Goal: Task Accomplishment & Management: Manage account settings

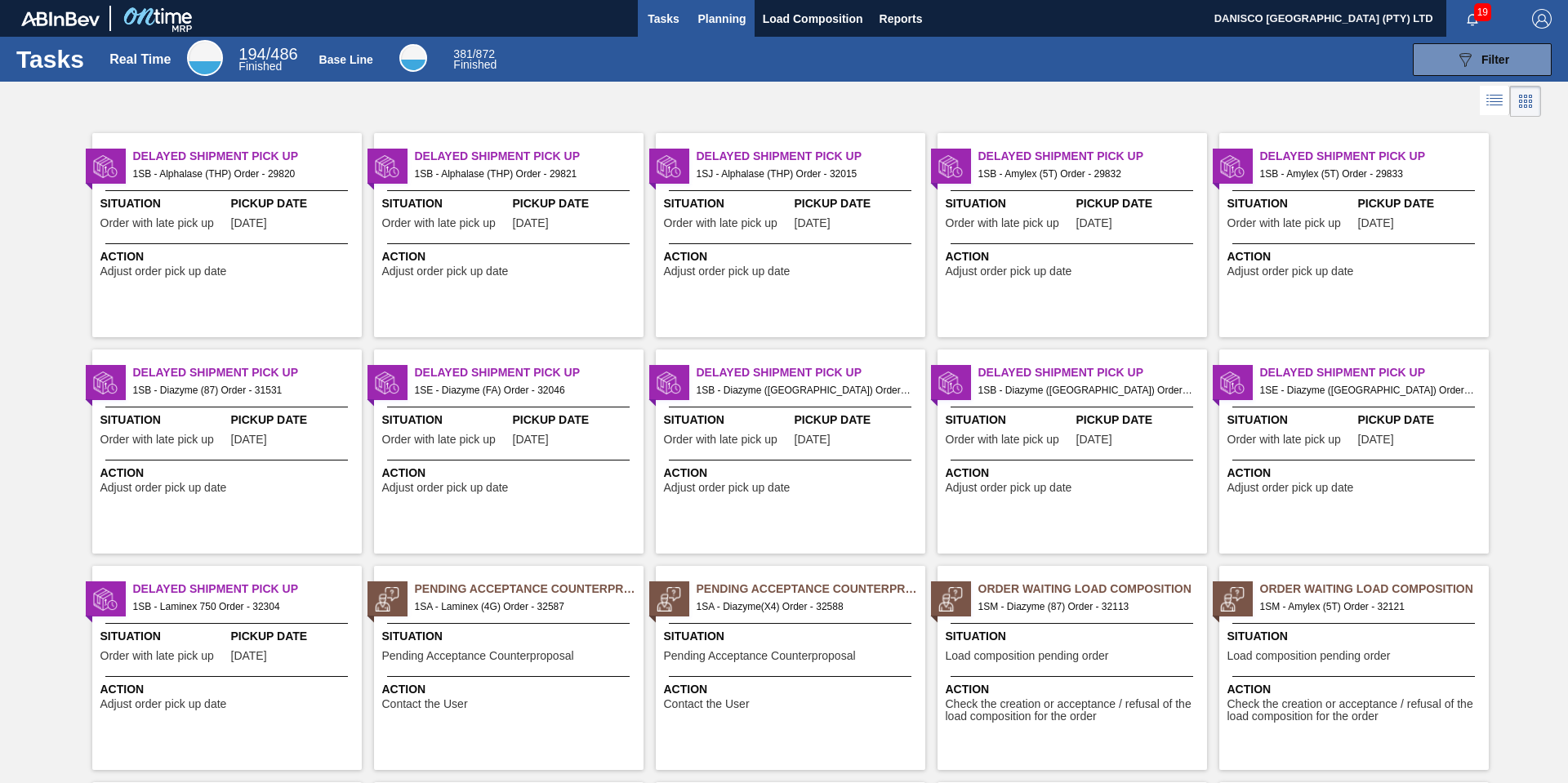
click at [721, 19] on span "Planning" at bounding box center [722, 19] width 48 height 20
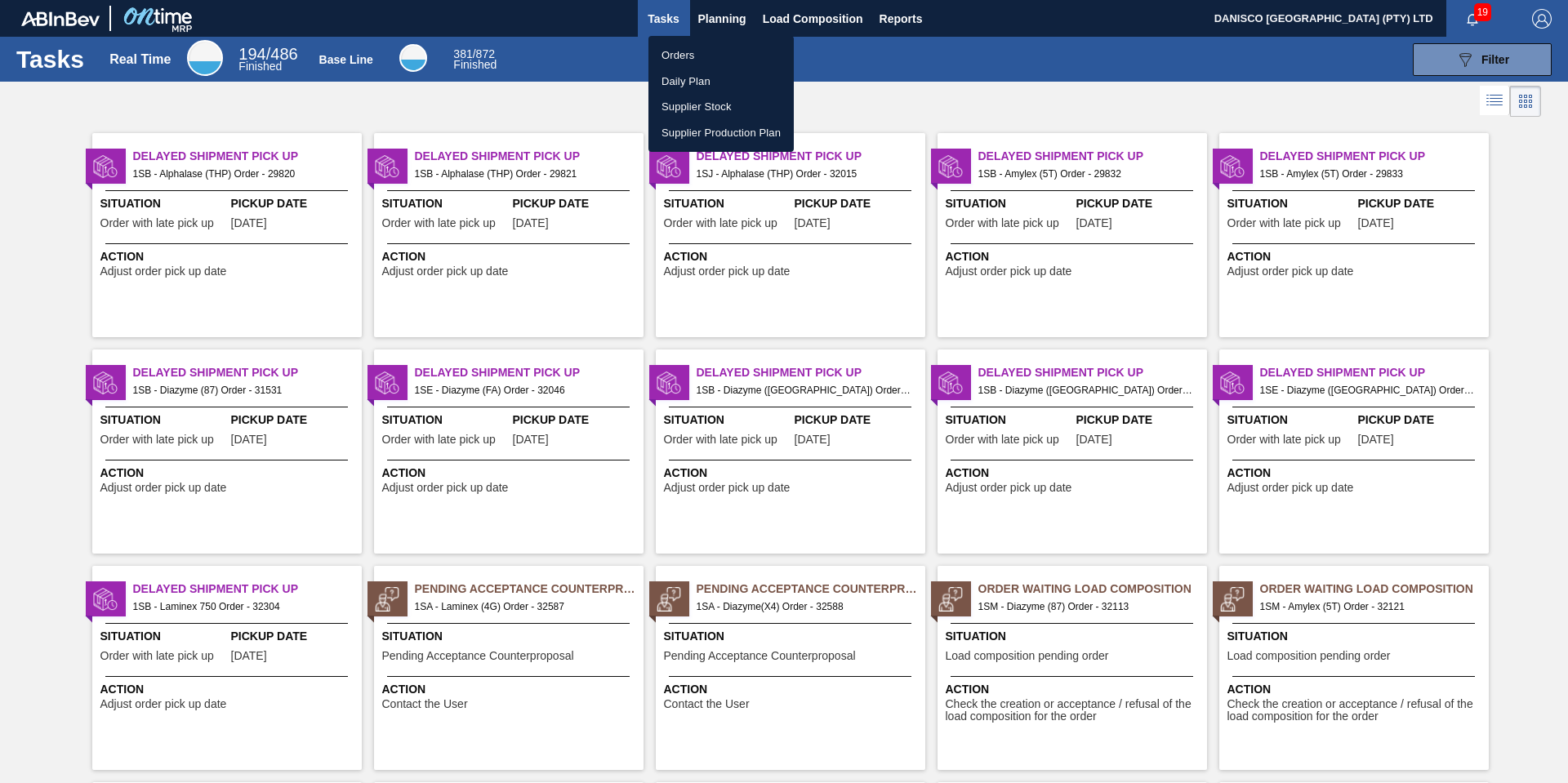
click at [681, 54] on li "Orders" at bounding box center [720, 56] width 145 height 26
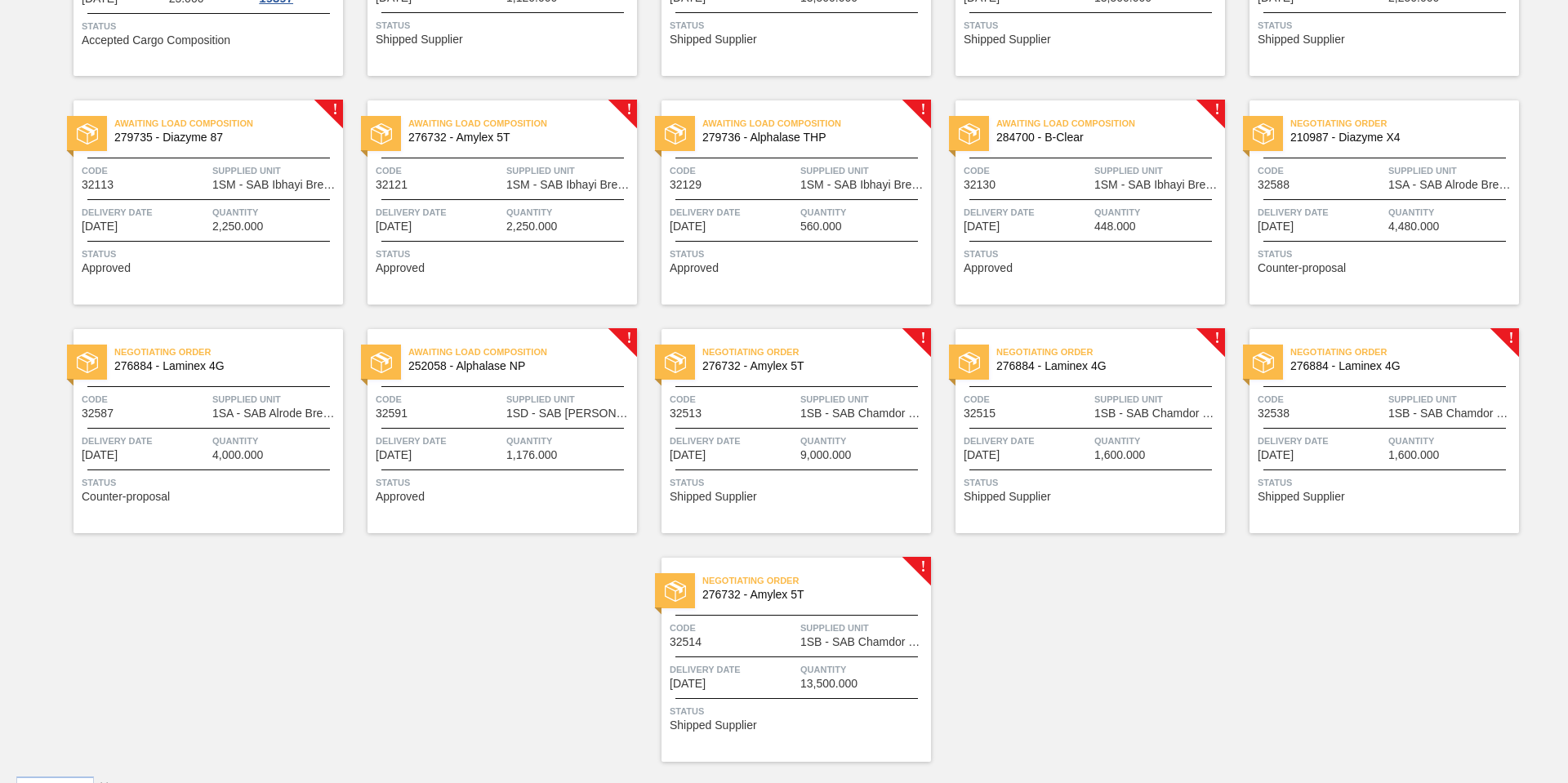
scroll to position [774, 0]
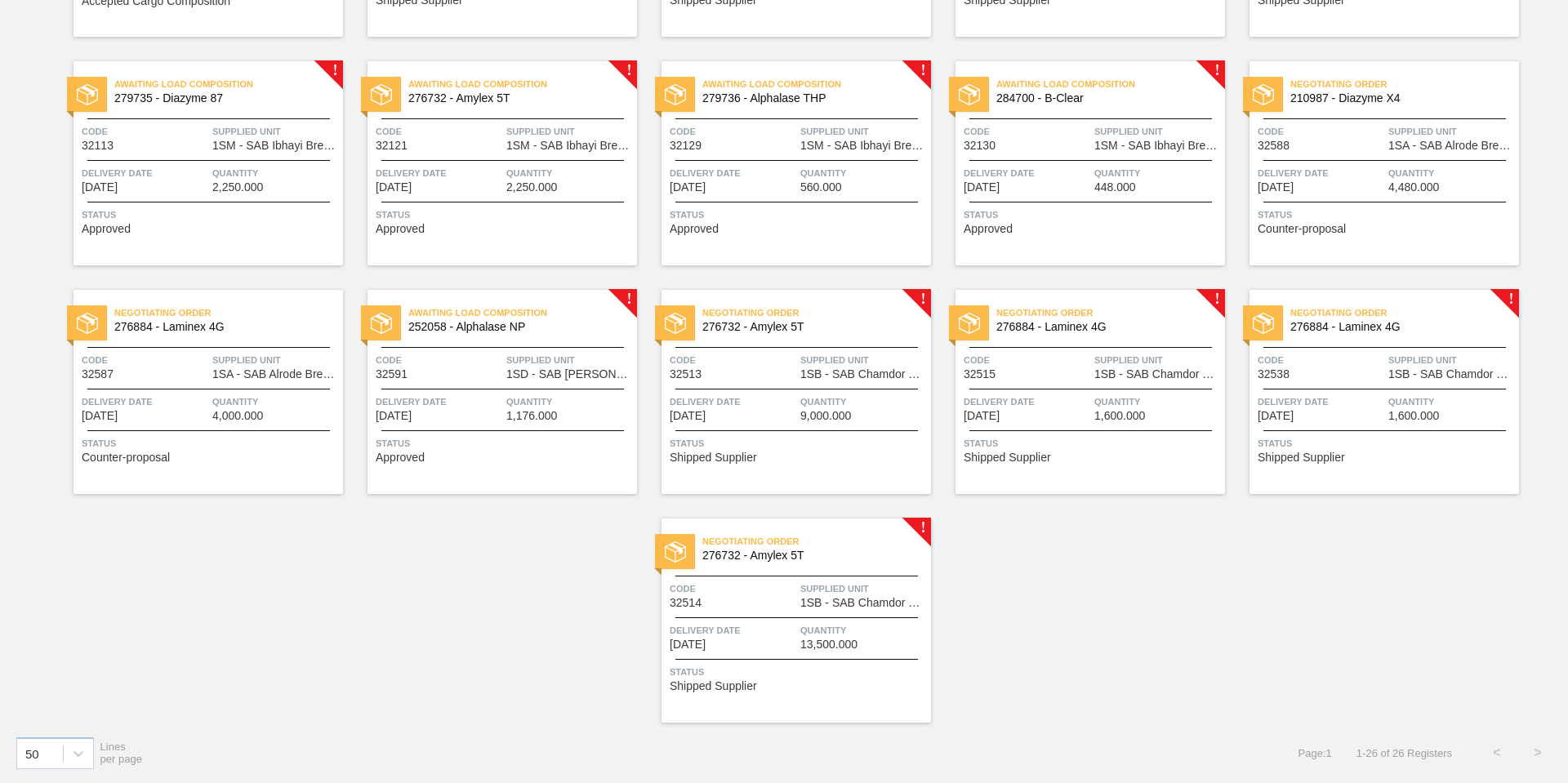
click at [463, 379] on div "Code 32591" at bounding box center [438, 366] width 126 height 29
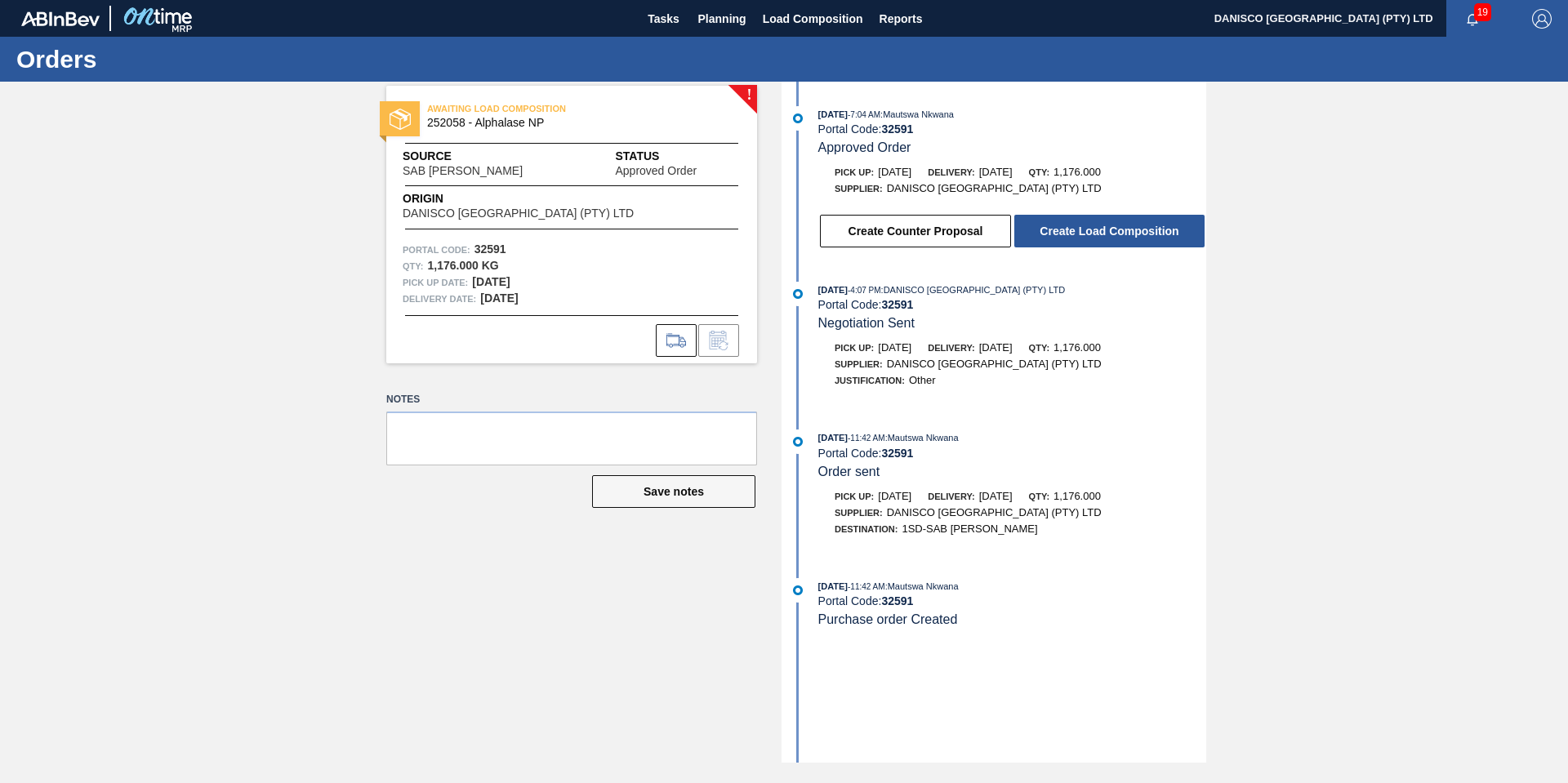
click at [167, 339] on div "! AWAITING LOAD COMPOSITION 252058 - Alphalase NP Source SAB Rosslyn Brewery St…" at bounding box center [784, 421] width 1568 height 681
drag, startPoint x: 222, startPoint y: 457, endPoint x: 213, endPoint y: 459, distance: 9.2
click at [222, 457] on div "! AWAITING LOAD COMPOSITION 252058 - Alphalase NP Source SAB Rosslyn Brewery St…" at bounding box center [784, 421] width 1568 height 681
click at [912, 228] on button "Create Counter Proposal" at bounding box center [915, 231] width 191 height 33
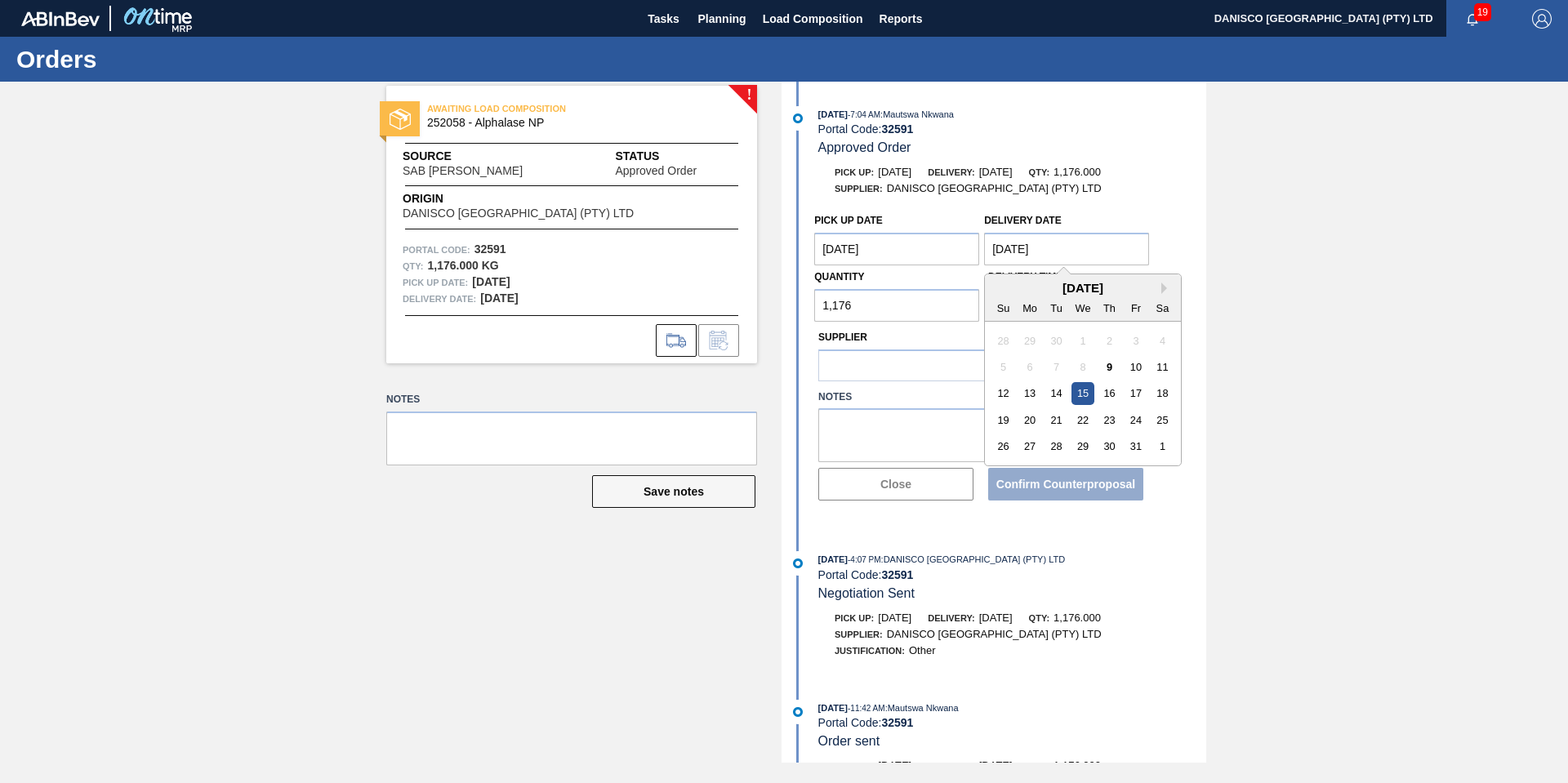
click at [1075, 247] on Date "[DATE]" at bounding box center [1066, 248] width 165 height 33
click at [1116, 392] on div "16" at bounding box center [1109, 393] width 22 height 22
type Date "[DATE]"
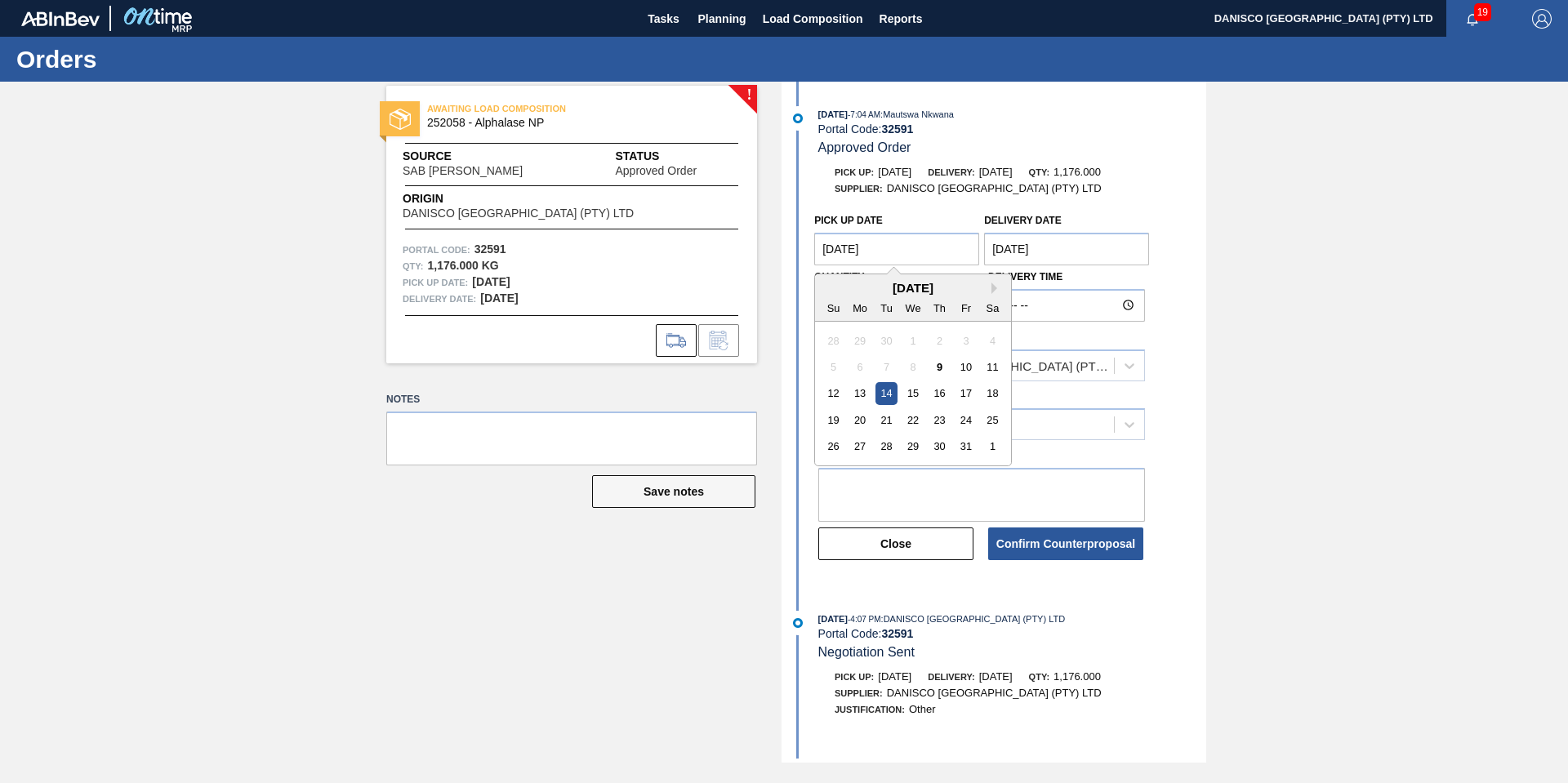
click at [925, 253] on Date "[DATE]" at bounding box center [896, 248] width 165 height 33
click at [920, 392] on div "15" at bounding box center [913, 393] width 22 height 22
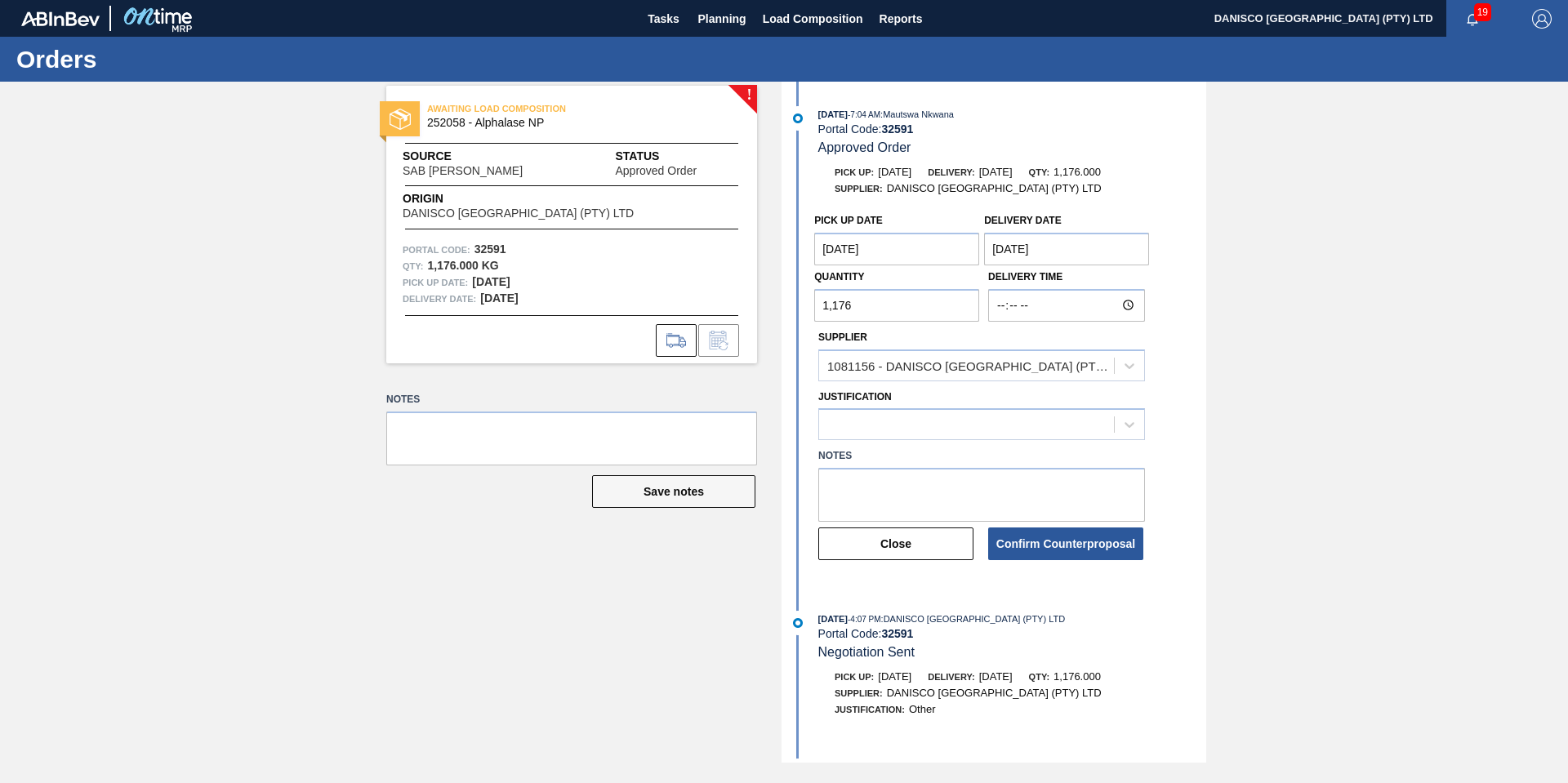
type Date "[DATE]"
click at [1476, 374] on div "! AWAITING LOAD COMPOSITION 252058 - Alphalase NP Source SAB Rosslyn Brewery St…" at bounding box center [784, 421] width 1568 height 681
click at [941, 429] on div at bounding box center [966, 425] width 295 height 24
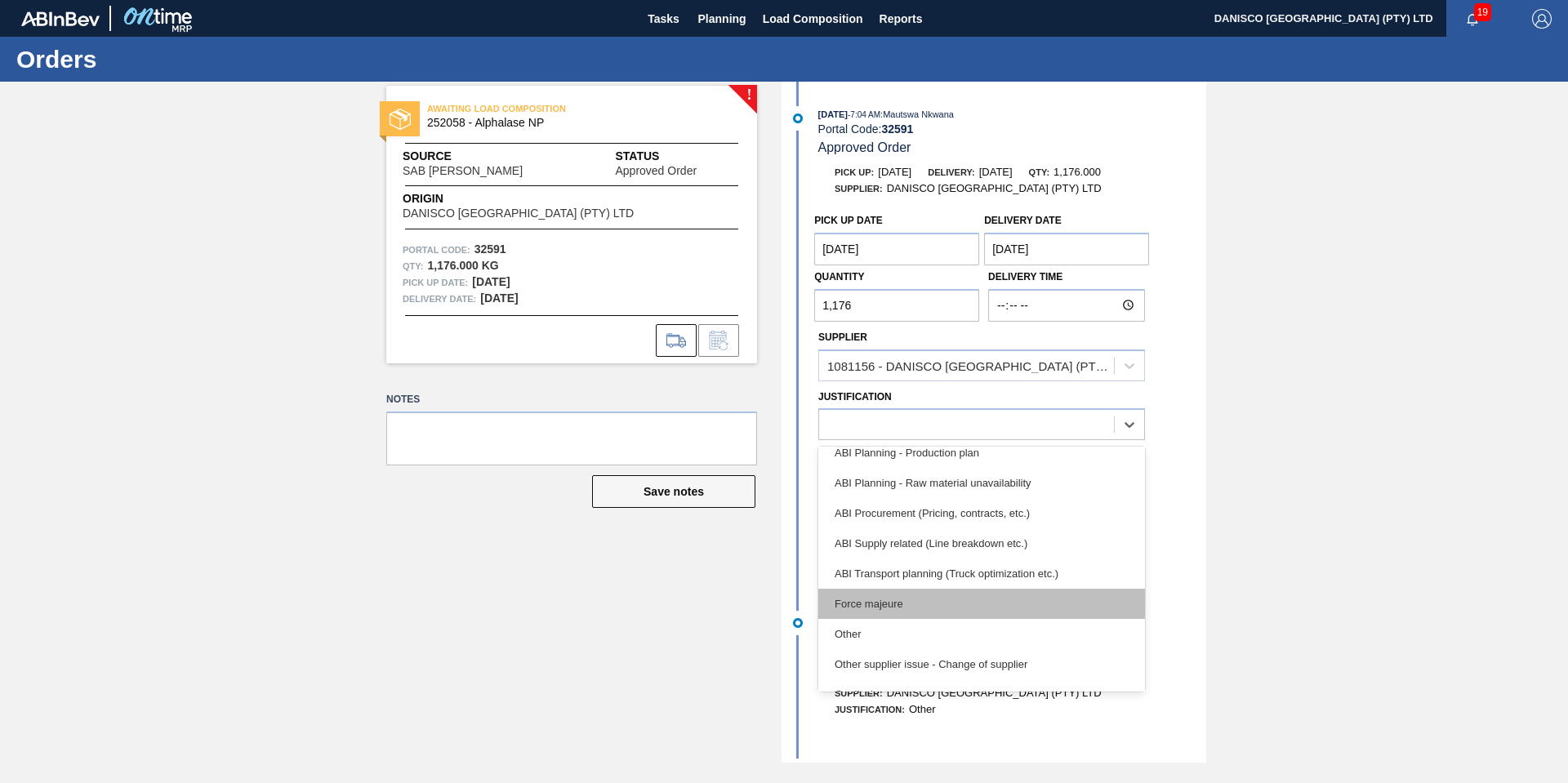
scroll to position [245, 0]
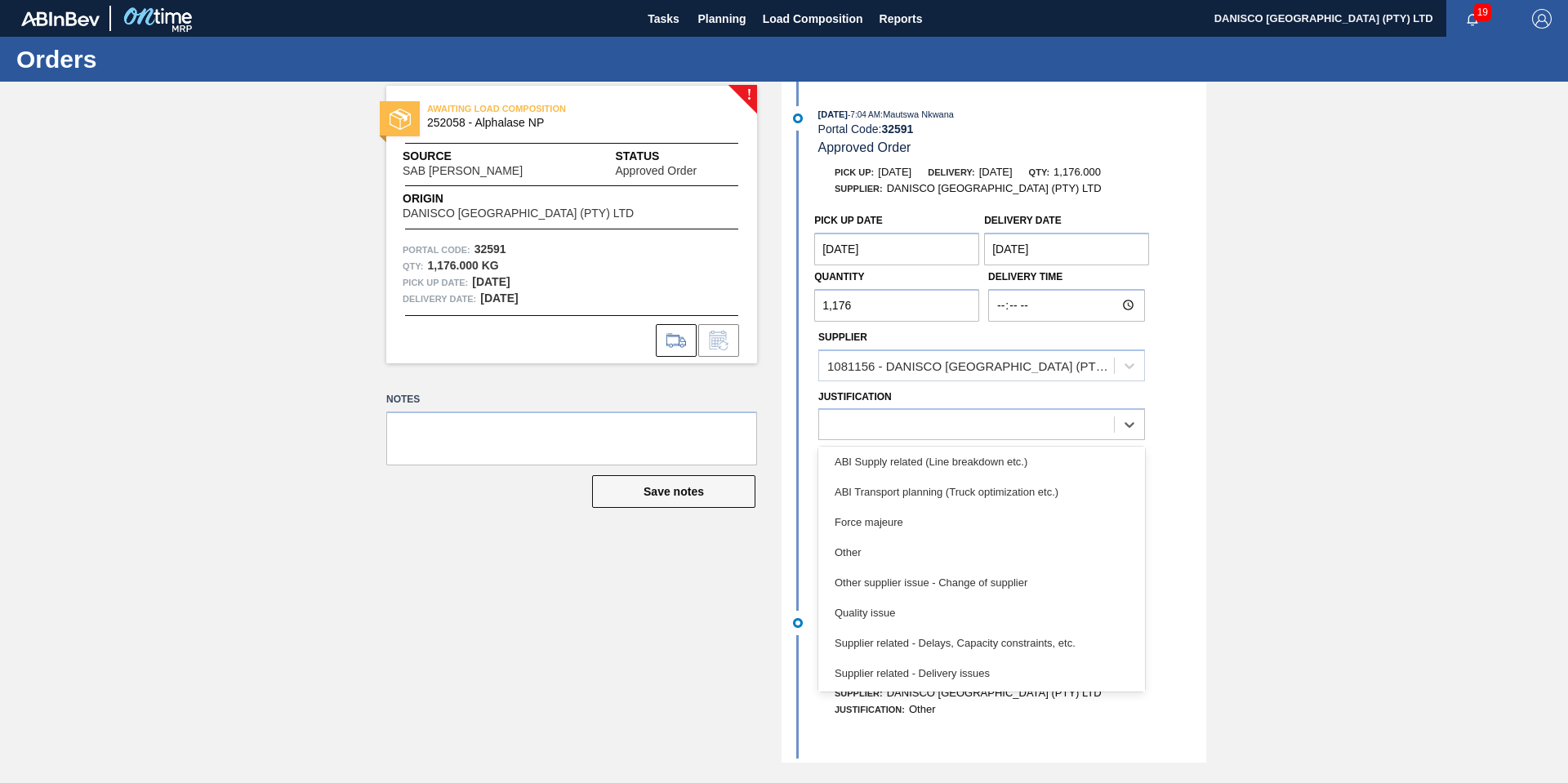
drag, startPoint x: 923, startPoint y: 553, endPoint x: 1041, endPoint y: 539, distance: 118.8
click at [925, 551] on div "Other" at bounding box center [981, 552] width 327 height 30
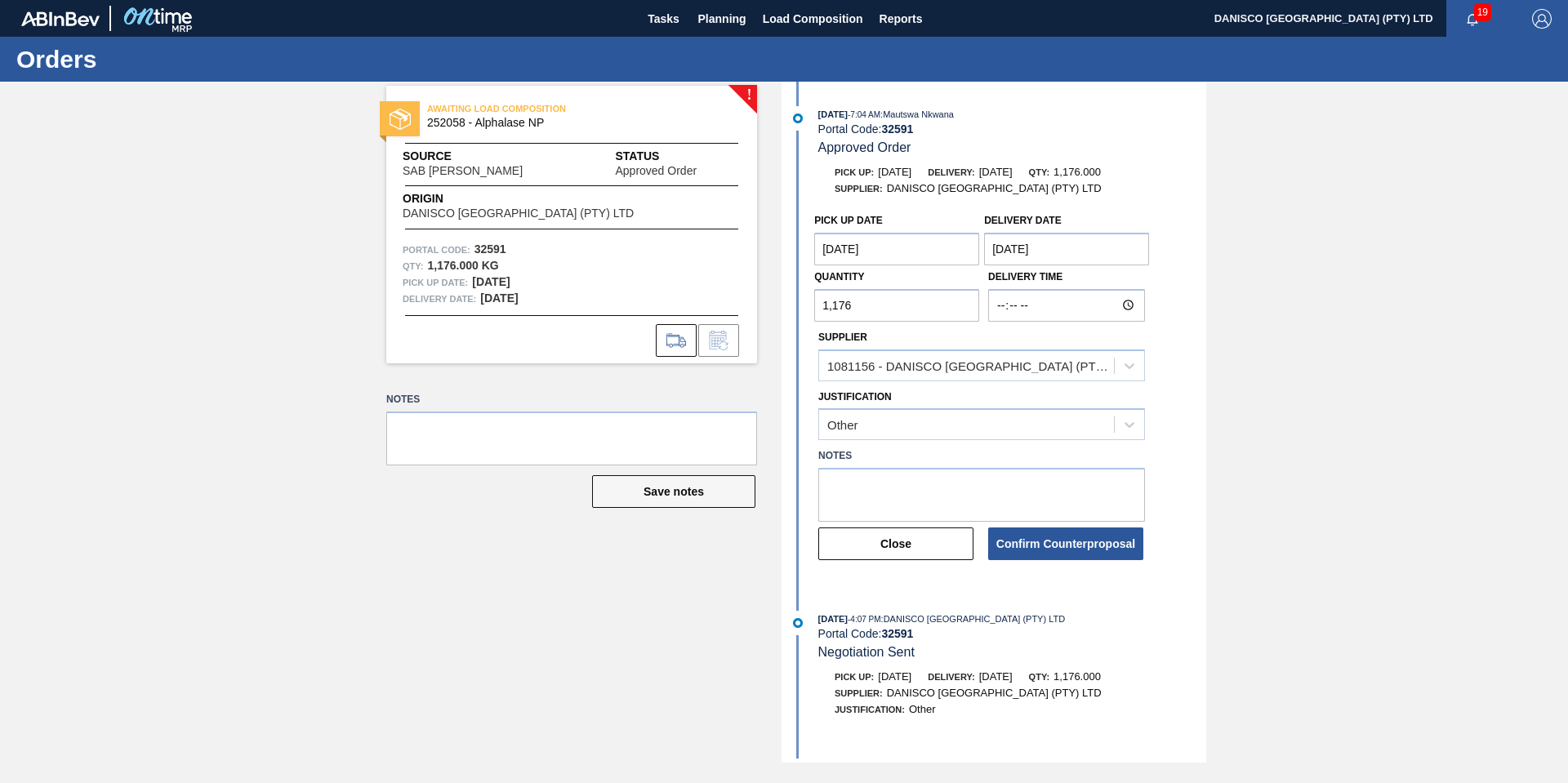
click at [1450, 491] on div "! AWAITING LOAD COMPOSITION 252058 - Alphalase NP Source SAB Rosslyn Brewery St…" at bounding box center [784, 421] width 1568 height 681
click at [1059, 549] on button "Confirm Counterproposal" at bounding box center [1065, 544] width 155 height 33
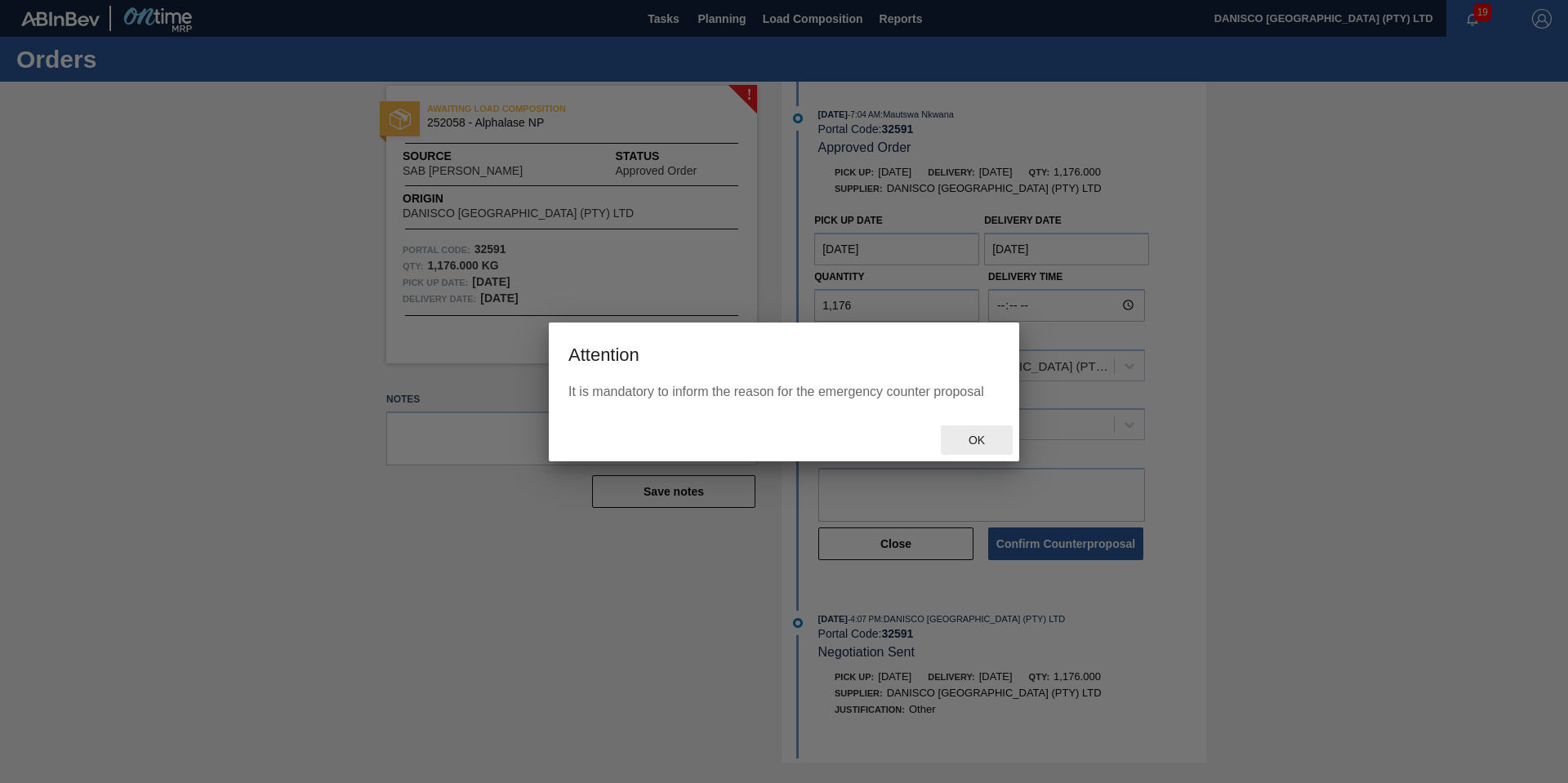
click at [975, 442] on span "Ok" at bounding box center [976, 439] width 43 height 13
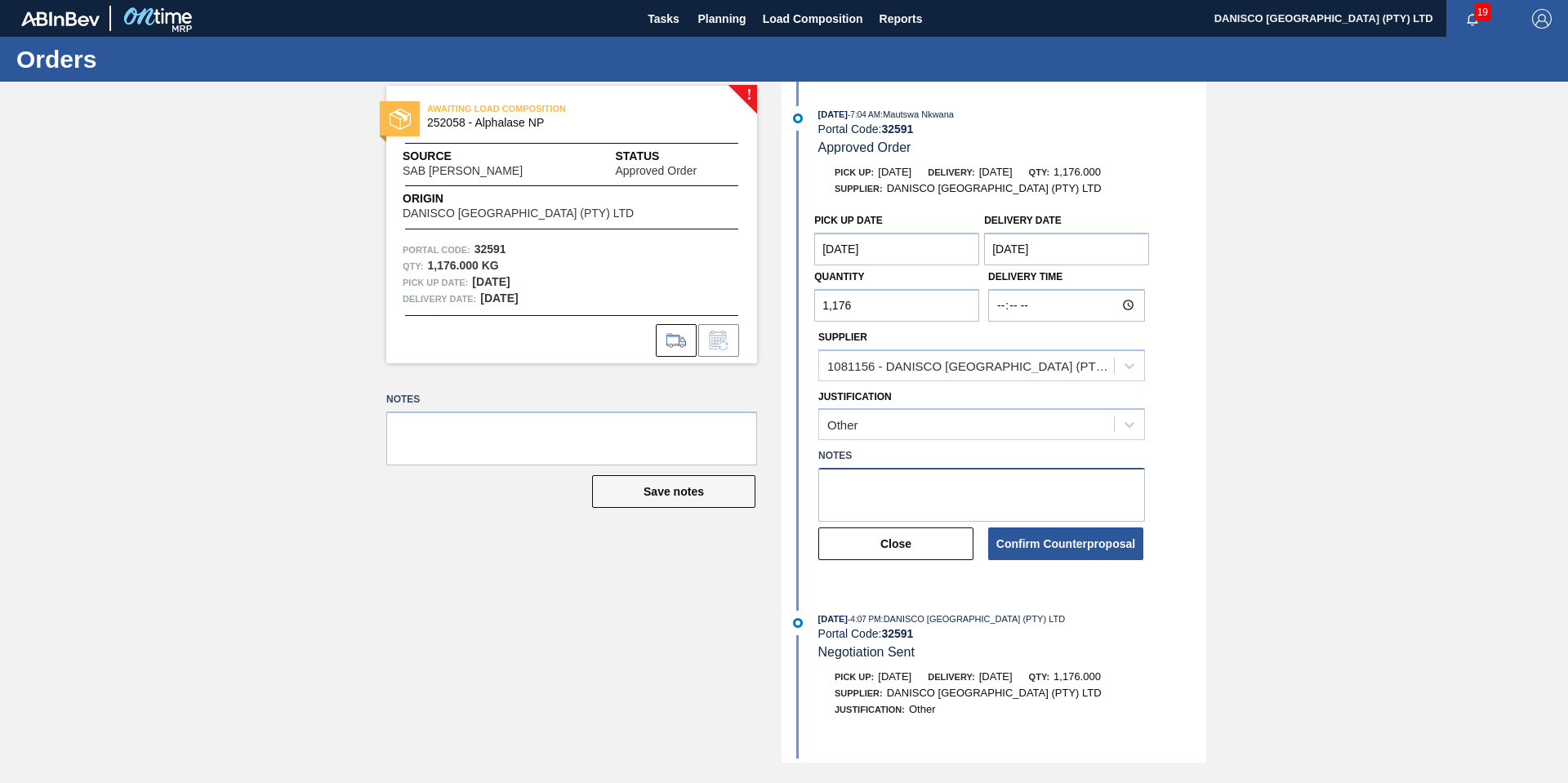
click at [951, 496] on textarea at bounding box center [981, 495] width 327 height 54
type textarea "Other"
click at [1021, 542] on button "Confirm Counterproposal" at bounding box center [1065, 544] width 155 height 33
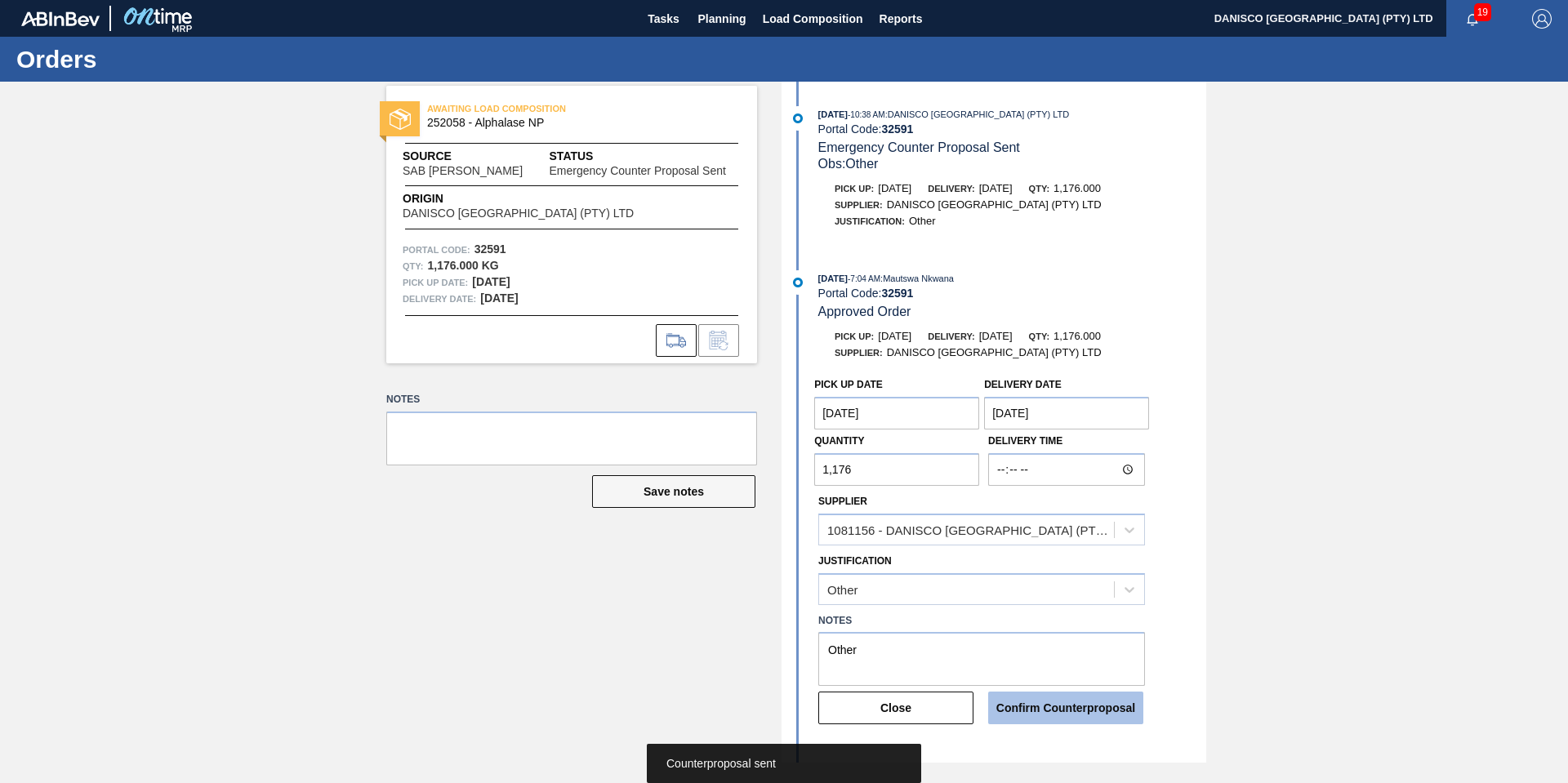
click at [1043, 705] on button "Confirm Counterproposal" at bounding box center [1065, 707] width 155 height 33
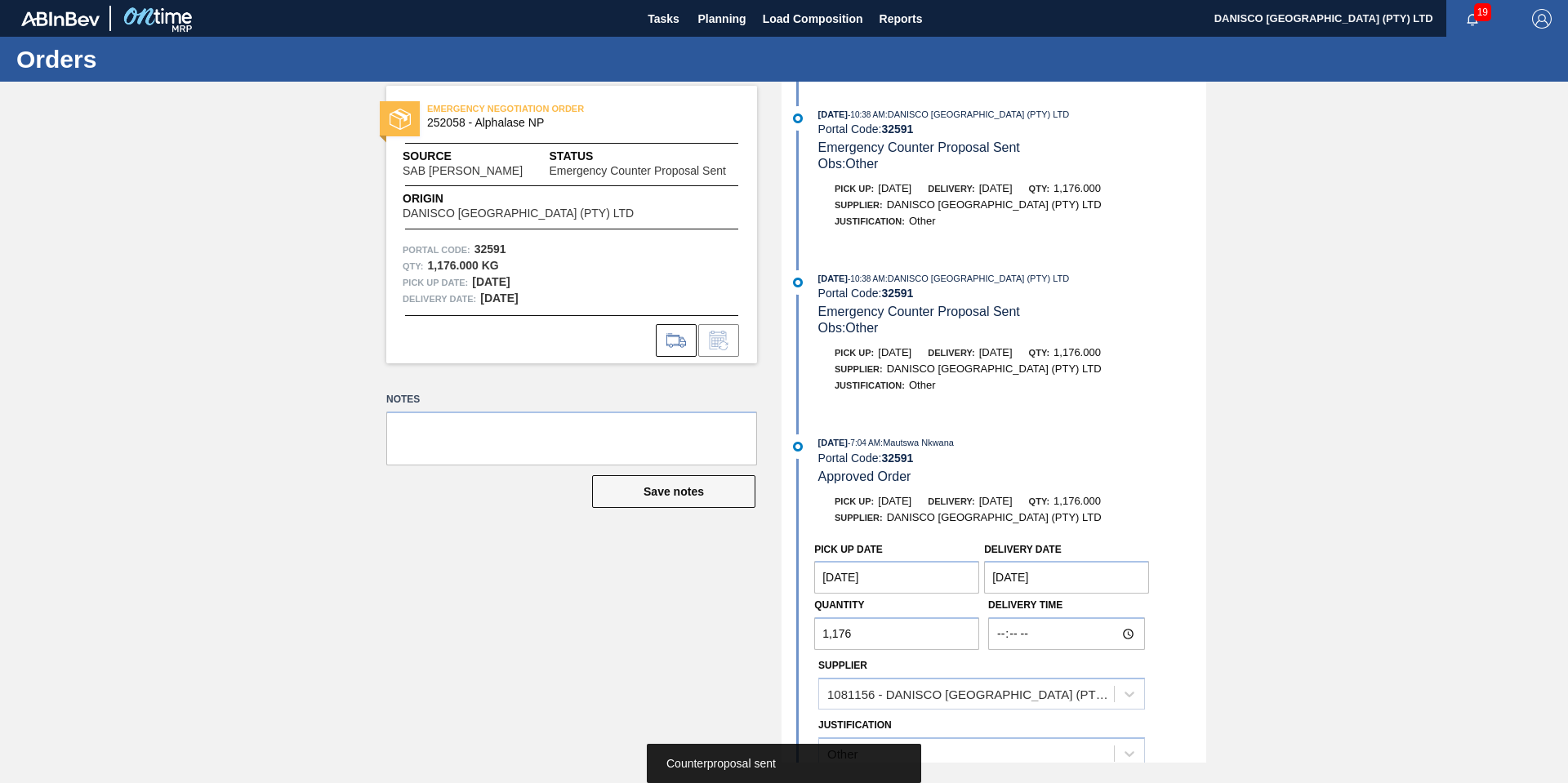
click at [1360, 601] on div "EMERGENCY NEGOTIATION ORDER 252058 - Alphalase NP Source SAB Rosslyn Brewery St…" at bounding box center [784, 421] width 1568 height 681
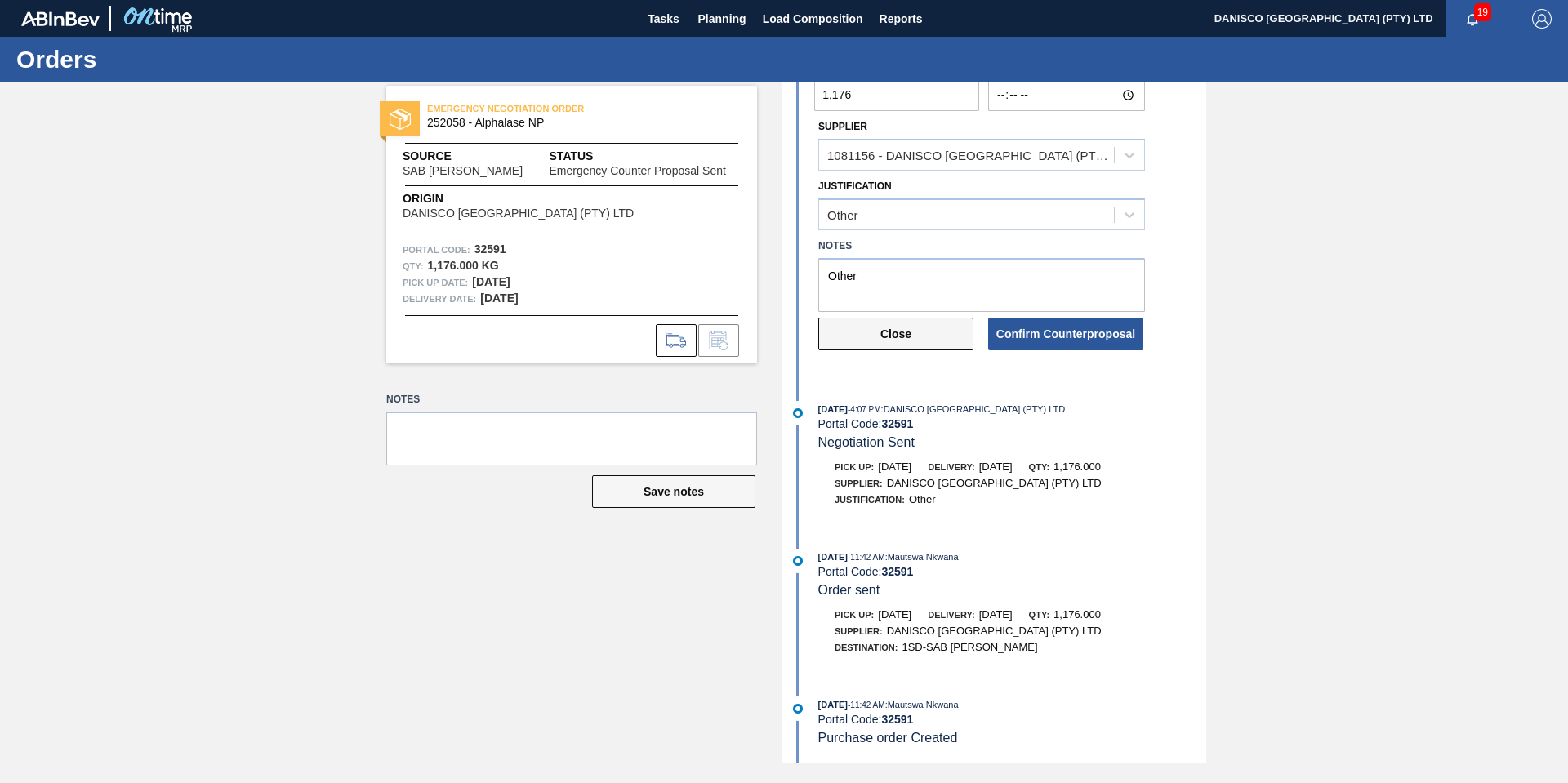
click at [926, 342] on button "Close" at bounding box center [895, 334] width 155 height 33
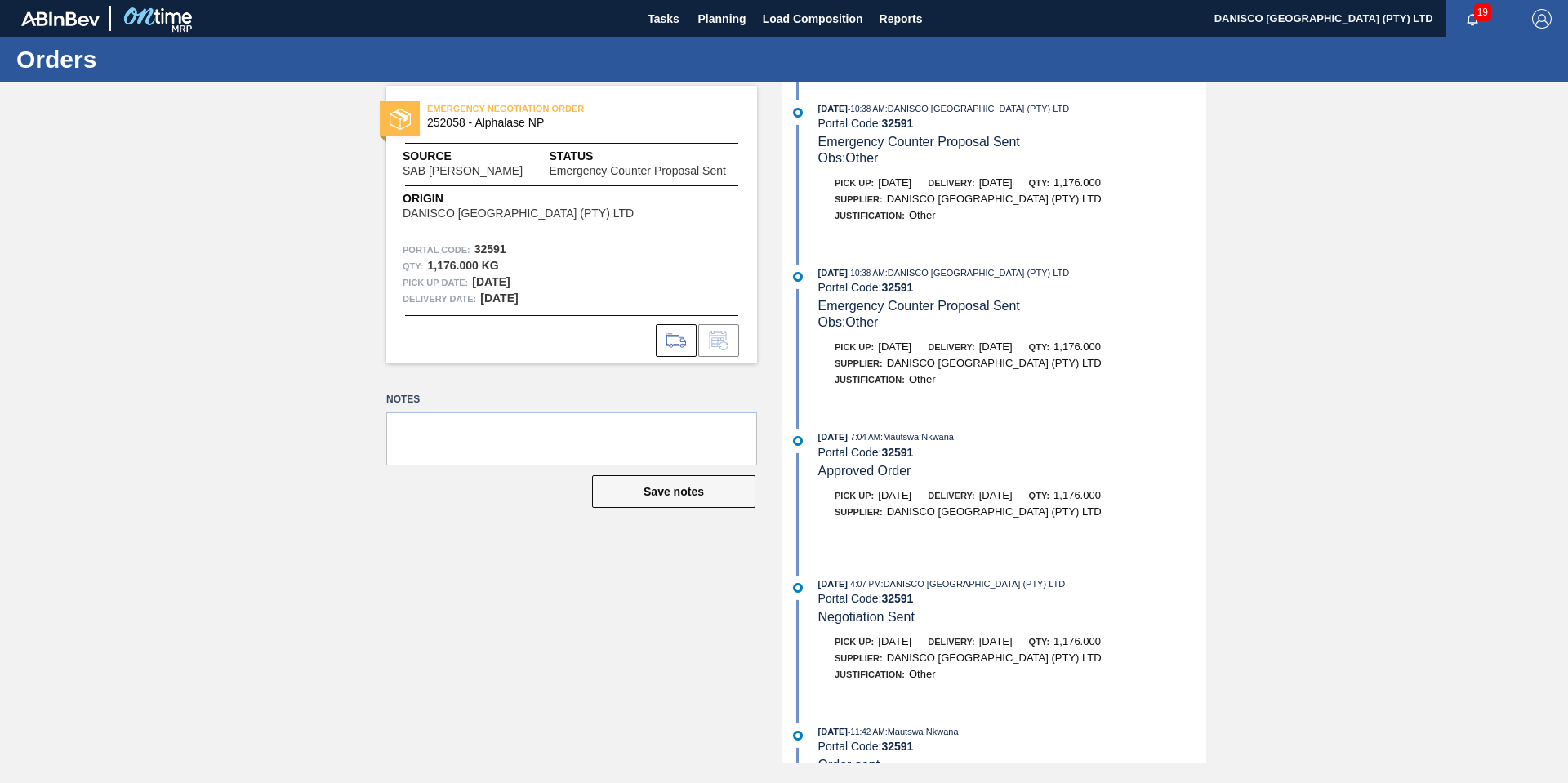
scroll to position [0, 0]
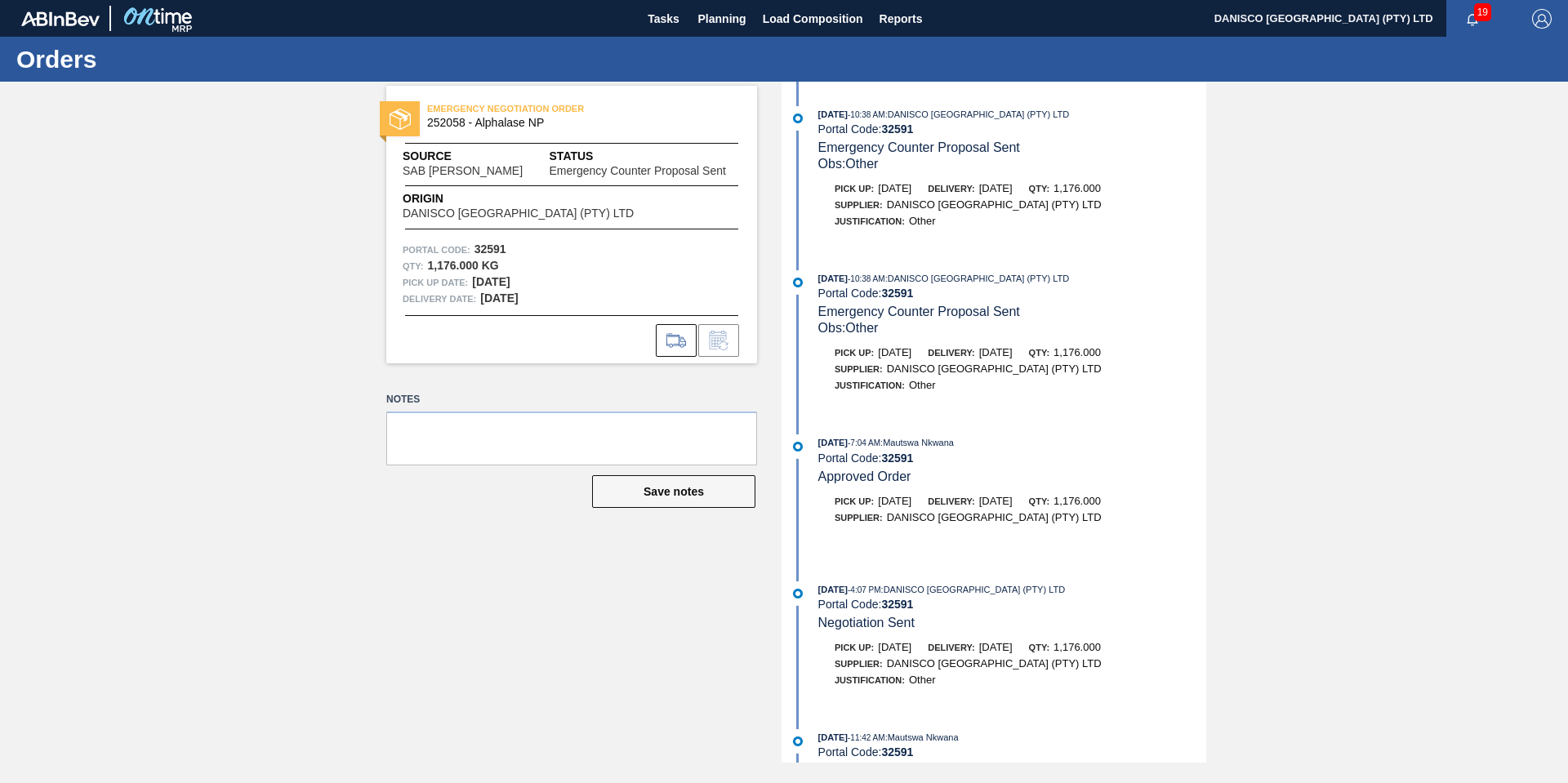
click at [1301, 419] on div "EMERGENCY NEGOTIATION ORDER 252058 - Alphalase NP Source SAB Rosslyn Brewery St…" at bounding box center [784, 421] width 1568 height 681
click at [182, 519] on div "EMERGENCY NEGOTIATION ORDER 252058 - Alphalase NP Source SAB Rosslyn Brewery St…" at bounding box center [784, 421] width 1568 height 681
click at [135, 292] on div "EMERGENCY NEGOTIATION ORDER 252058 - Alphalase NP Source SAB Rosslyn Brewery St…" at bounding box center [784, 421] width 1568 height 681
click at [706, 27] on span "Planning" at bounding box center [722, 19] width 48 height 20
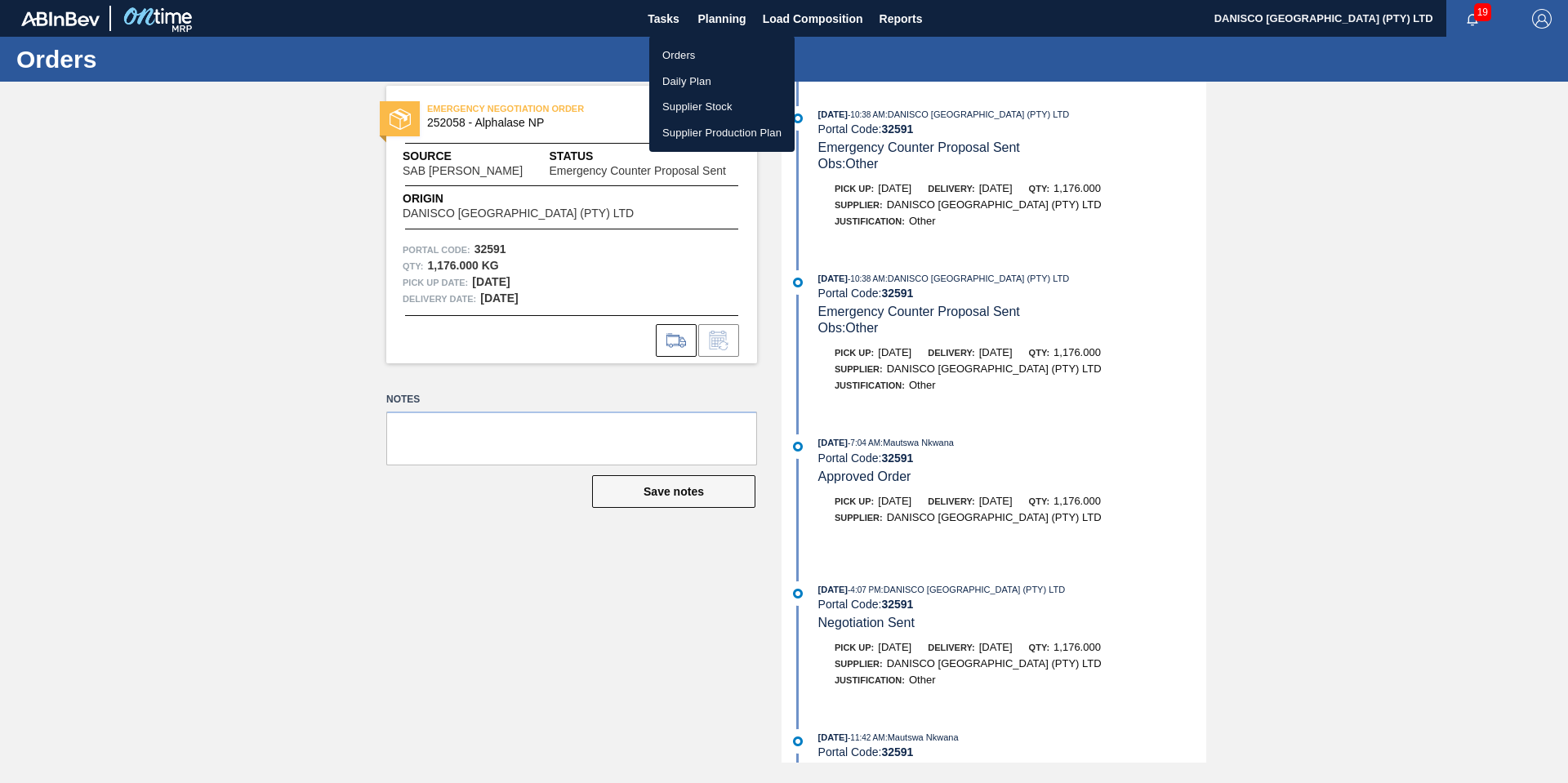
click at [676, 58] on li "Orders" at bounding box center [721, 56] width 145 height 26
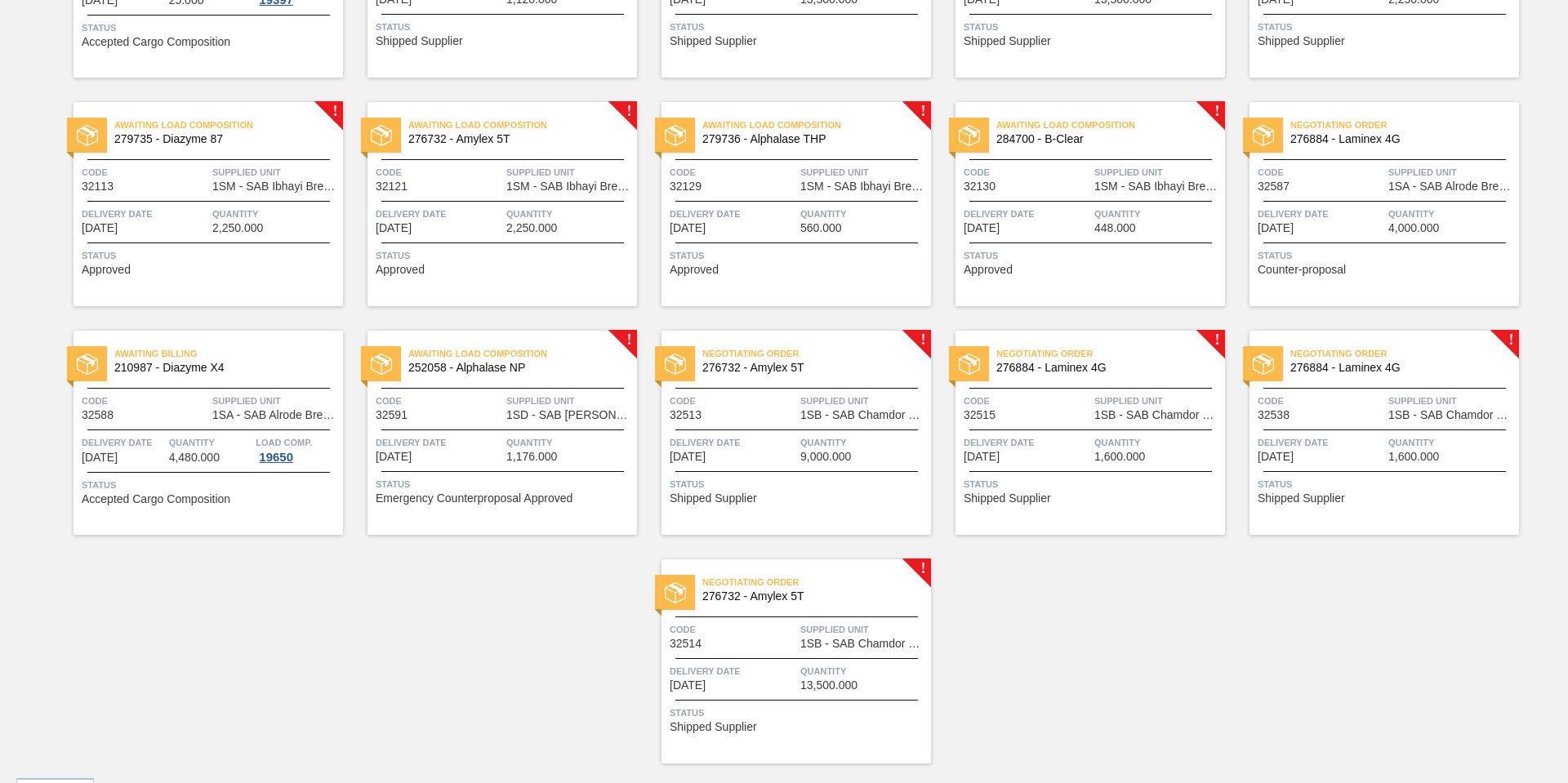
scroll to position [735, 0]
click at [200, 194] on div "Awaiting Load Composition 279735 - Diazyme 87 Code 32113 Supplied Unit 1SM - SA…" at bounding box center [208, 202] width 269 height 204
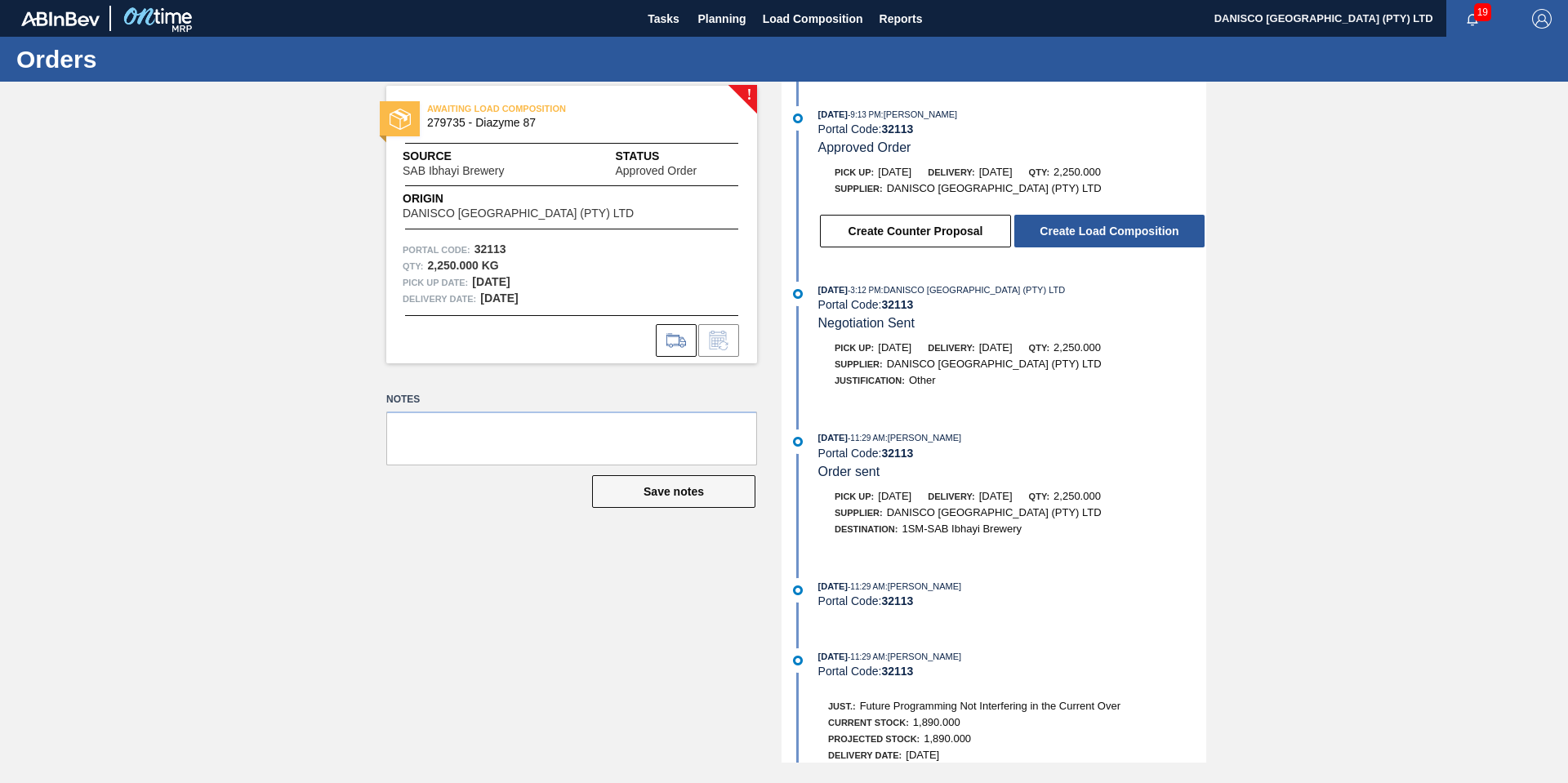
click at [1364, 350] on div "! AWAITING LOAD COMPOSITION 279735 - Diazyme 87 Source SAB Ibhayi Brewery Statu…" at bounding box center [784, 421] width 1568 height 681
click at [1116, 232] on button "Create Load Composition" at bounding box center [1109, 231] width 190 height 33
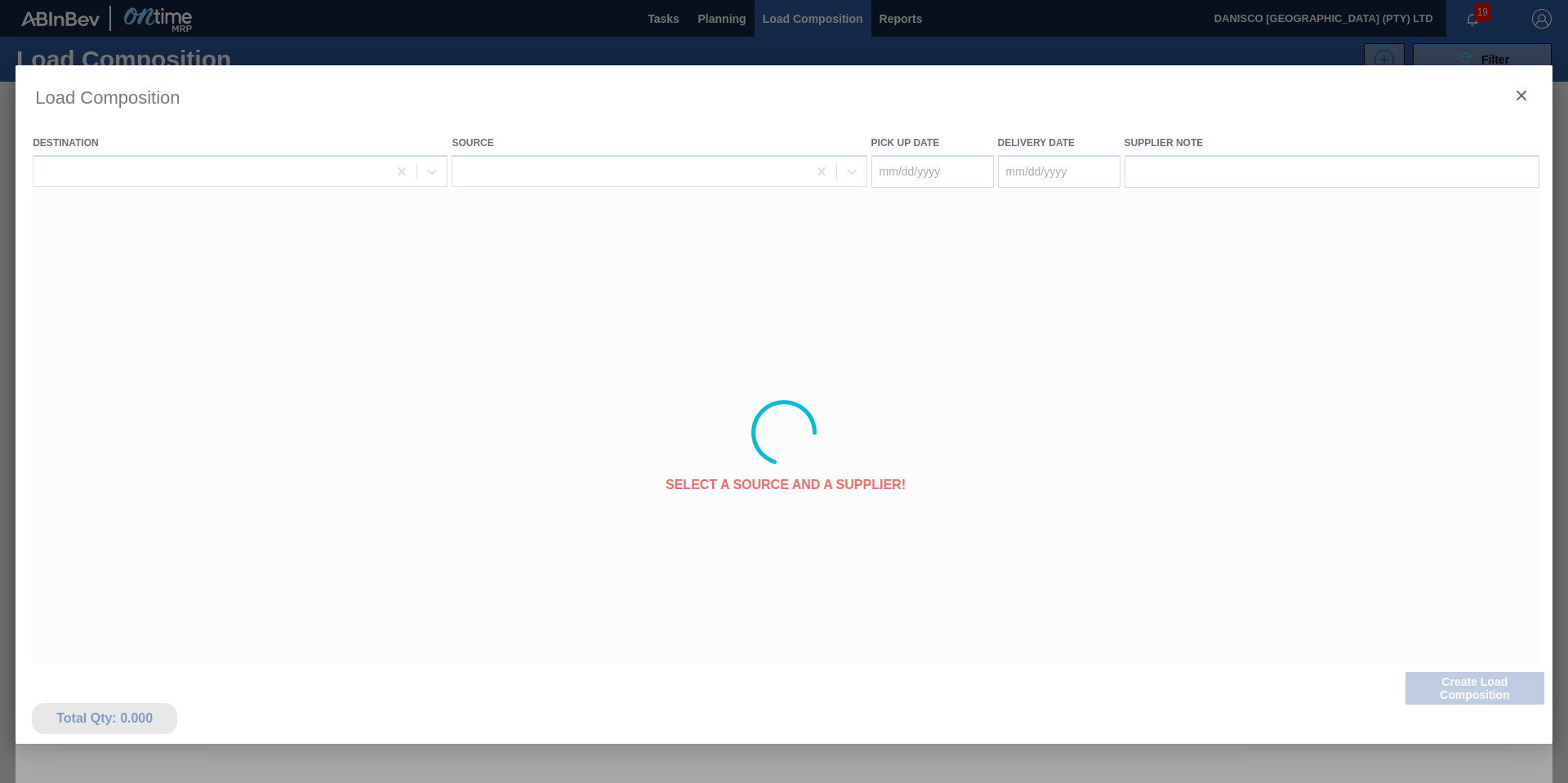
type Date "[DATE]"
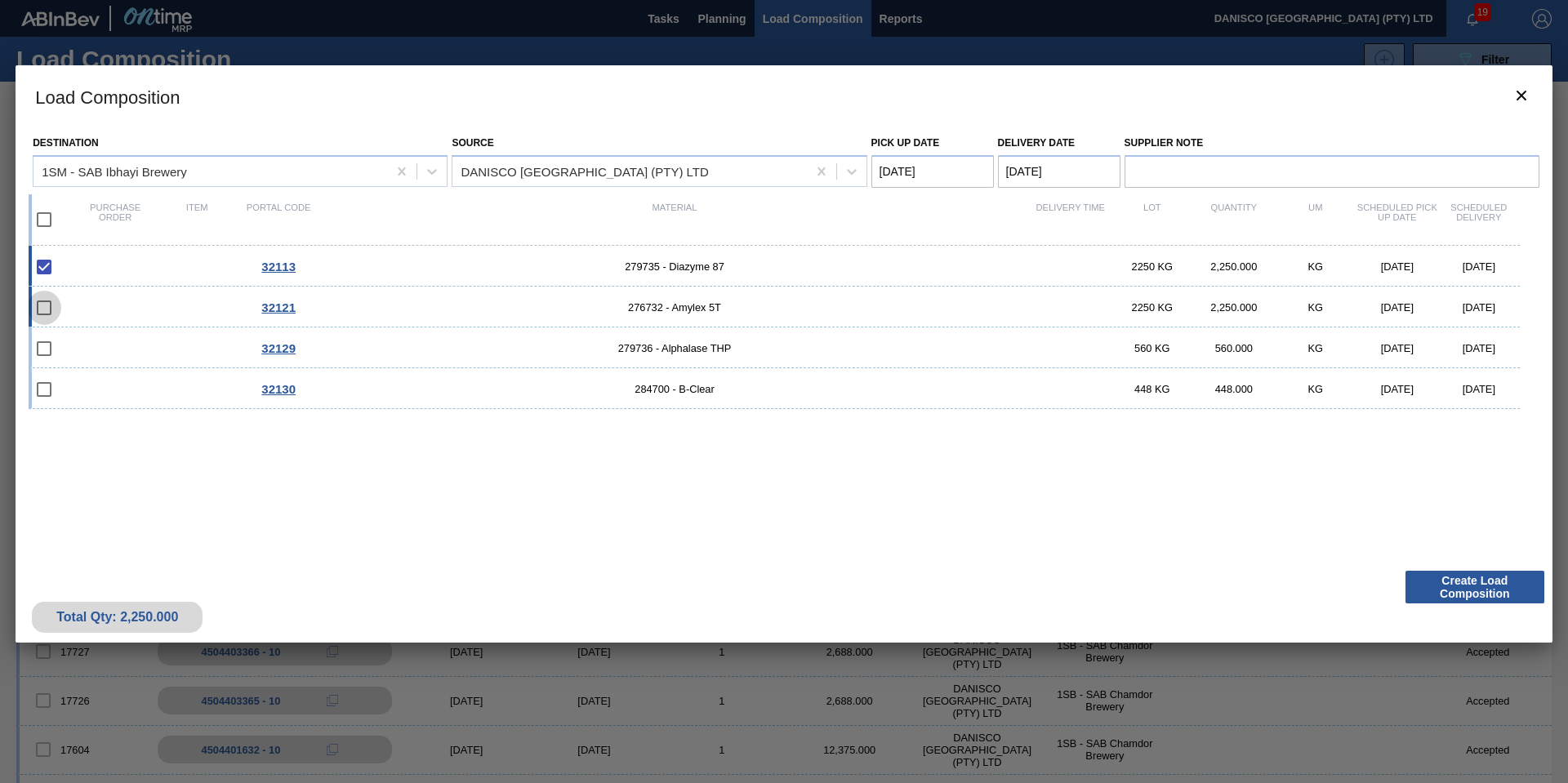
click at [45, 307] on input "checkbox" at bounding box center [44, 308] width 35 height 35
checkbox input "false"
click at [44, 351] on input "checkbox" at bounding box center [44, 349] width 35 height 35
checkbox input "false"
click at [195, 483] on div "32113 279735 - Diazyme 87 2250 KG 2,250.000 KG 10/08/2025 10/09/2025 32121 2767…" at bounding box center [781, 393] width 1504 height 297
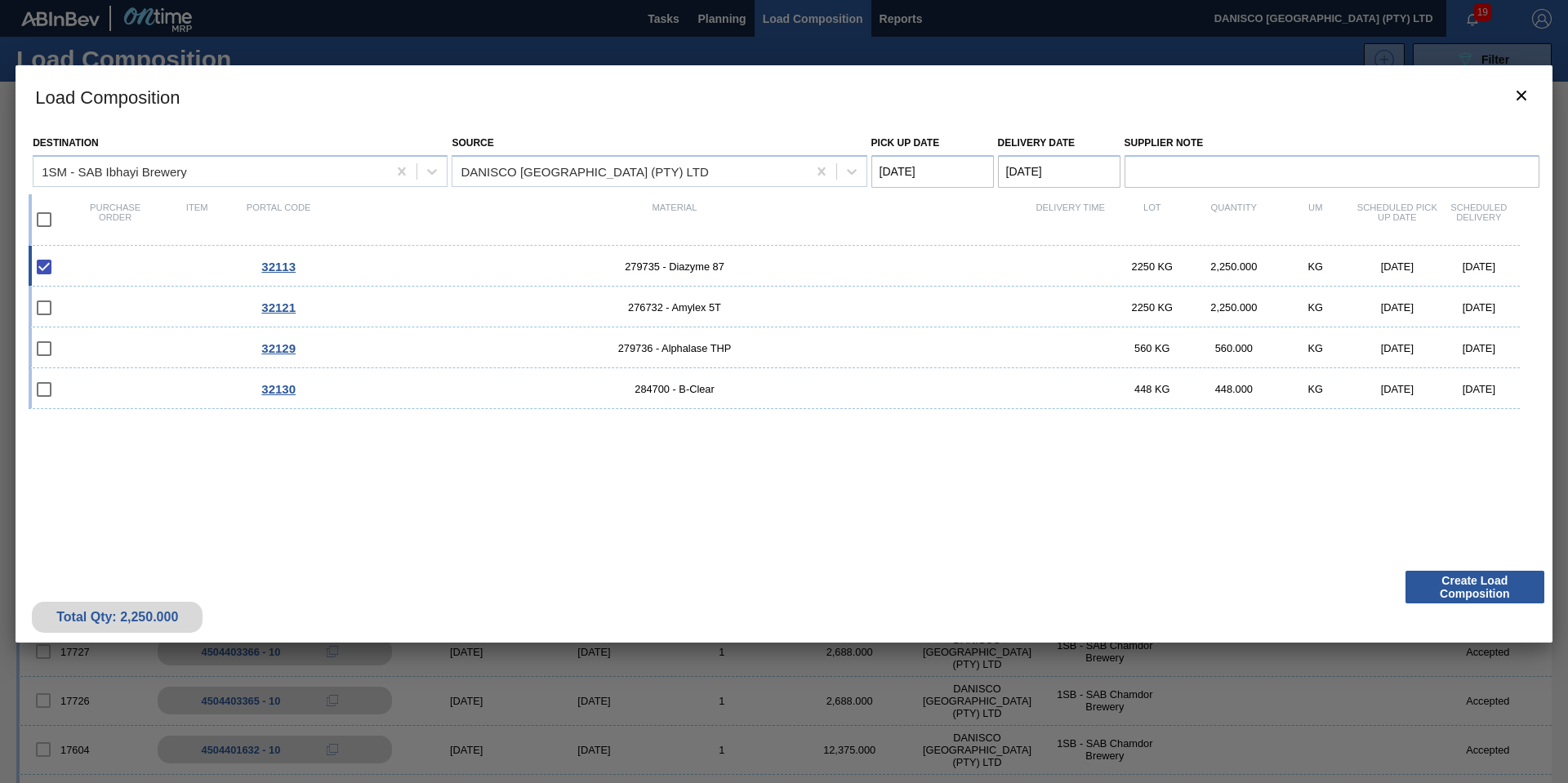
click at [1079, 169] on Date "[DATE]" at bounding box center [1058, 171] width 122 height 33
click at [300, 552] on div "Destination 1SM - SAB Ibhayi Brewery Source DANISCO SOUTH AFRICA (PTY) LTD Pick…" at bounding box center [784, 345] width 1537 height 435
click at [1058, 171] on Date "[DATE]" at bounding box center [1058, 171] width 122 height 33
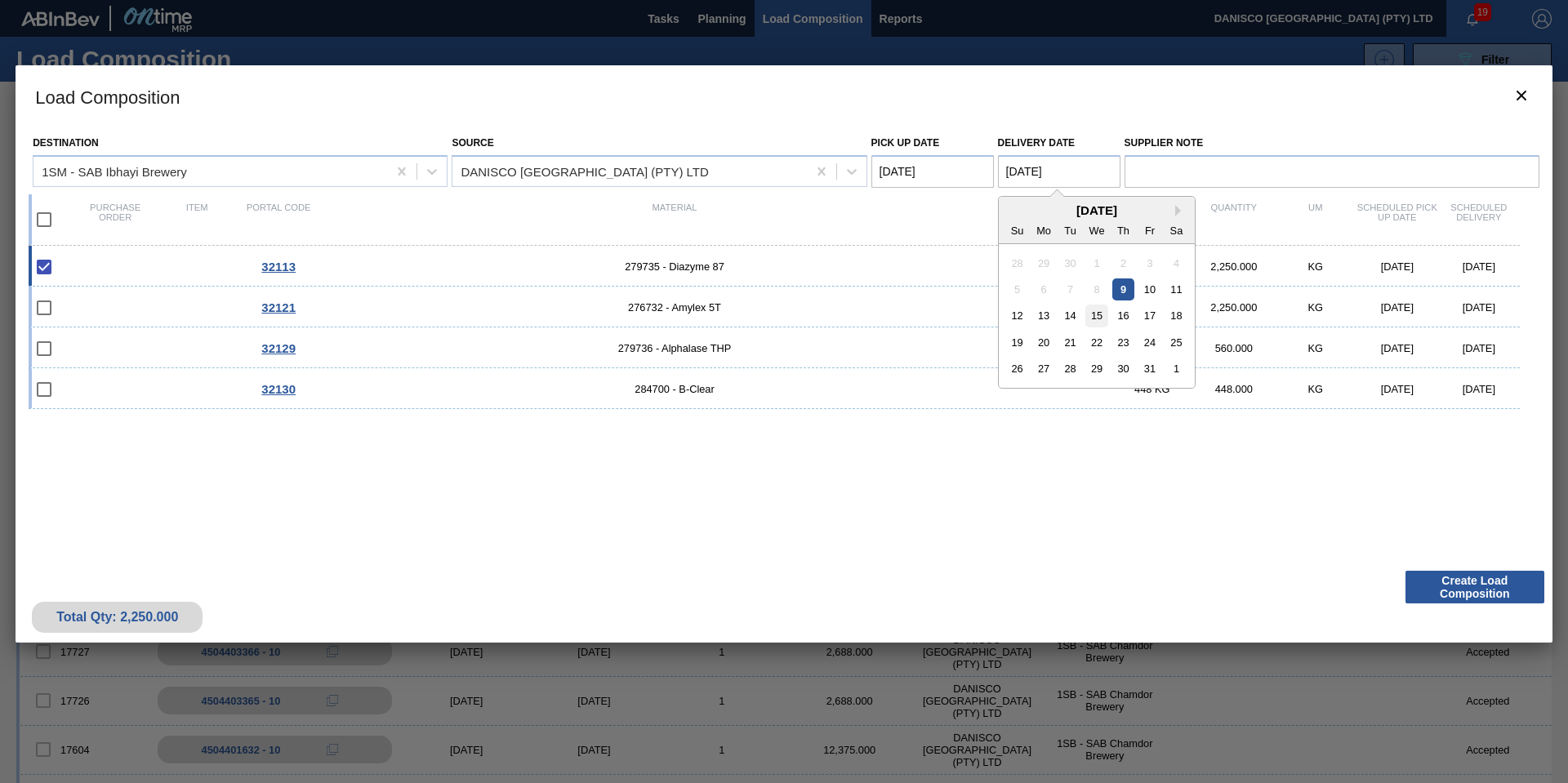
click at [1094, 317] on div "15" at bounding box center [1096, 316] width 22 height 22
type Date "[DATE]"
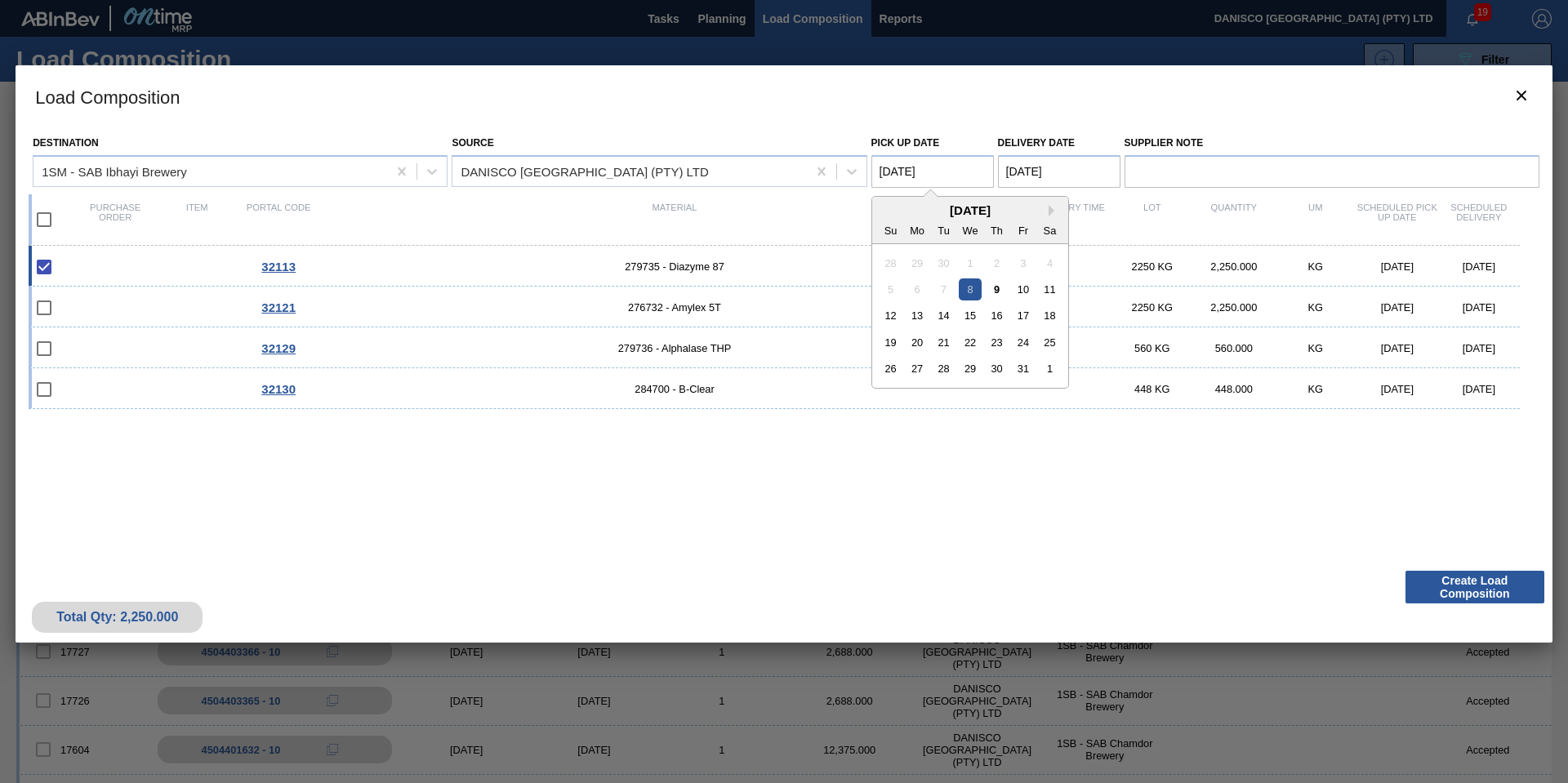
click at [978, 173] on Date "[DATE]" at bounding box center [932, 171] width 122 height 33
click at [948, 318] on div "14" at bounding box center [943, 316] width 22 height 22
type Date "[DATE]"
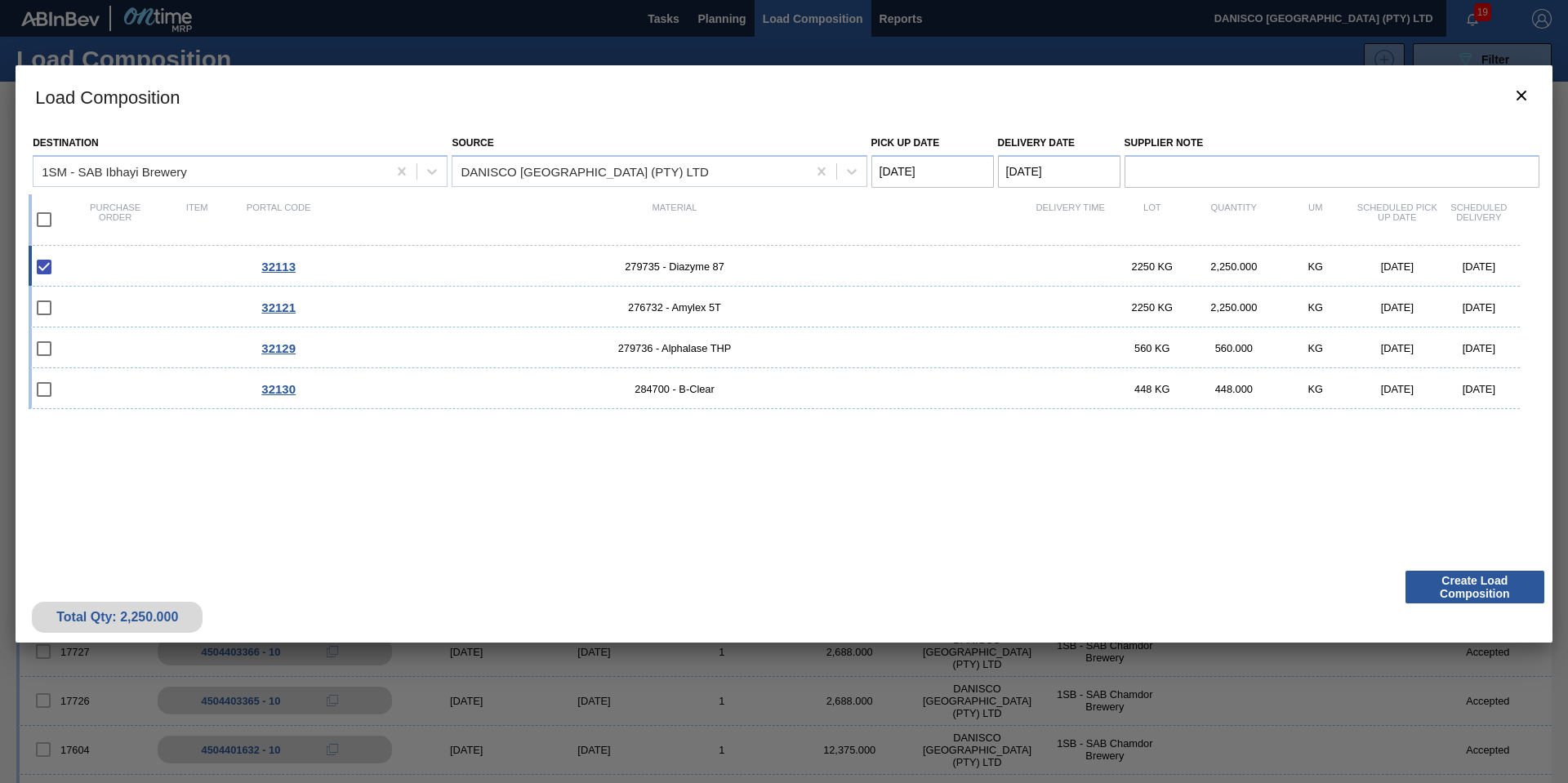
click at [918, 563] on div "Total Qty: 2,250.000 Create Load Composition" at bounding box center [784, 602] width 1537 height 80
click at [1481, 590] on button "Create Load Composition" at bounding box center [1475, 586] width 139 height 33
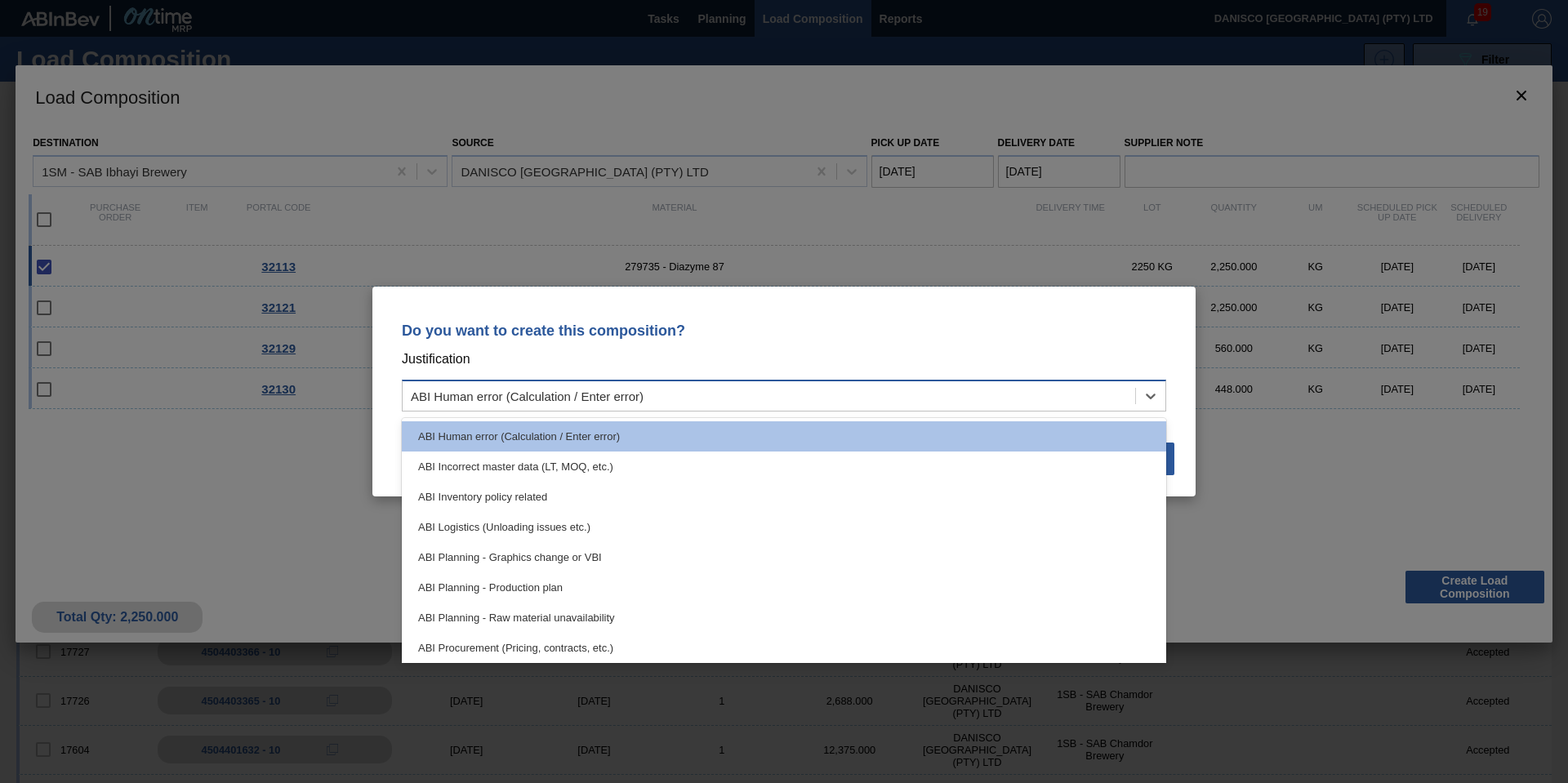
click at [518, 393] on div "ABI Human error (Calculation / Enter error)" at bounding box center [527, 396] width 233 height 14
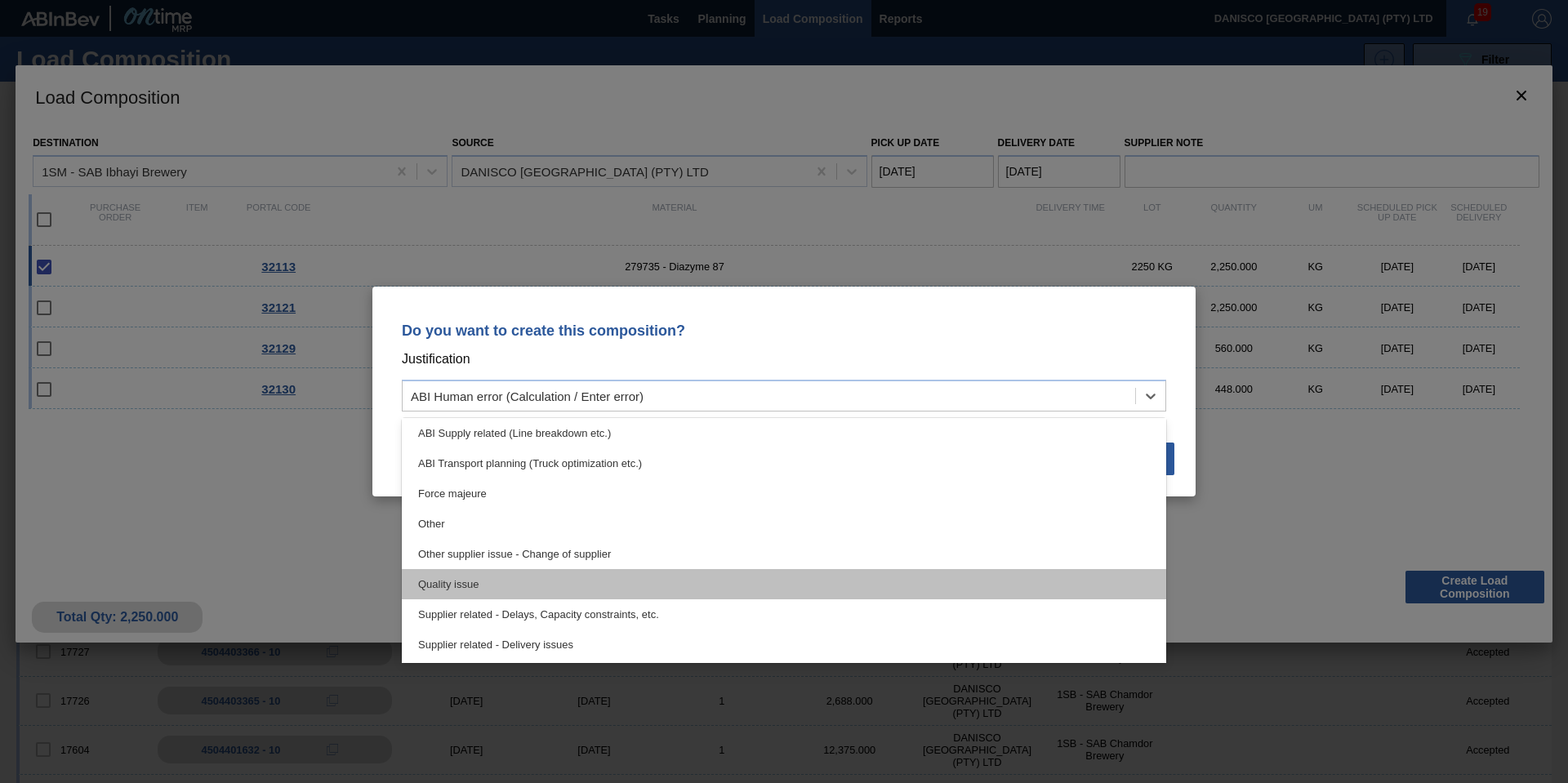
scroll to position [305, 0]
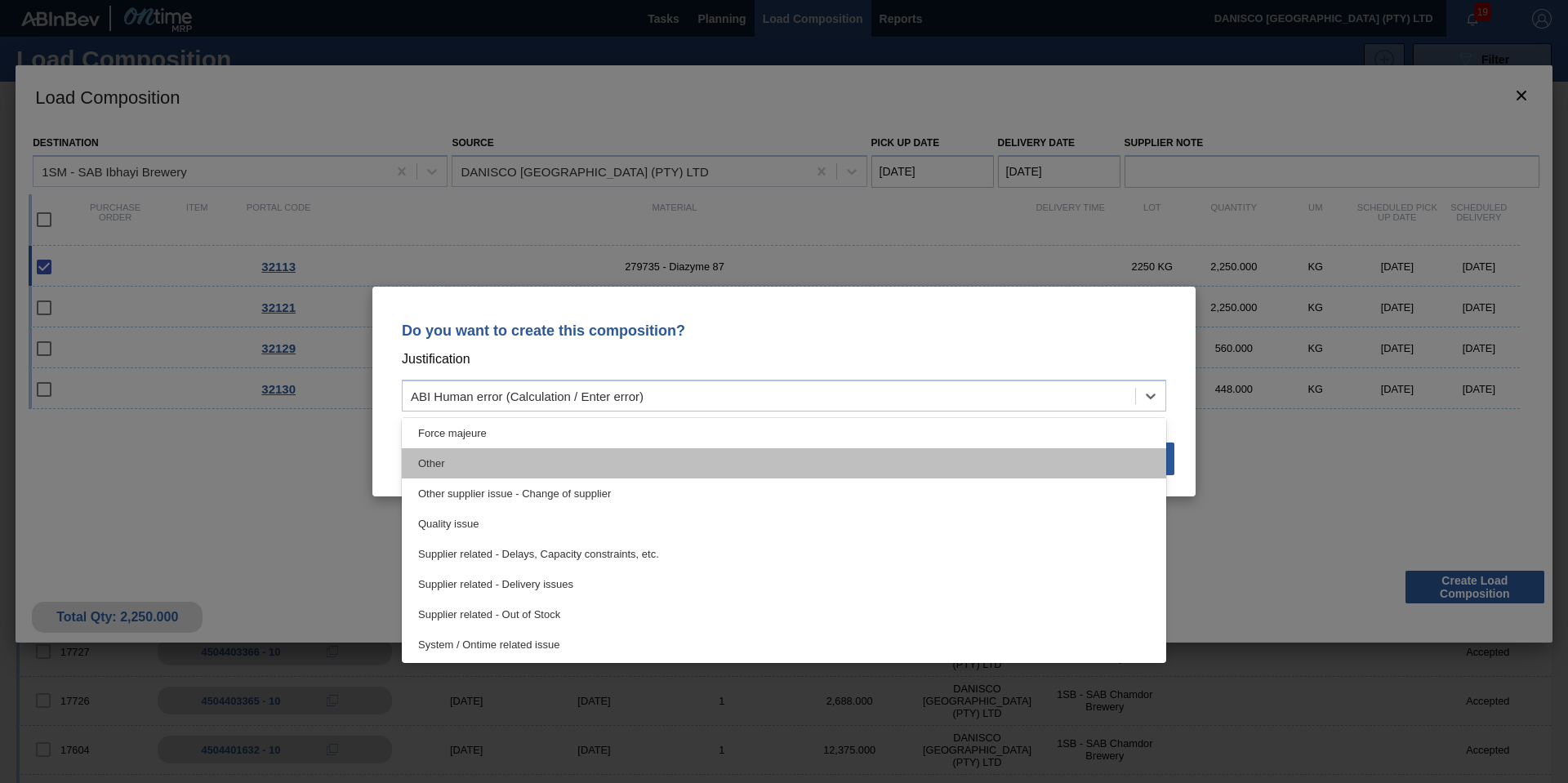
click at [518, 462] on div "Other" at bounding box center [783, 463] width 764 height 30
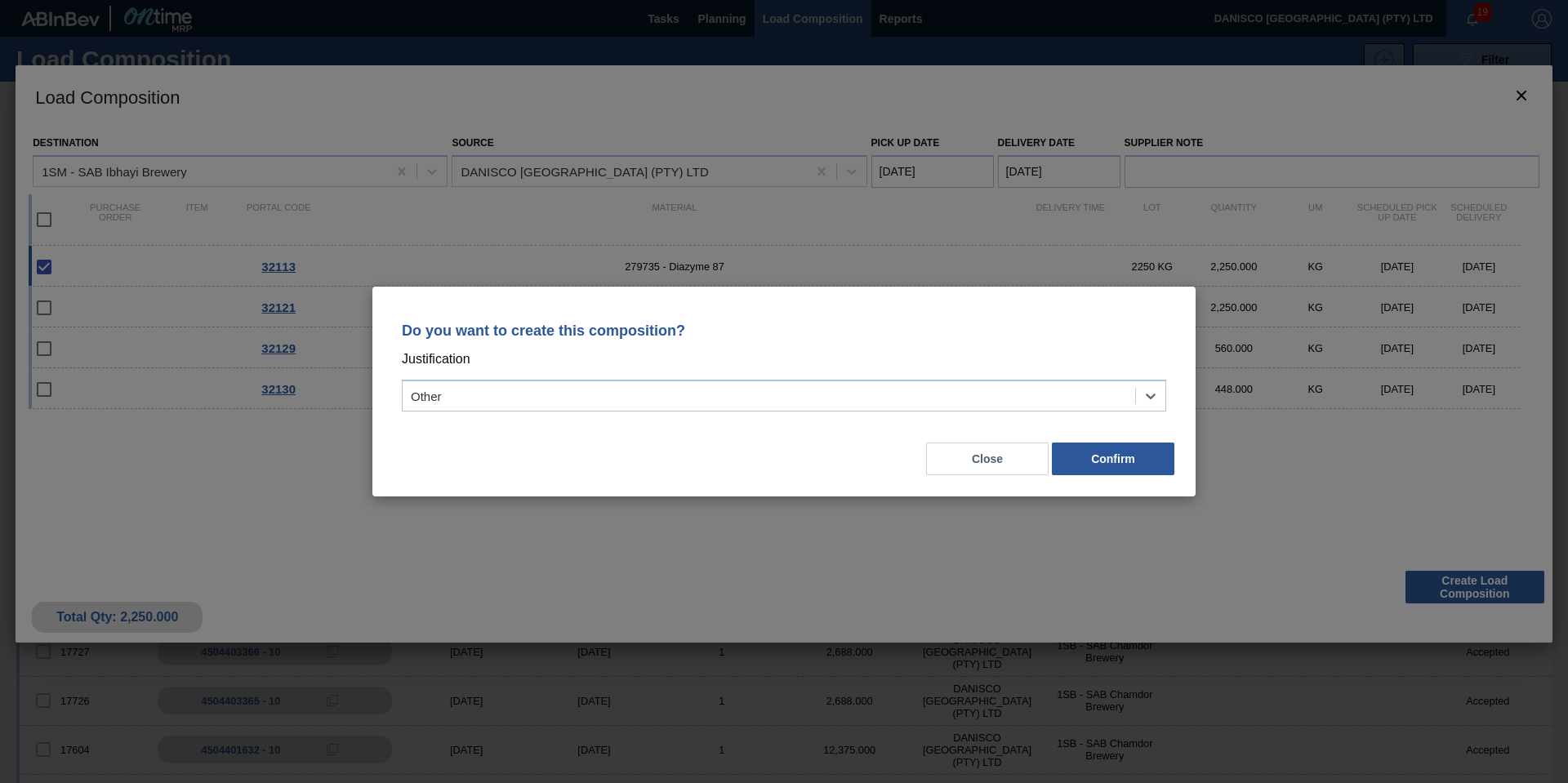
click at [589, 496] on div "Do you want to create this composition? Justification option Other, selected. S…" at bounding box center [784, 391] width 823 height 210
click at [1124, 452] on button "Confirm" at bounding box center [1112, 458] width 122 height 33
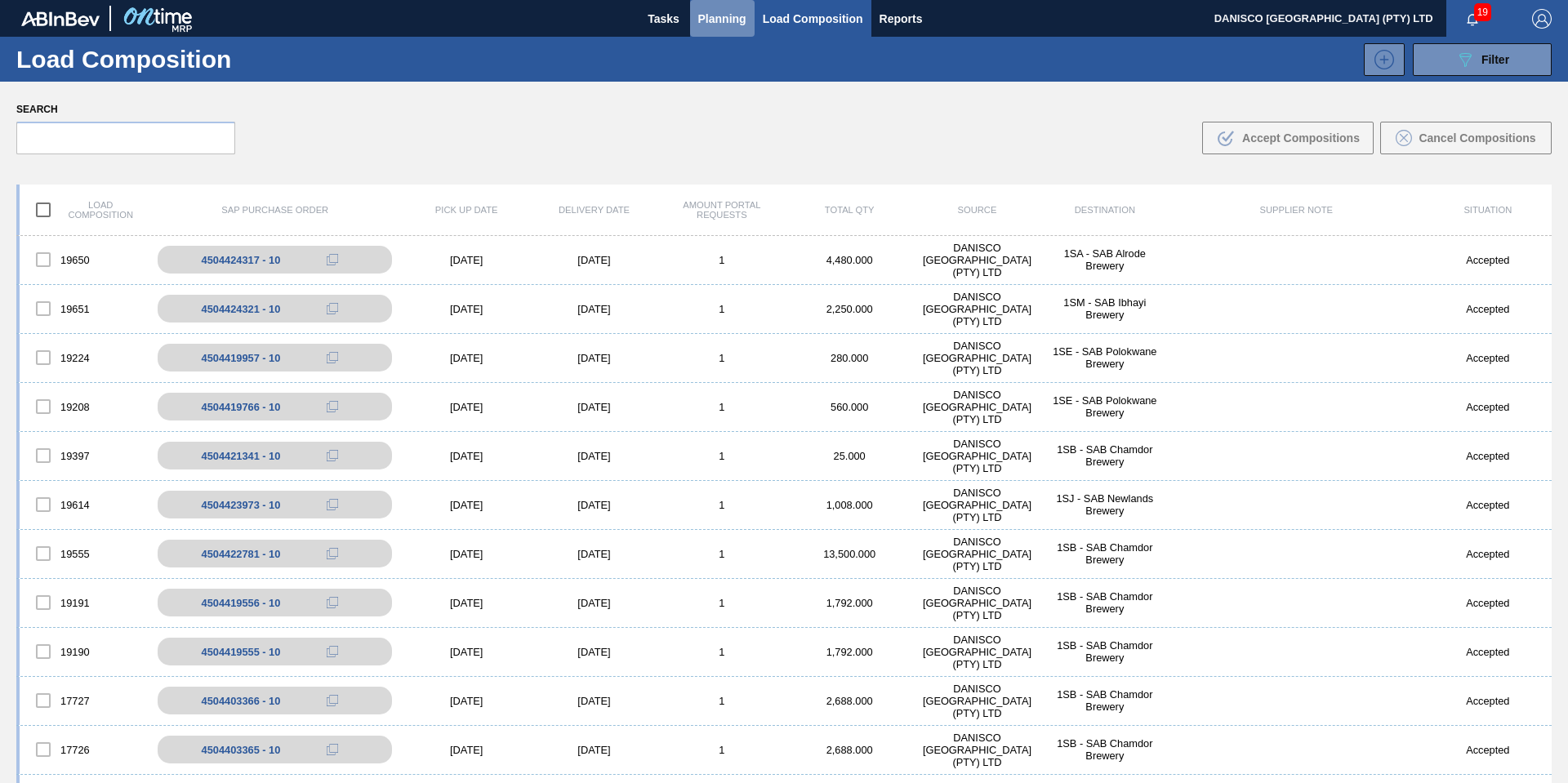
click at [723, 21] on span "Planning" at bounding box center [722, 19] width 48 height 20
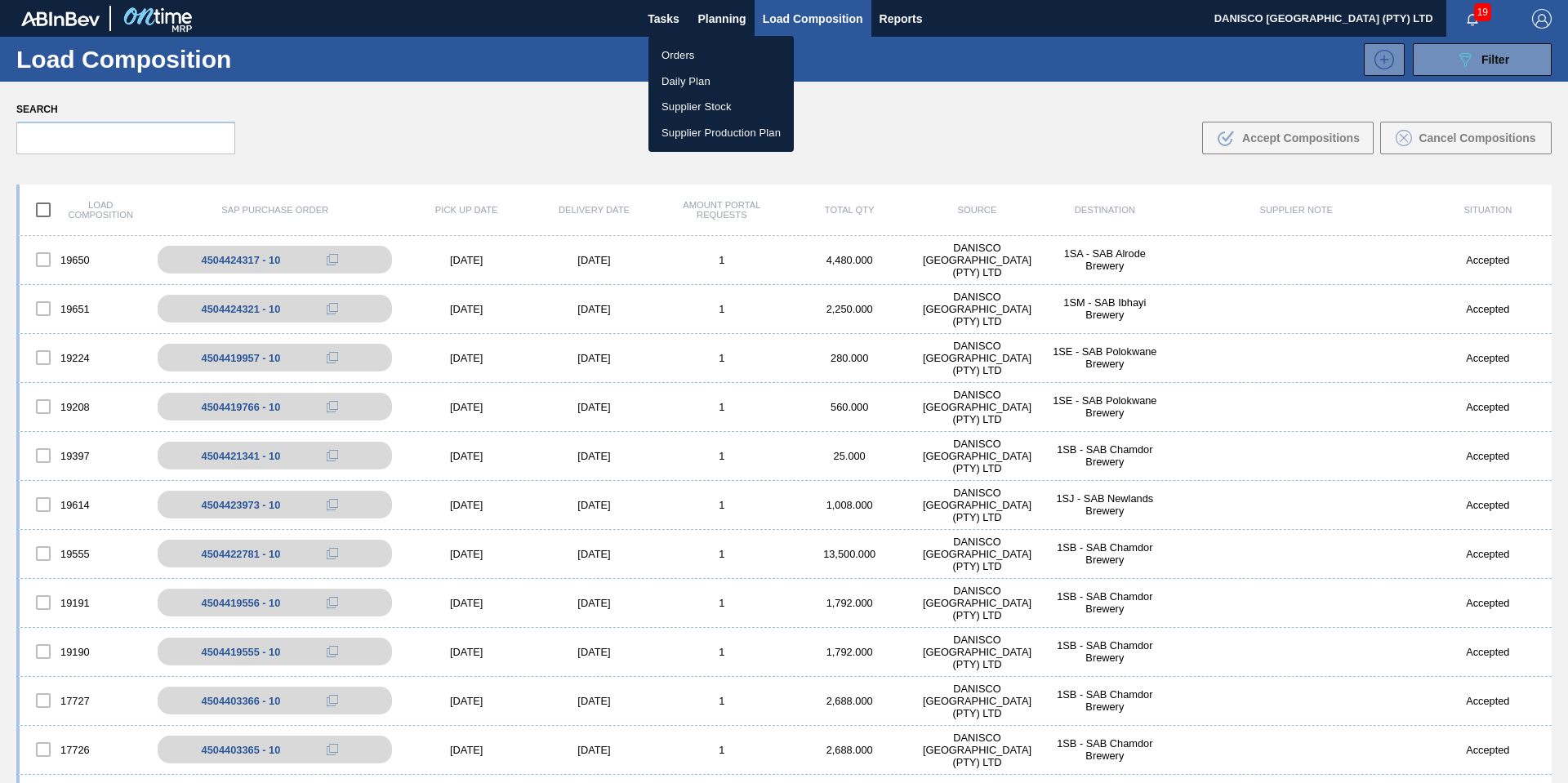
click at [702, 46] on li "Orders" at bounding box center [720, 56] width 145 height 26
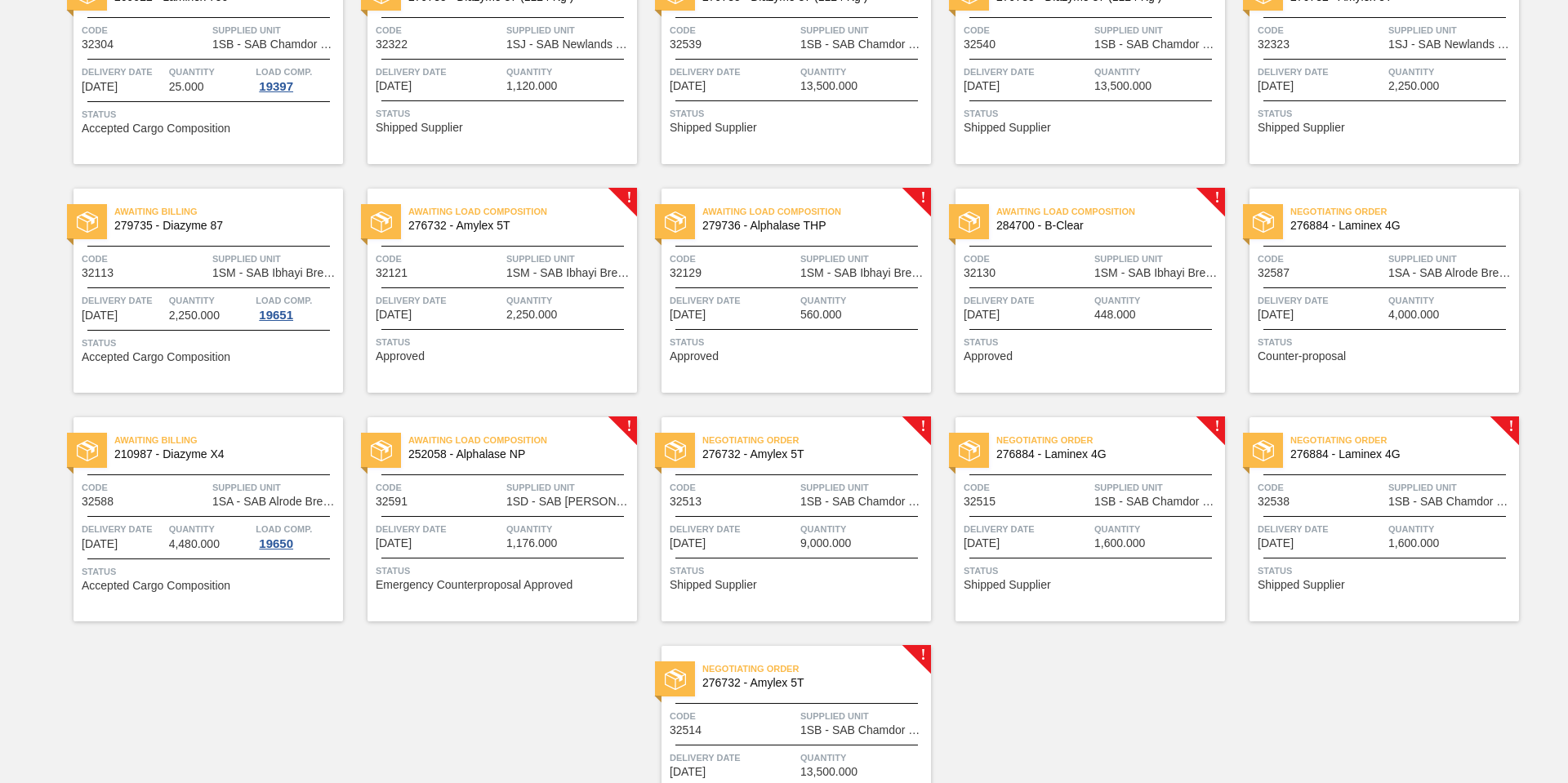
scroll to position [653, 0]
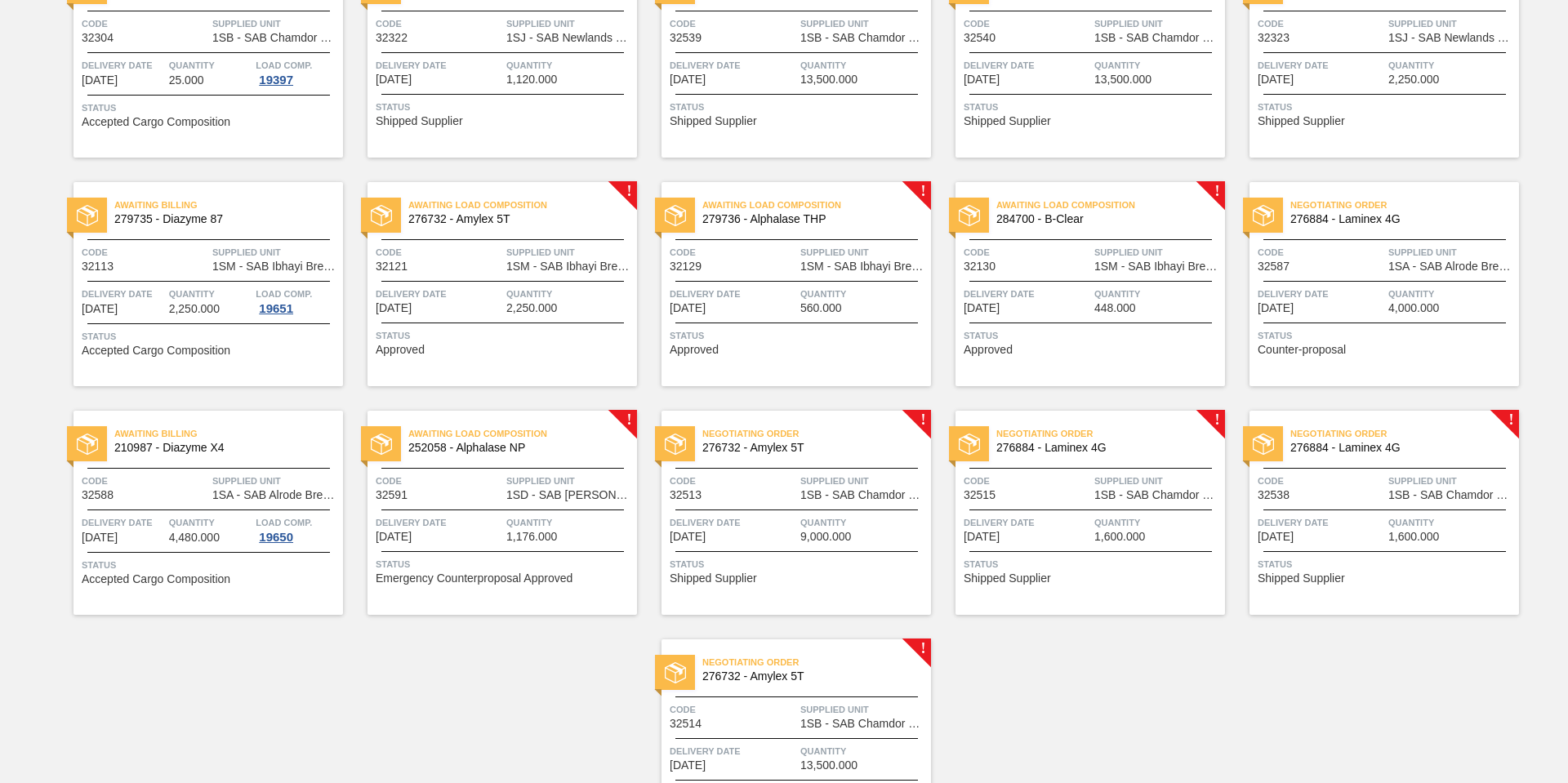
click at [444, 316] on div "Awaiting Load Composition 276732 - Amylex 5T Code 32121 Supplied Unit 1SM - SAB…" at bounding box center [502, 283] width 269 height 204
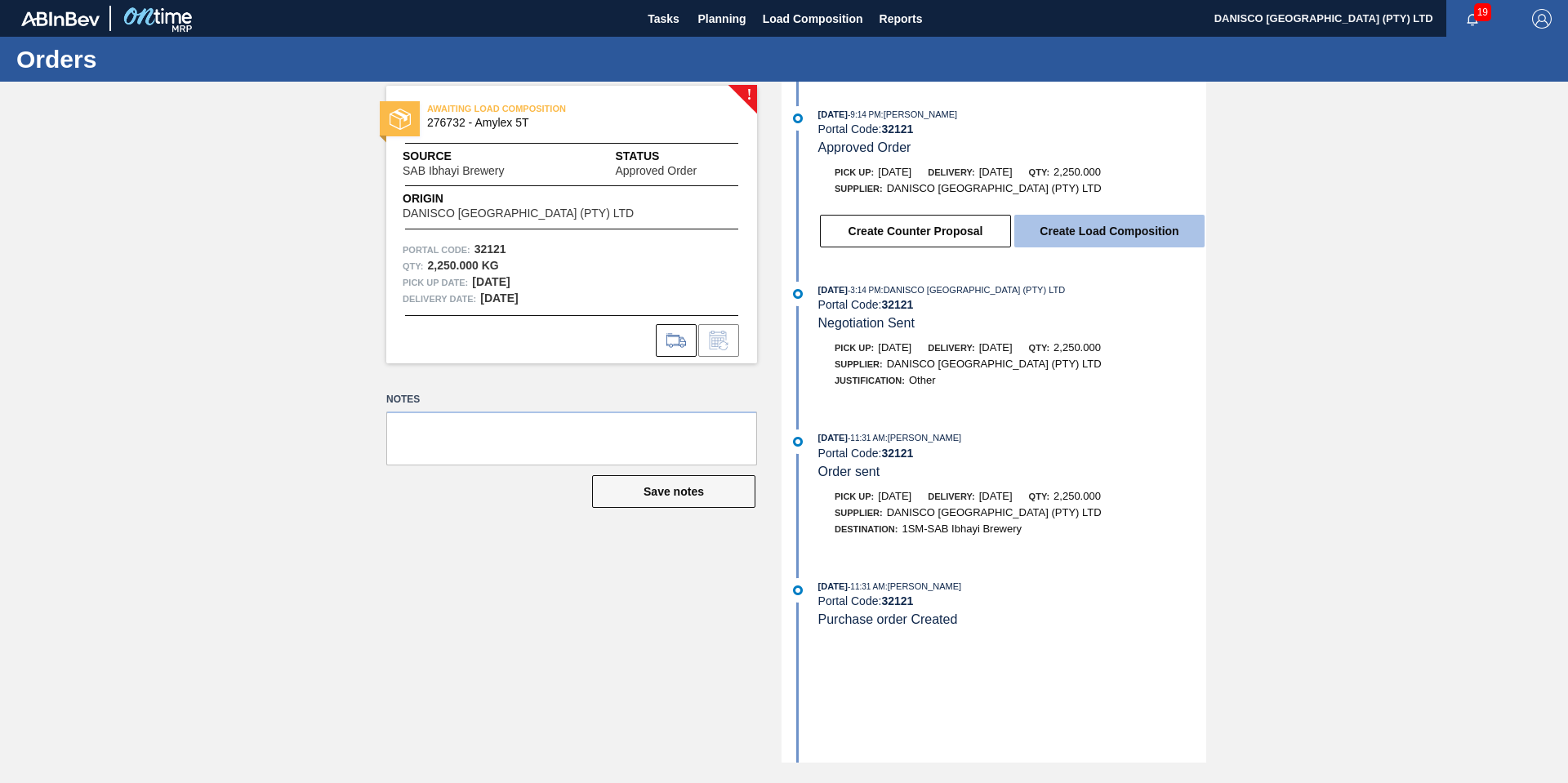
click at [1111, 234] on button "Create Load Composition" at bounding box center [1109, 231] width 190 height 33
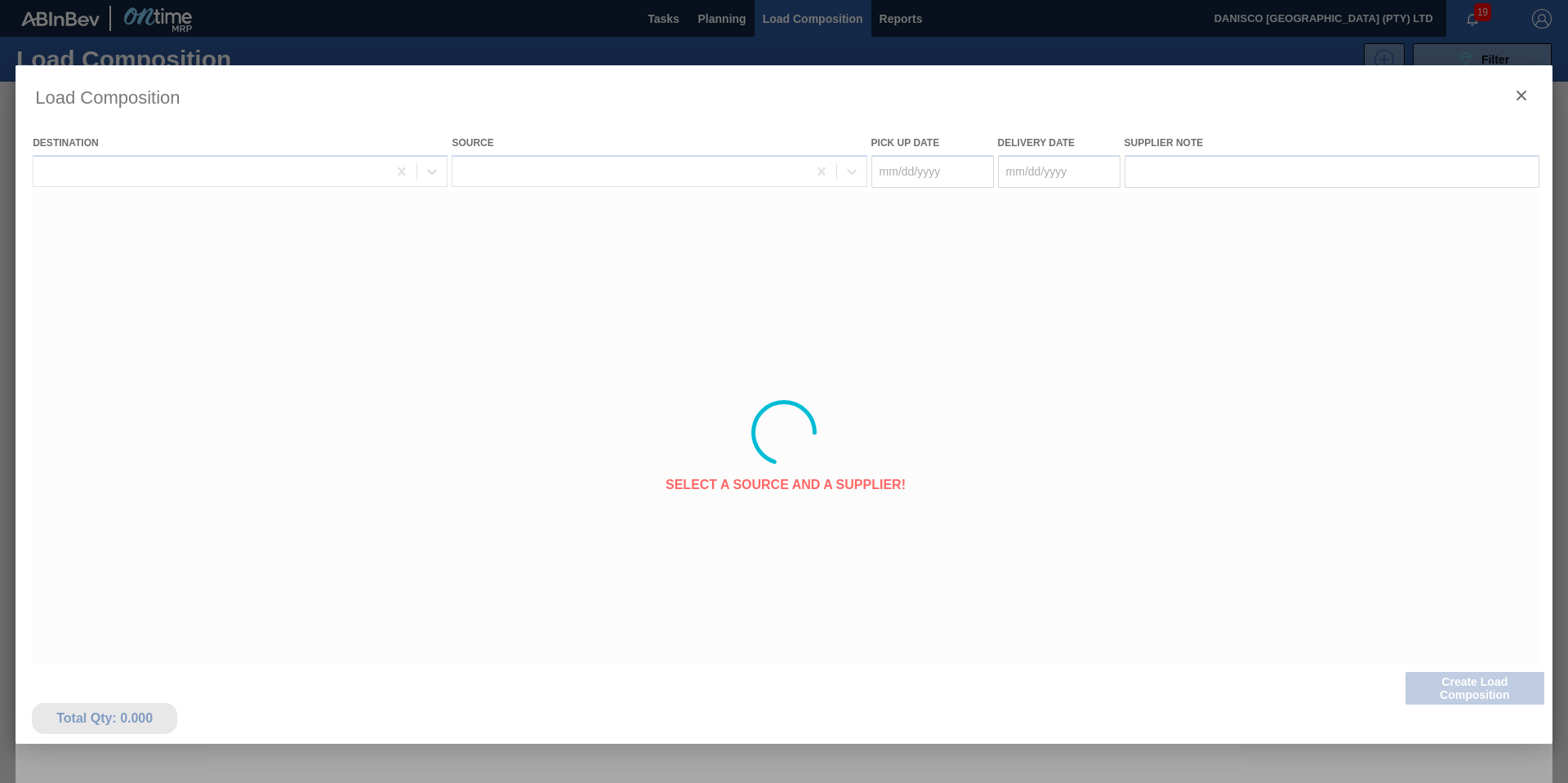
type Date "[DATE]"
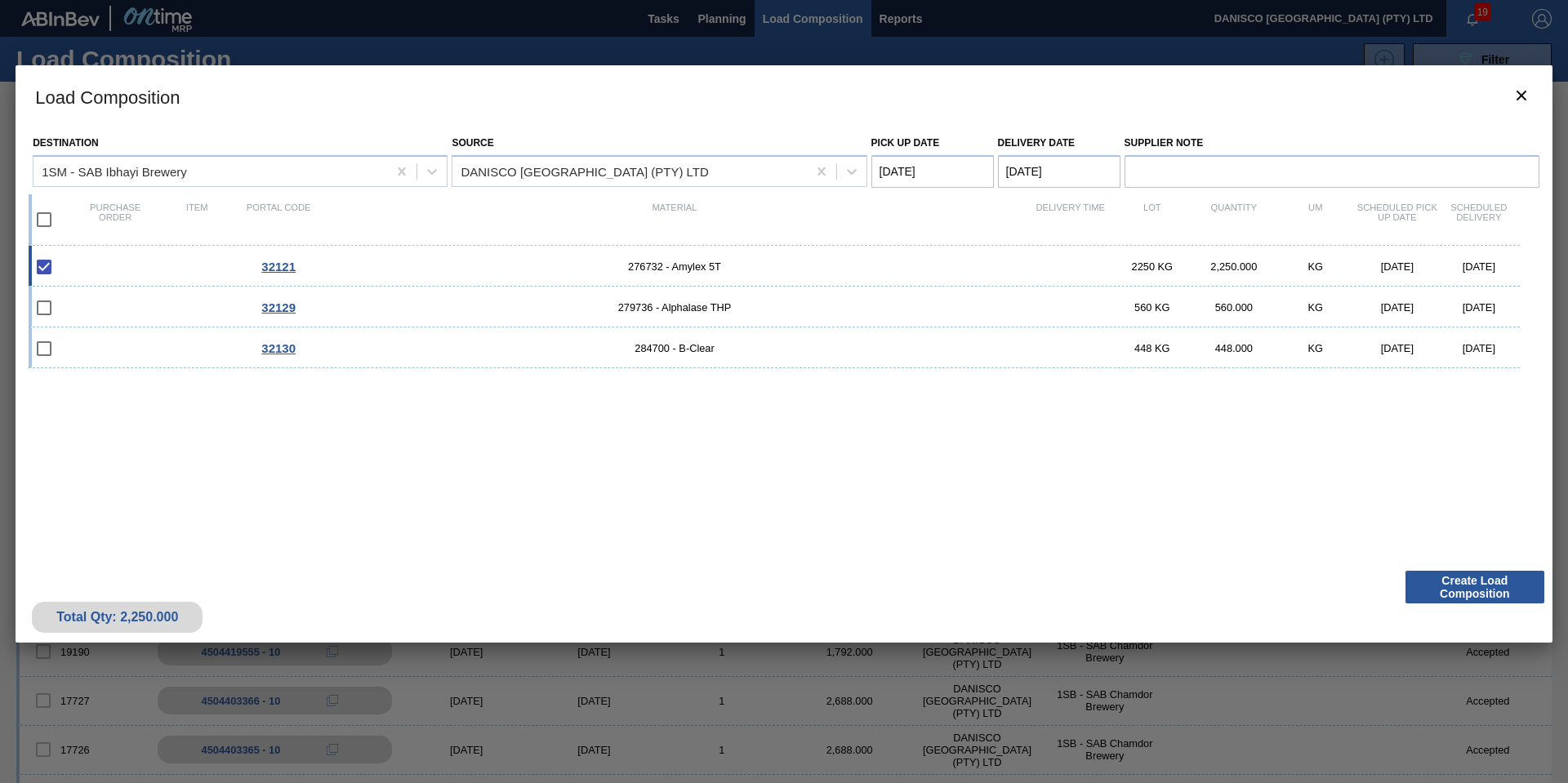
click at [1077, 170] on Date "[DATE]" at bounding box center [1058, 171] width 122 height 33
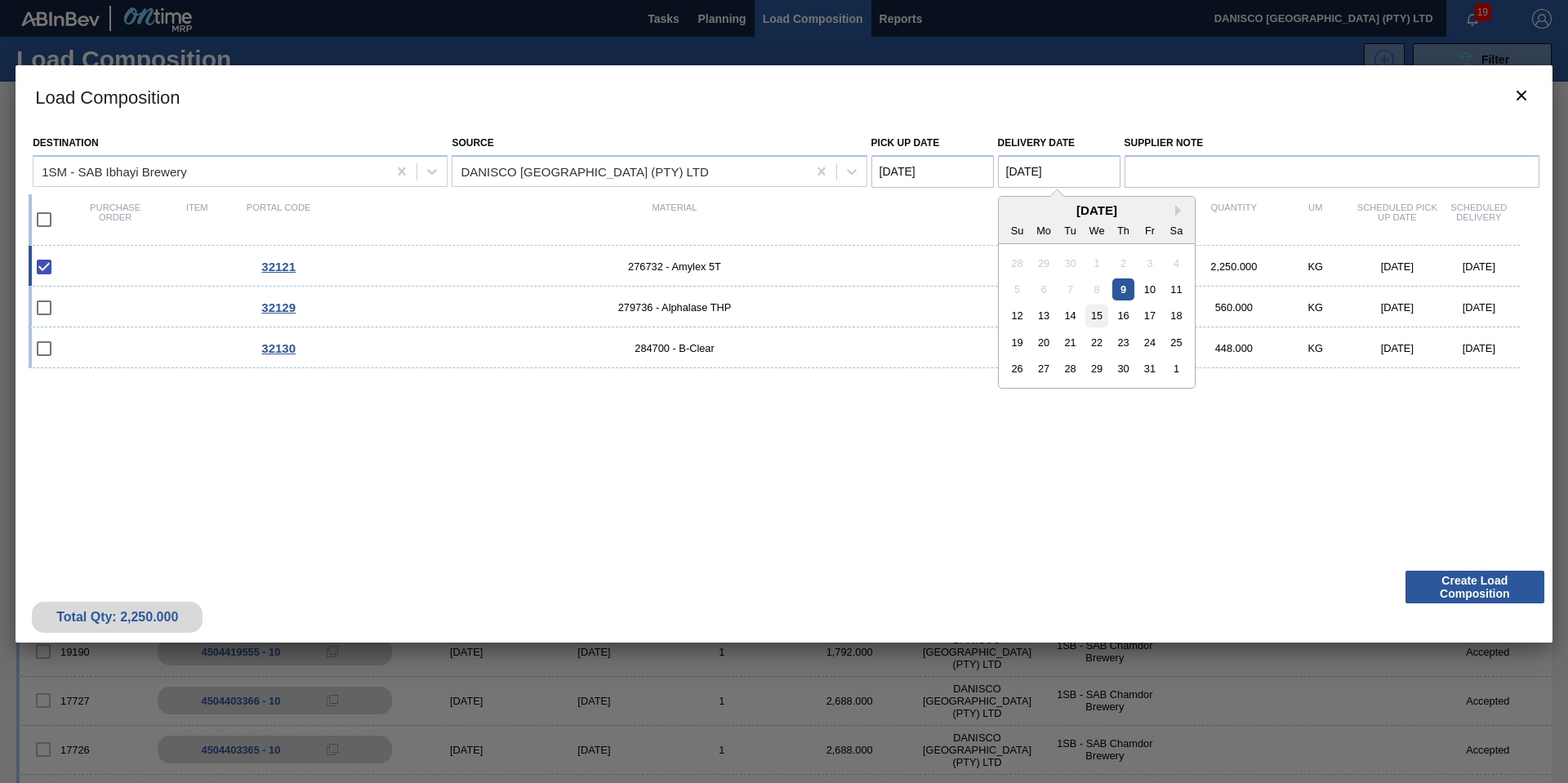
click at [1099, 320] on div "15" at bounding box center [1096, 316] width 22 height 22
type Date "[DATE]"
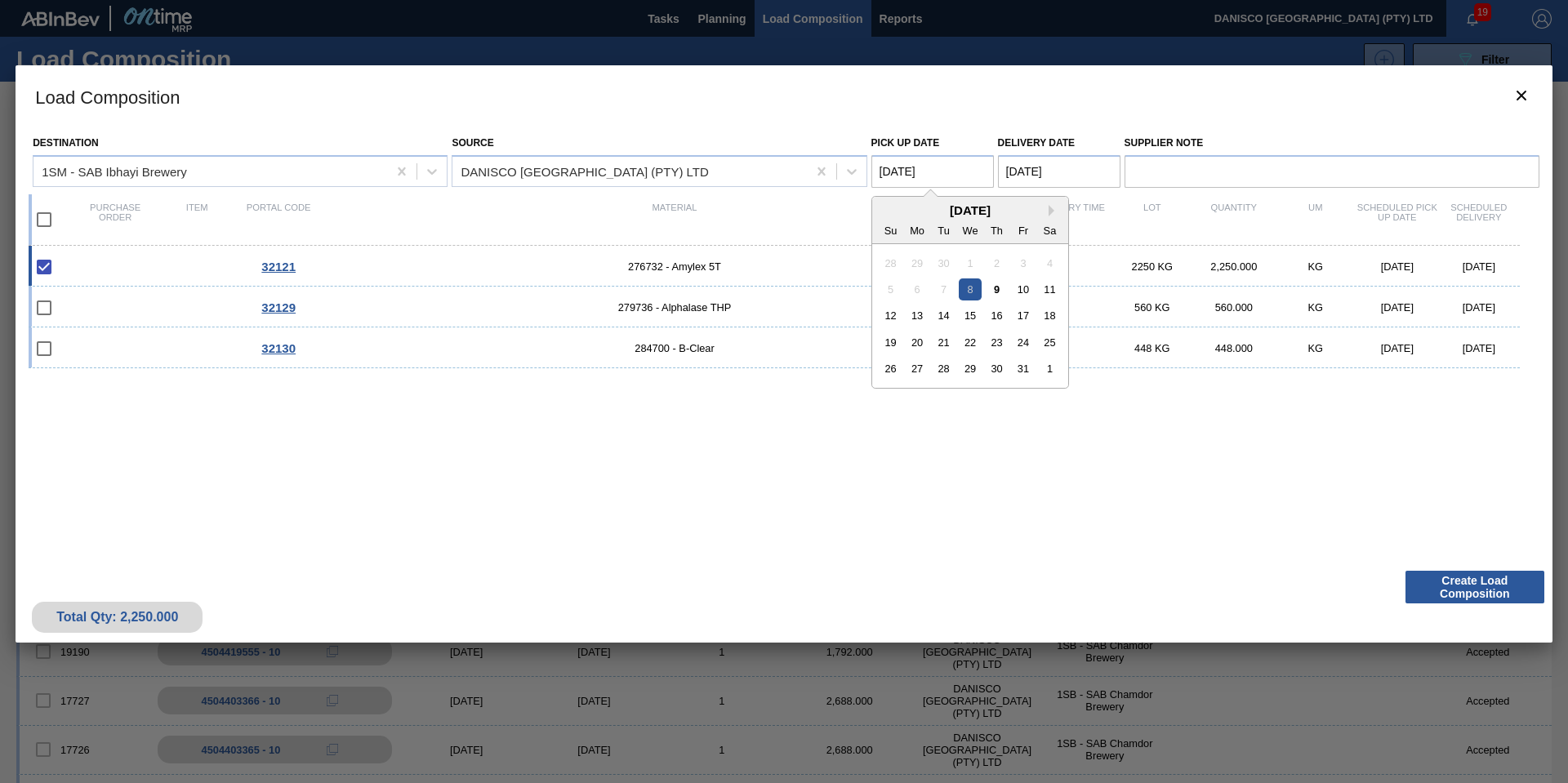
click at [969, 171] on Date "[DATE]" at bounding box center [932, 171] width 122 height 33
click at [948, 318] on div "14" at bounding box center [943, 316] width 22 height 22
type Date "[DATE]"
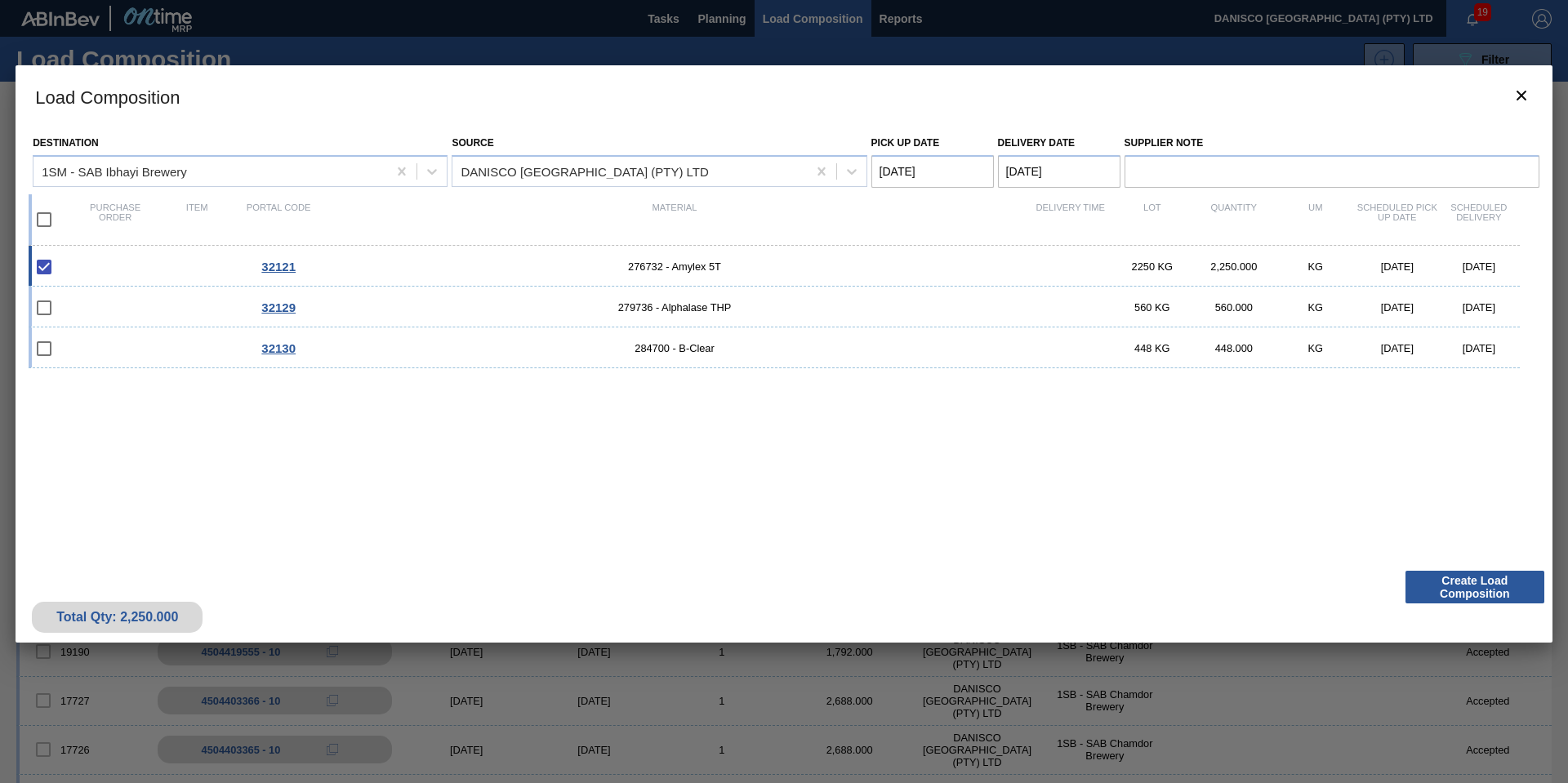
drag, startPoint x: 983, startPoint y: 547, endPoint x: 1001, endPoint y: 546, distance: 18.0
click at [984, 547] on div "Destination 1SM - SAB Ibhayi Brewery Source DANISCO SOUTH AFRICA (PTY) LTD Pick…" at bounding box center [784, 345] width 1537 height 435
click at [1485, 589] on button "Create Load Composition" at bounding box center [1475, 586] width 139 height 33
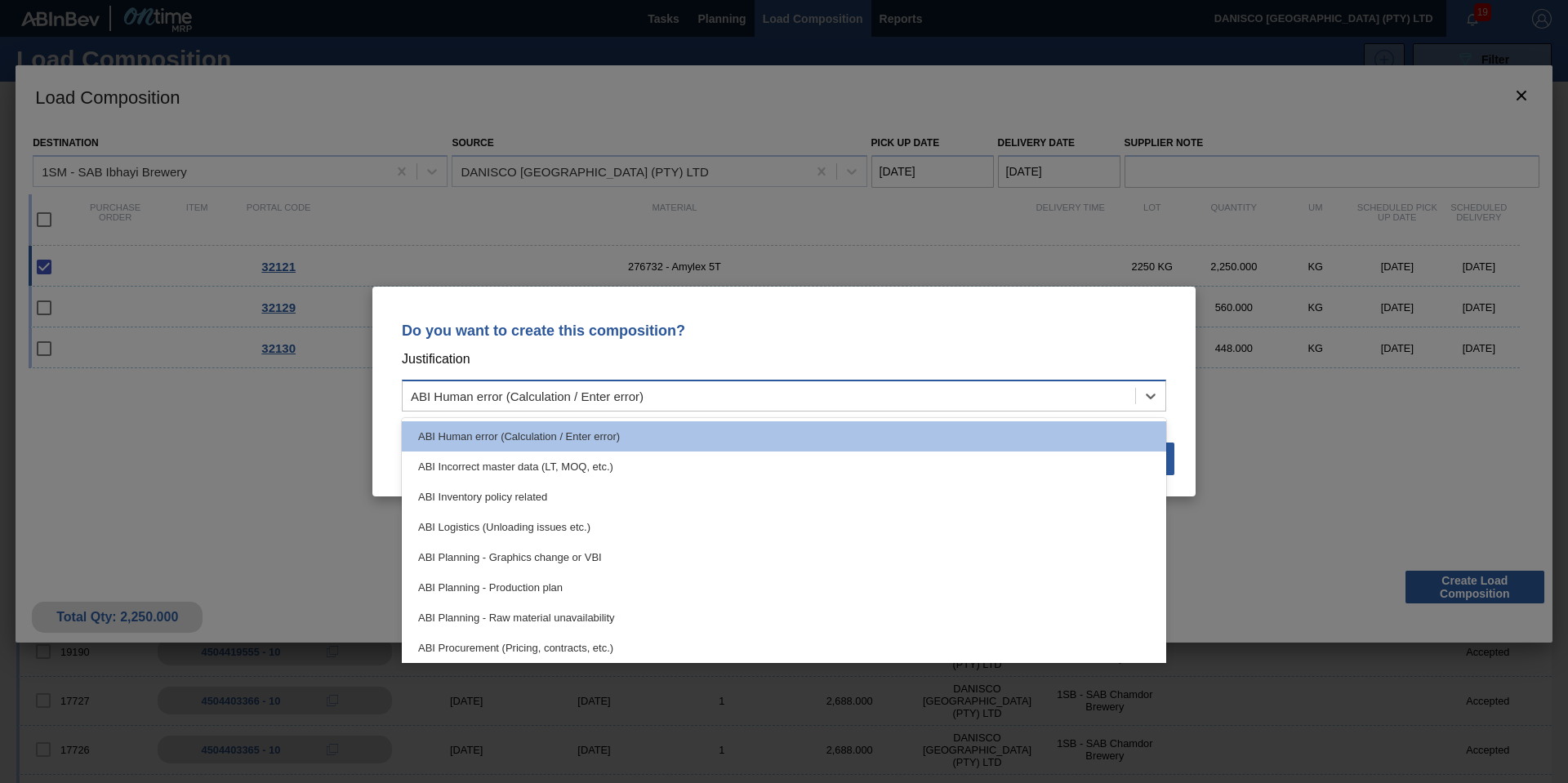
click at [619, 392] on div "ABI Human error (Calculation / Enter error)" at bounding box center [527, 396] width 233 height 14
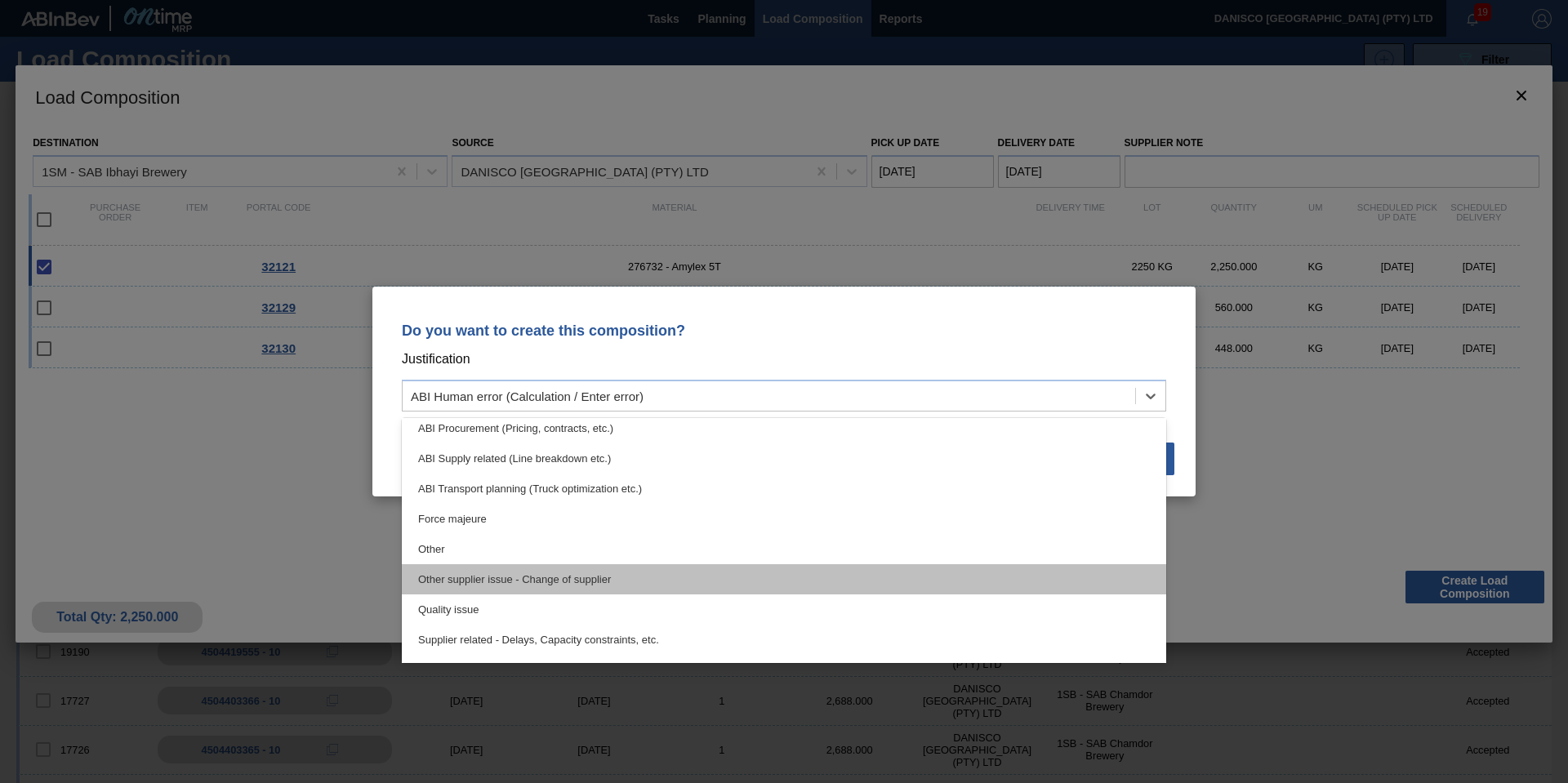
scroll to position [245, 0]
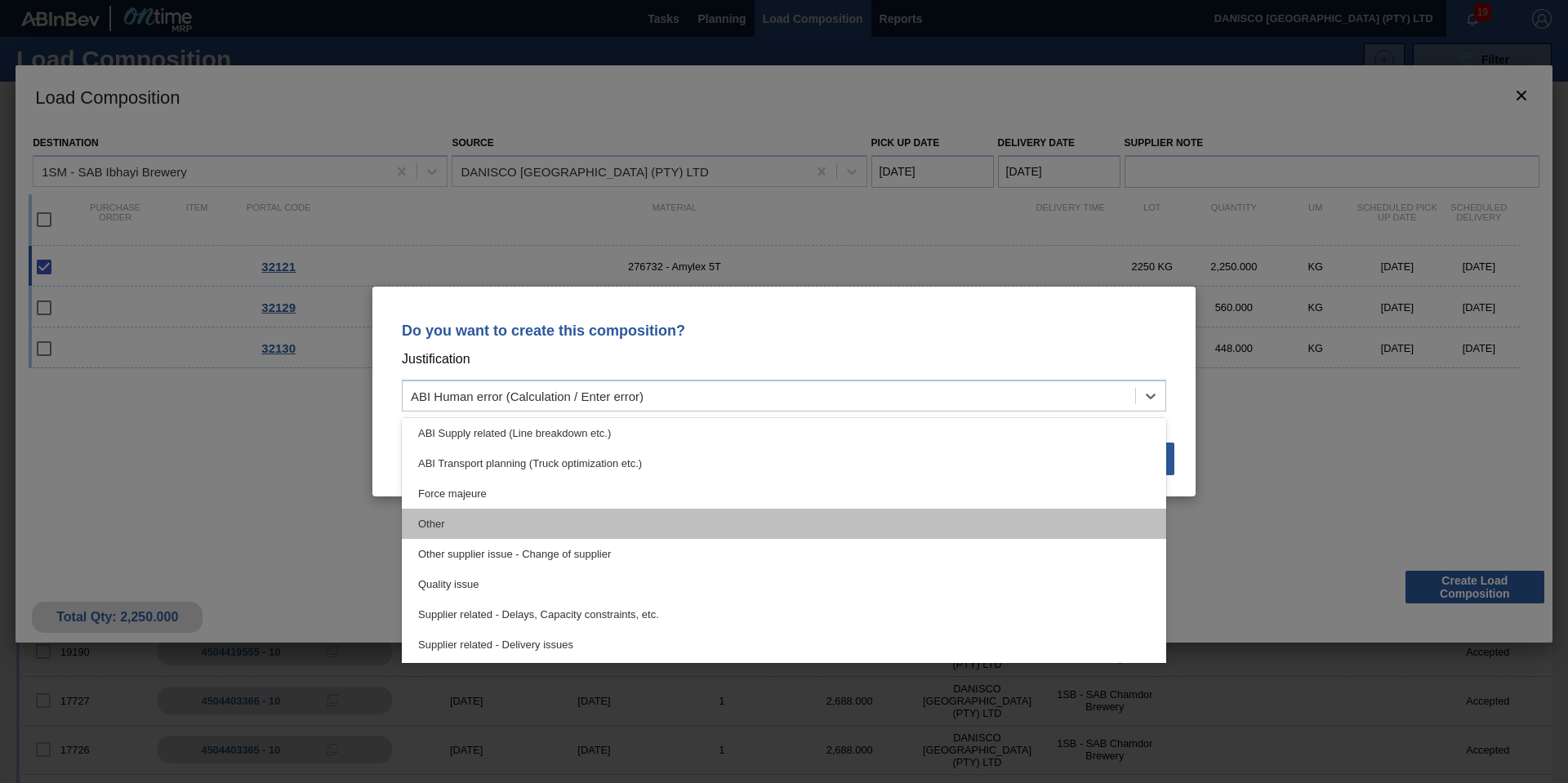
click at [508, 522] on div "Other" at bounding box center [783, 524] width 764 height 30
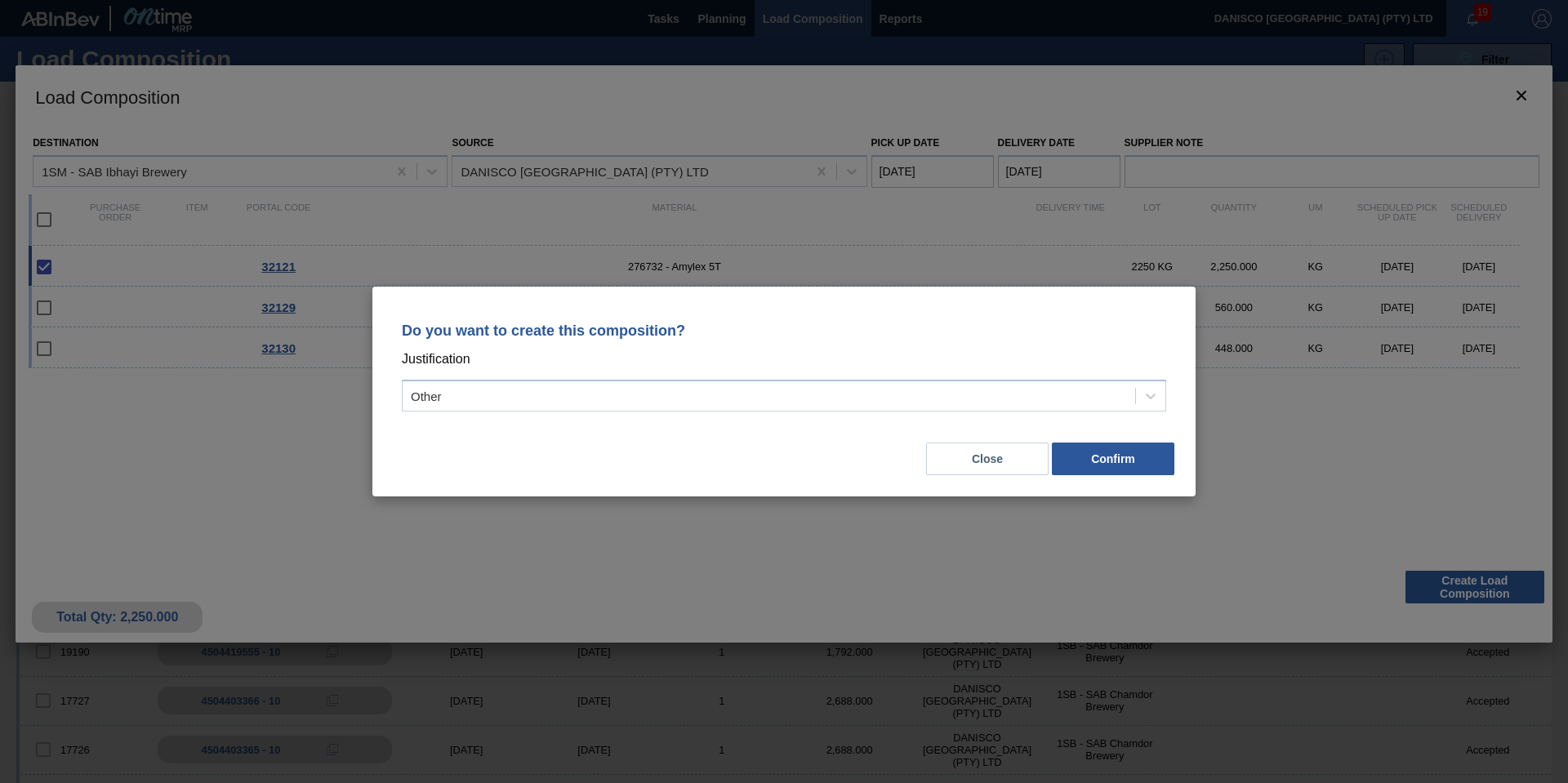
click at [584, 443] on div "Close Confirm" at bounding box center [783, 449] width 784 height 56
click at [1129, 460] on button "Confirm" at bounding box center [1112, 458] width 122 height 33
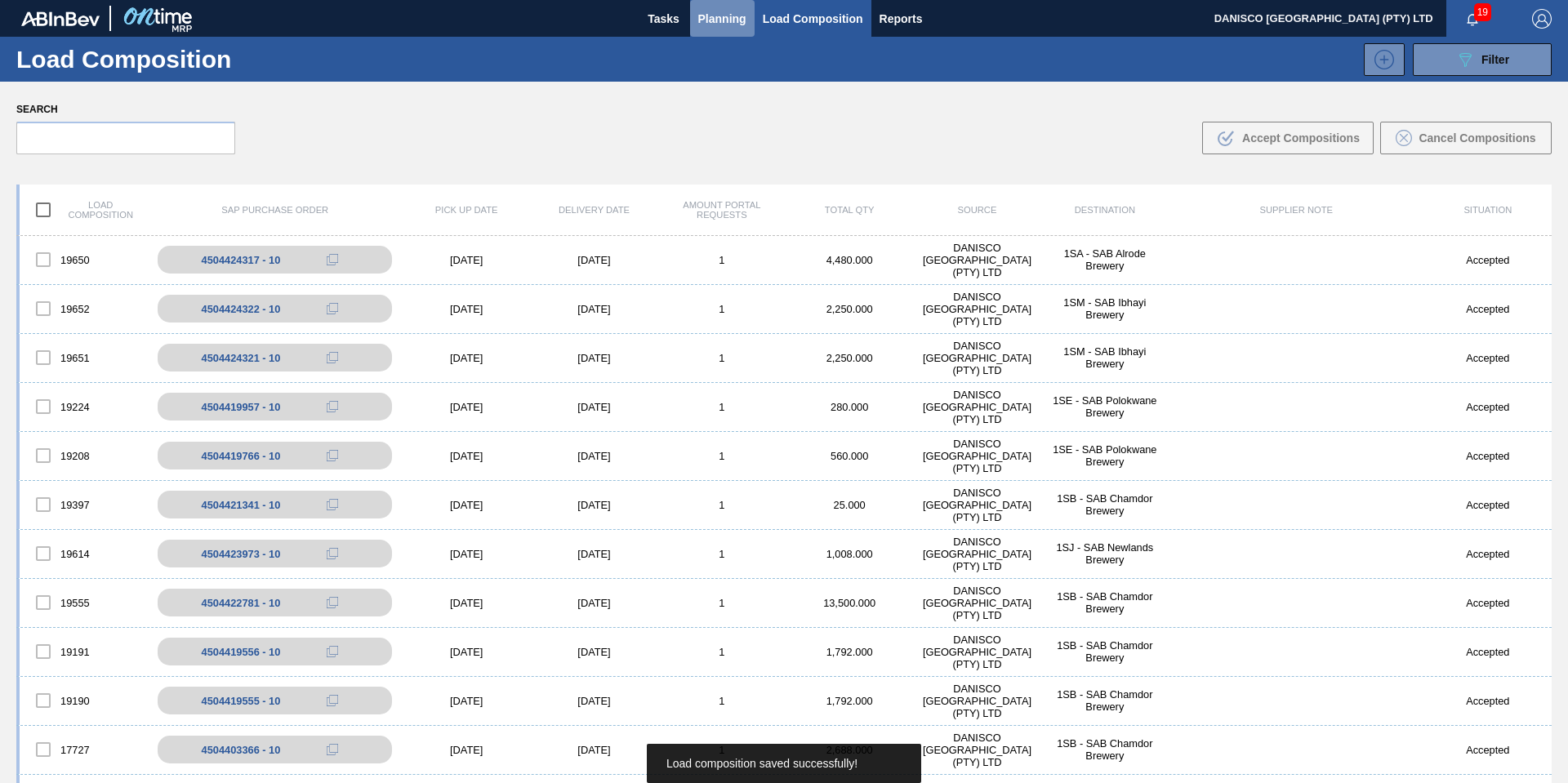
click at [712, 25] on span "Planning" at bounding box center [722, 19] width 48 height 20
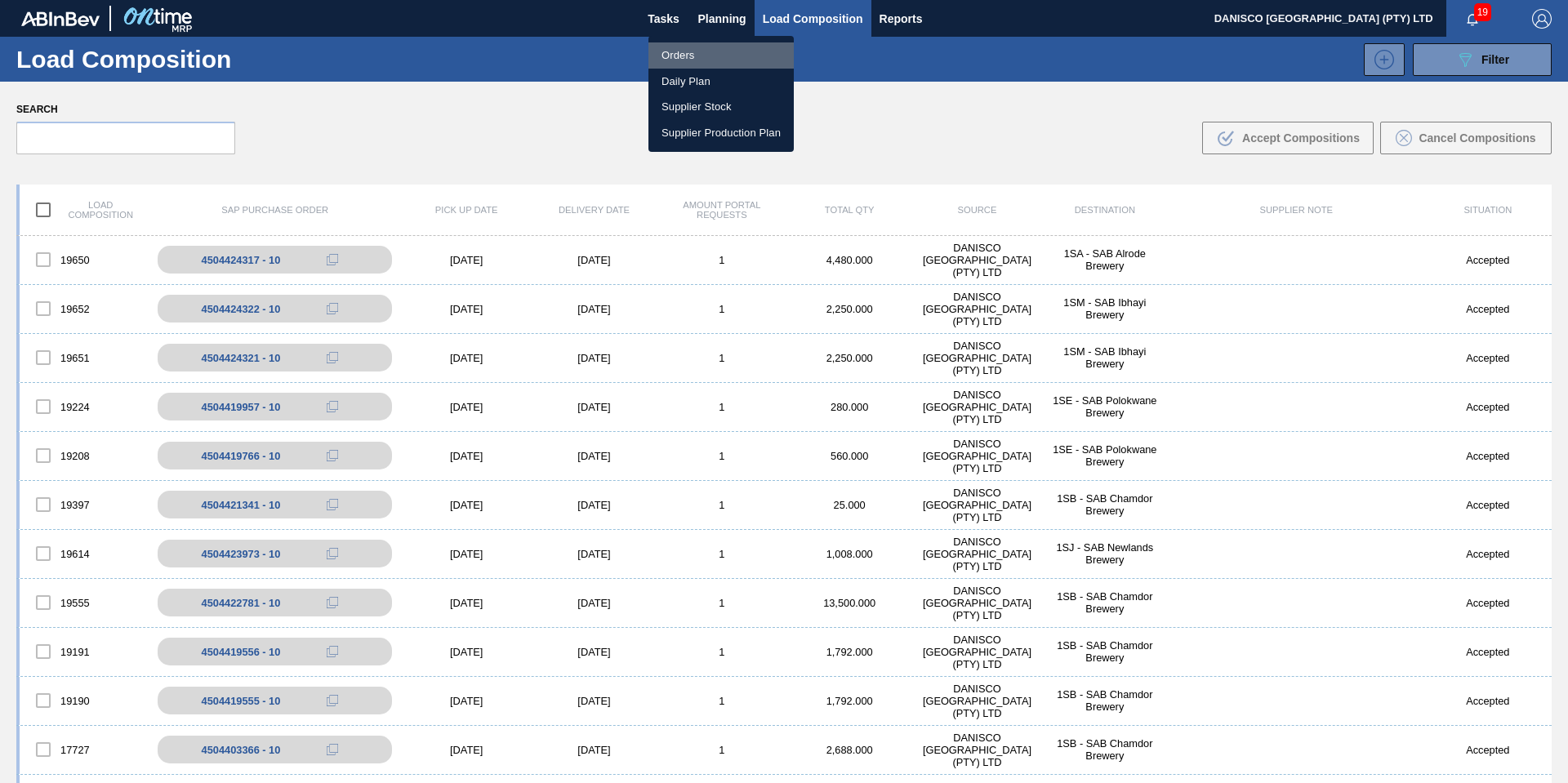
click at [688, 50] on li "Orders" at bounding box center [720, 56] width 145 height 26
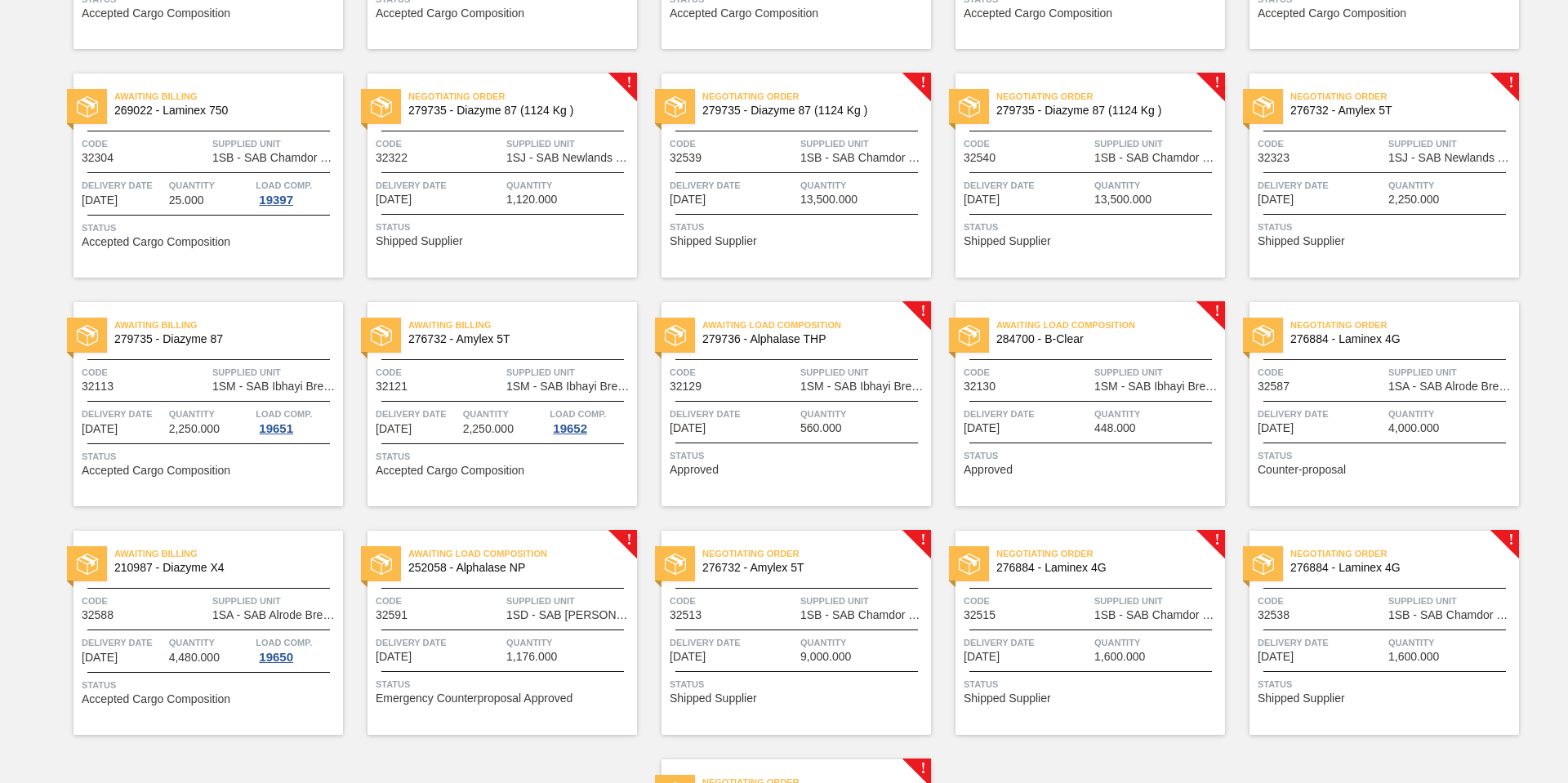
scroll to position [571, 0]
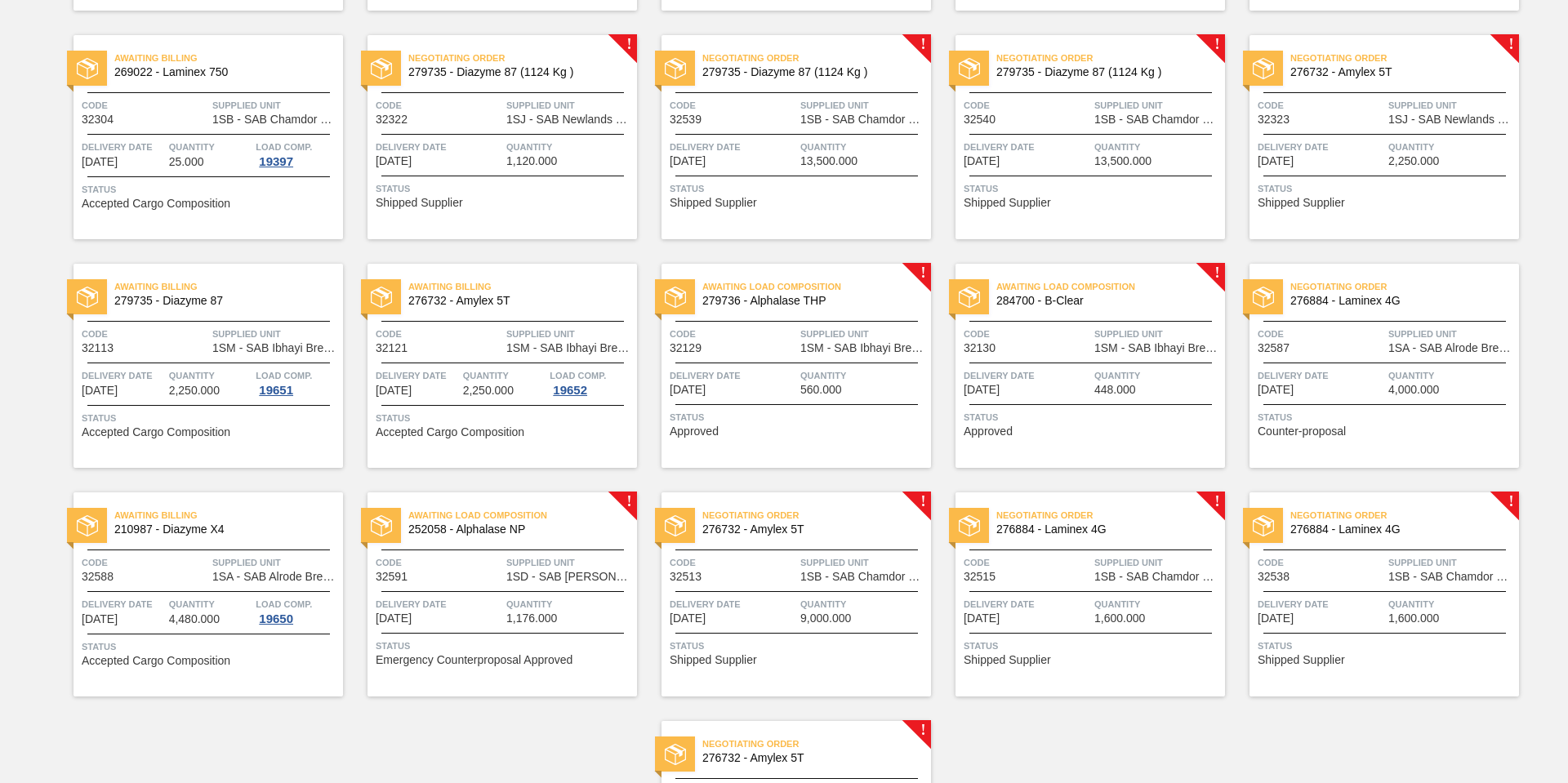
click at [779, 369] on span "Delivery Date" at bounding box center [732, 376] width 126 height 16
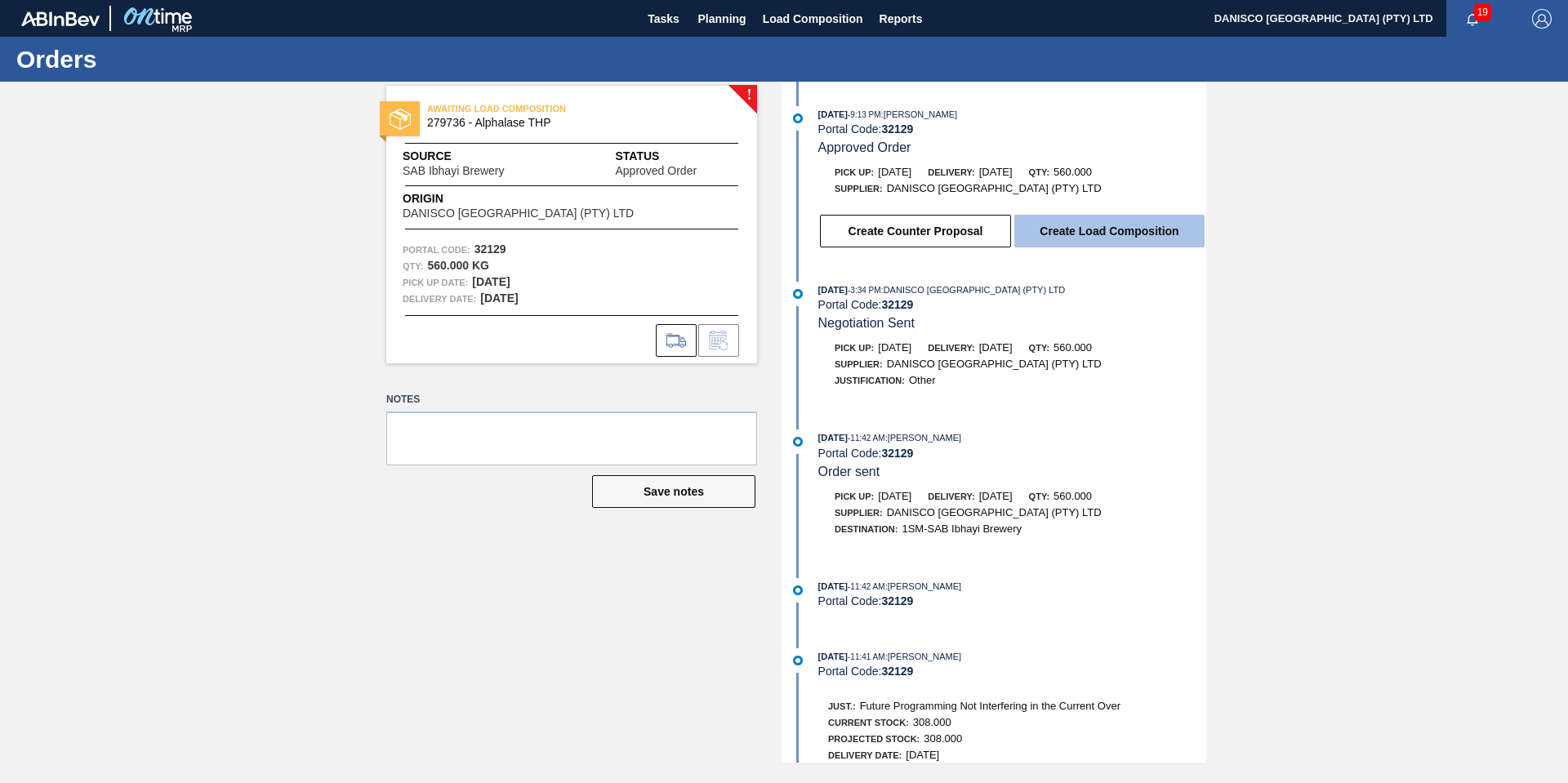
click at [1074, 231] on button "Create Load Composition" at bounding box center [1109, 231] width 190 height 33
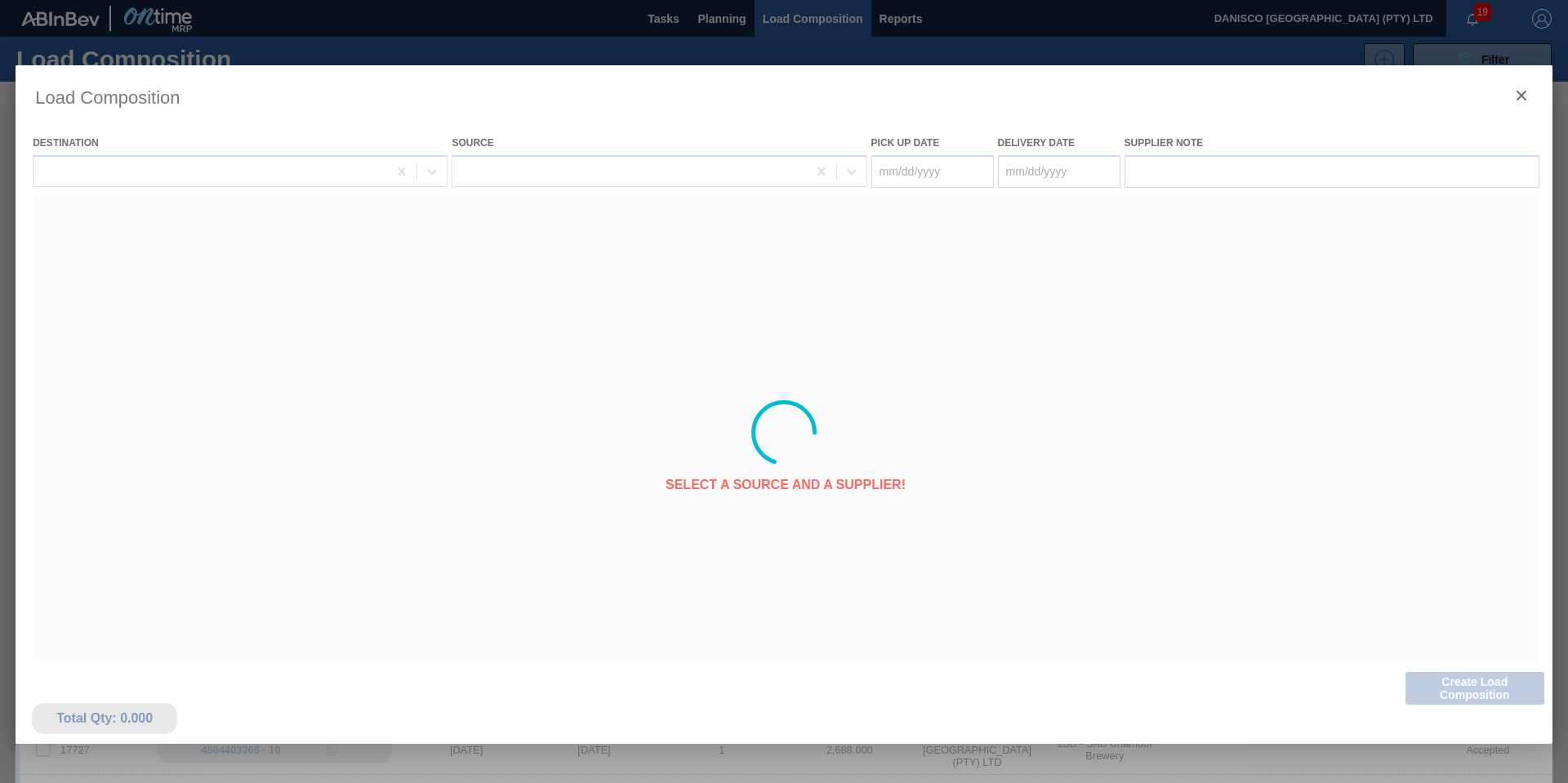
type Date "[DATE]"
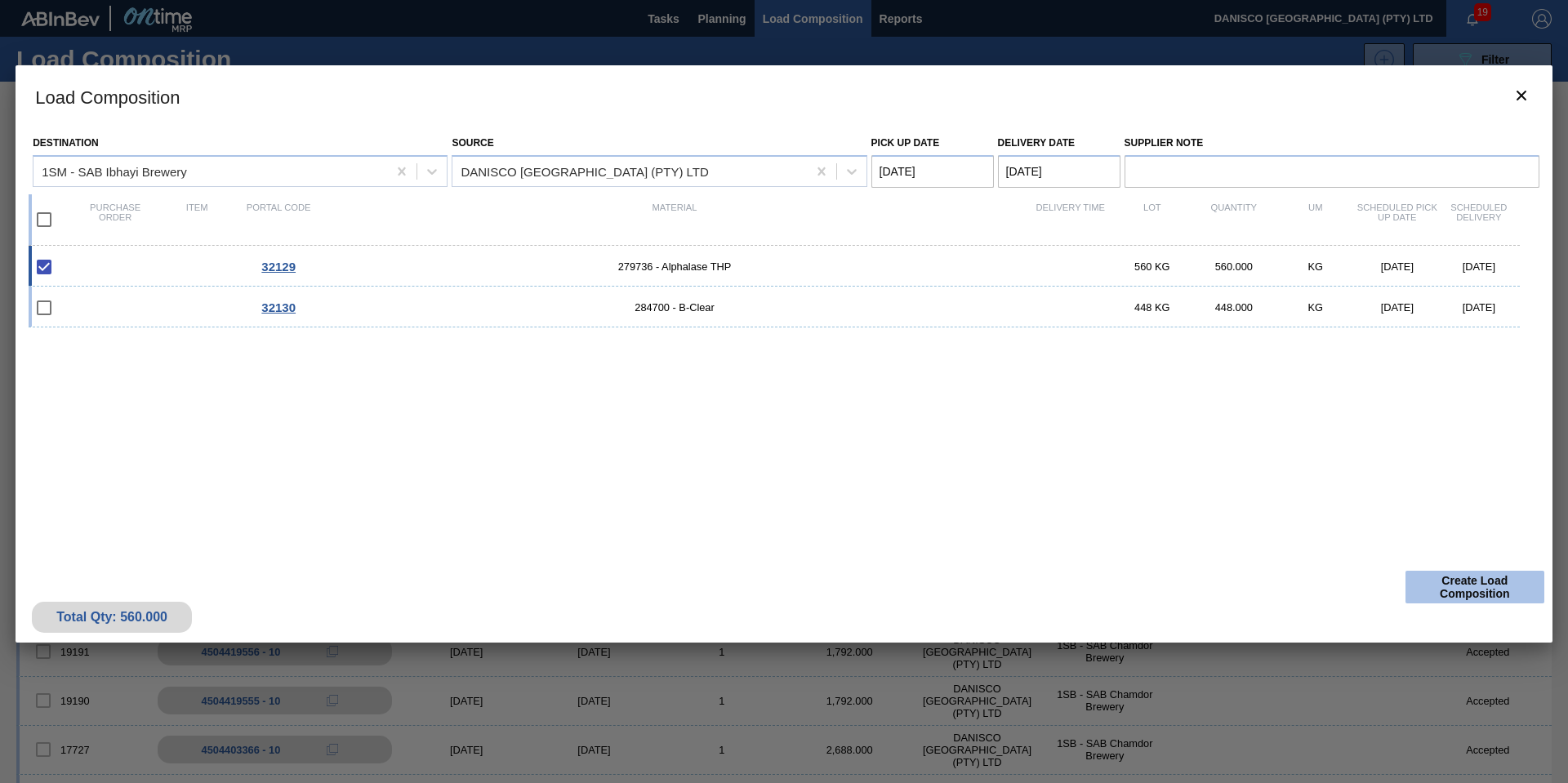
click at [1464, 584] on button "Create Load Composition" at bounding box center [1475, 586] width 139 height 33
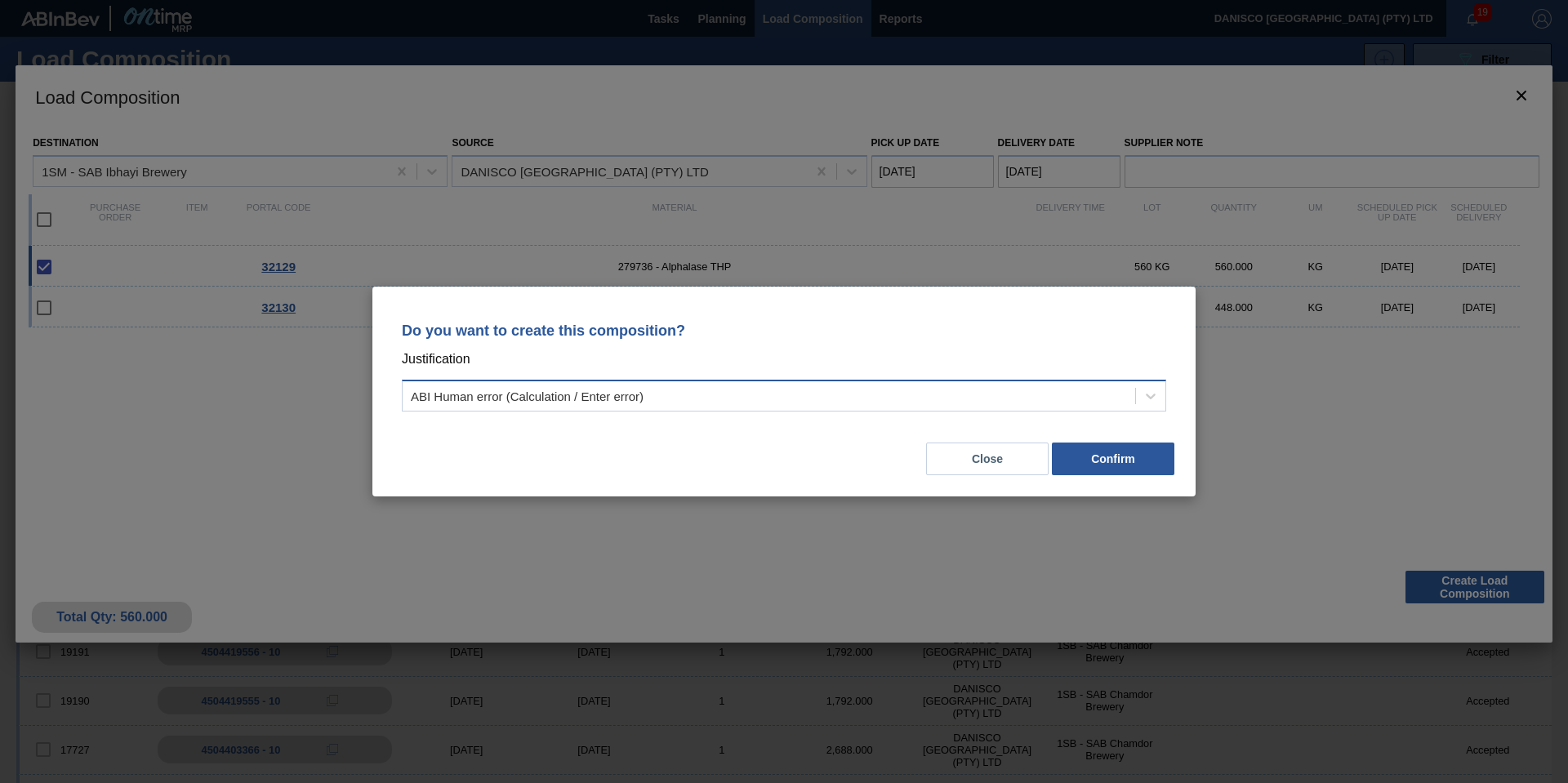
click at [604, 399] on div "ABI Human error (Calculation / Enter error)" at bounding box center [527, 396] width 233 height 14
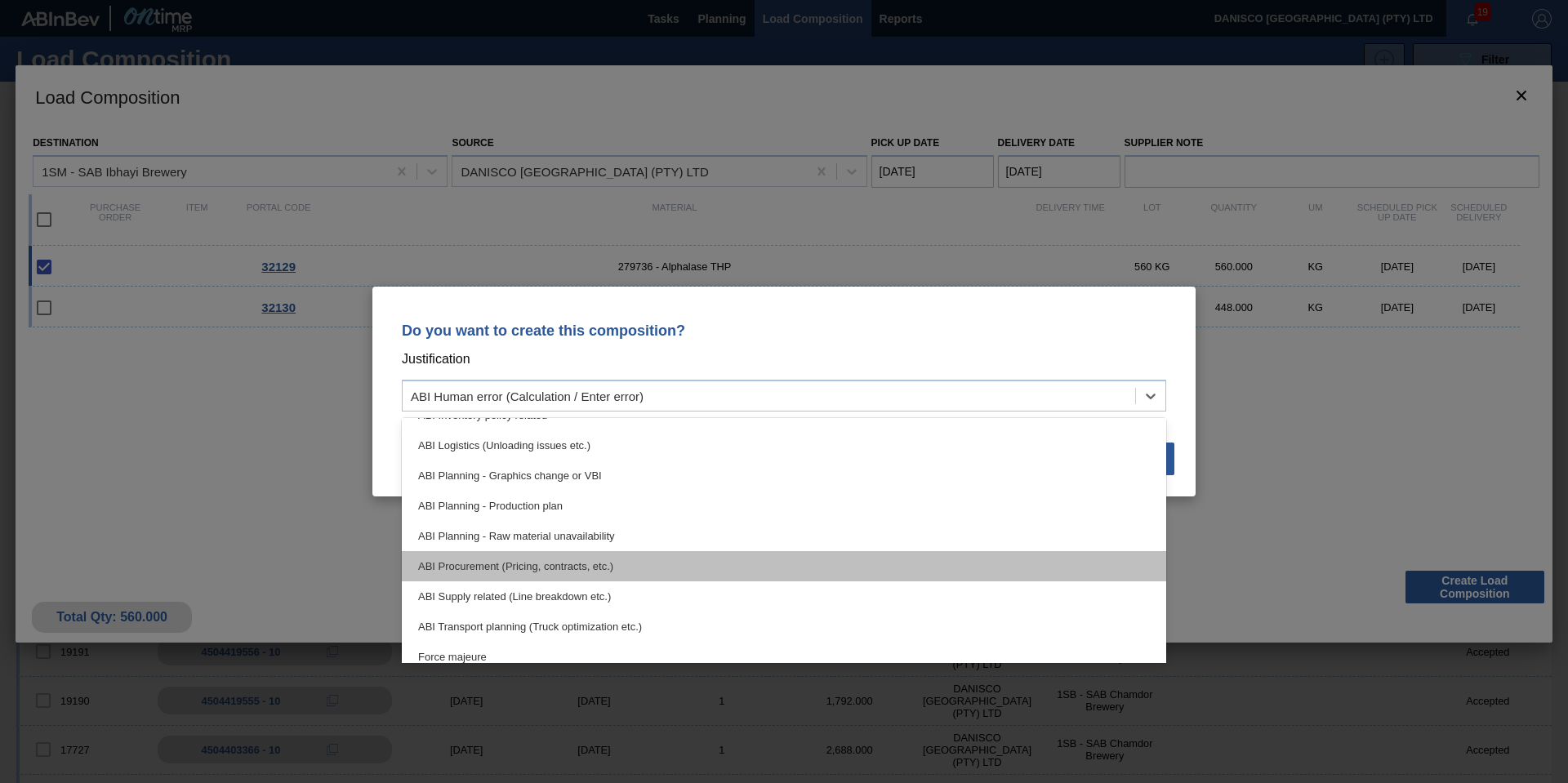
scroll to position [163, 0]
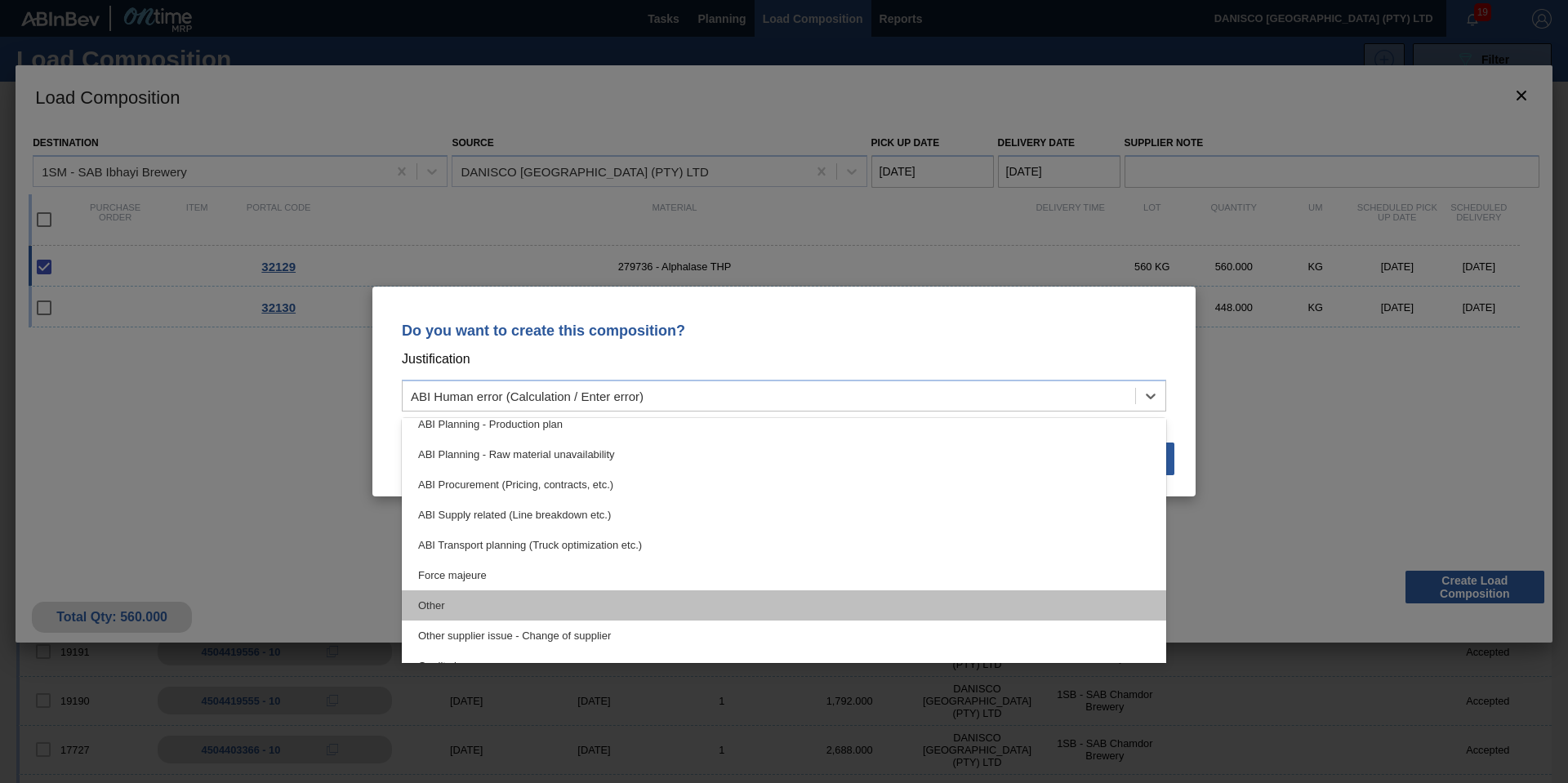
click at [520, 604] on div "Other" at bounding box center [783, 605] width 764 height 30
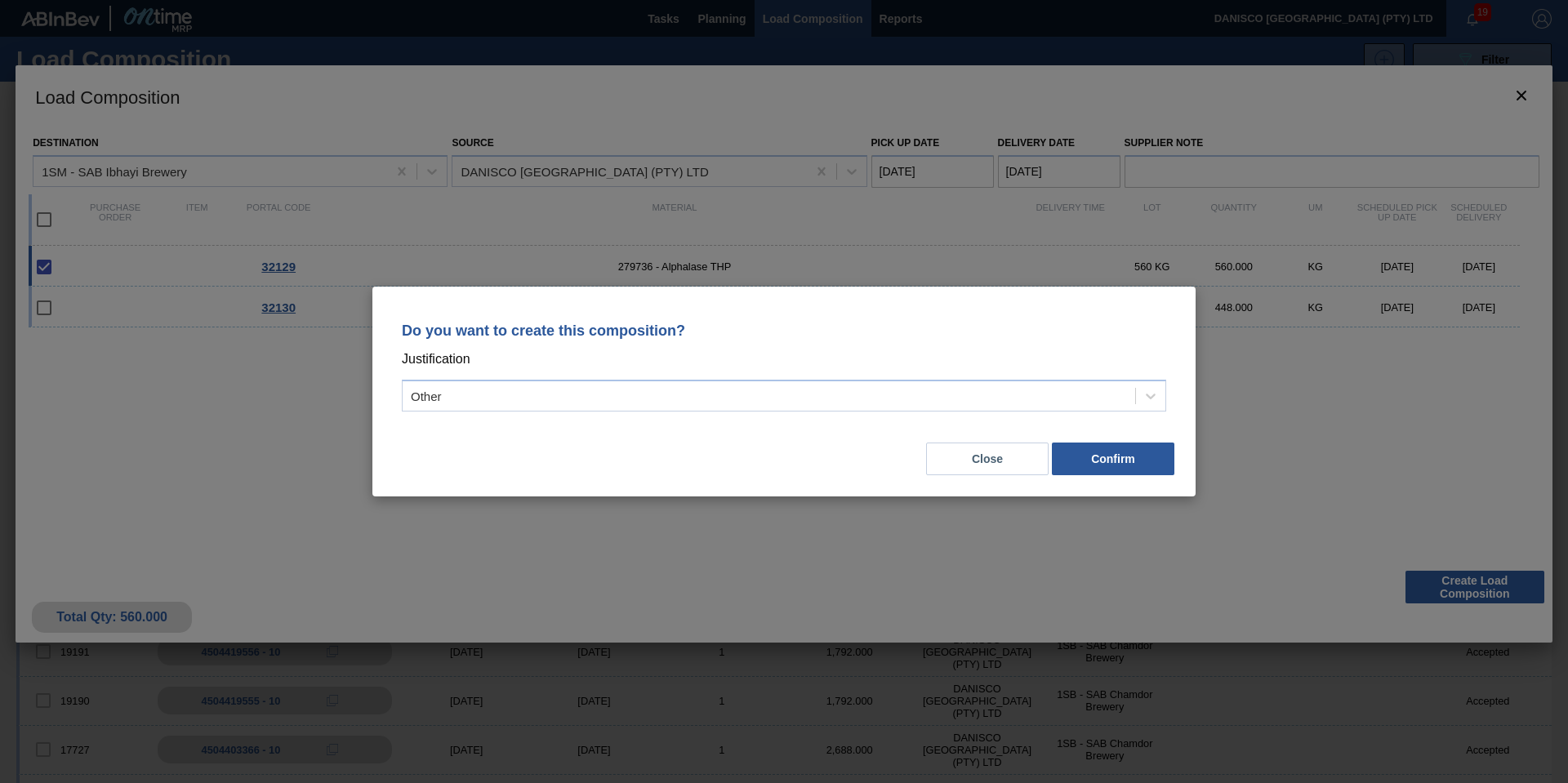
click at [608, 460] on div "Close Confirm" at bounding box center [783, 449] width 784 height 56
click at [960, 470] on button "Close" at bounding box center [987, 458] width 122 height 33
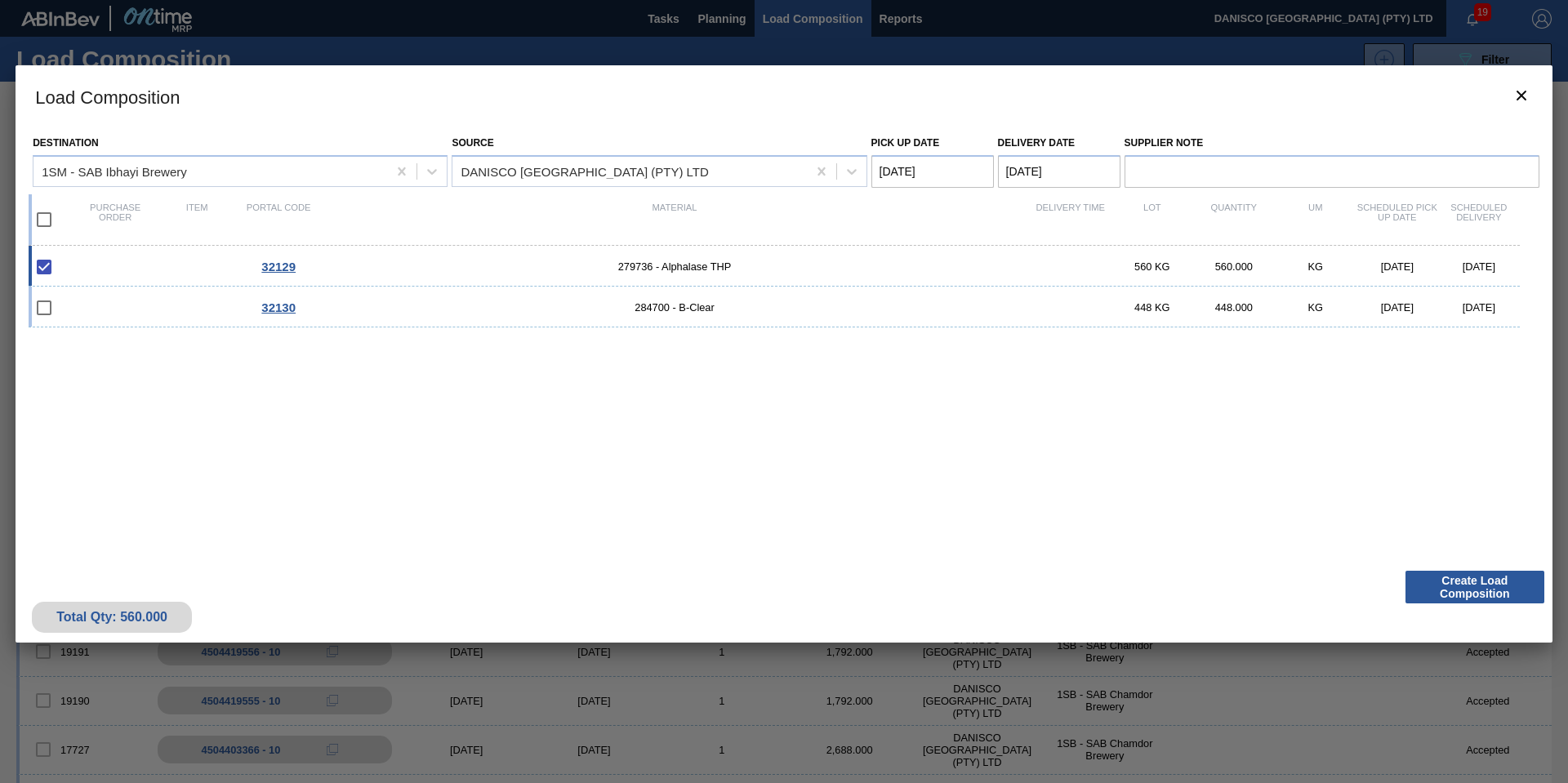
click at [1079, 169] on Date "[DATE]" at bounding box center [1058, 171] width 122 height 33
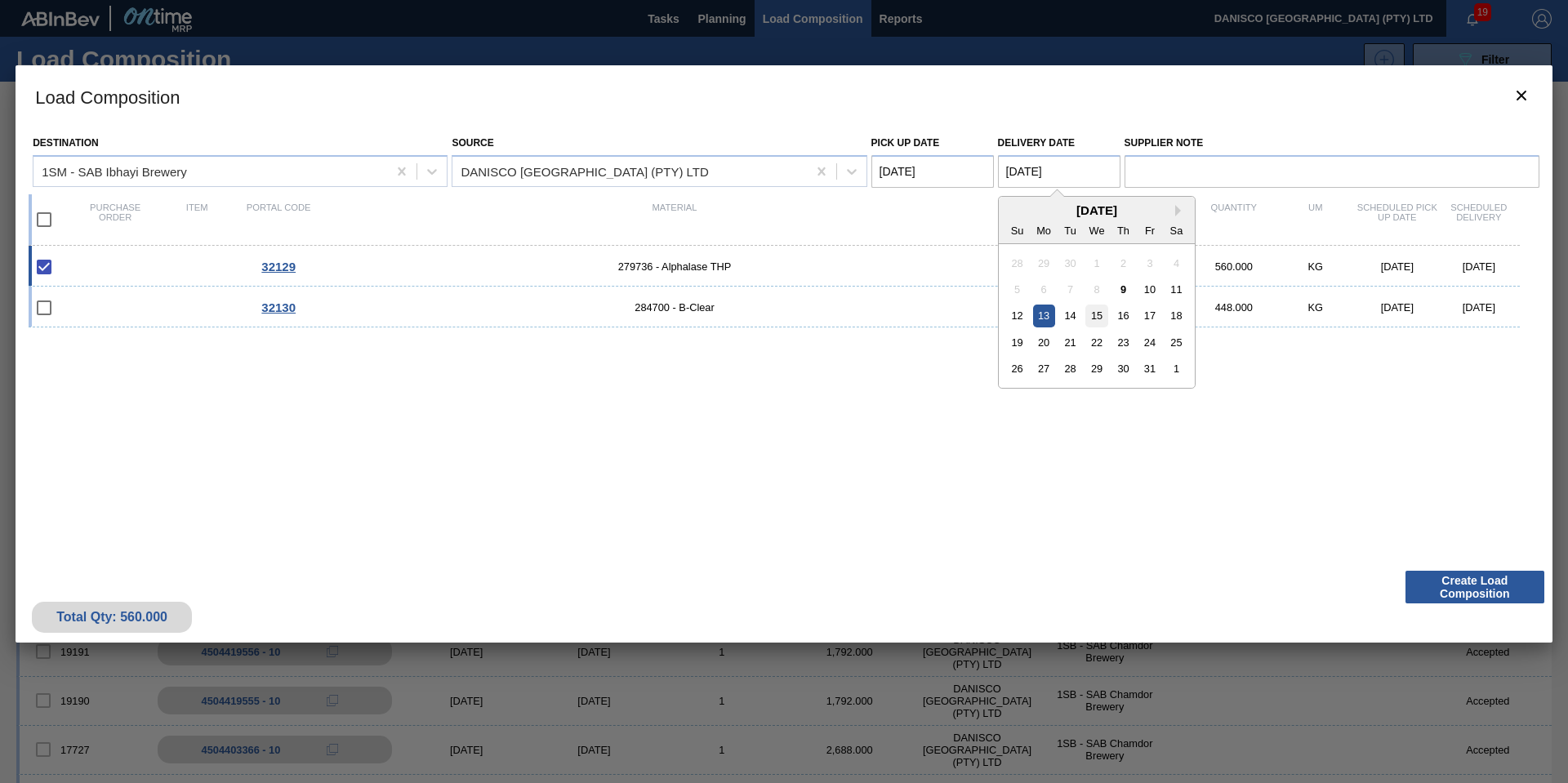
click at [1102, 319] on div "15" at bounding box center [1096, 316] width 22 height 22
type Date "[DATE]"
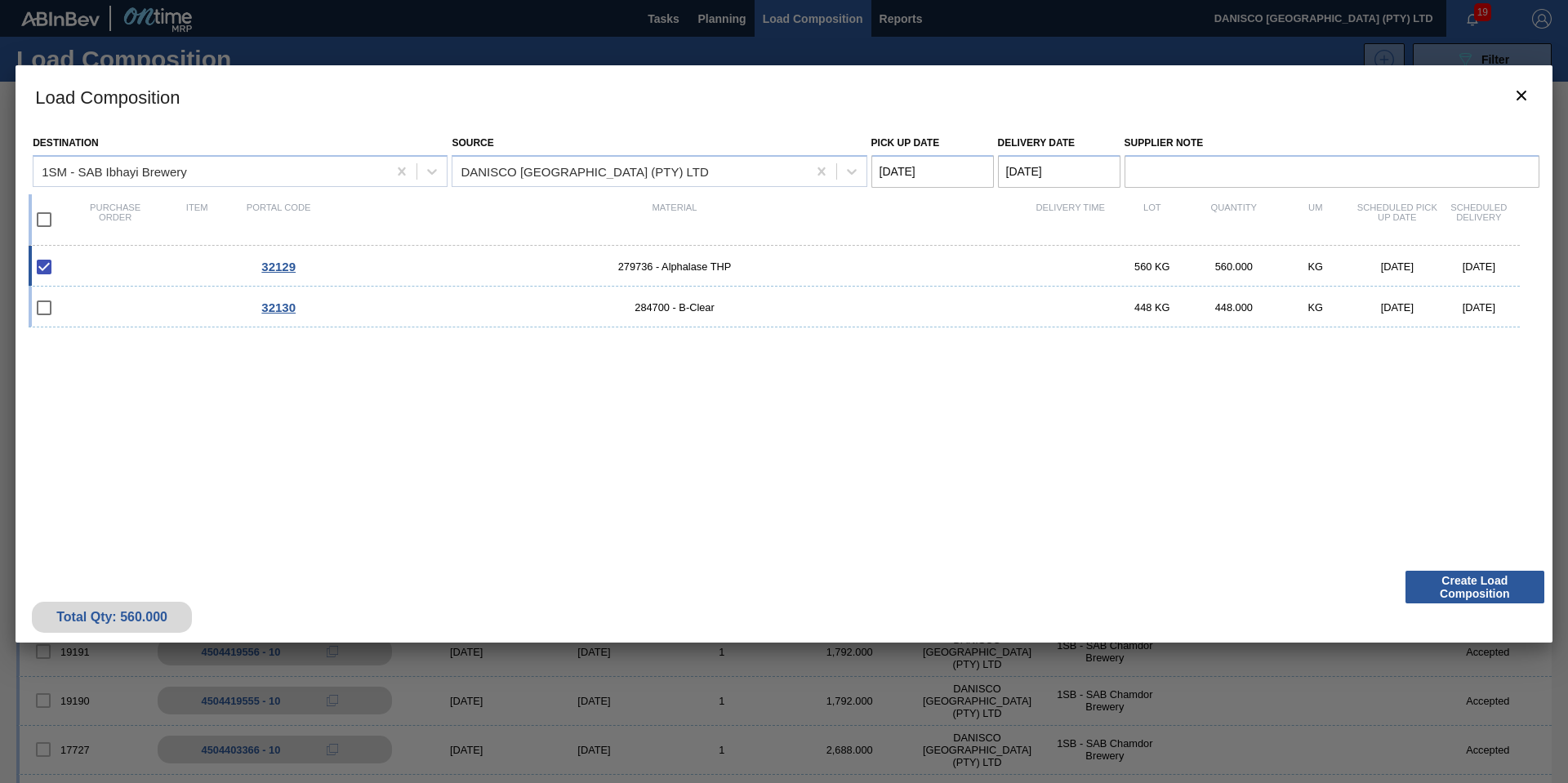
click at [951, 168] on Date "[DATE]" at bounding box center [932, 171] width 122 height 33
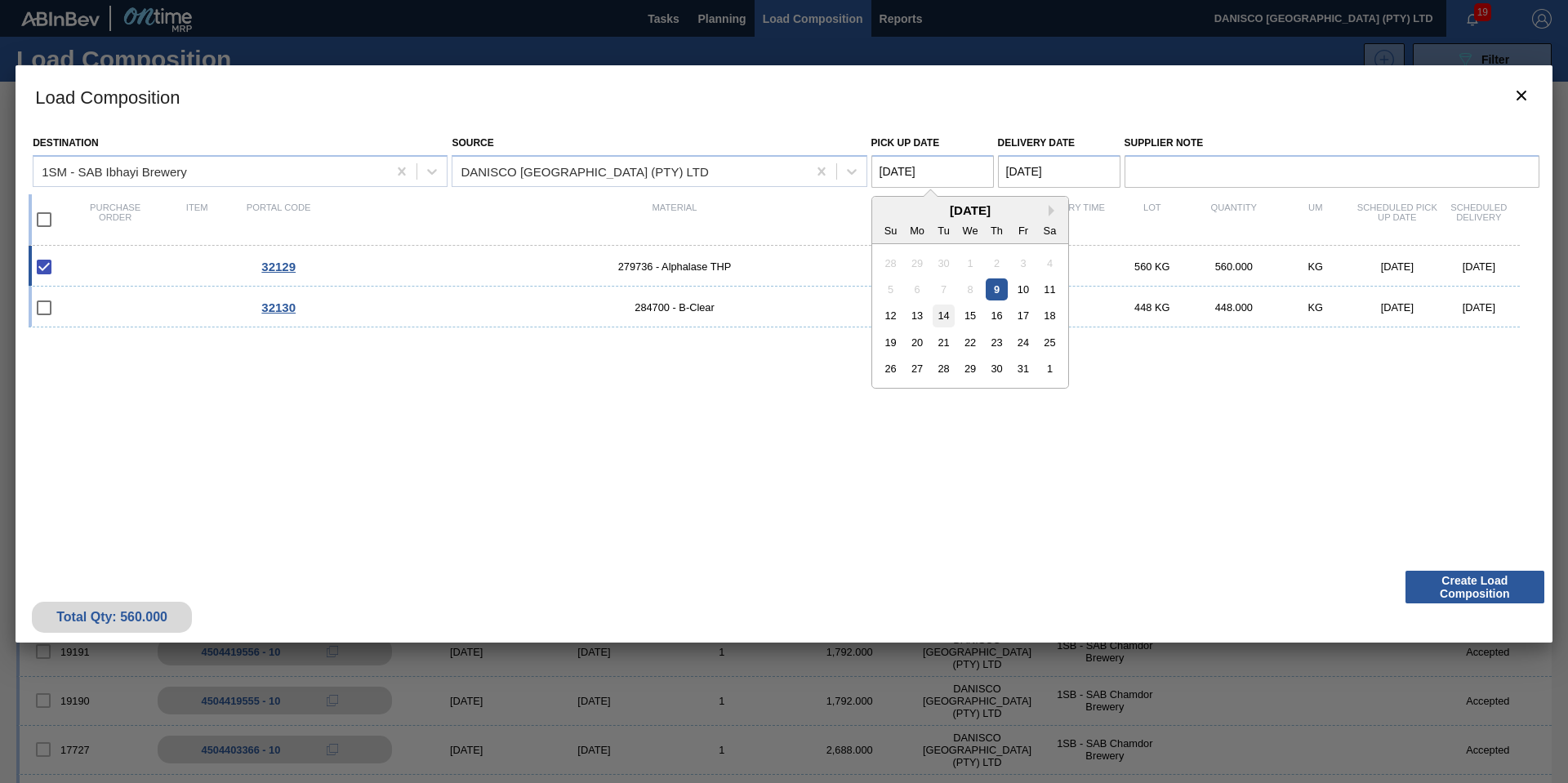
click at [946, 316] on div "14" at bounding box center [943, 316] width 22 height 22
type Date "[DATE]"
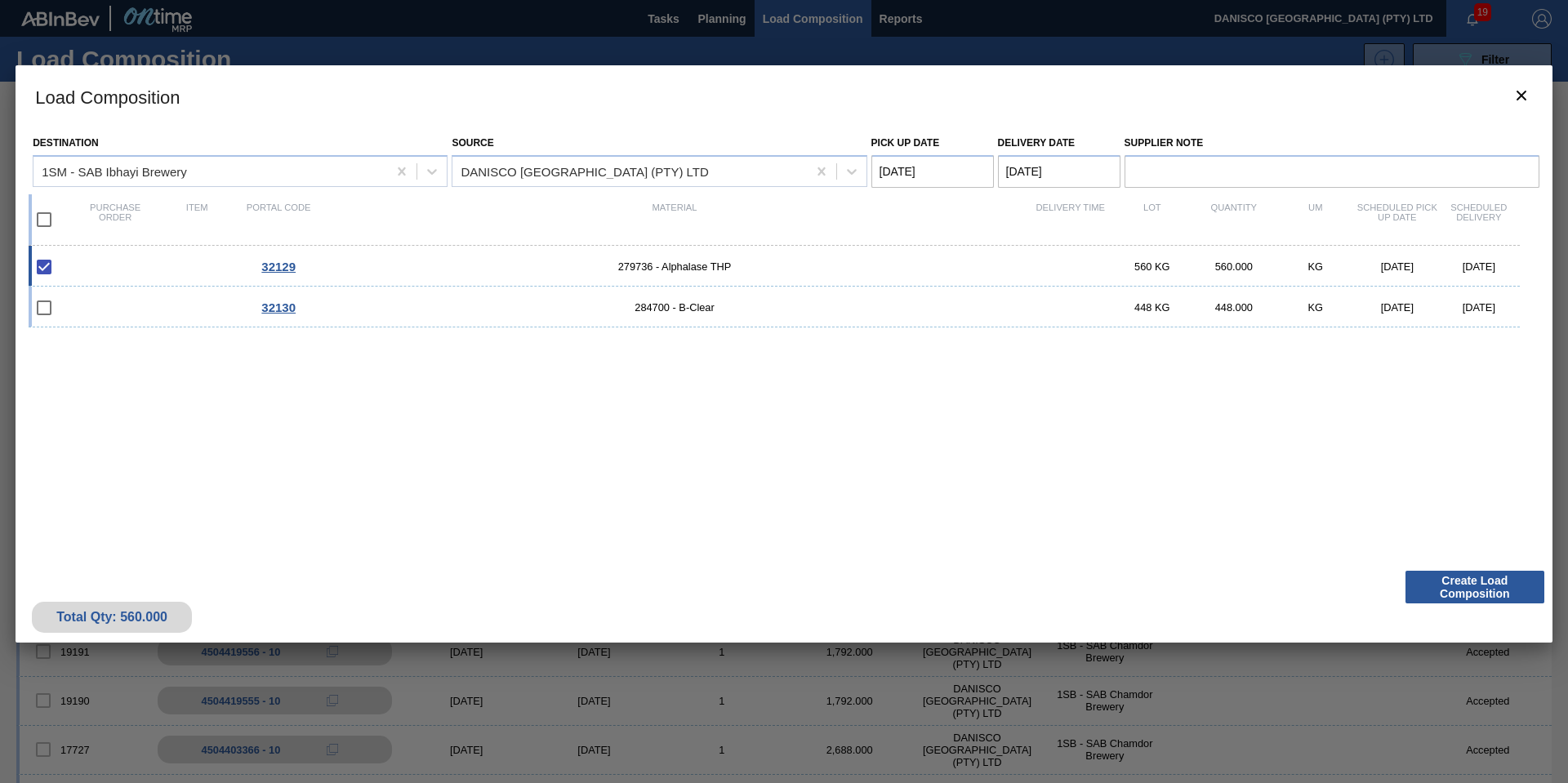
drag, startPoint x: 942, startPoint y: 488, endPoint x: 1023, endPoint y: 501, distance: 82.0
click at [943, 489] on div "32129 279736 - Alphalase THP 560 KG 560.000 KG 10/09/2025 10/13/2025 32130 2847…" at bounding box center [781, 393] width 1504 height 297
click at [1447, 586] on button "Create Load Composition" at bounding box center [1475, 586] width 139 height 33
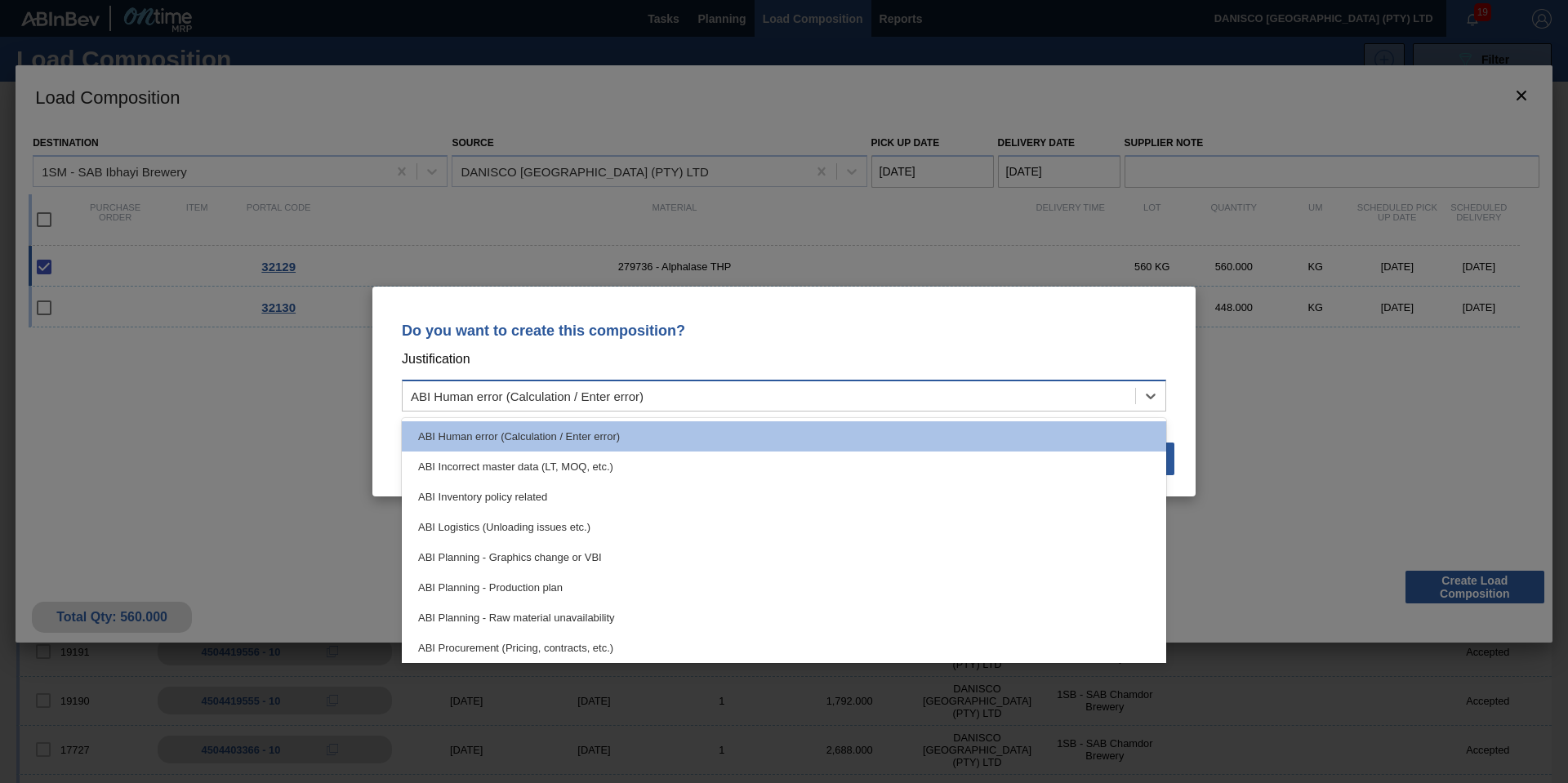
click at [588, 401] on div "ABI Human error (Calculation / Enter error)" at bounding box center [527, 396] width 233 height 14
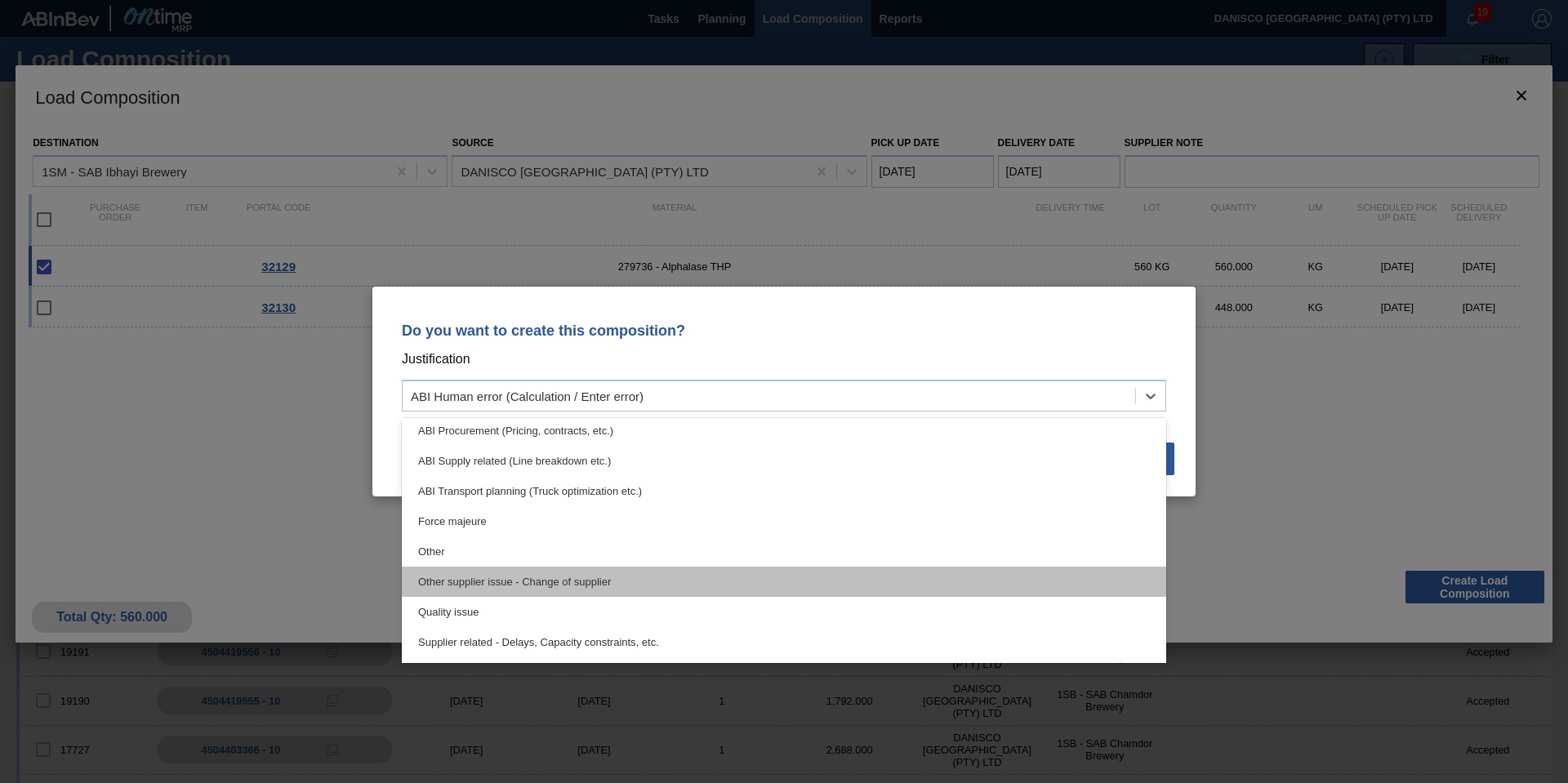
scroll to position [245, 0]
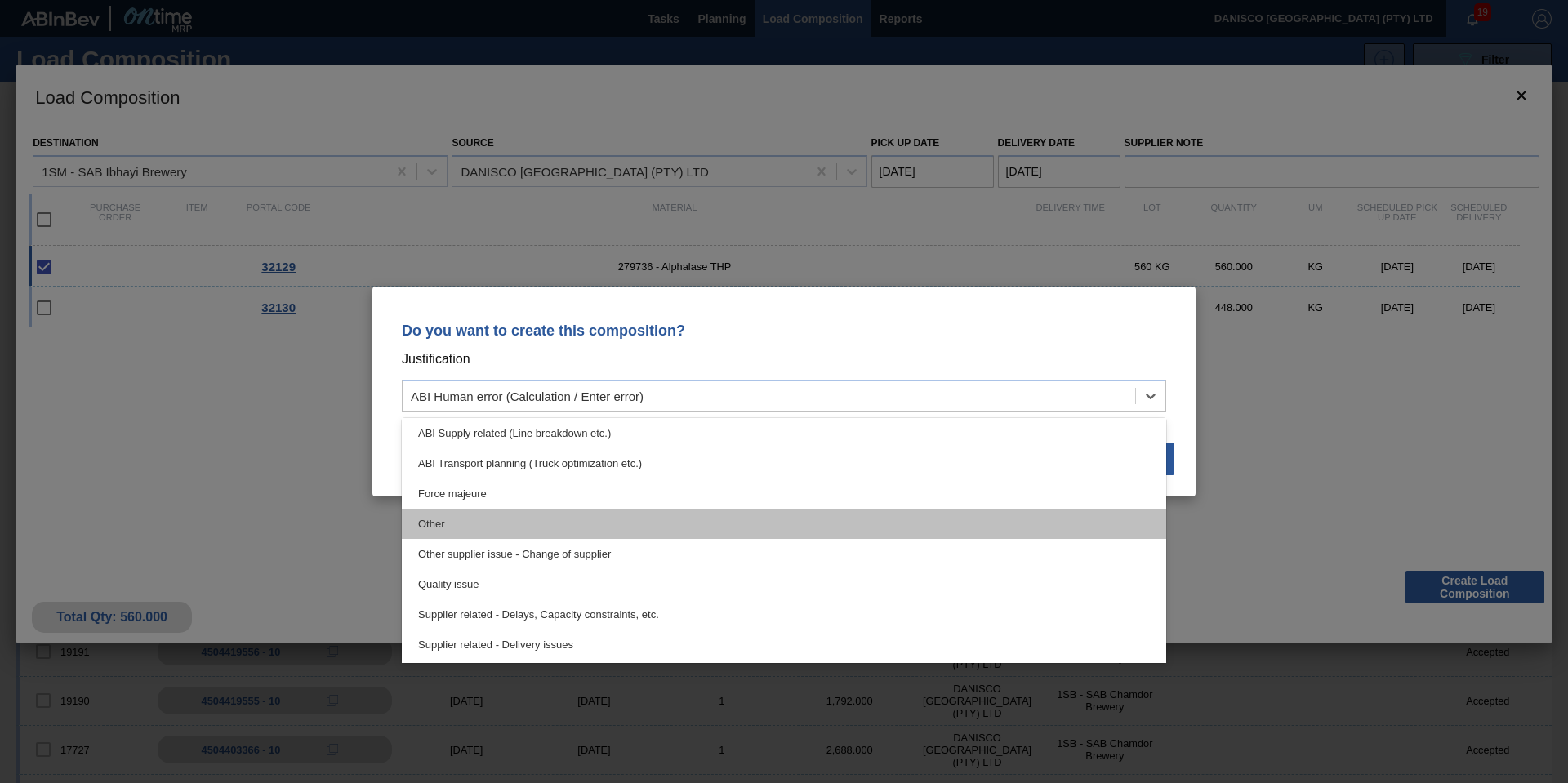
click at [504, 525] on div "Other" at bounding box center [783, 524] width 764 height 30
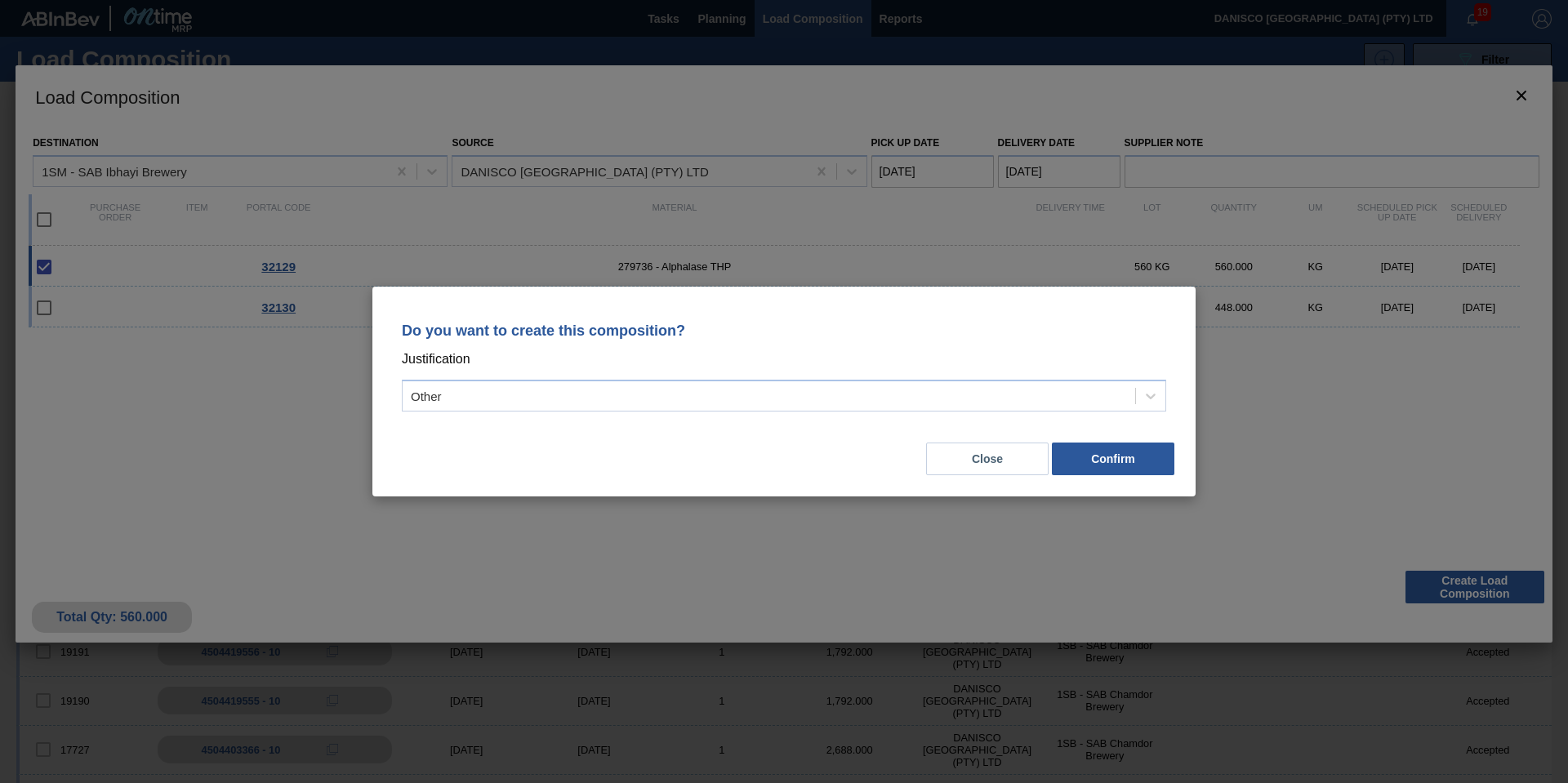
click at [627, 460] on div "Close Confirm" at bounding box center [783, 449] width 784 height 56
click at [1102, 467] on button "Confirm" at bounding box center [1112, 458] width 122 height 33
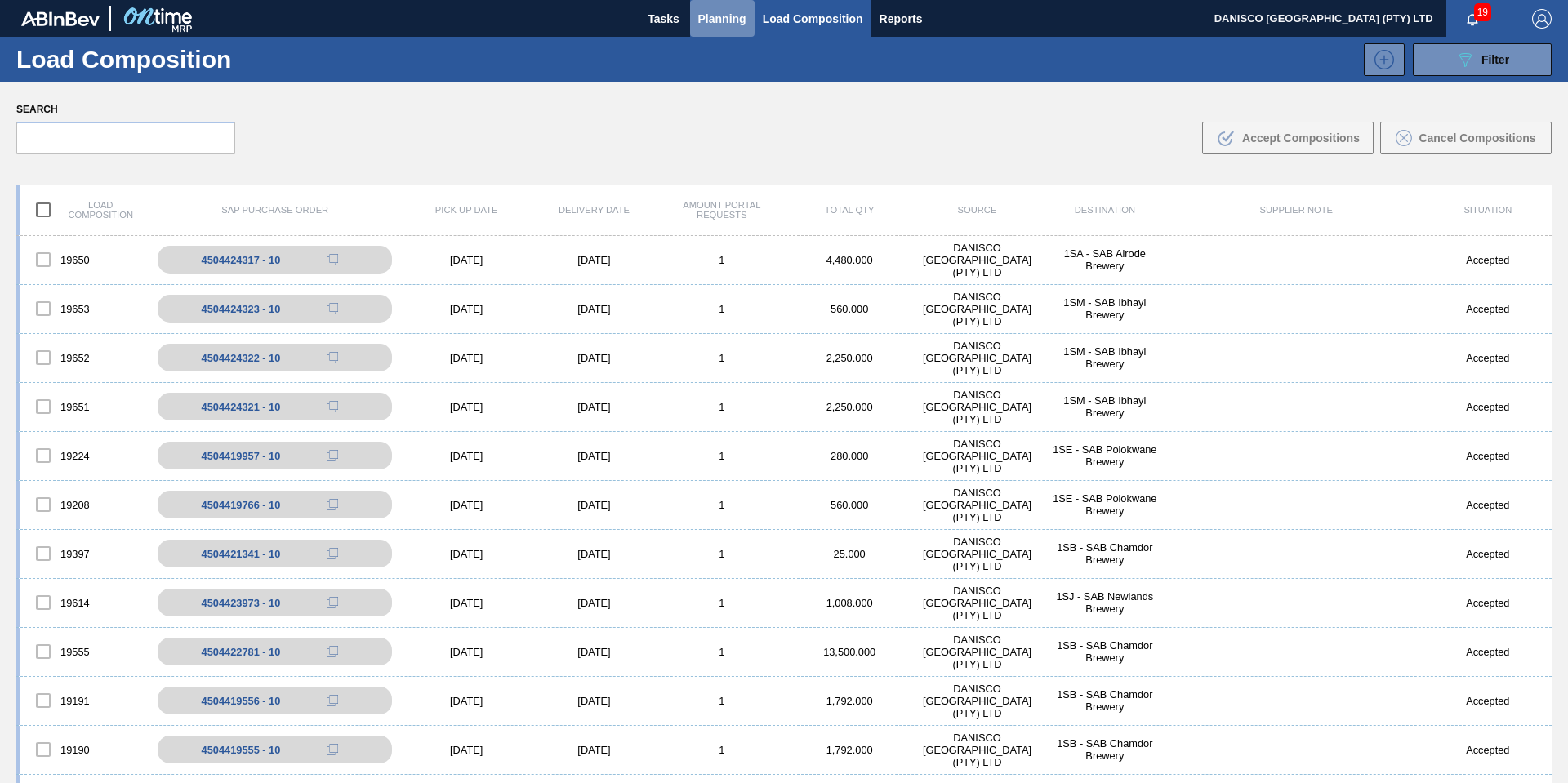
click at [725, 18] on span "Planning" at bounding box center [722, 19] width 48 height 20
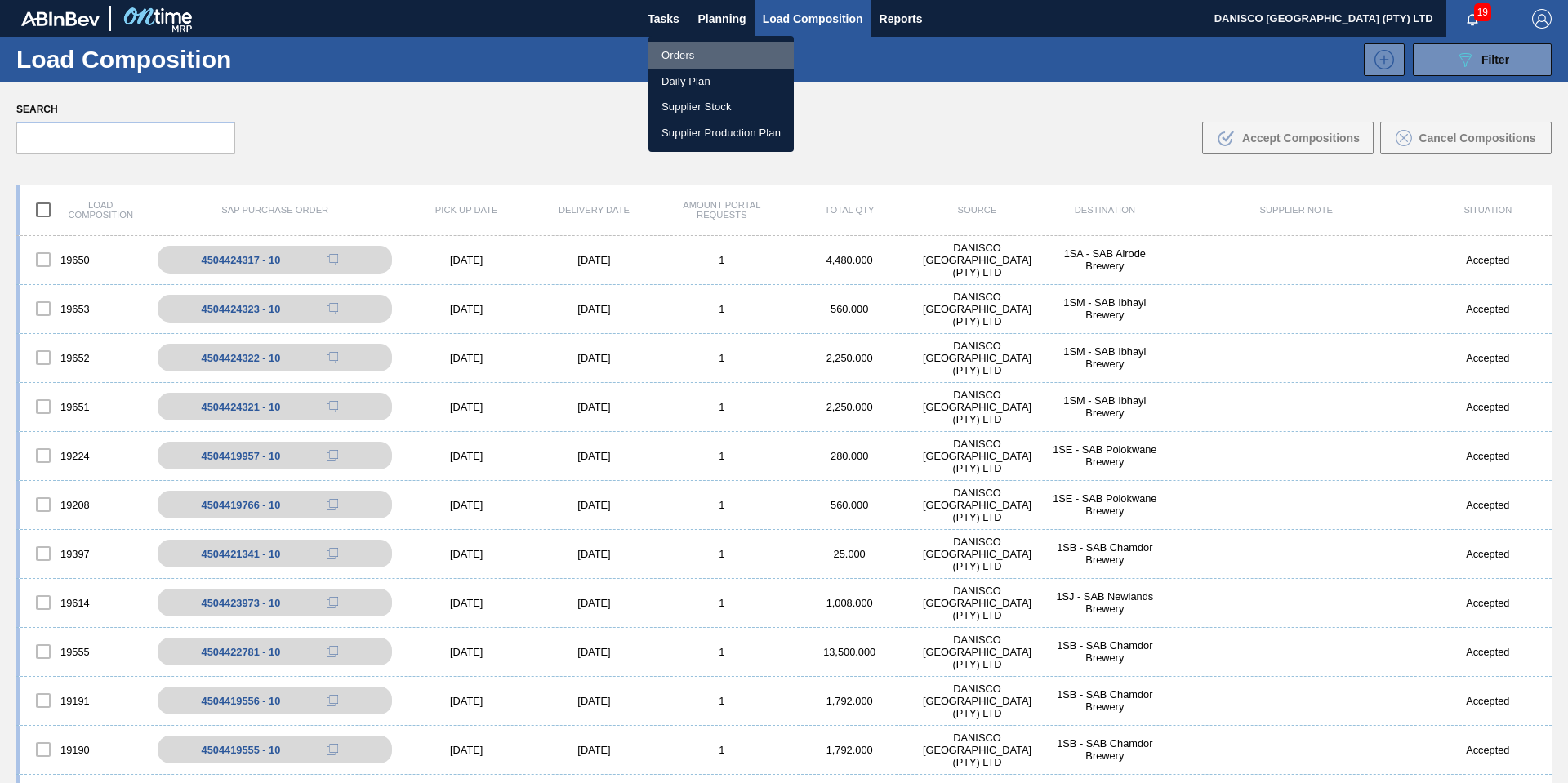
click at [690, 53] on li "Orders" at bounding box center [720, 56] width 145 height 26
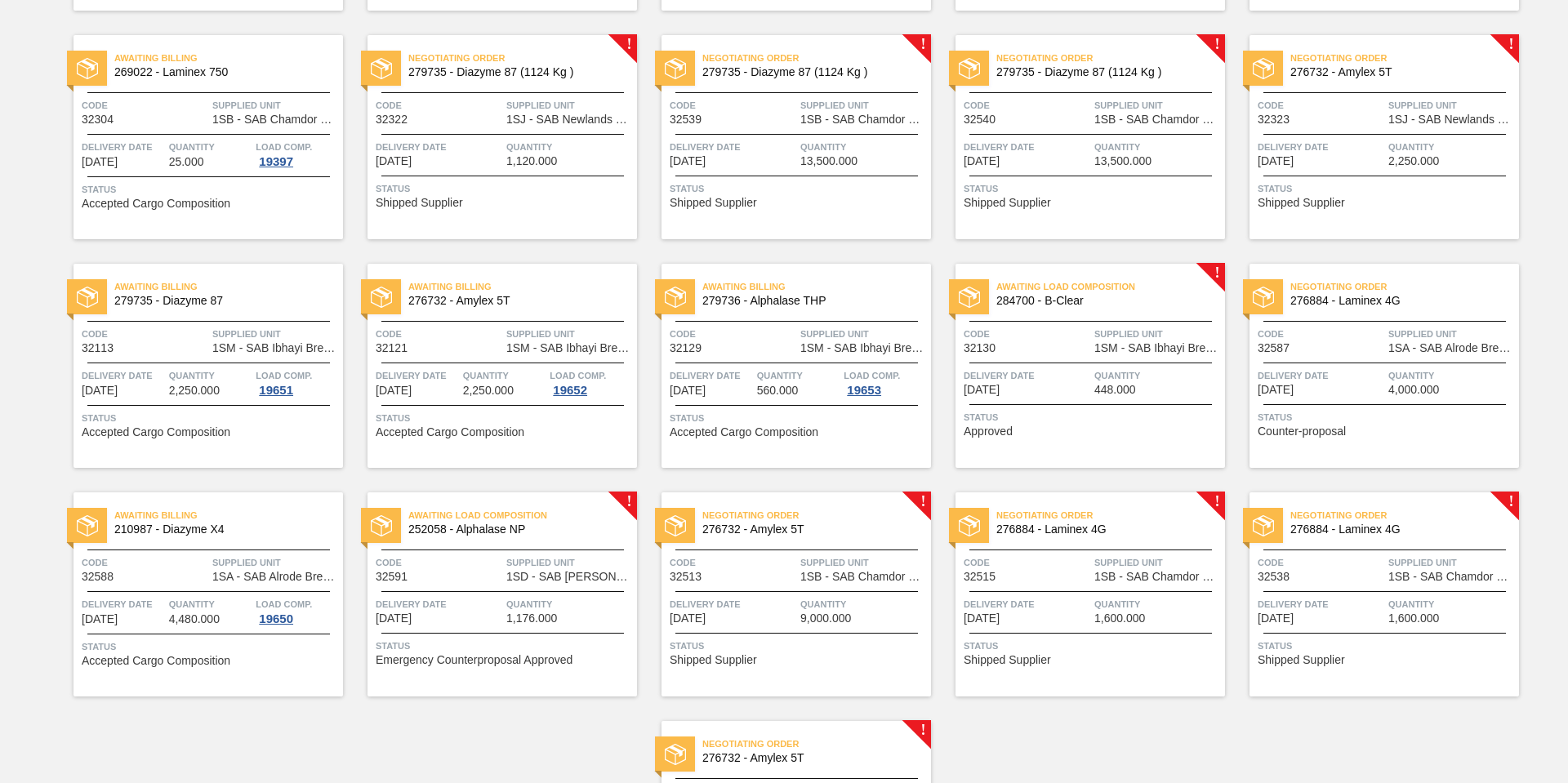
scroll to position [653, 0]
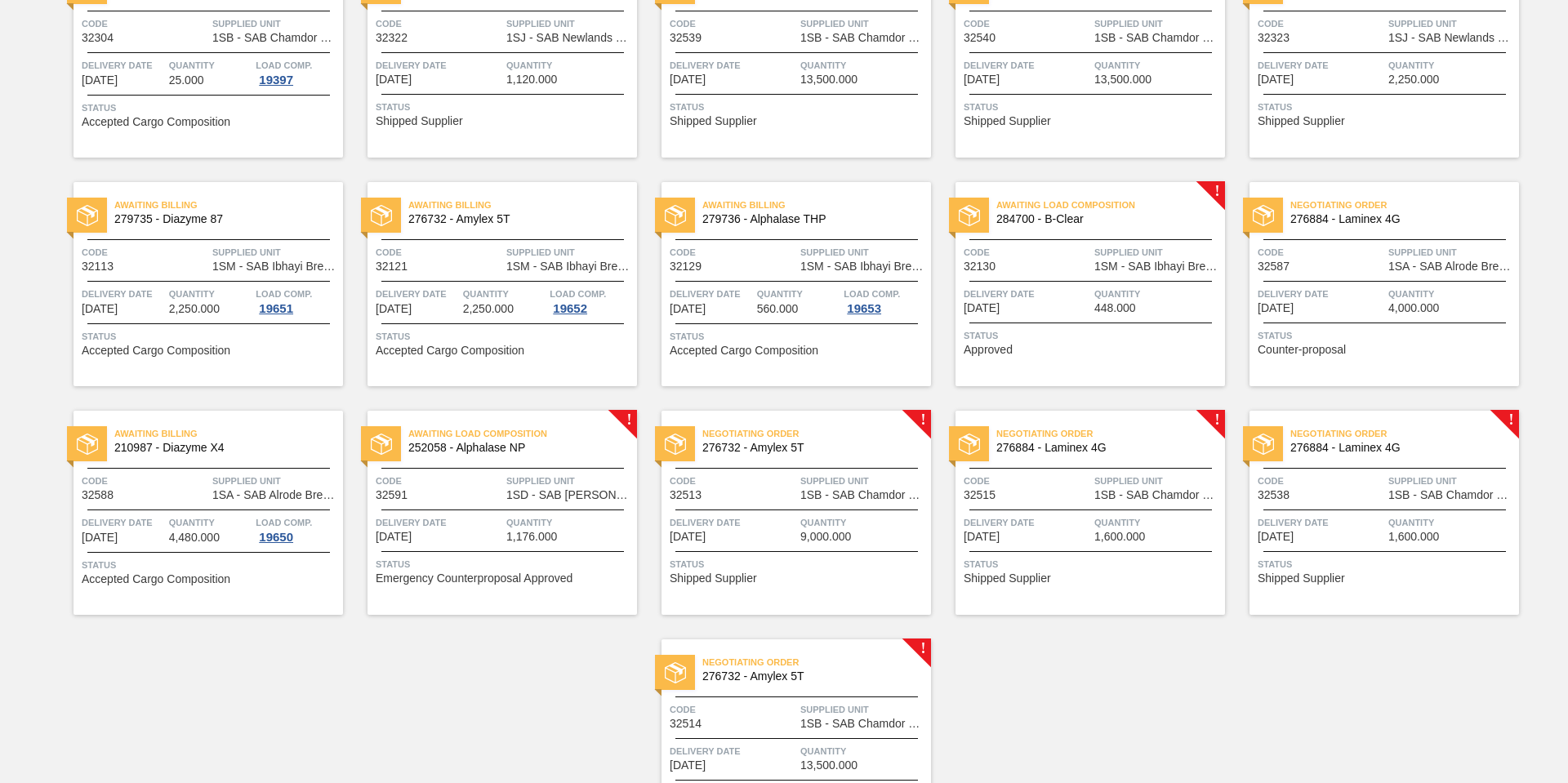
click at [1041, 273] on div "Awaiting Load Composition 284700 - B-Clear Code 32130 Supplied Unit 1SM - SAB I…" at bounding box center [1089, 283] width 269 height 204
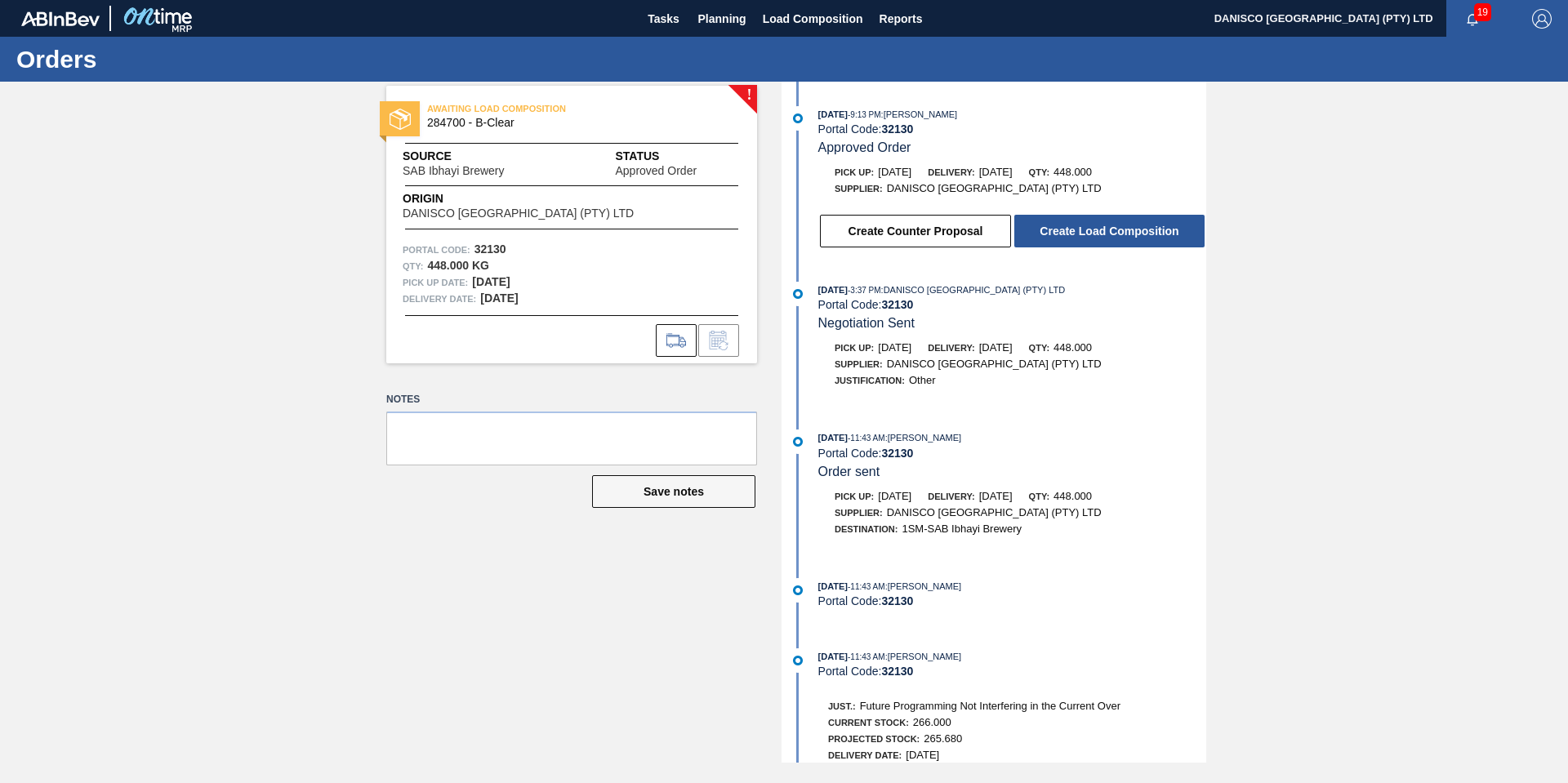
click at [135, 302] on div "! AWAITING LOAD COMPOSITION 284700 - B-Clear Source SAB Ibhayi Brewery Status A…" at bounding box center [784, 421] width 1568 height 681
click at [1075, 223] on button "Create Load Composition" at bounding box center [1109, 231] width 190 height 33
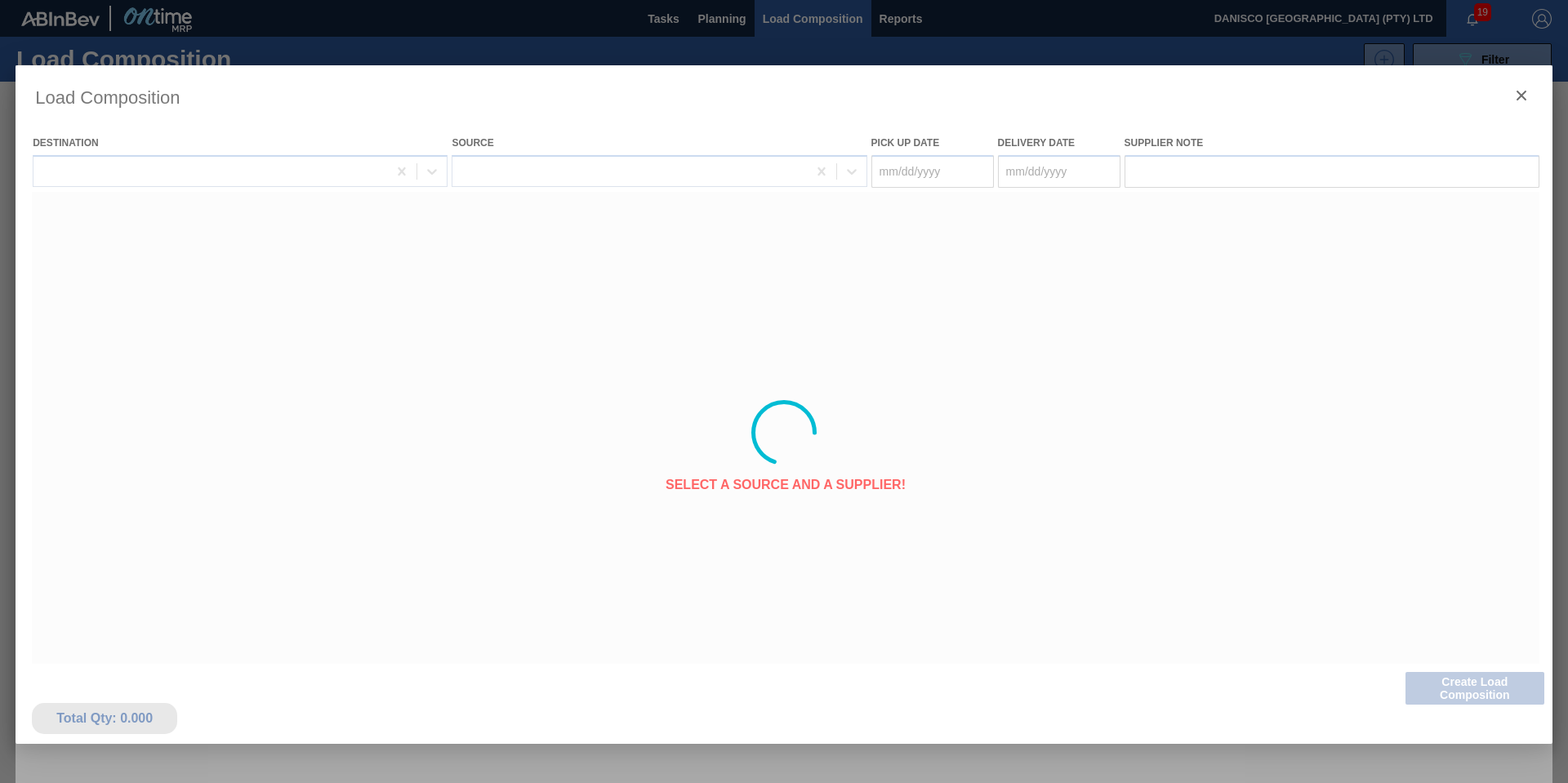
type Date "10/10/2025"
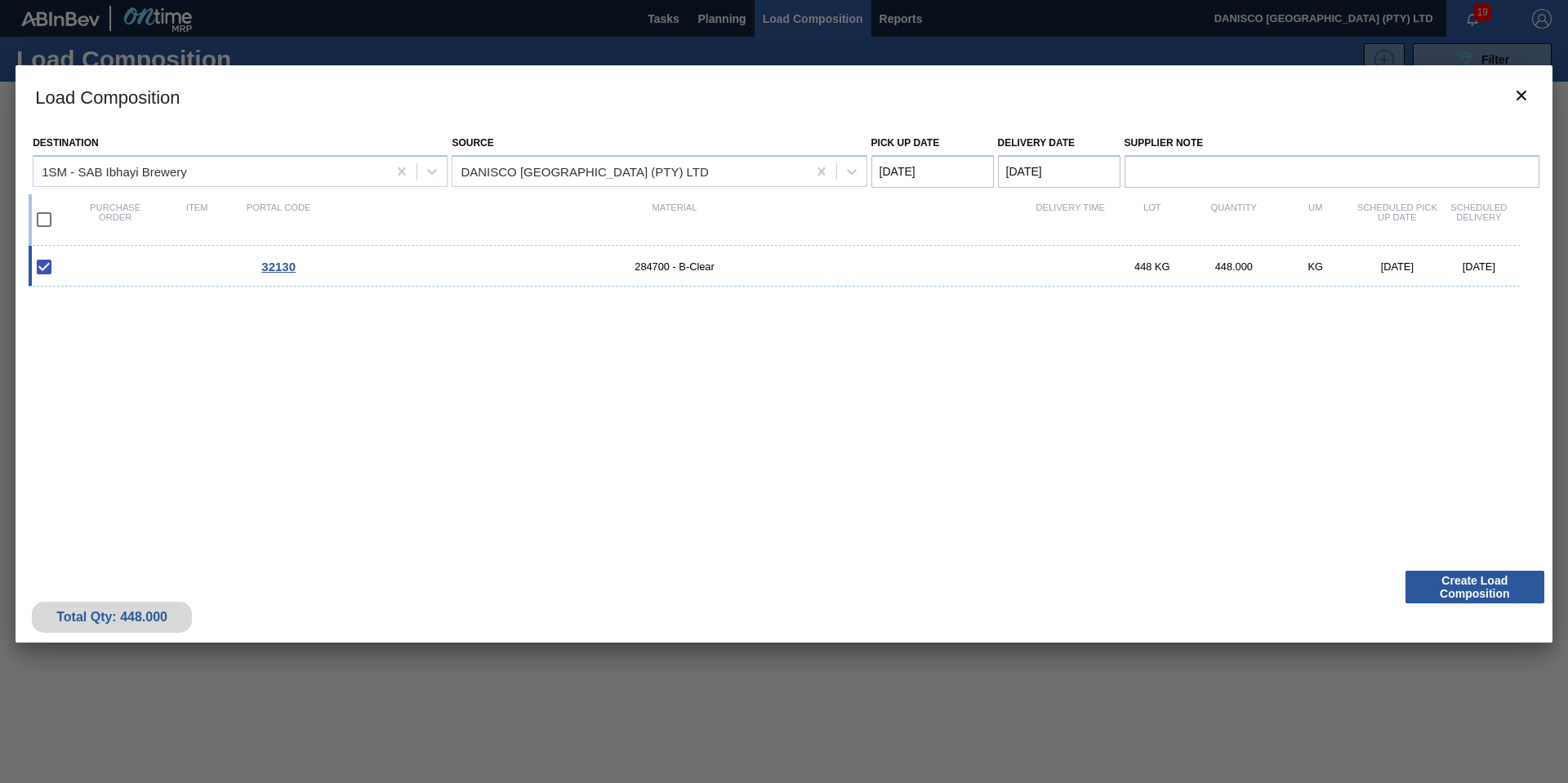
click at [1088, 167] on Date "[DATE]" at bounding box center [1058, 171] width 122 height 33
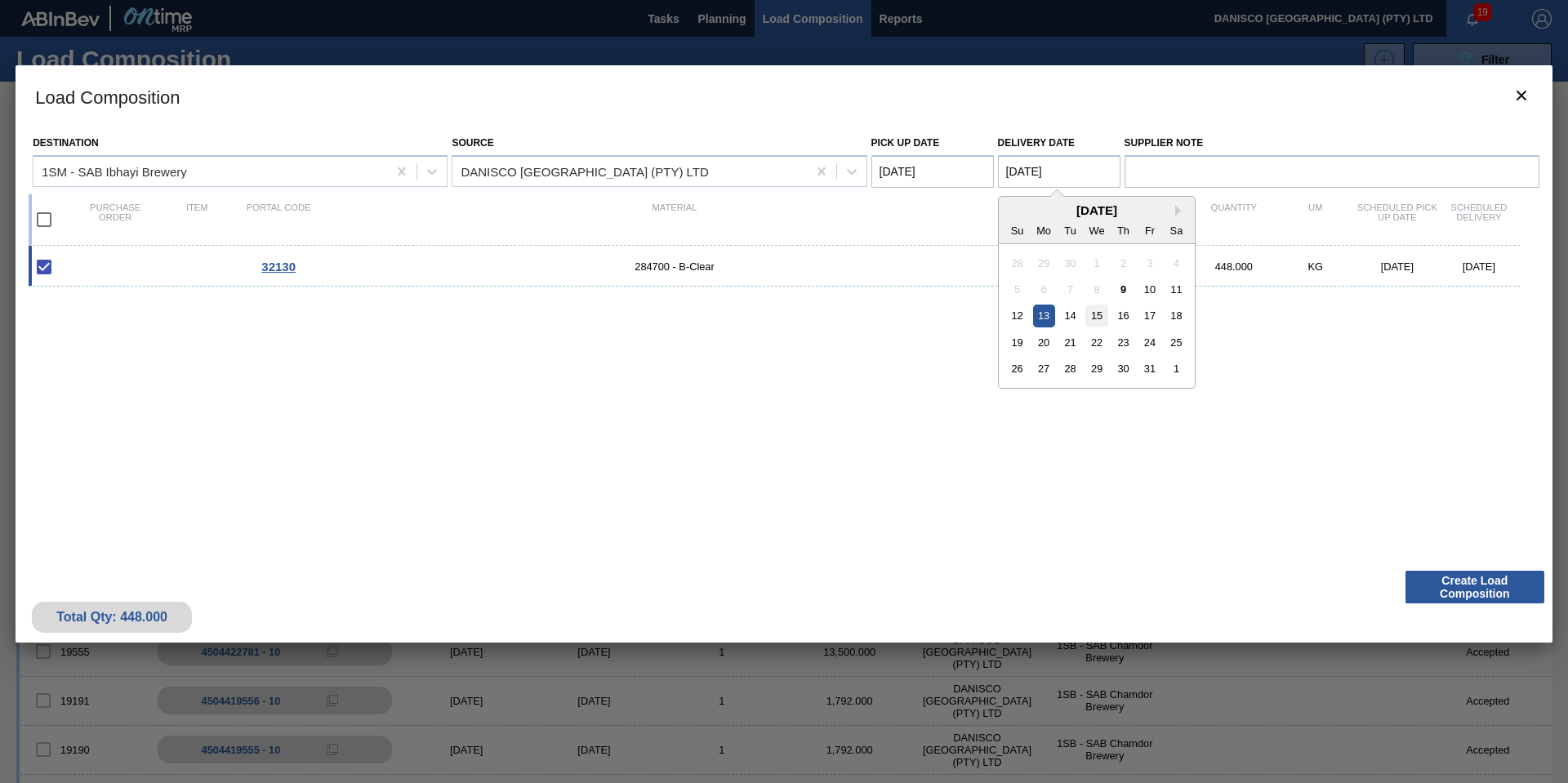
click at [1093, 317] on div "15" at bounding box center [1096, 316] width 22 height 22
type Date "[DATE]"
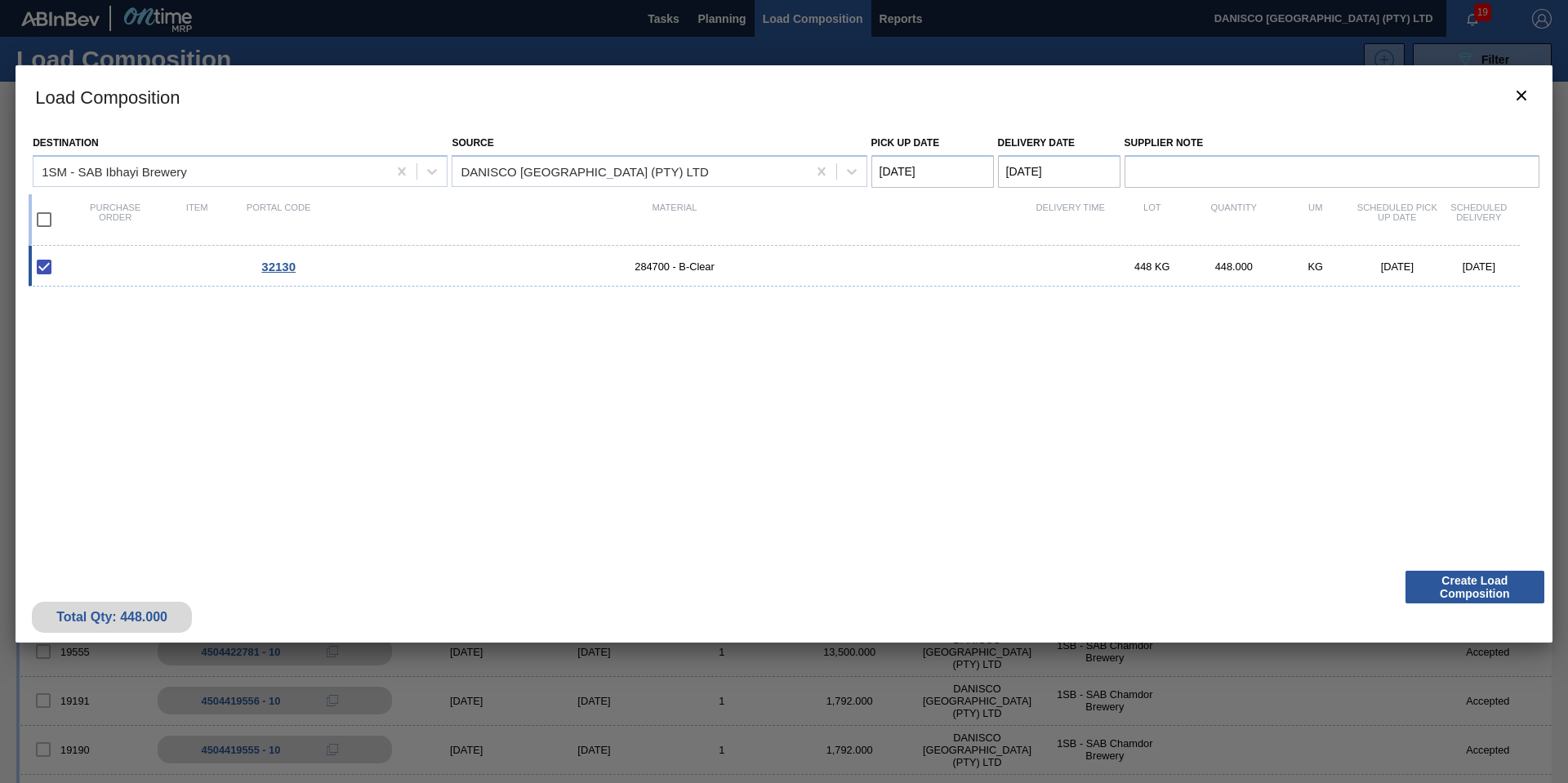
click at [960, 168] on Date "10/10/2025" at bounding box center [932, 171] width 122 height 33
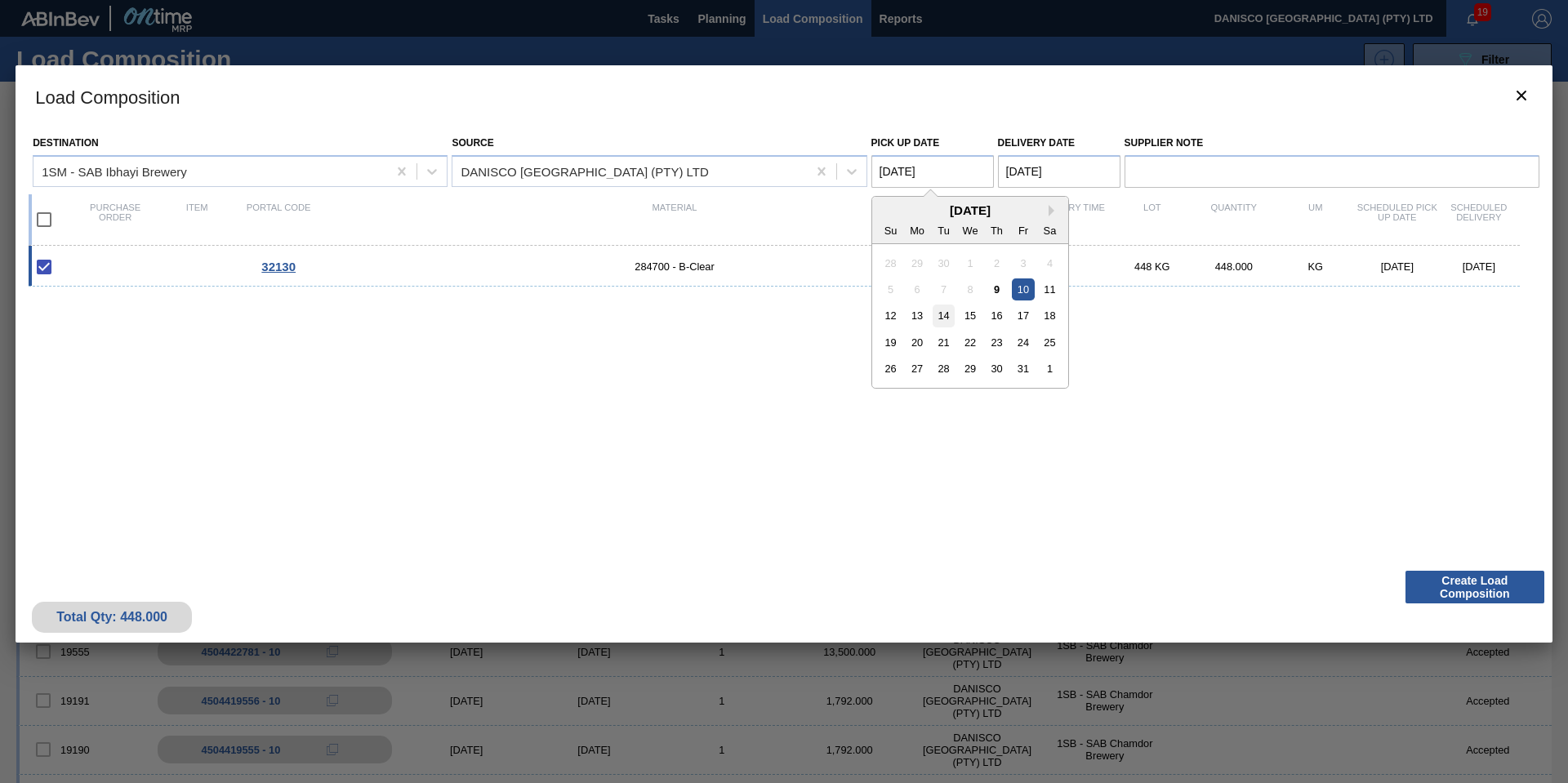
click at [948, 316] on div "14" at bounding box center [943, 316] width 22 height 22
type Date "[DATE]"
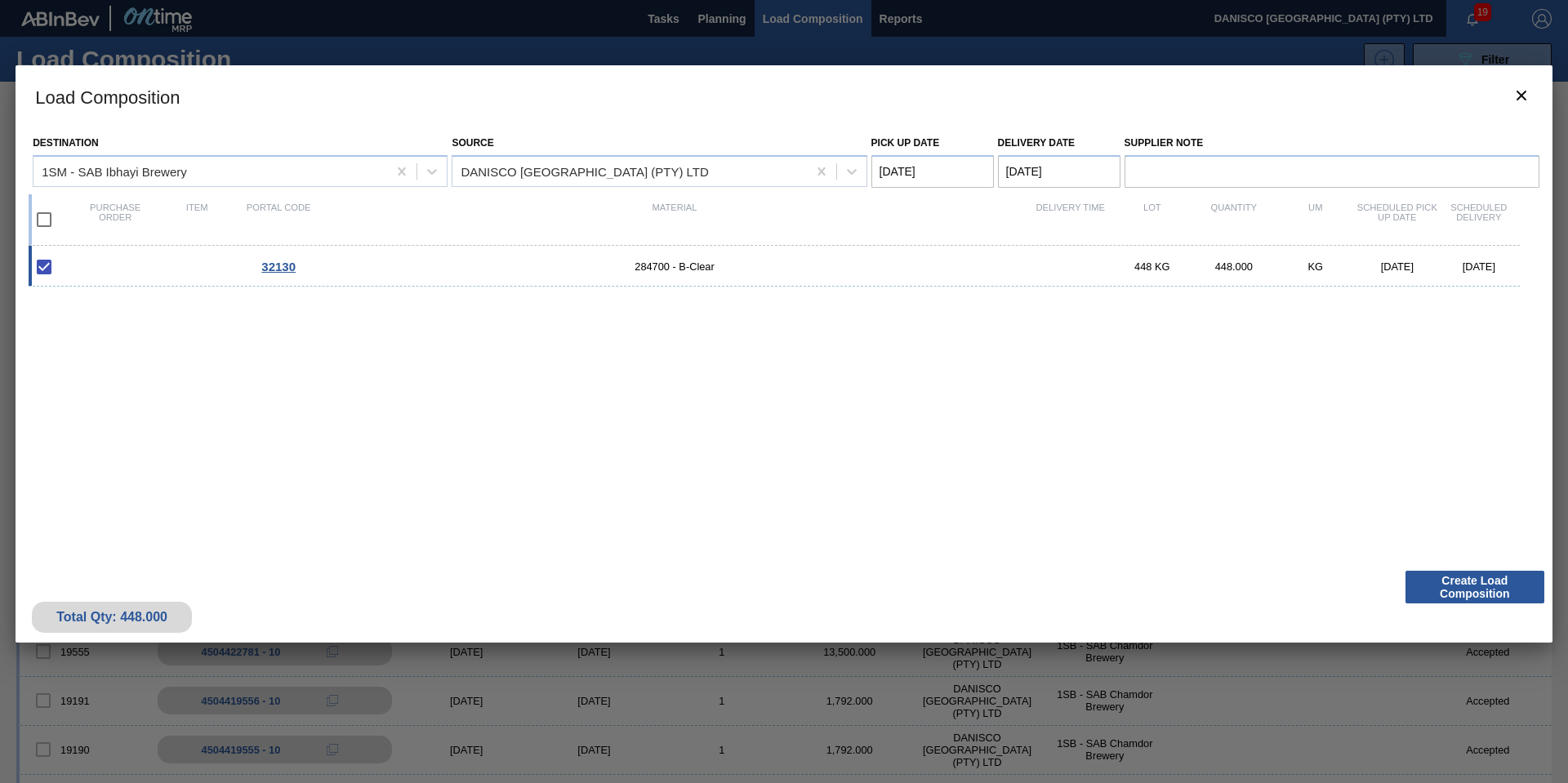
click at [954, 451] on div "32130 284700 - B-Clear 448 KG 448.000 KG 10/10/2025 10/13/2025" at bounding box center [781, 393] width 1504 height 297
click at [1440, 591] on button "Create Load Composition" at bounding box center [1475, 586] width 139 height 33
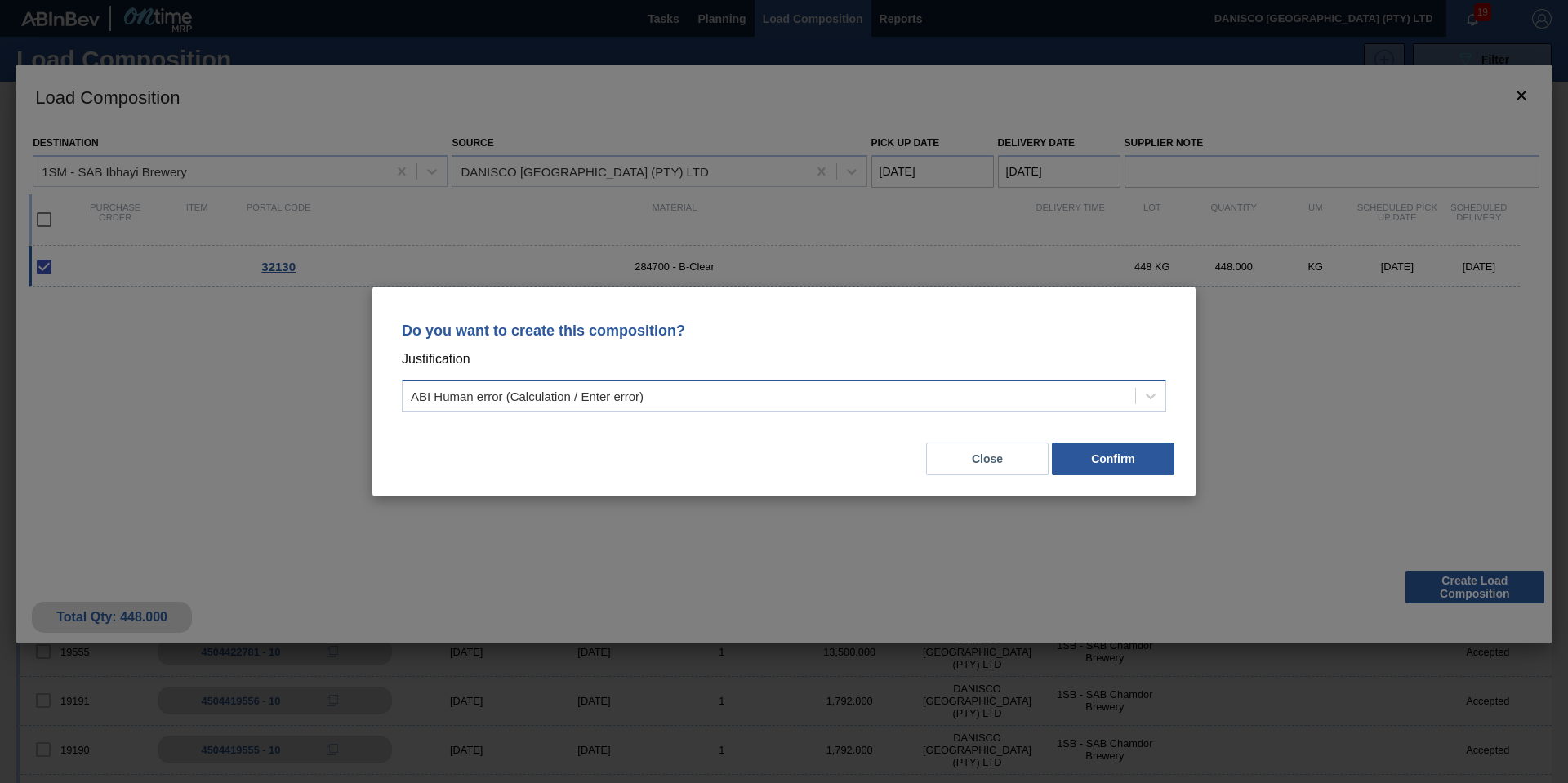
click at [443, 400] on div "ABI Human error (Calculation / Enter error)" at bounding box center [527, 396] width 233 height 14
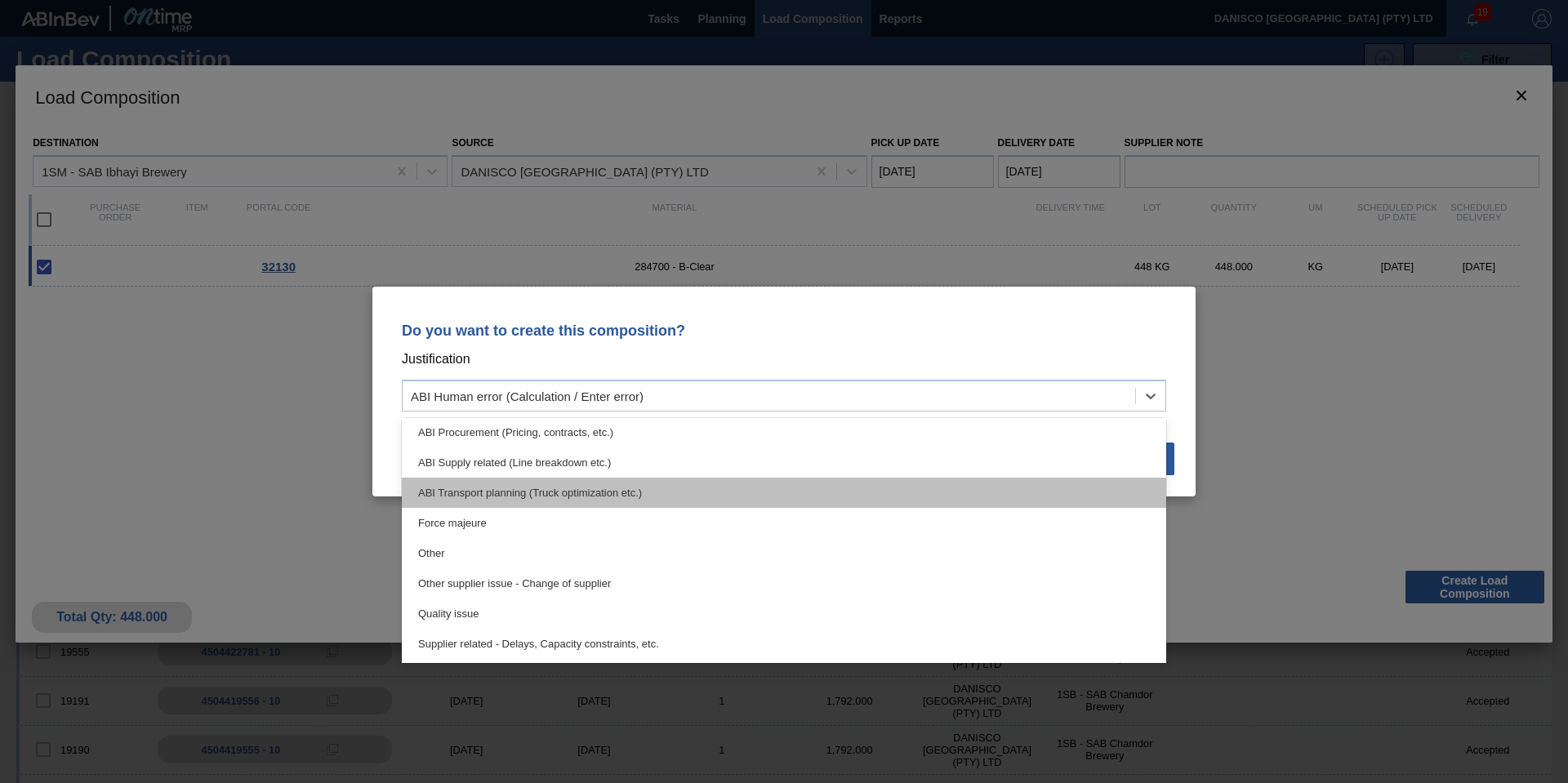
scroll to position [245, 0]
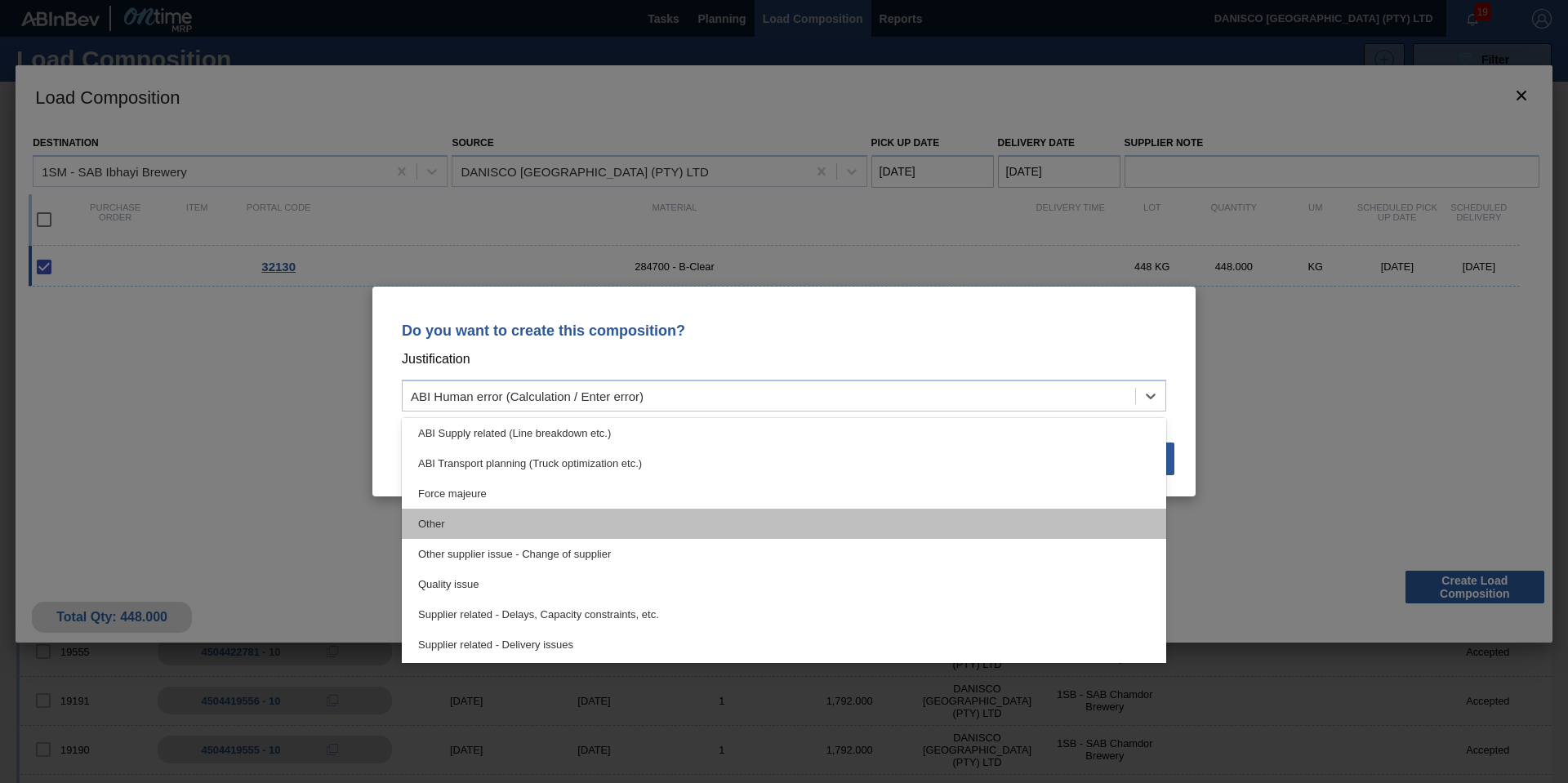
click at [468, 532] on div "Other" at bounding box center [783, 524] width 764 height 30
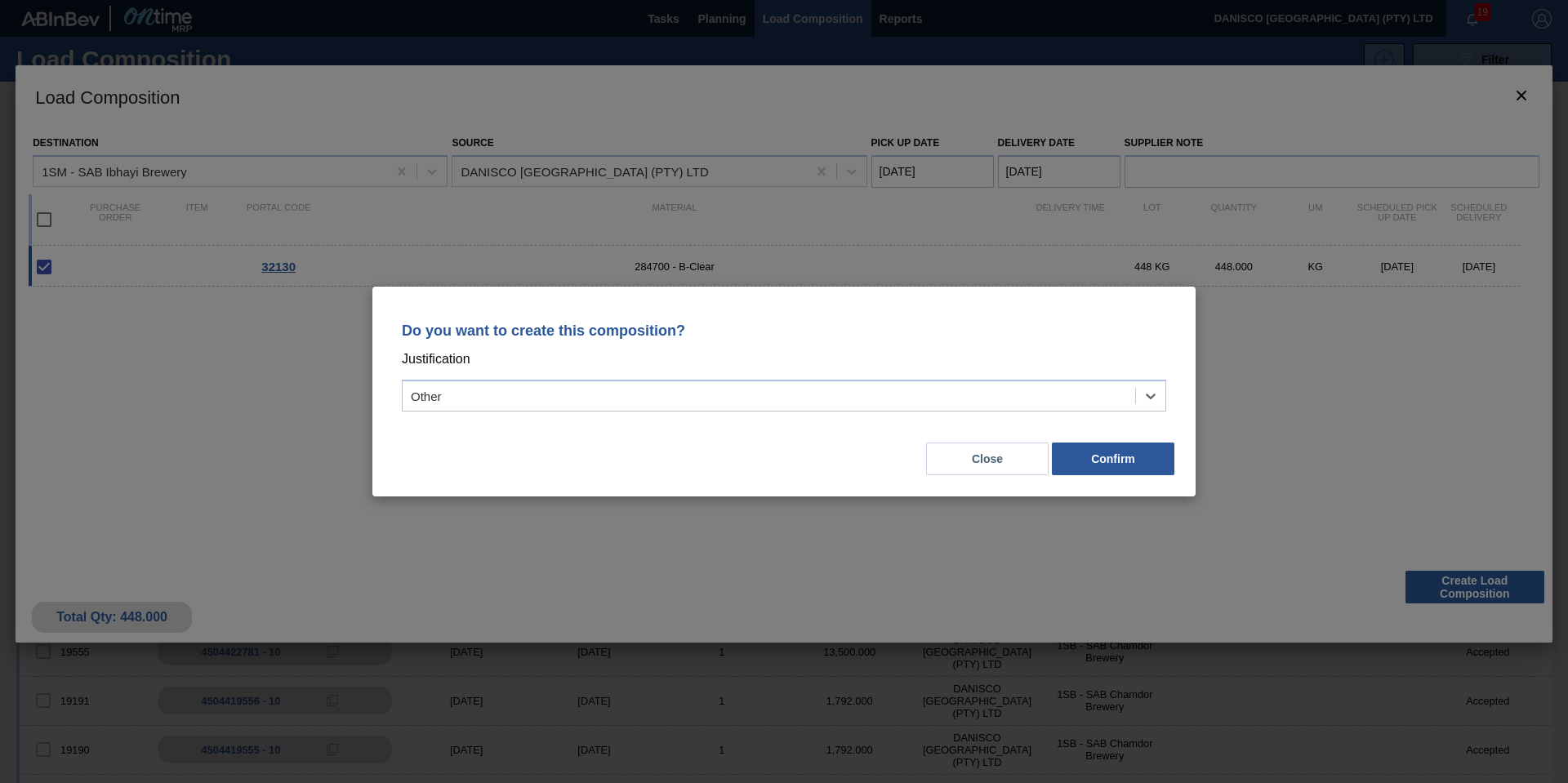
drag, startPoint x: 533, startPoint y: 460, endPoint x: 841, endPoint y: 480, distance: 308.6
click at [534, 460] on div "Close Confirm" at bounding box center [783, 449] width 784 height 56
click at [1124, 458] on button "Confirm" at bounding box center [1112, 458] width 122 height 33
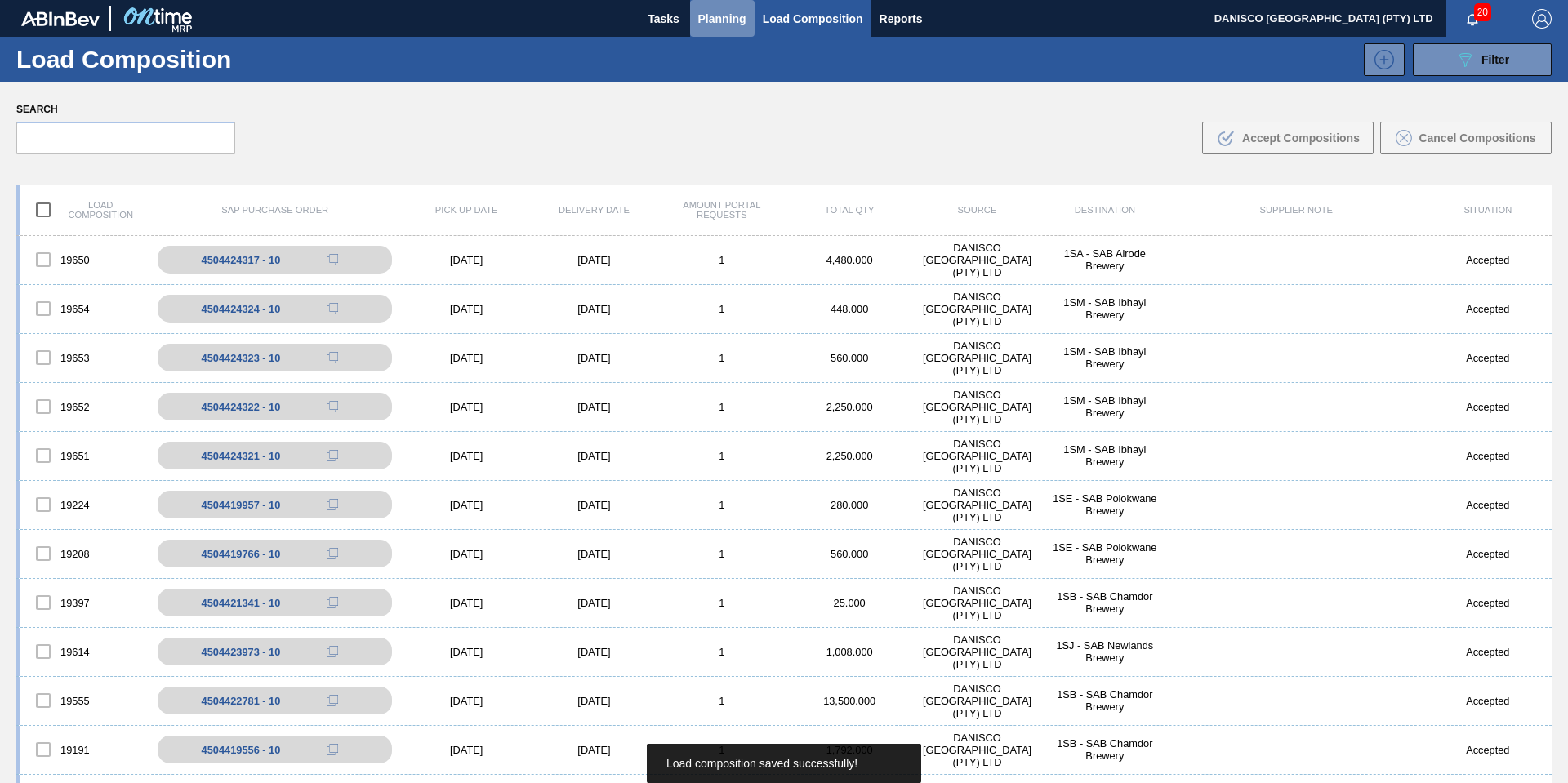
click at [721, 22] on span "Planning" at bounding box center [722, 19] width 48 height 20
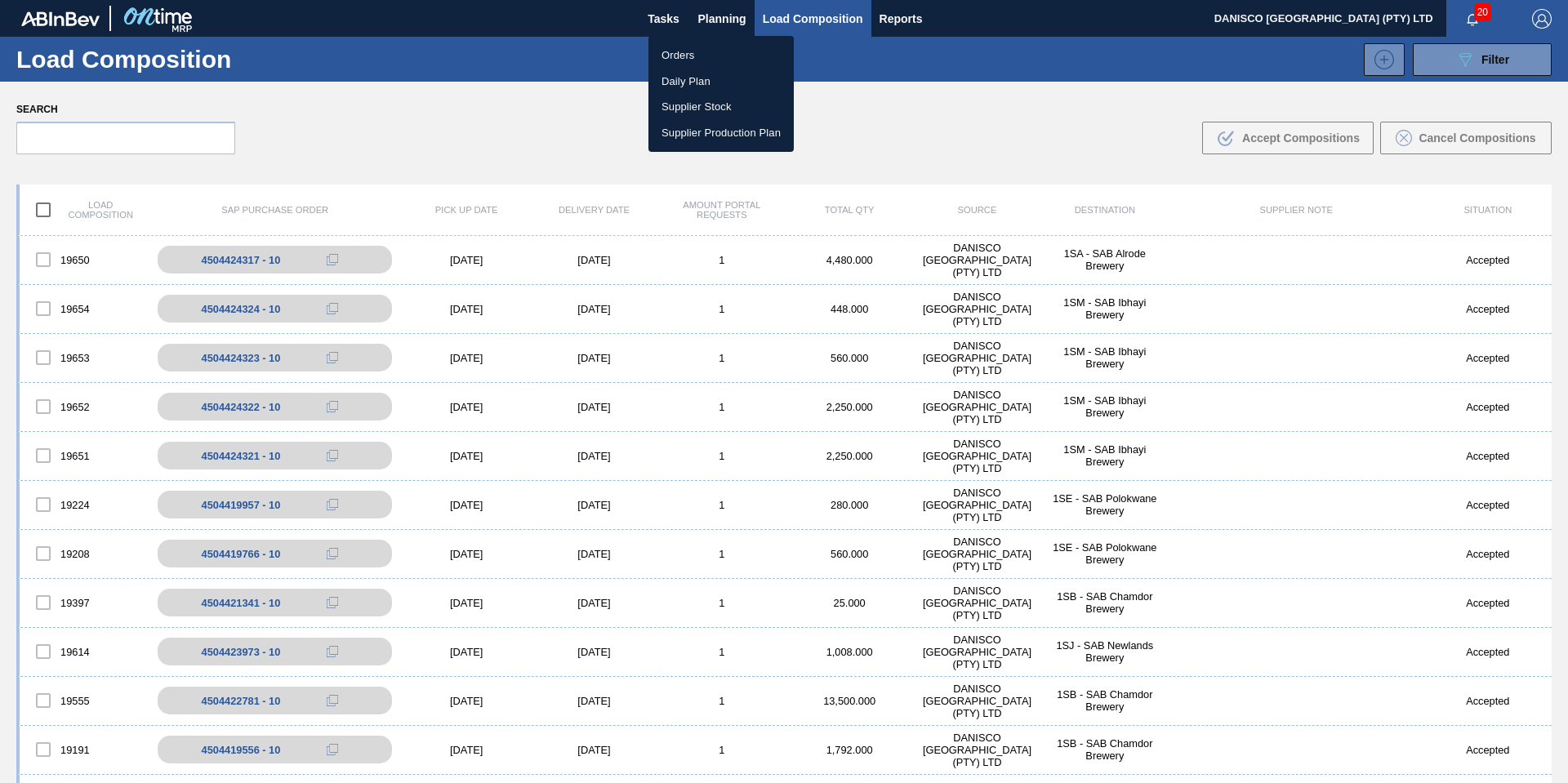
click at [689, 55] on li "Orders" at bounding box center [720, 56] width 145 height 26
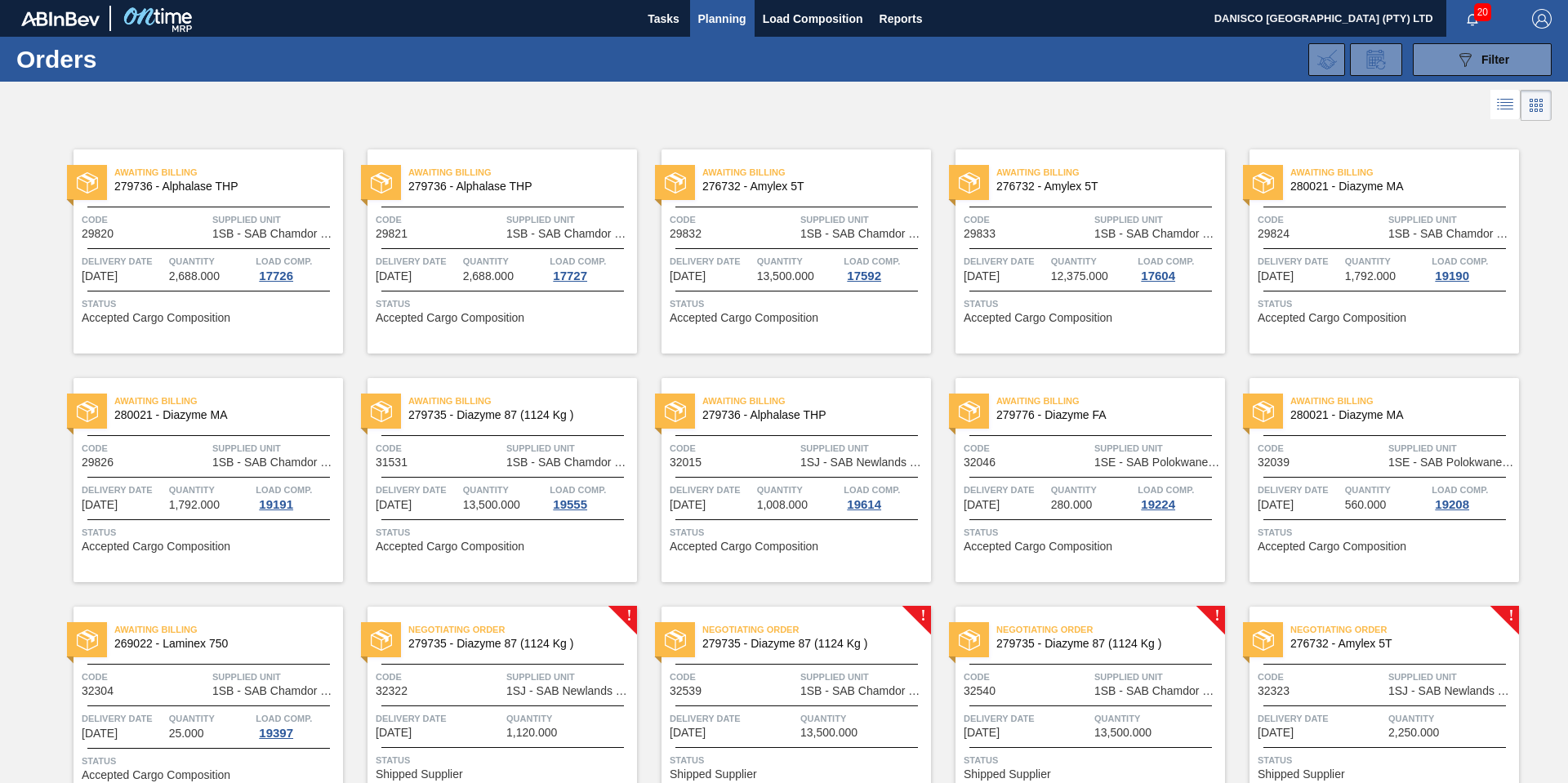
click at [634, 81] on div "089F7B8B-B2A5-4AFE-B5C0-19BA573D28AC Filter Portal Order Code PO SAP Code Step …" at bounding box center [909, 59] width 1299 height 49
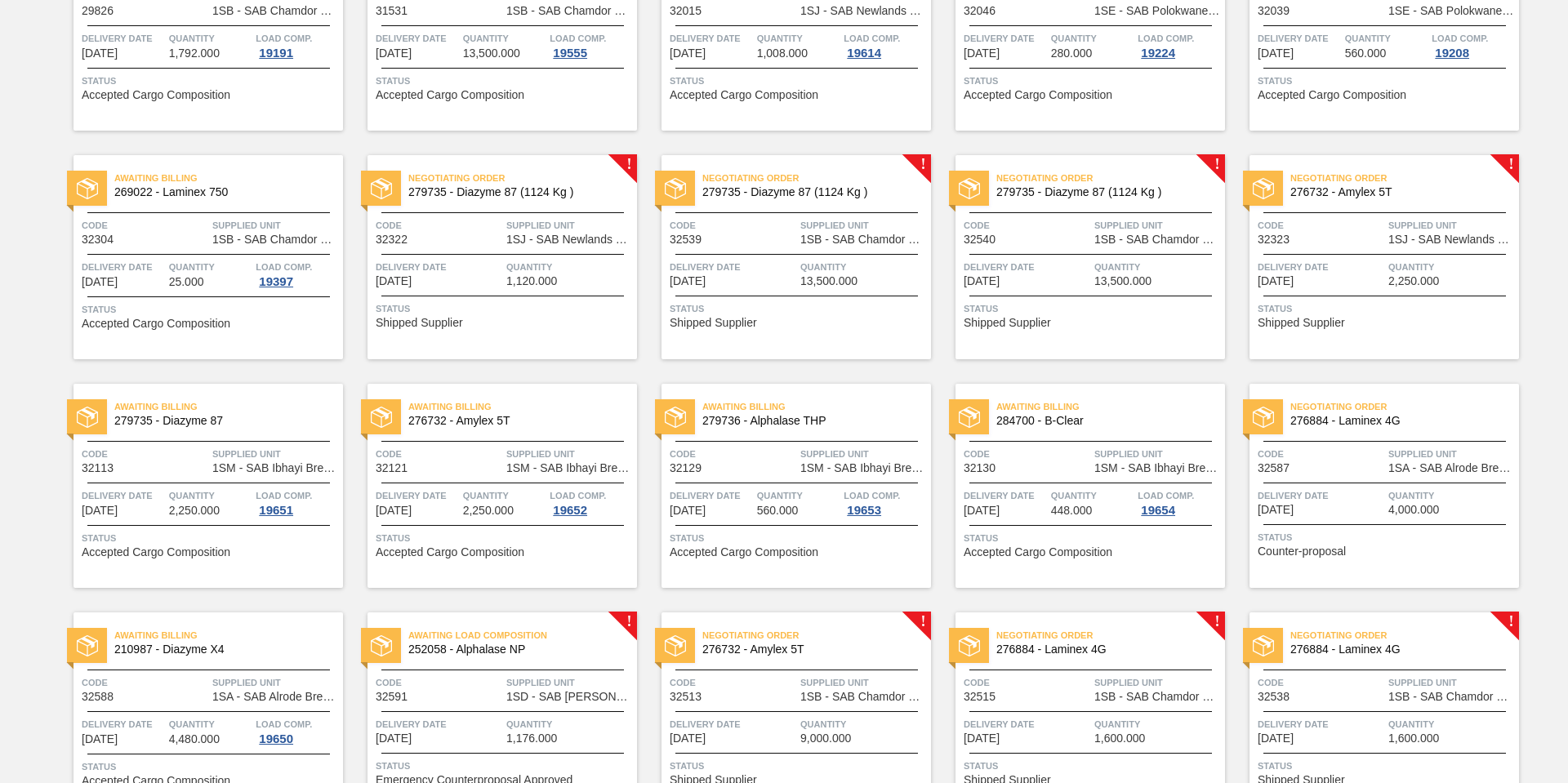
scroll to position [447, 0]
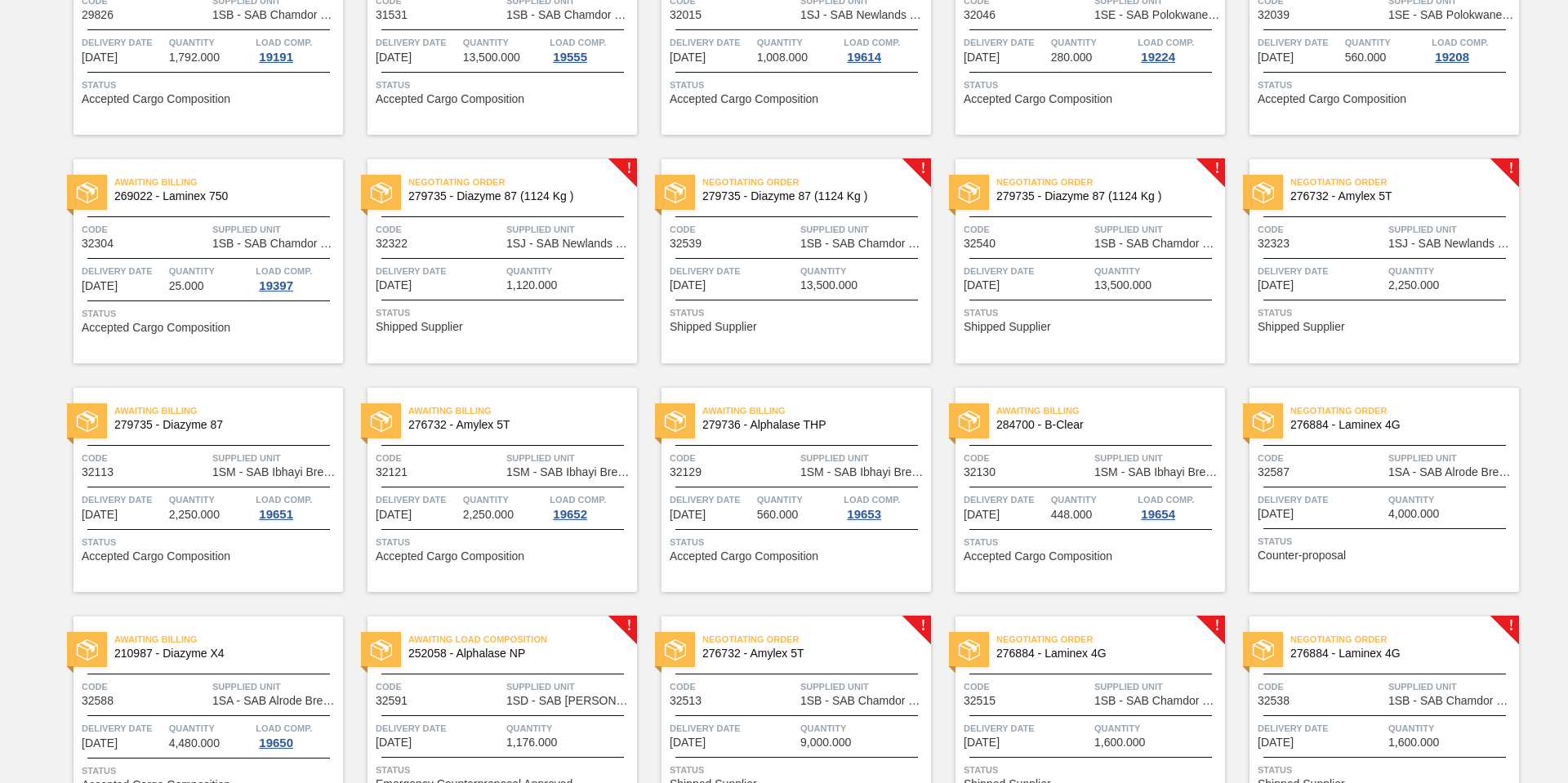
click at [172, 484] on div "Awaiting Billing 279735 - Diazyme 87 Code 32113 Supplied Unit 1SM - SAB Ibhayi …" at bounding box center [208, 489] width 269 height 204
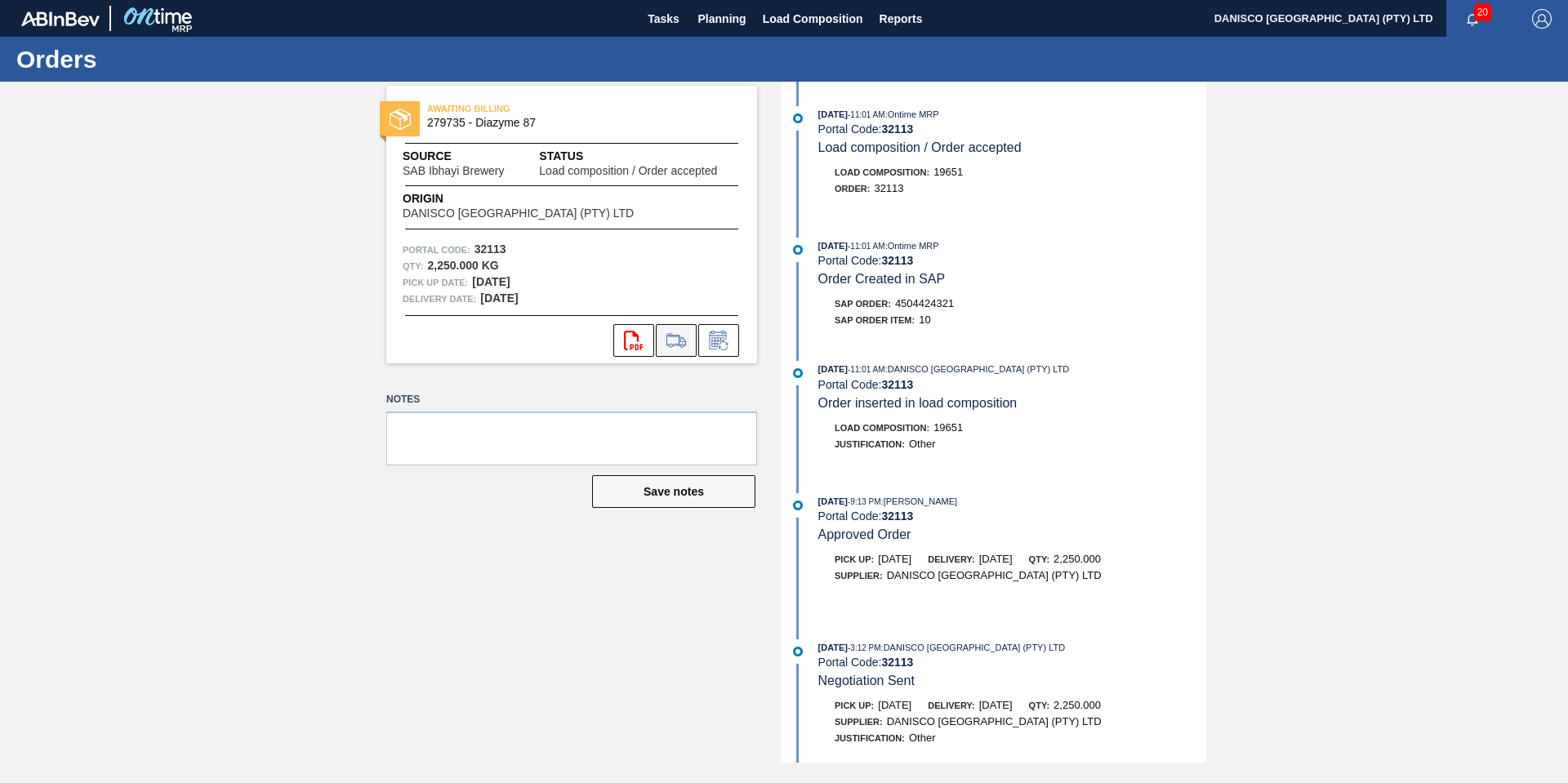
click at [675, 341] on icon at bounding box center [676, 341] width 26 height 20
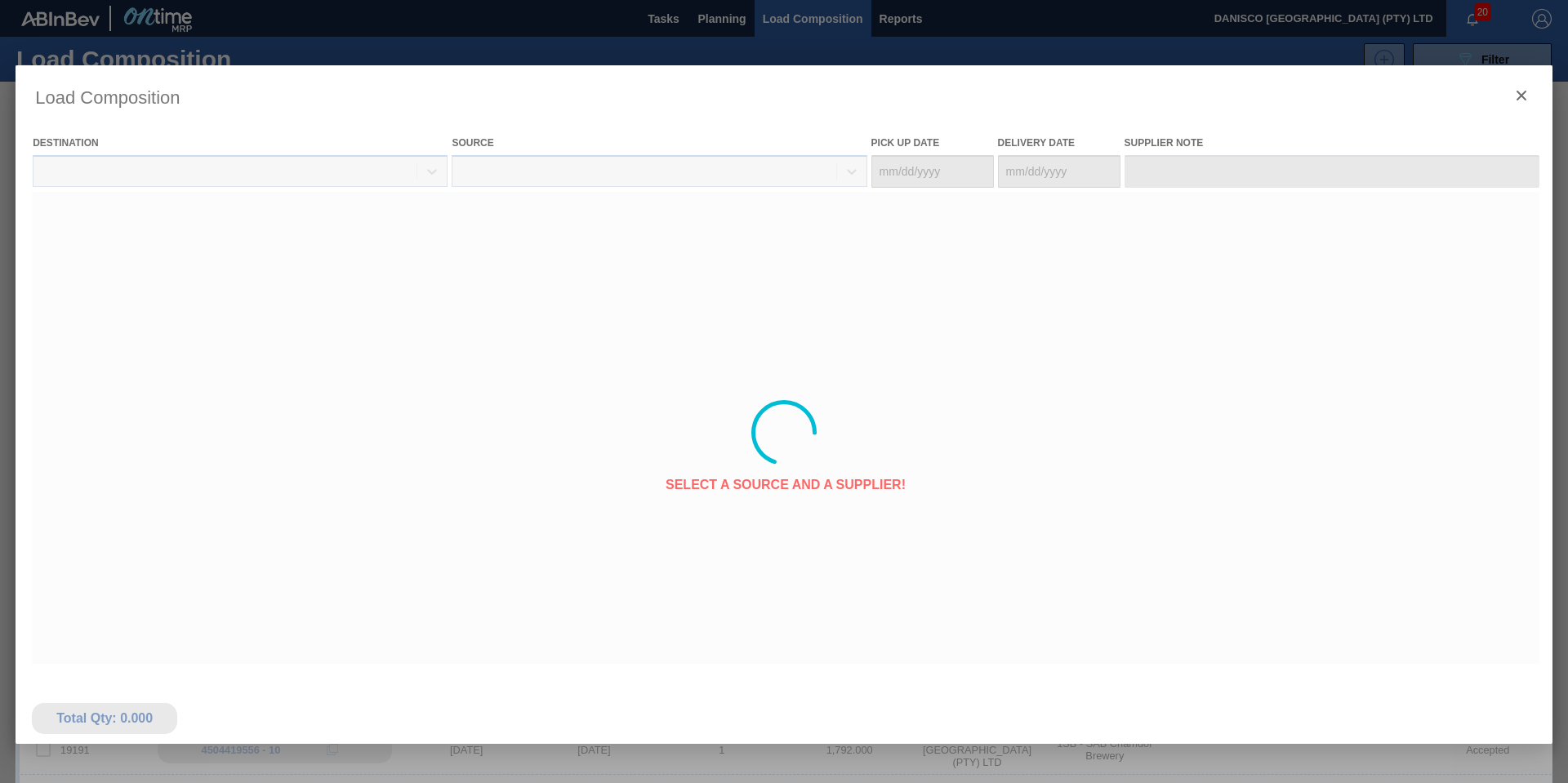
type Date "[DATE]"
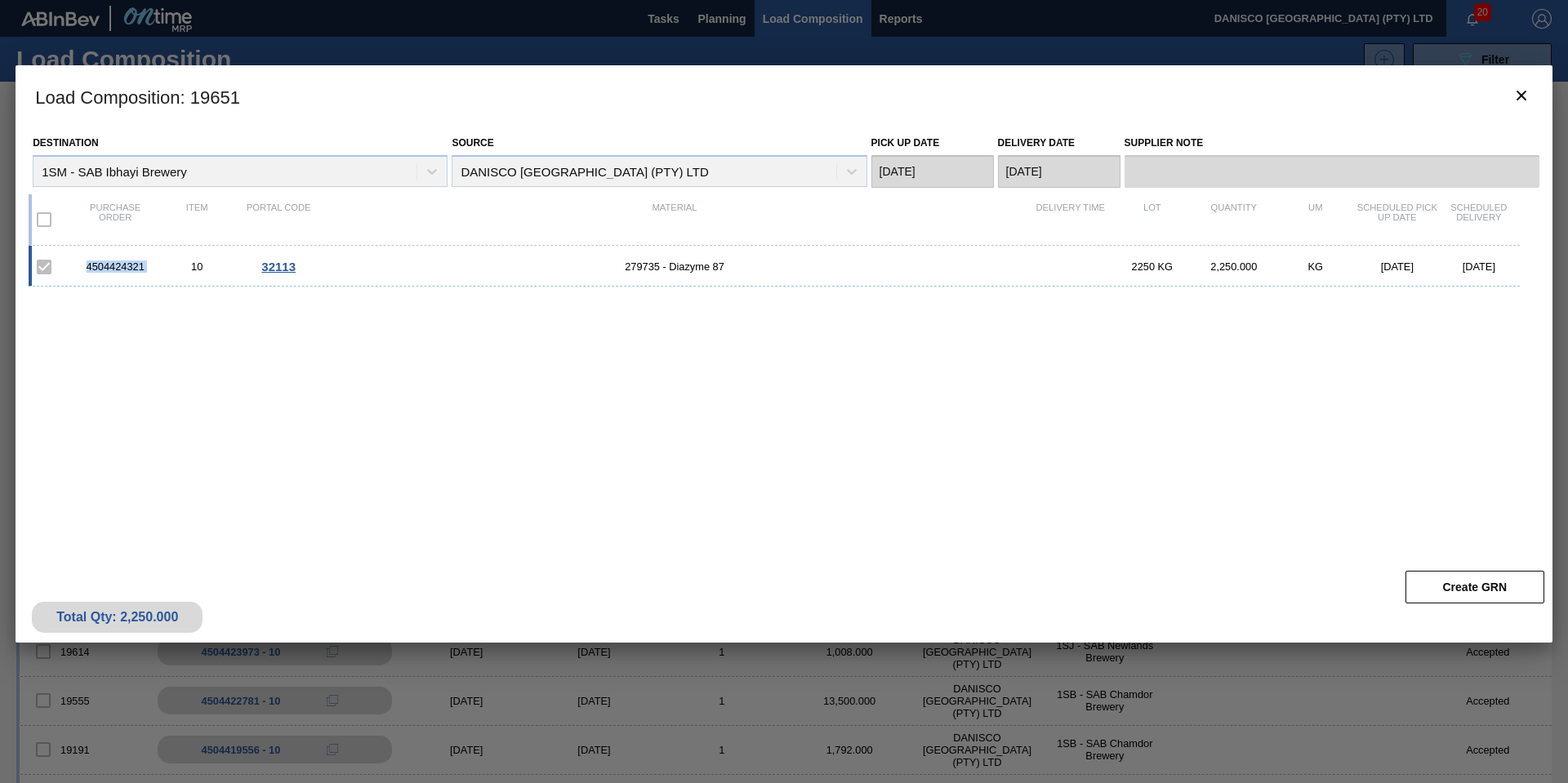
drag, startPoint x: 158, startPoint y: 265, endPoint x: 96, endPoint y: 266, distance: 62.0
click at [54, 263] on div "4504424321 10 32113 279735 - Diazyme 87 2250 KG 2,250.000 KG 10/08/2025 10/09/2…" at bounding box center [774, 265] width 1491 height 41
copy div "4504424321"
click at [598, 443] on div "4504424321 10 32113 279735 - Diazyme 87 2250 KG 2,250.000 KG 10/08/2025 10/09/2…" at bounding box center [781, 393] width 1504 height 297
drag, startPoint x: 148, startPoint y: 268, endPoint x: 78, endPoint y: 265, distance: 70.1
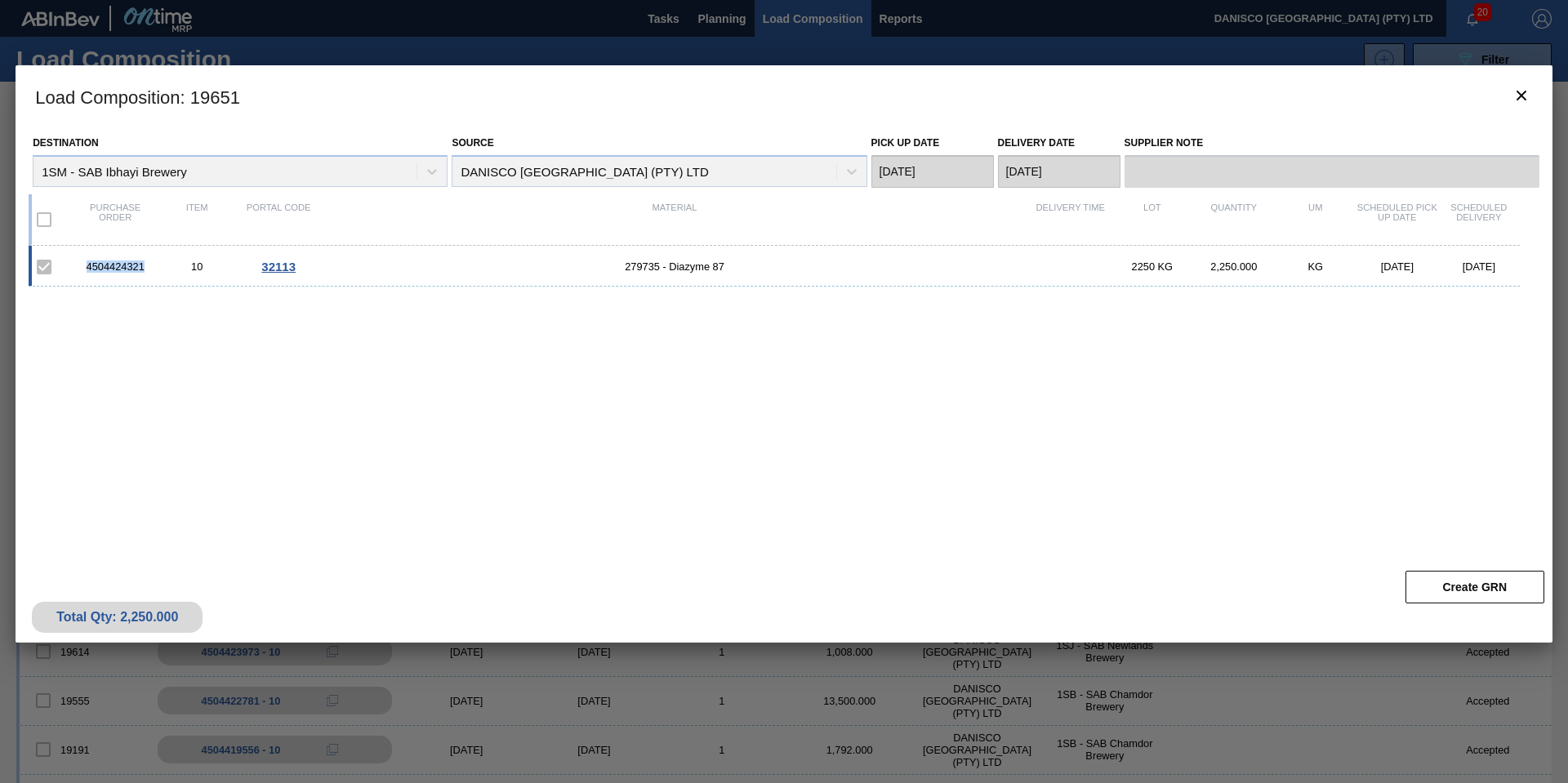
click at [78, 265] on div "4504424321" at bounding box center [115, 266] width 81 height 12
copy div "4504424321"
click at [124, 371] on div "4504424321 10 32113 279735 - Diazyme 87 2250 KG 2,250.000 KG 10/08/2025 10/09/2…" at bounding box center [781, 393] width 1504 height 297
drag, startPoint x: 156, startPoint y: 266, endPoint x: 58, endPoint y: 263, distance: 98.0
click at [52, 263] on div "4504424321 10 32113 279735 - Diazyme 87 2250 KG 2,250.000 KG 10/08/2025 10/09/2…" at bounding box center [774, 265] width 1491 height 41
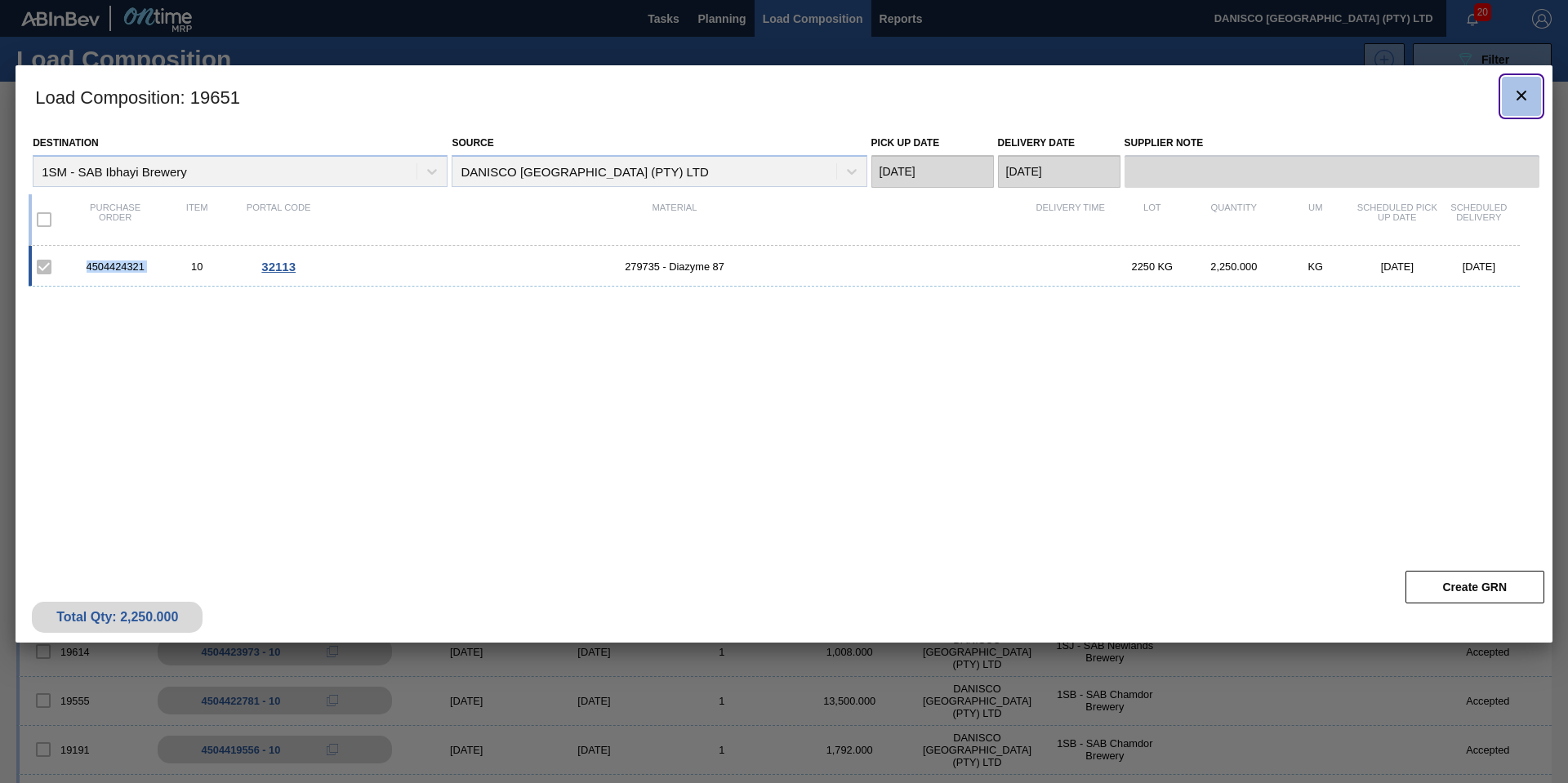
click at [1518, 94] on icon "botão de ícone" at bounding box center [1521, 95] width 10 height 10
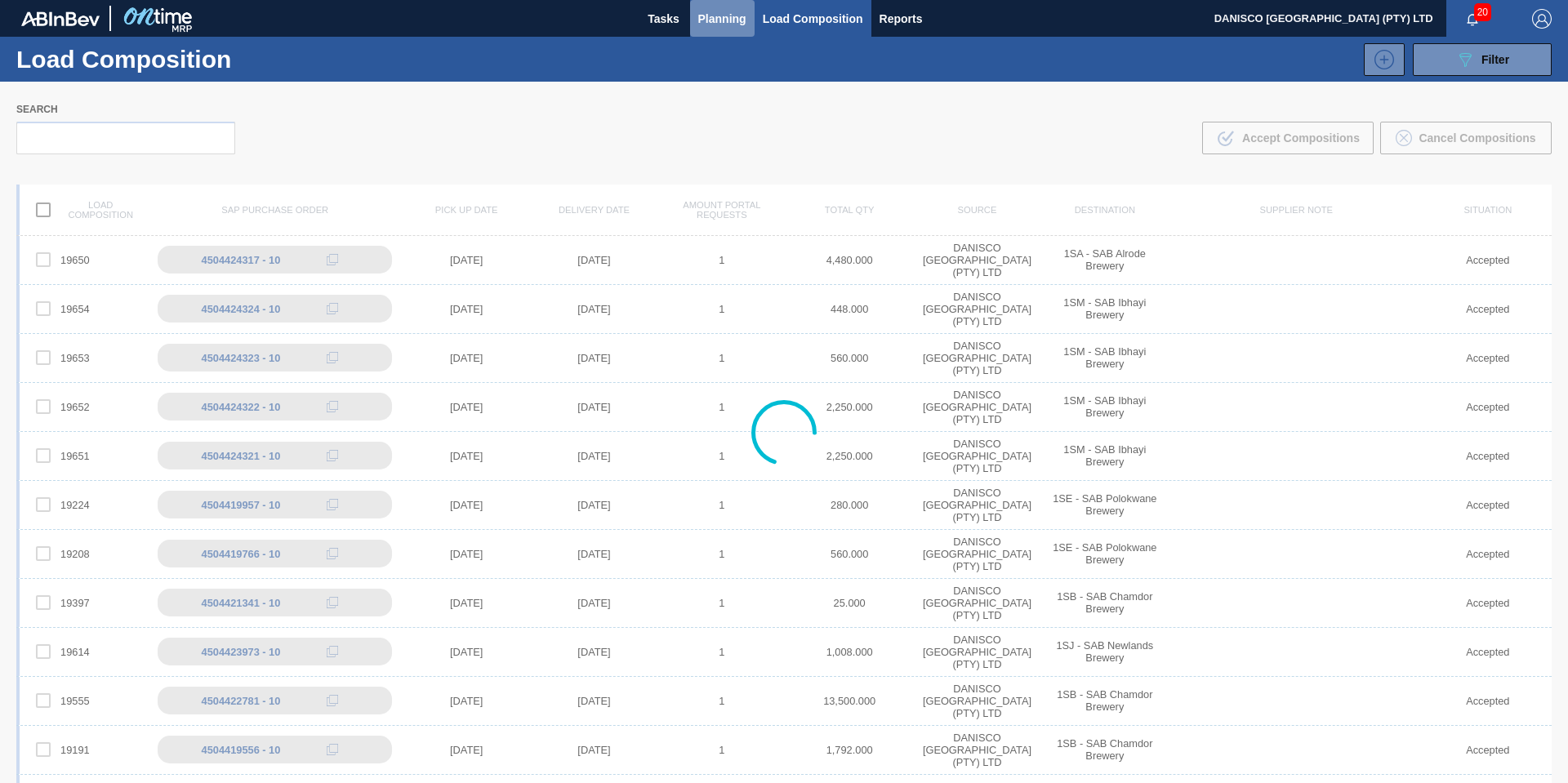
click at [719, 20] on span "Planning" at bounding box center [722, 19] width 48 height 20
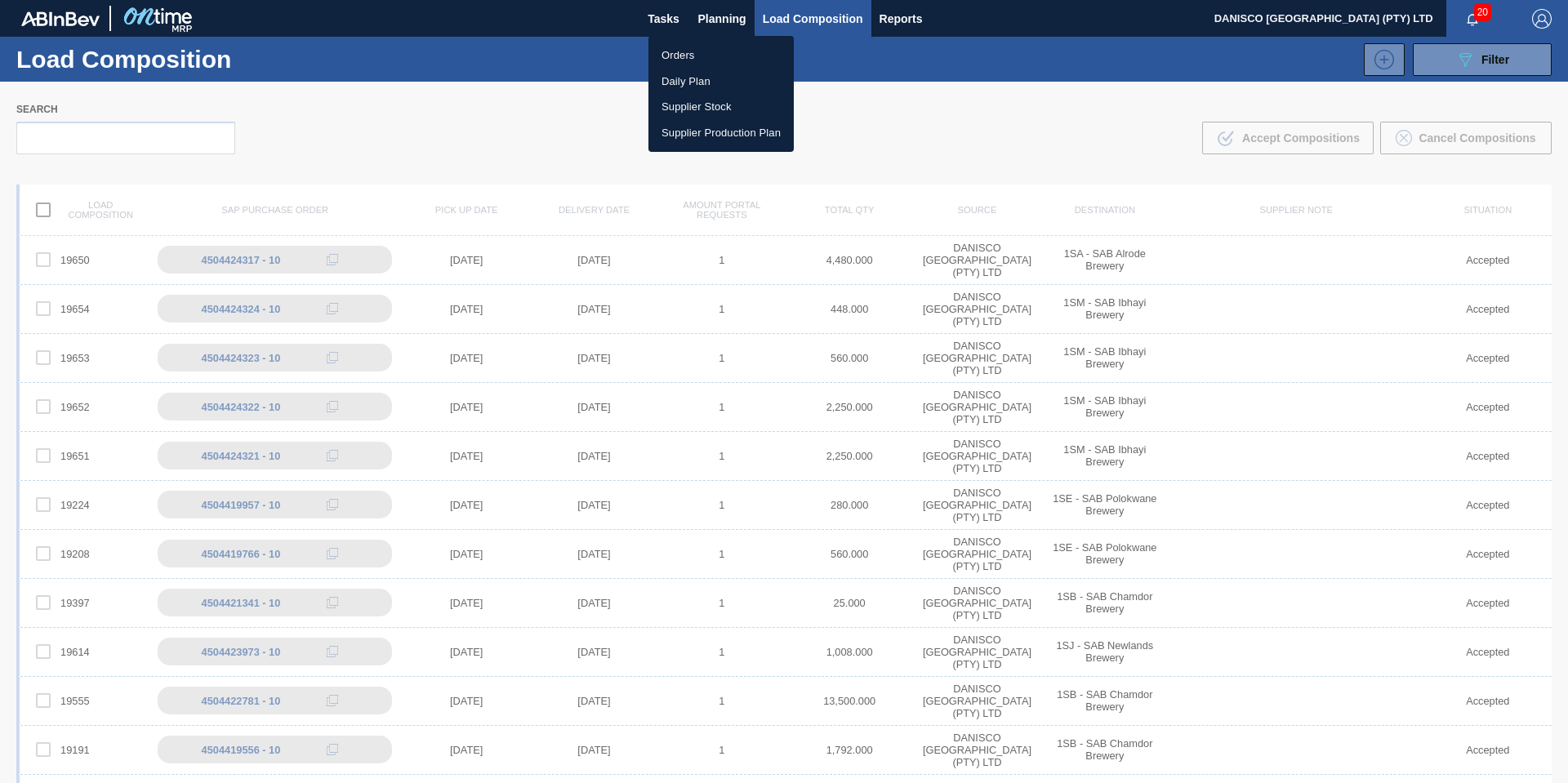
click at [703, 52] on li "Orders" at bounding box center [720, 56] width 145 height 26
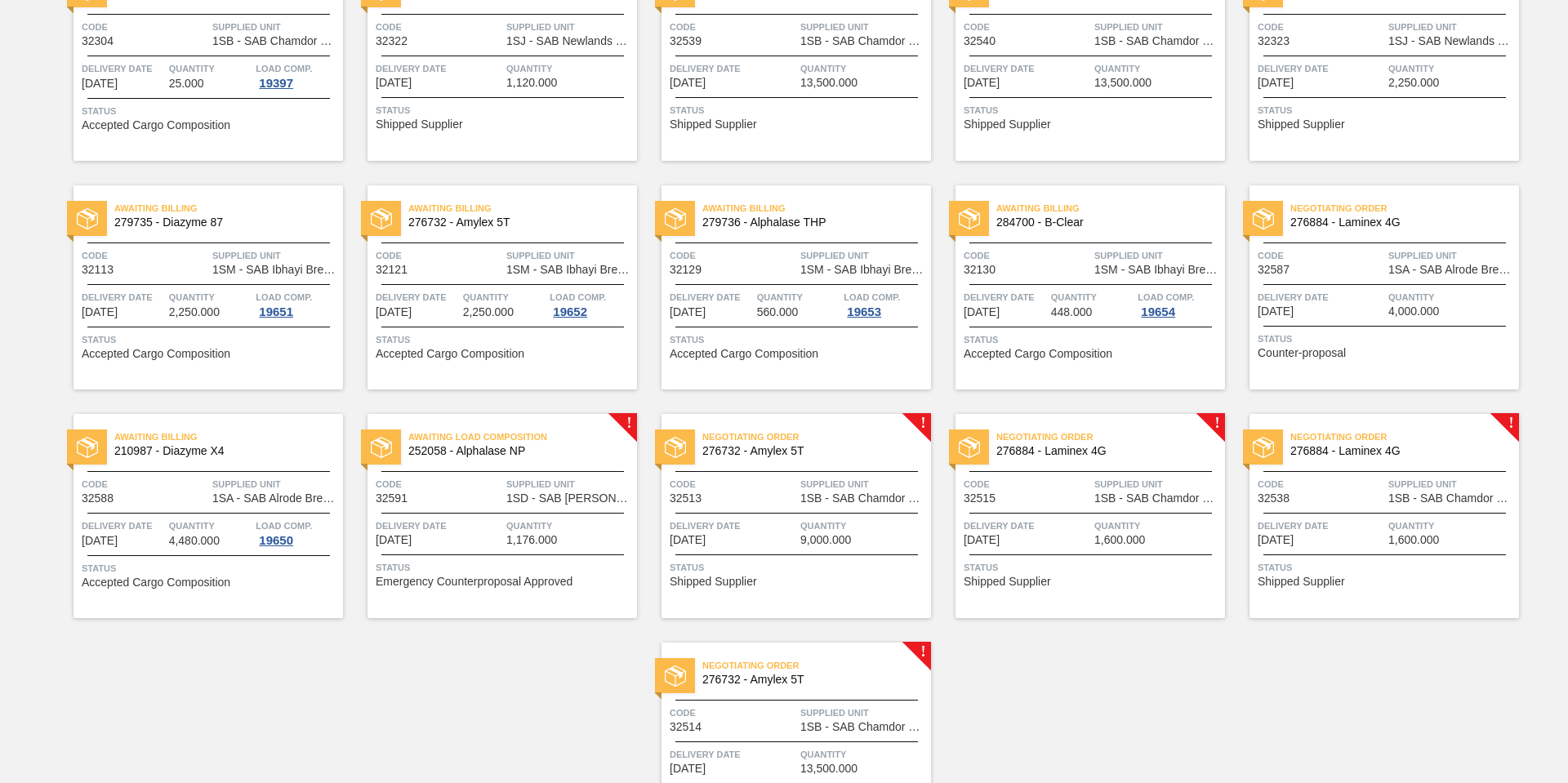
scroll to position [653, 0]
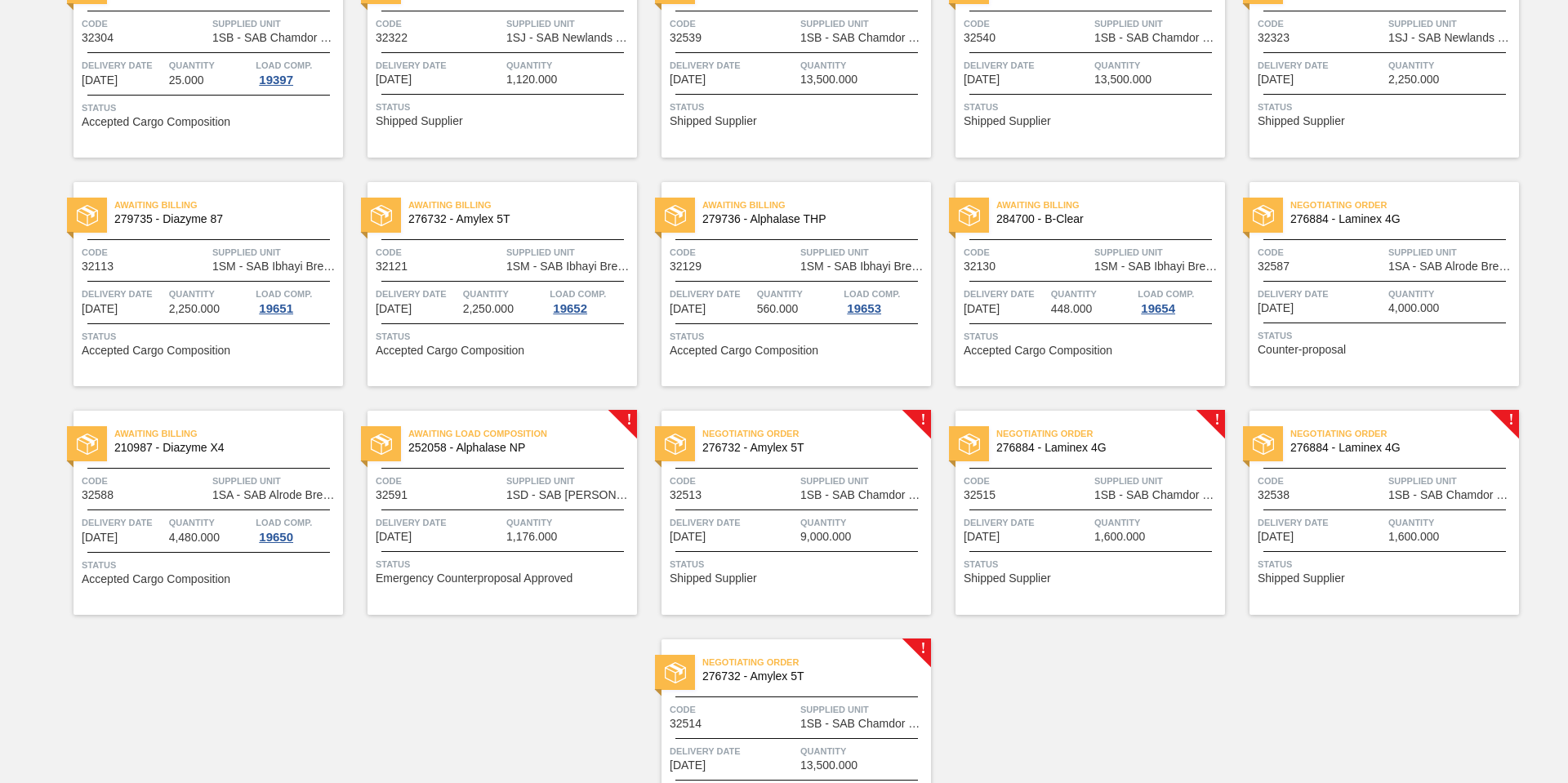
click at [481, 281] on div at bounding box center [503, 281] width 242 height 1
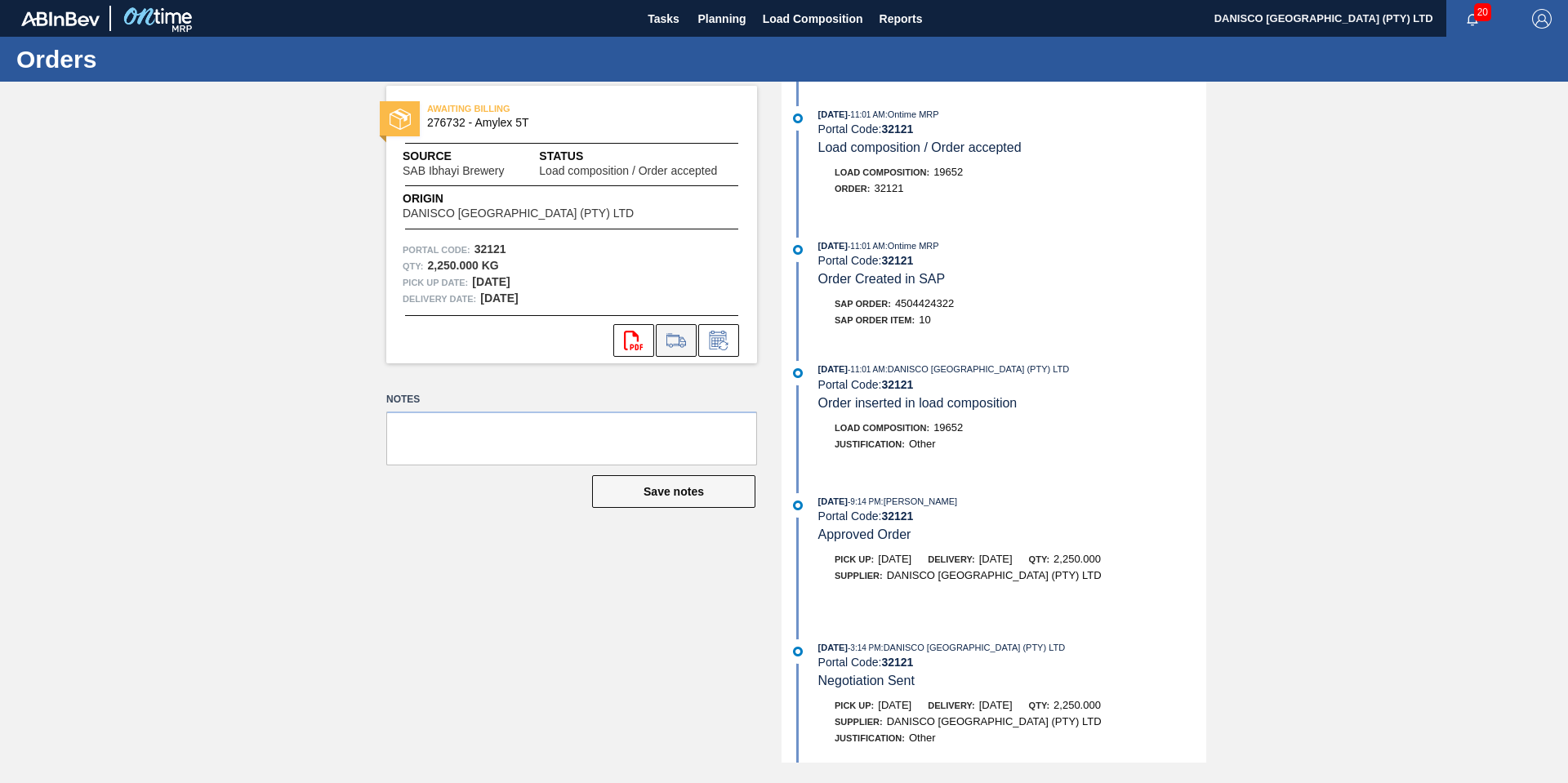
click at [676, 346] on icon at bounding box center [676, 341] width 19 height 12
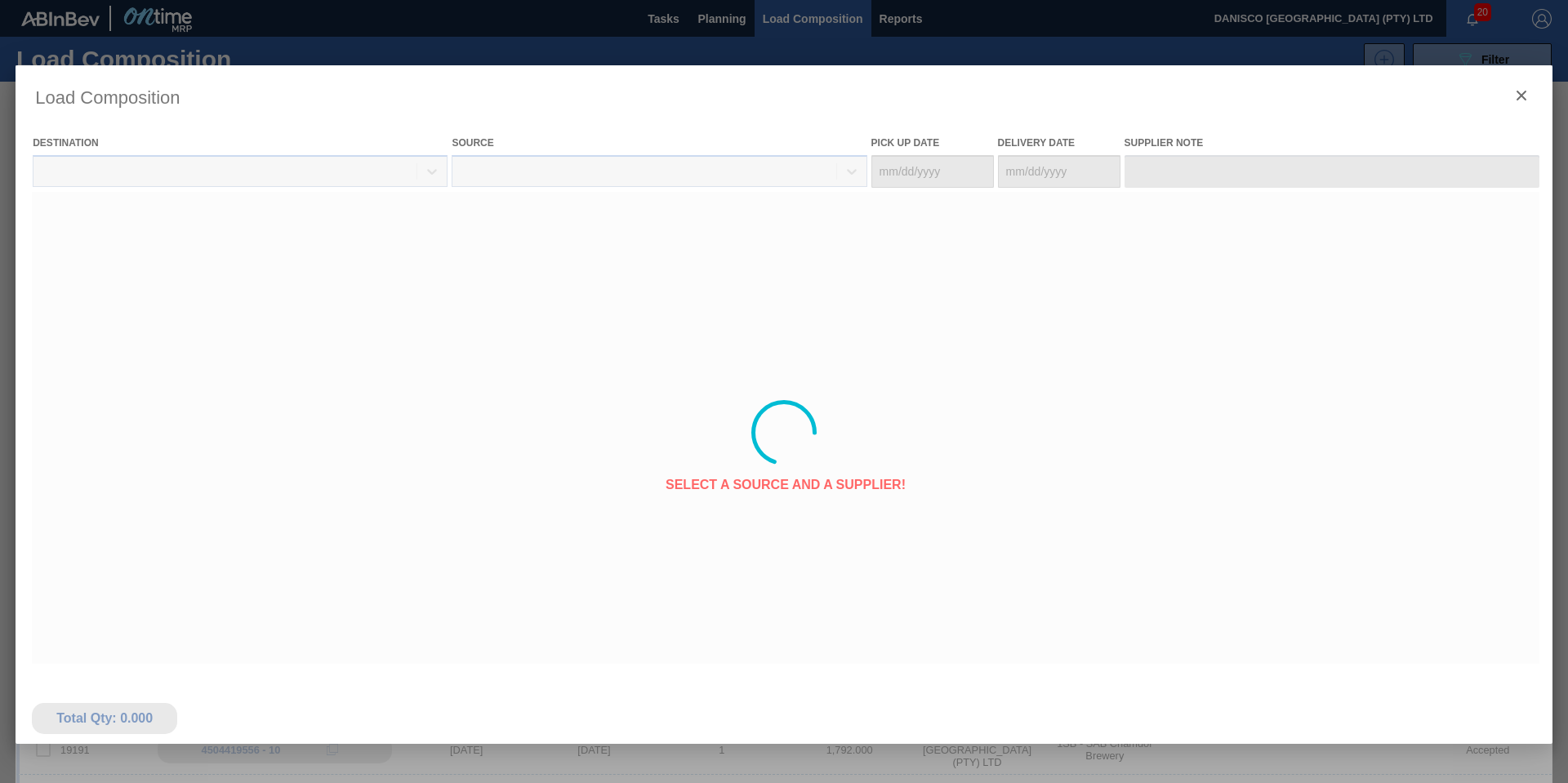
type Date "[DATE]"
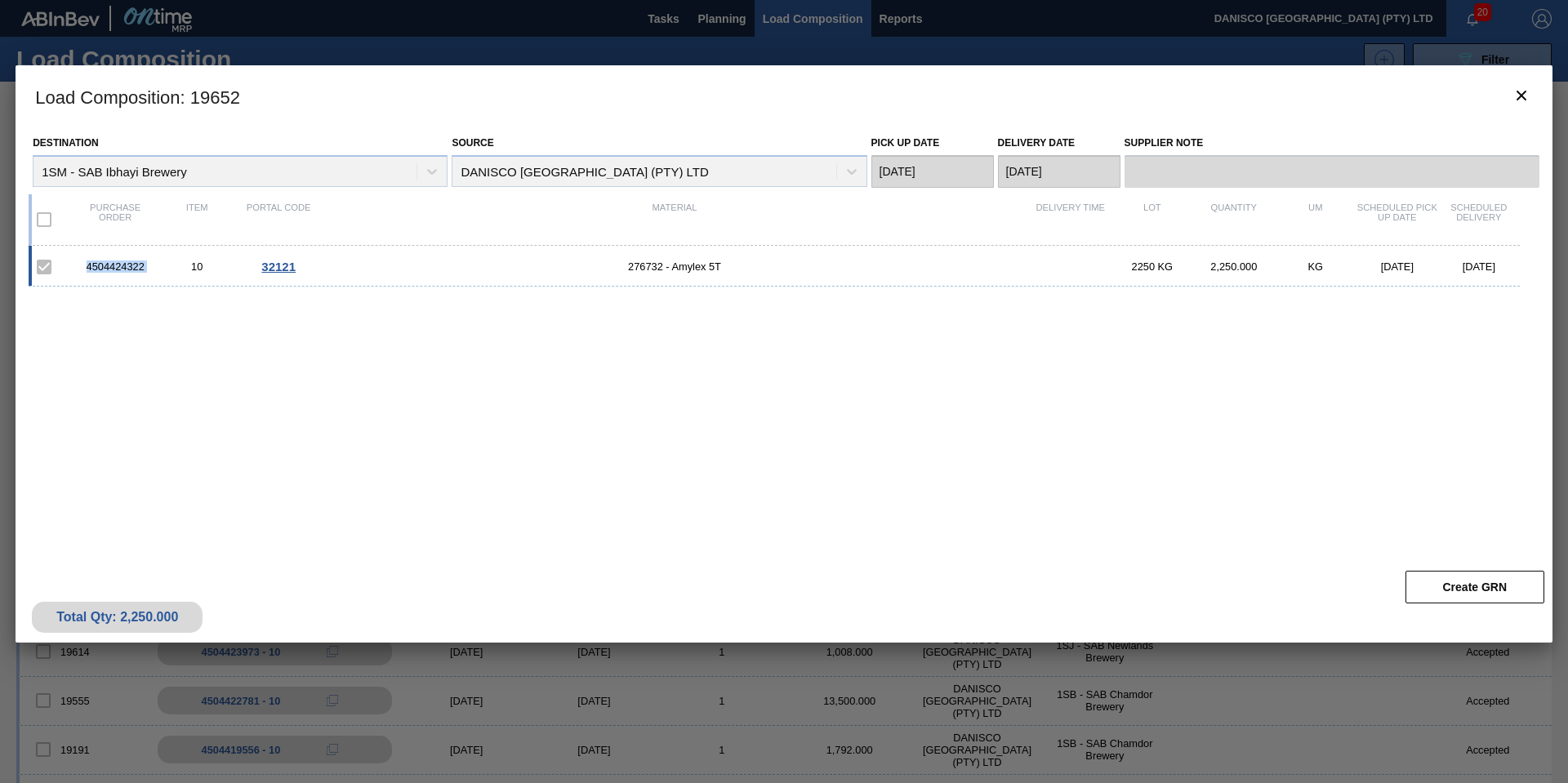
drag, startPoint x: 143, startPoint y: 267, endPoint x: 27, endPoint y: 267, distance: 116.0
click at [27, 267] on div "Destination 1SM - SAB Ibhayi Brewery Source DANISCO SOUTH AFRICA (PTY) LTD Pick…" at bounding box center [784, 345] width 1537 height 435
copy div "4504424322"
click at [1517, 97] on icon "botão de ícone" at bounding box center [1521, 95] width 20 height 20
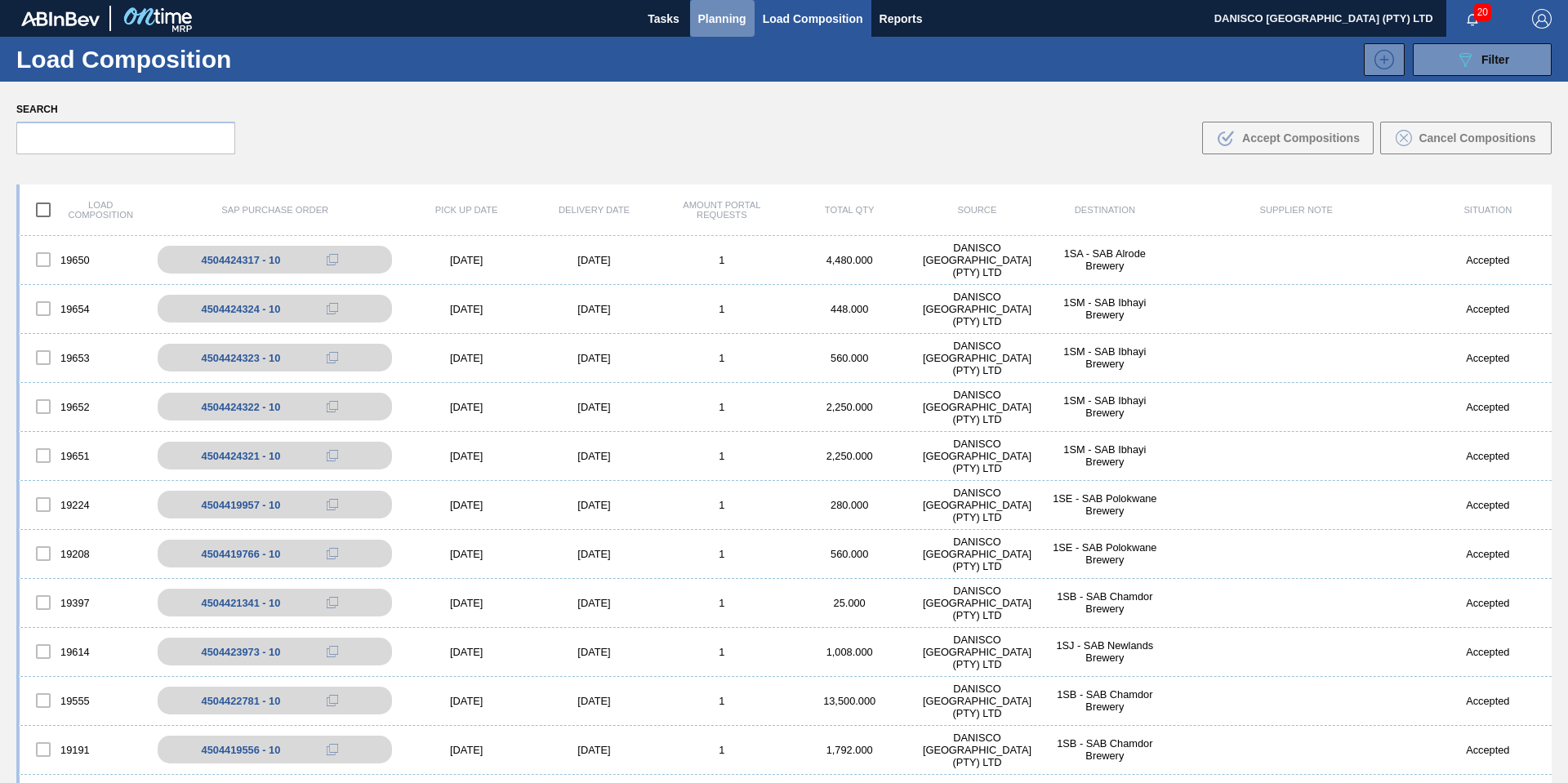
click at [726, 23] on span "Planning" at bounding box center [722, 19] width 48 height 20
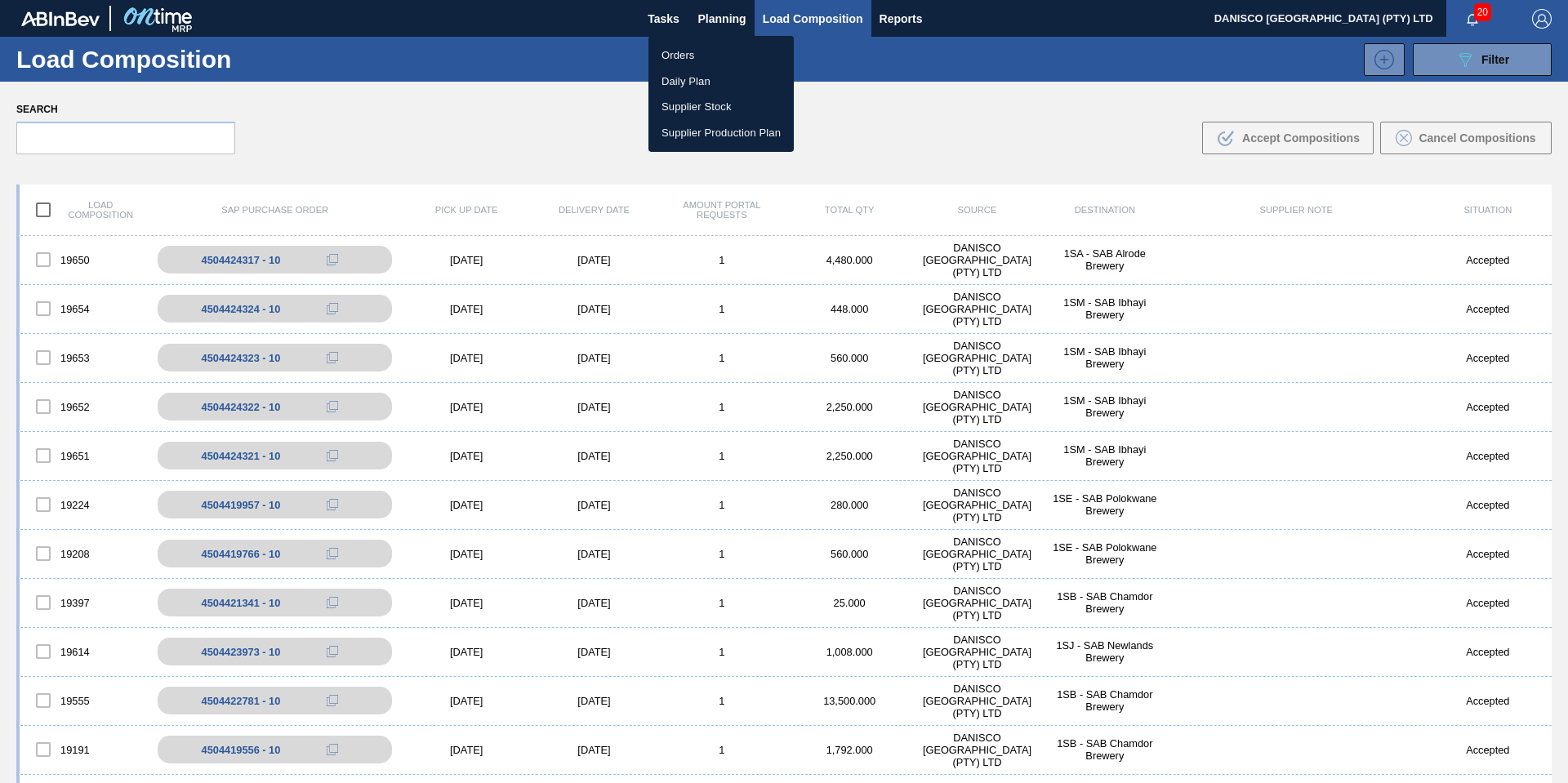
click at [695, 53] on li "Orders" at bounding box center [720, 56] width 145 height 26
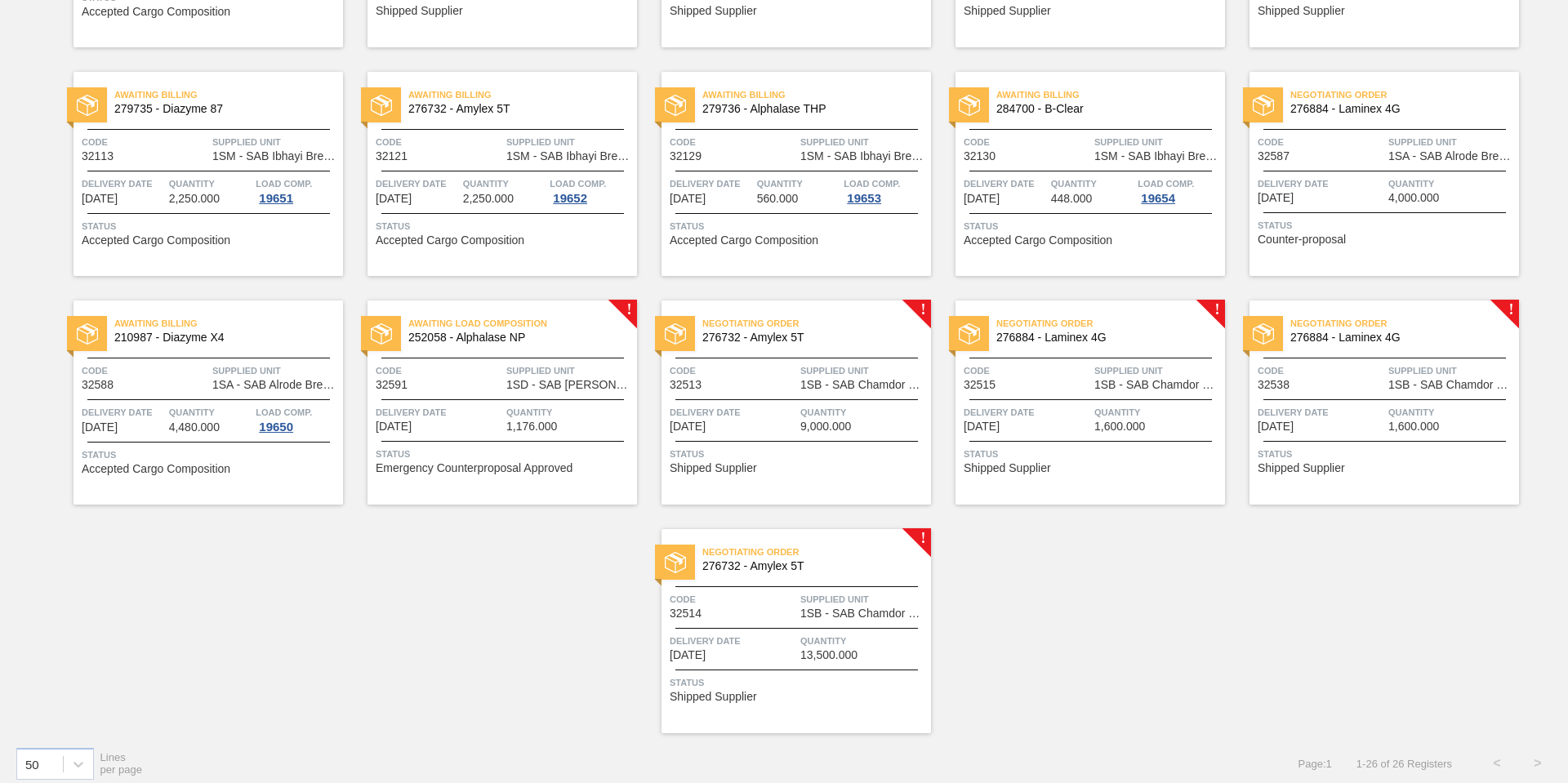
scroll to position [774, 0]
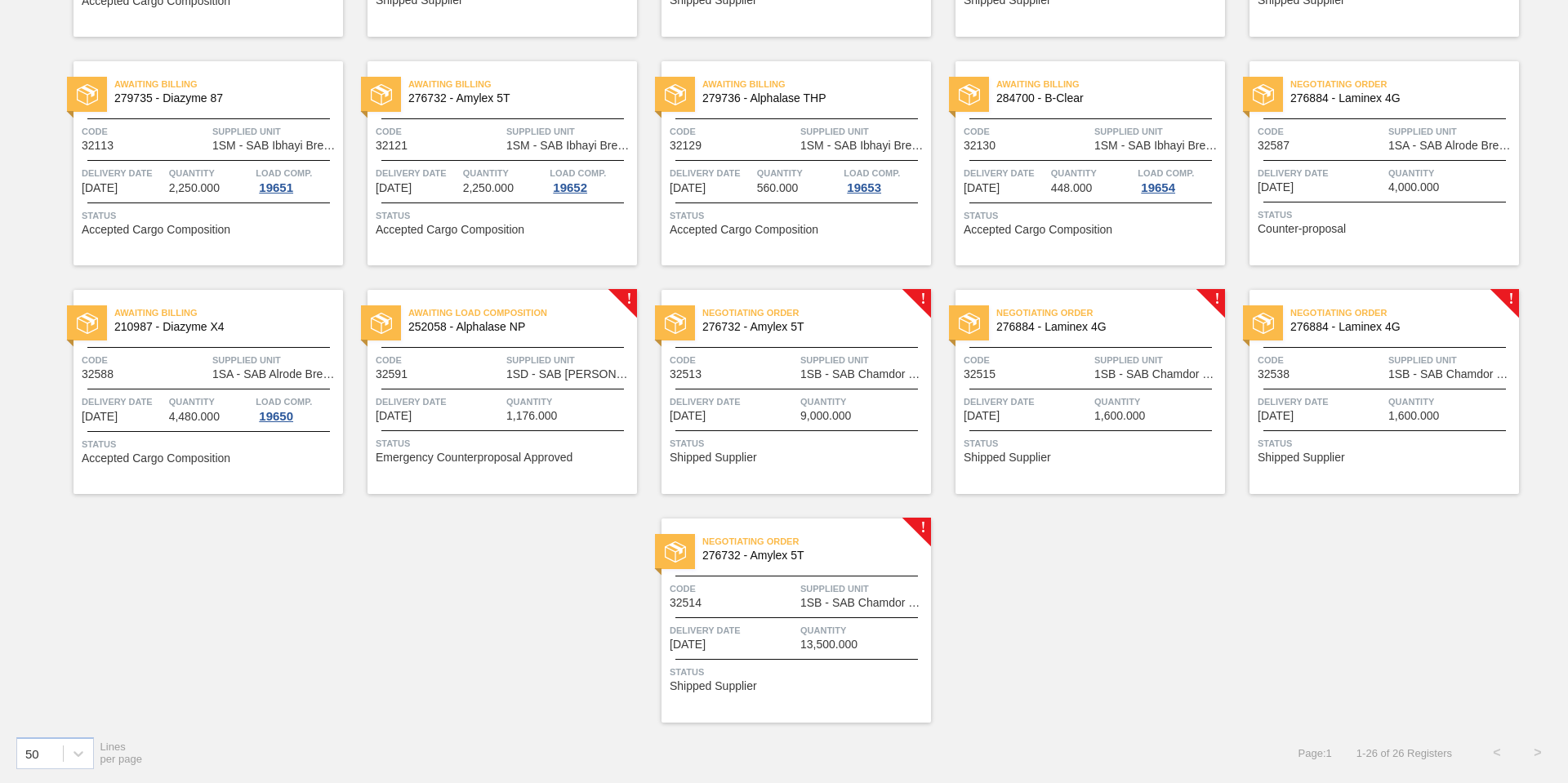
click at [193, 144] on div "Code 32113" at bounding box center [144, 137] width 126 height 29
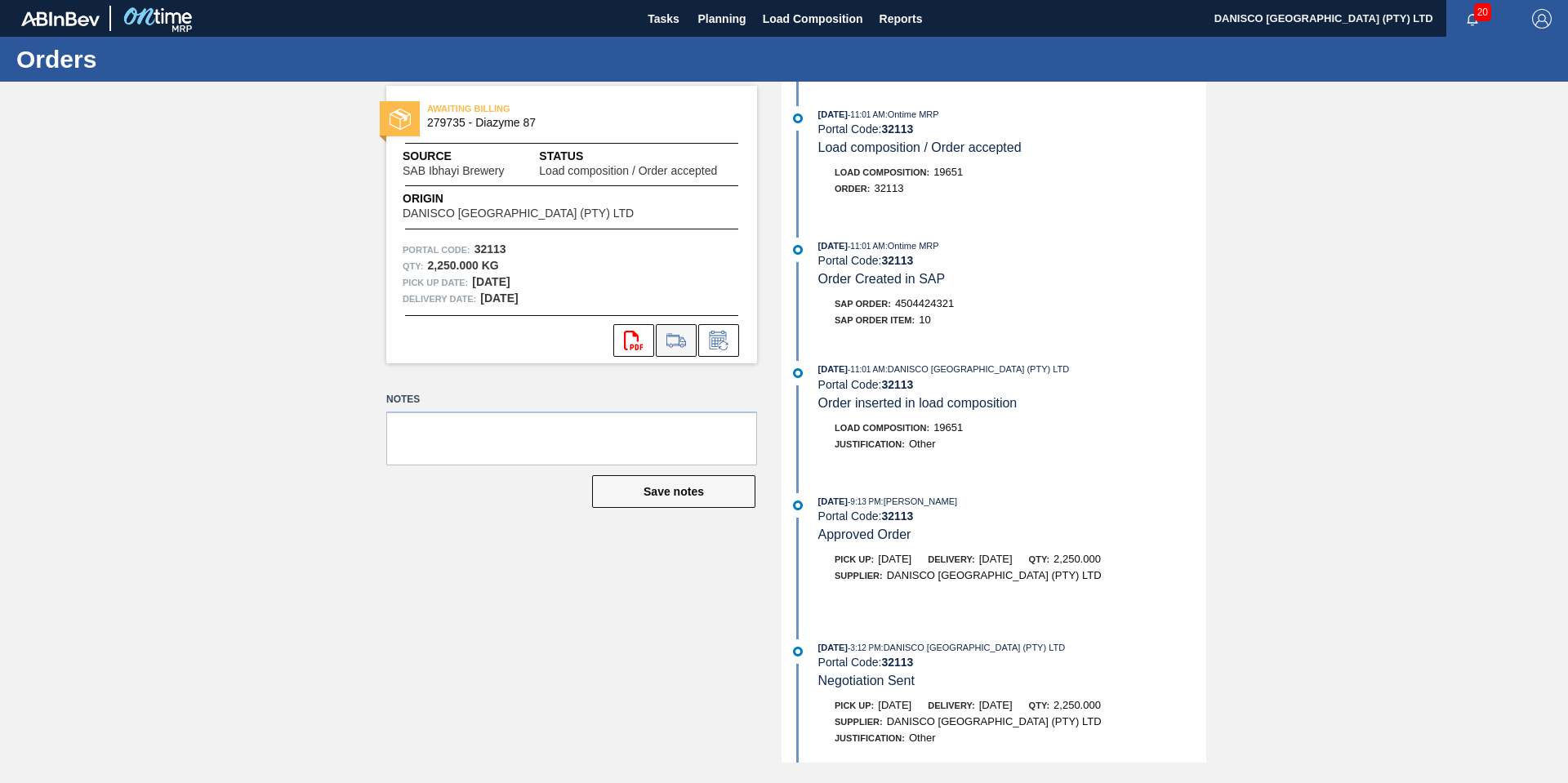
click at [679, 339] on icon at bounding box center [676, 341] width 26 height 20
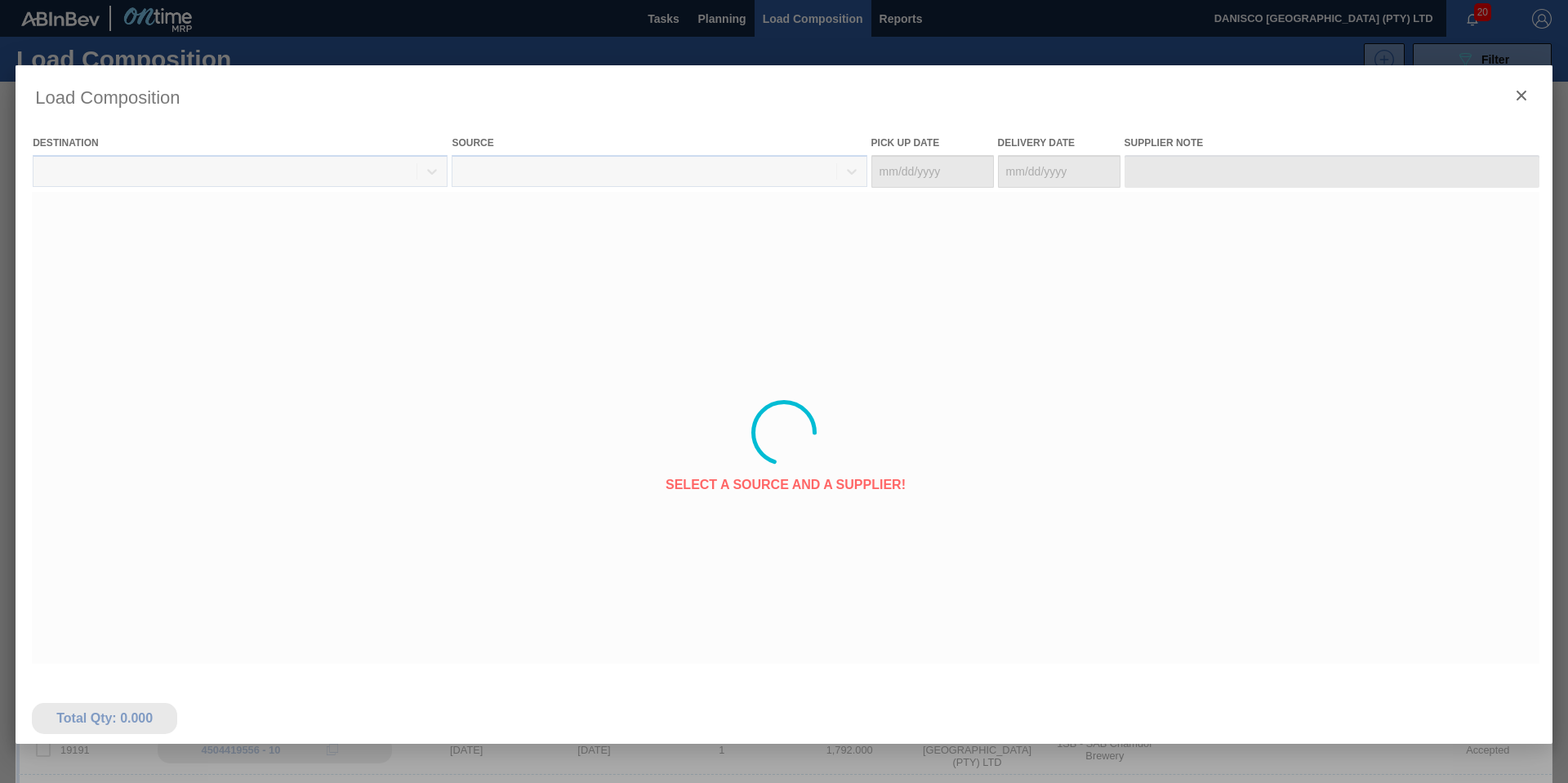
type Date "[DATE]"
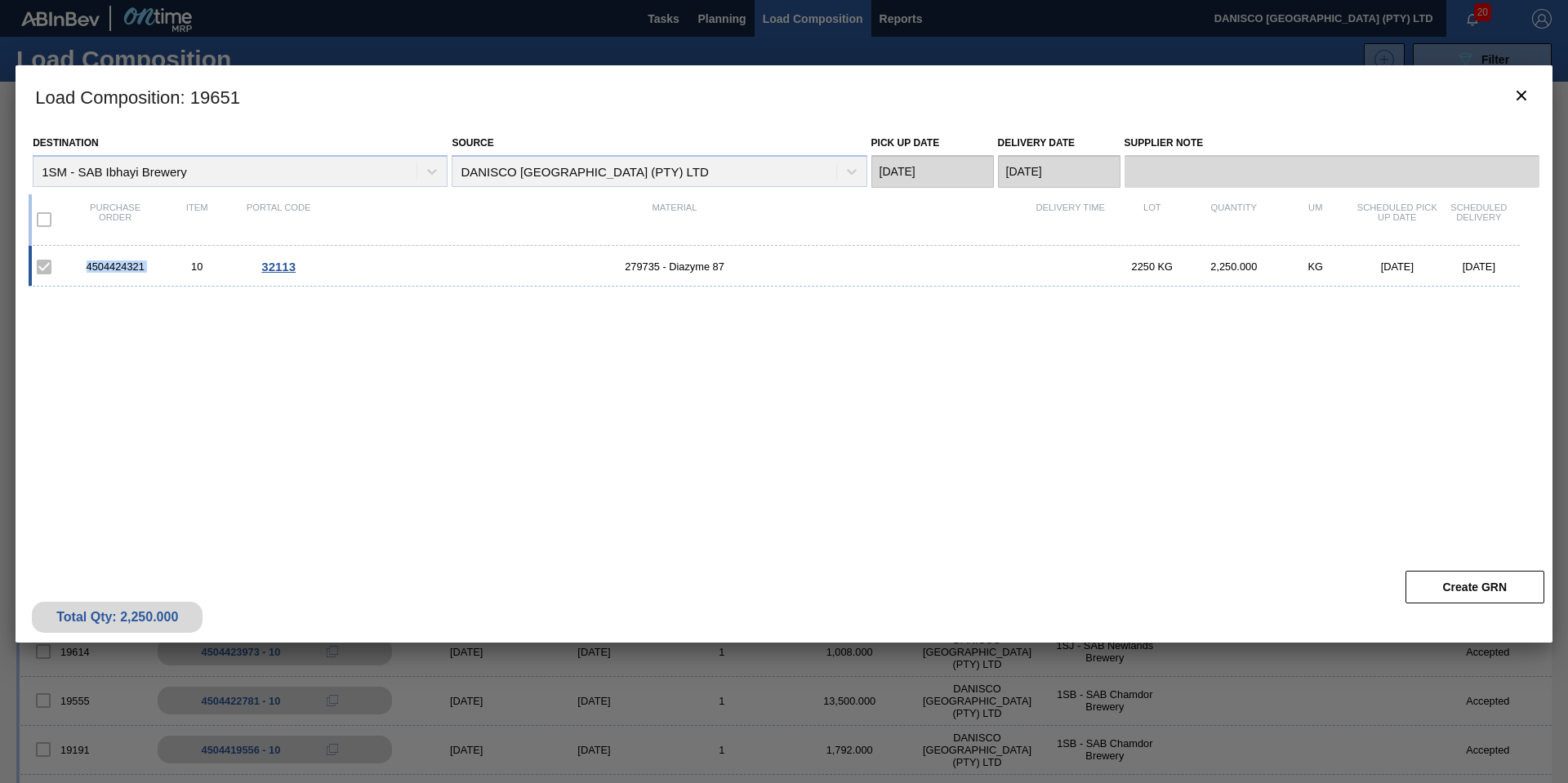
drag, startPoint x: 158, startPoint y: 269, endPoint x: 75, endPoint y: 267, distance: 83.0
click at [73, 266] on div "4504424321 10 32113 279735 - Diazyme 87 2250 KG 2,250.000 KG 10/08/2025 10/09/2…" at bounding box center [774, 265] width 1491 height 41
copy div "4504424321"
click at [163, 266] on div "10" at bounding box center [197, 266] width 81 height 12
drag, startPoint x: 153, startPoint y: 268, endPoint x: 68, endPoint y: 268, distance: 85.0
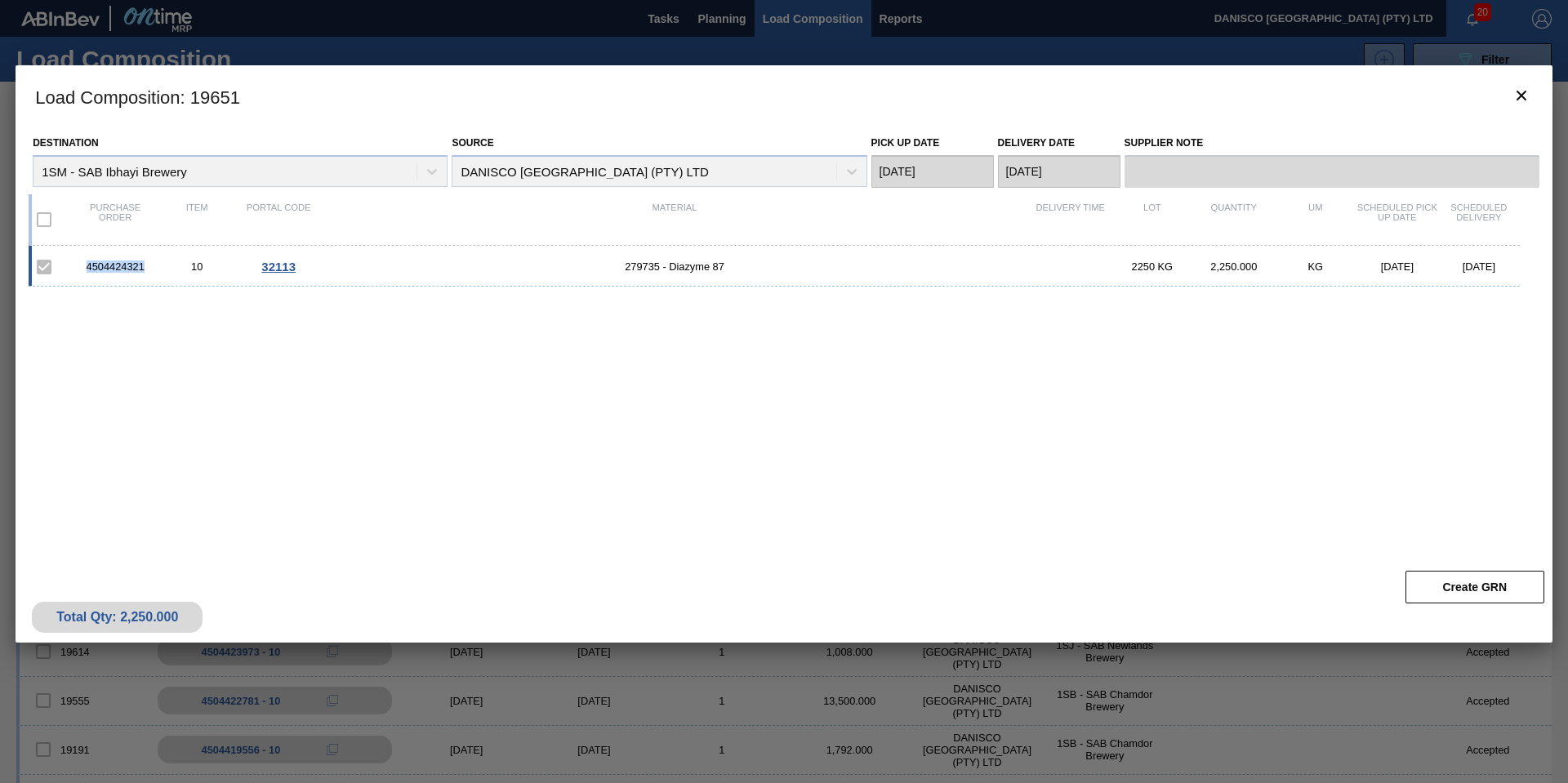
click at [68, 268] on div "4504424321 10 32113 279735 - Diazyme 87 2250 KG 2,250.000 KG 10/08/2025 10/09/2…" at bounding box center [774, 265] width 1491 height 41
copy div "4504424321"
click at [1533, 92] on button "botão de ícone" at bounding box center [1520, 95] width 39 height 39
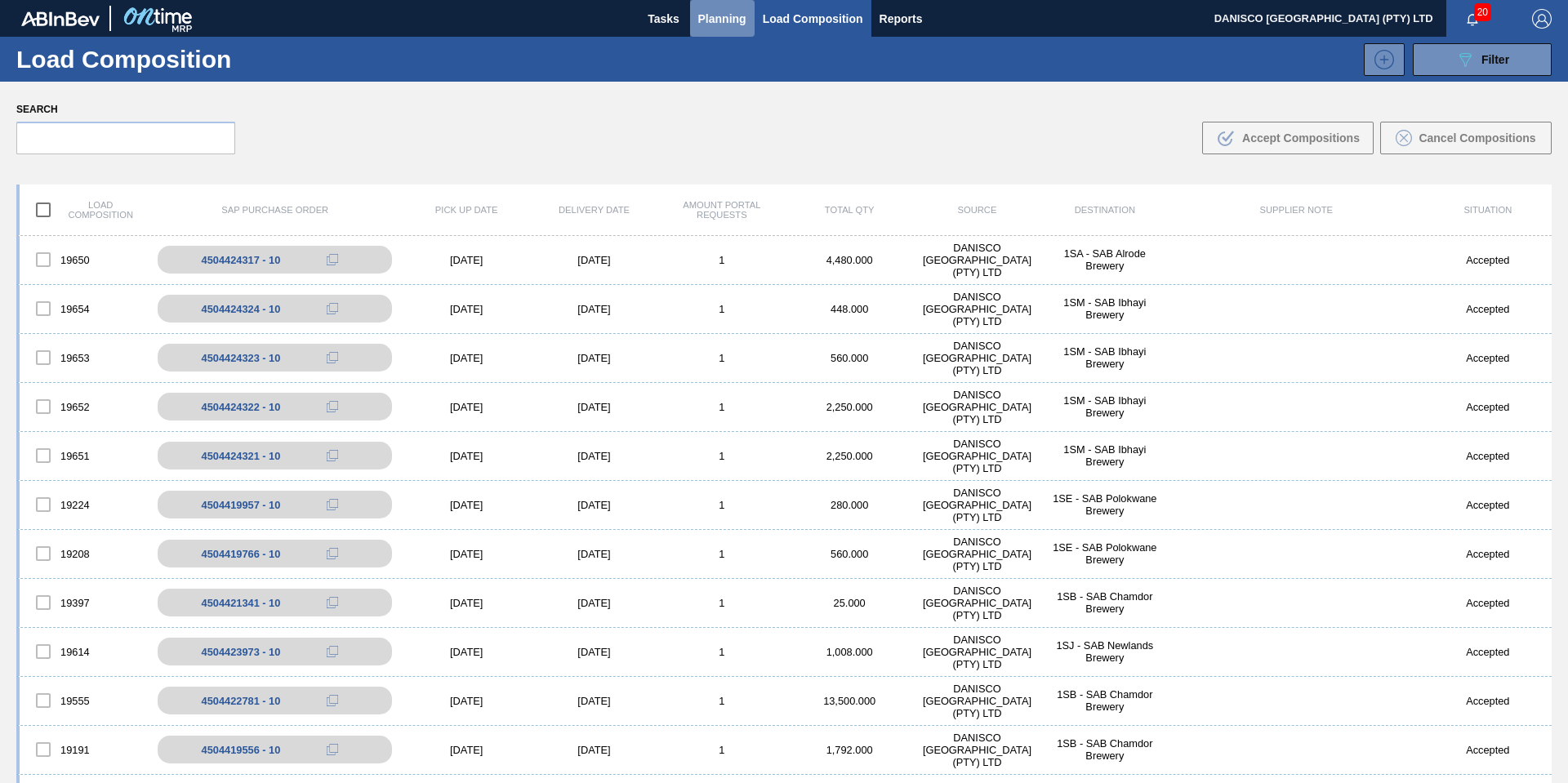
click at [730, 21] on span "Planning" at bounding box center [722, 19] width 48 height 20
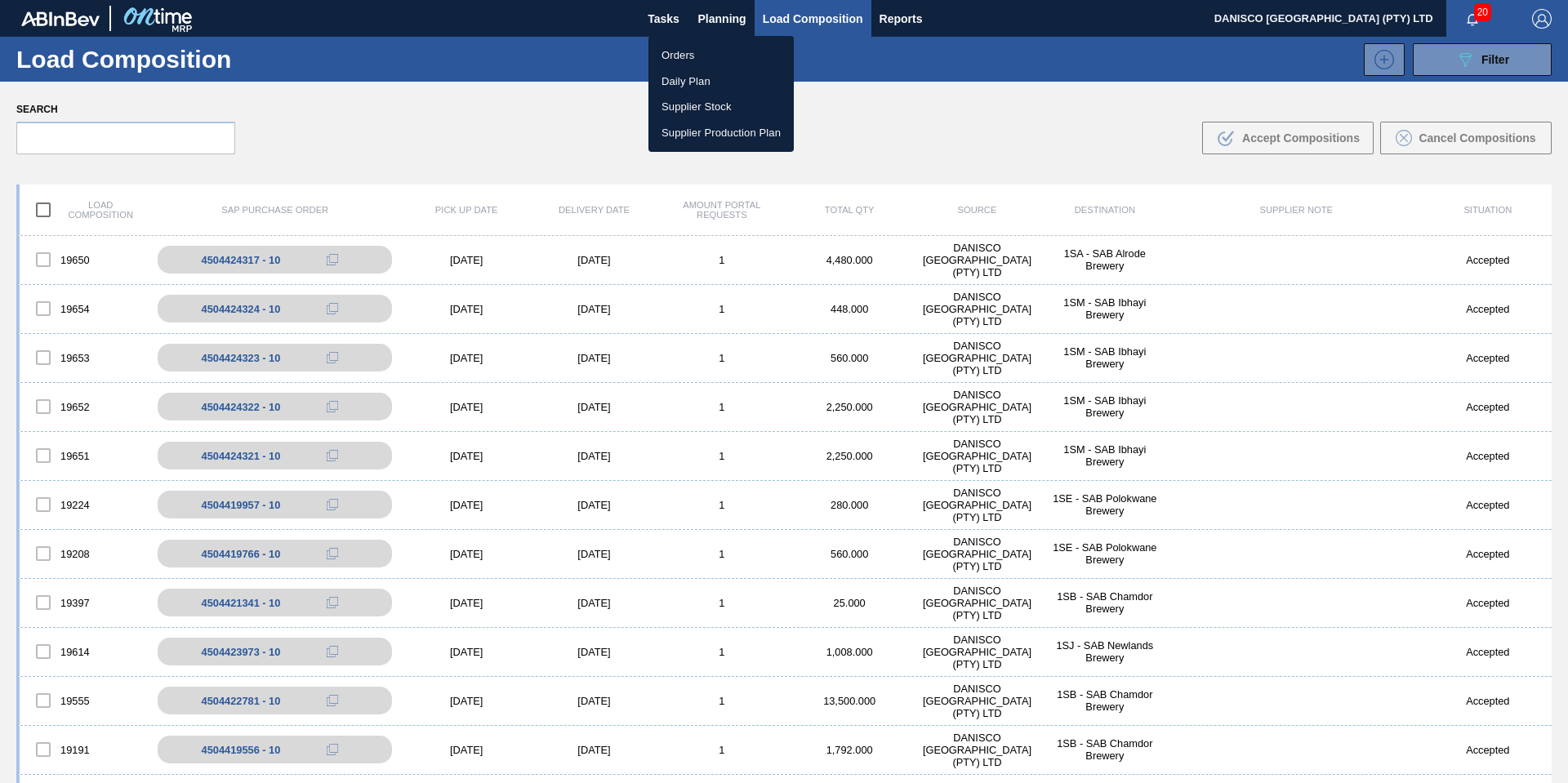
click at [683, 62] on li "Orders" at bounding box center [720, 56] width 145 height 26
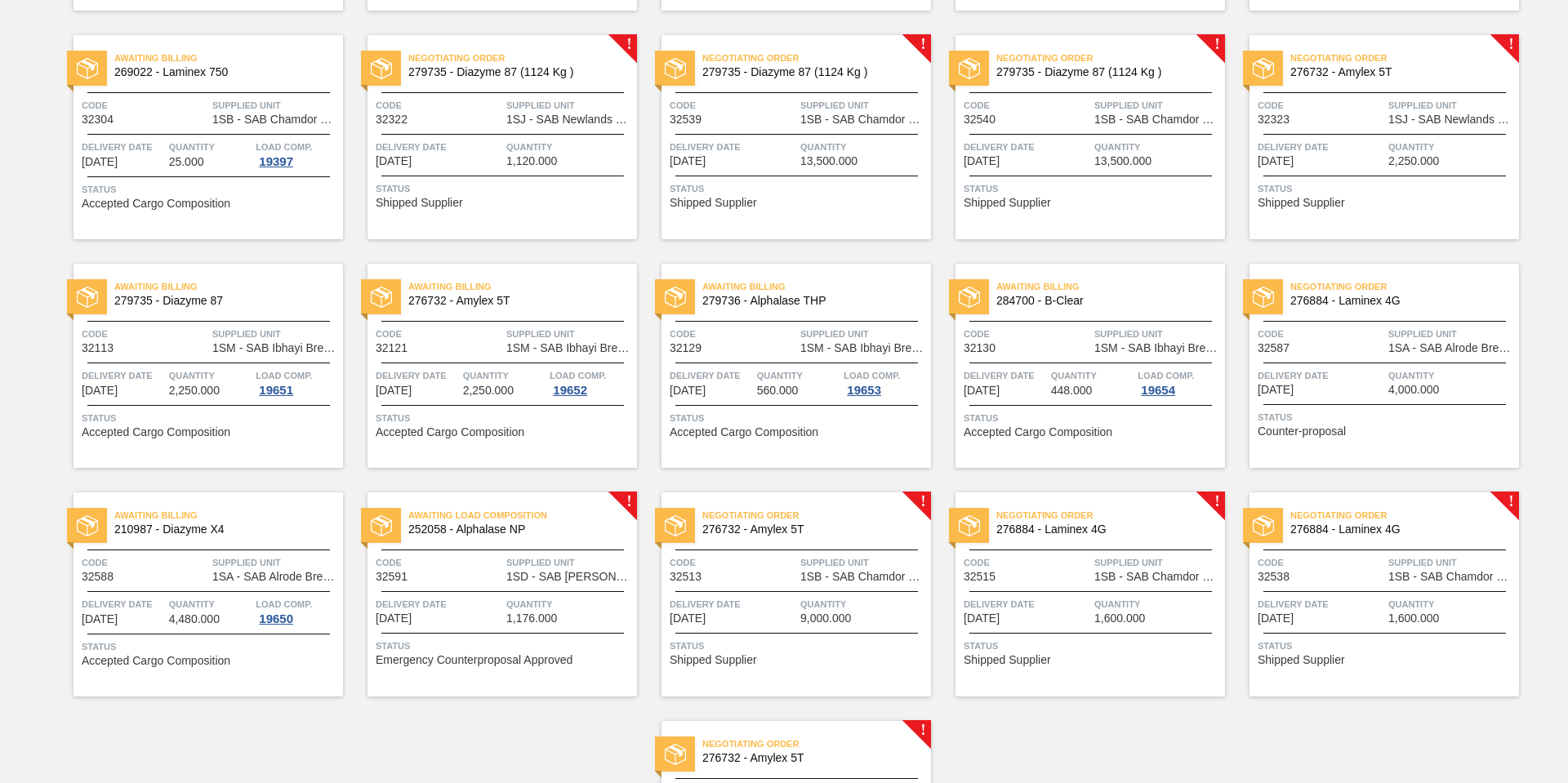
scroll to position [653, 0]
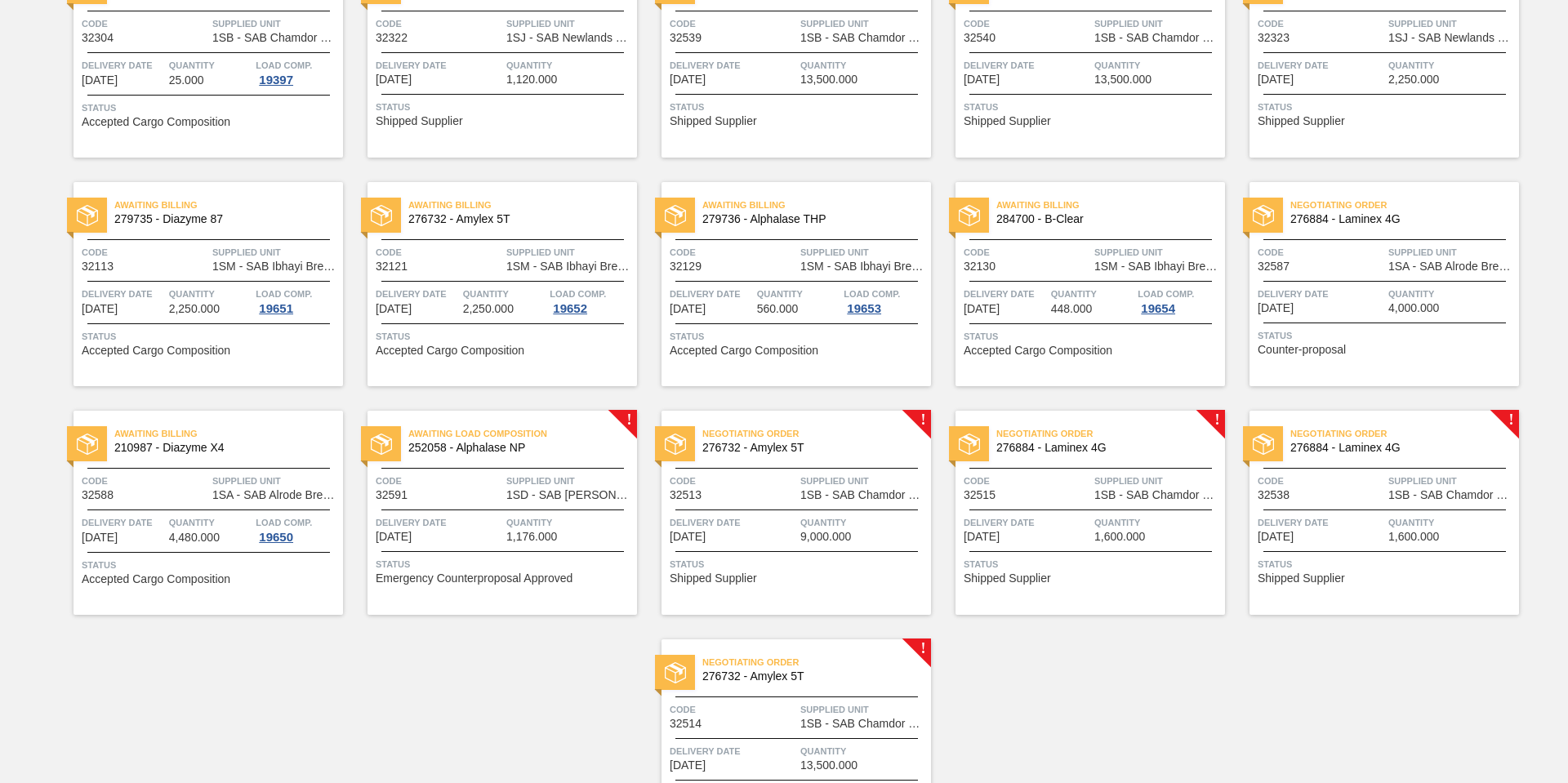
click at [1065, 278] on div "Awaiting Billing 284700 - B-Clear Code 32130 Supplied Unit 1SM - SAB Ibhayi Bre…" at bounding box center [1089, 283] width 269 height 204
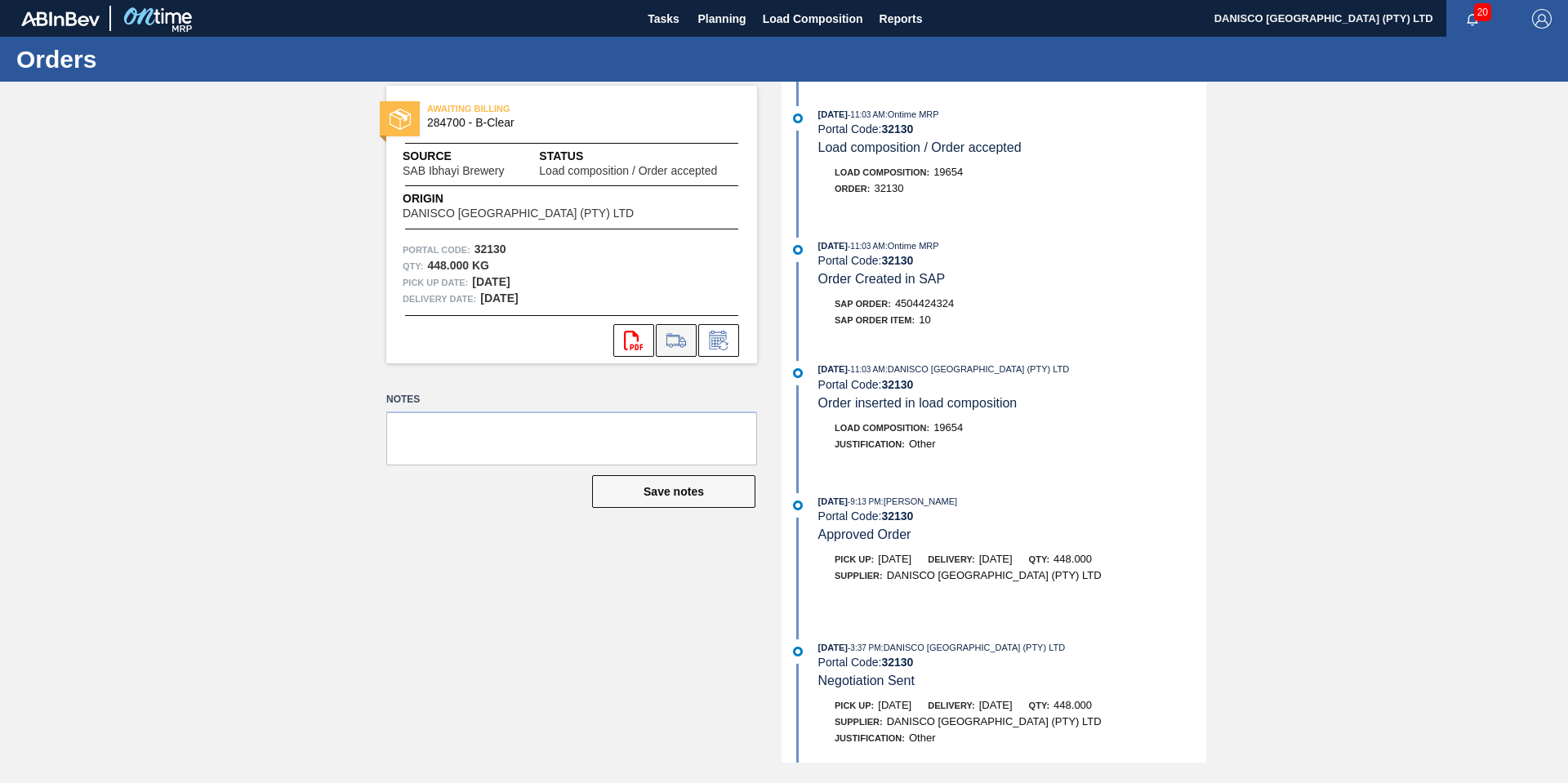
click at [679, 335] on icon at bounding box center [676, 341] width 19 height 12
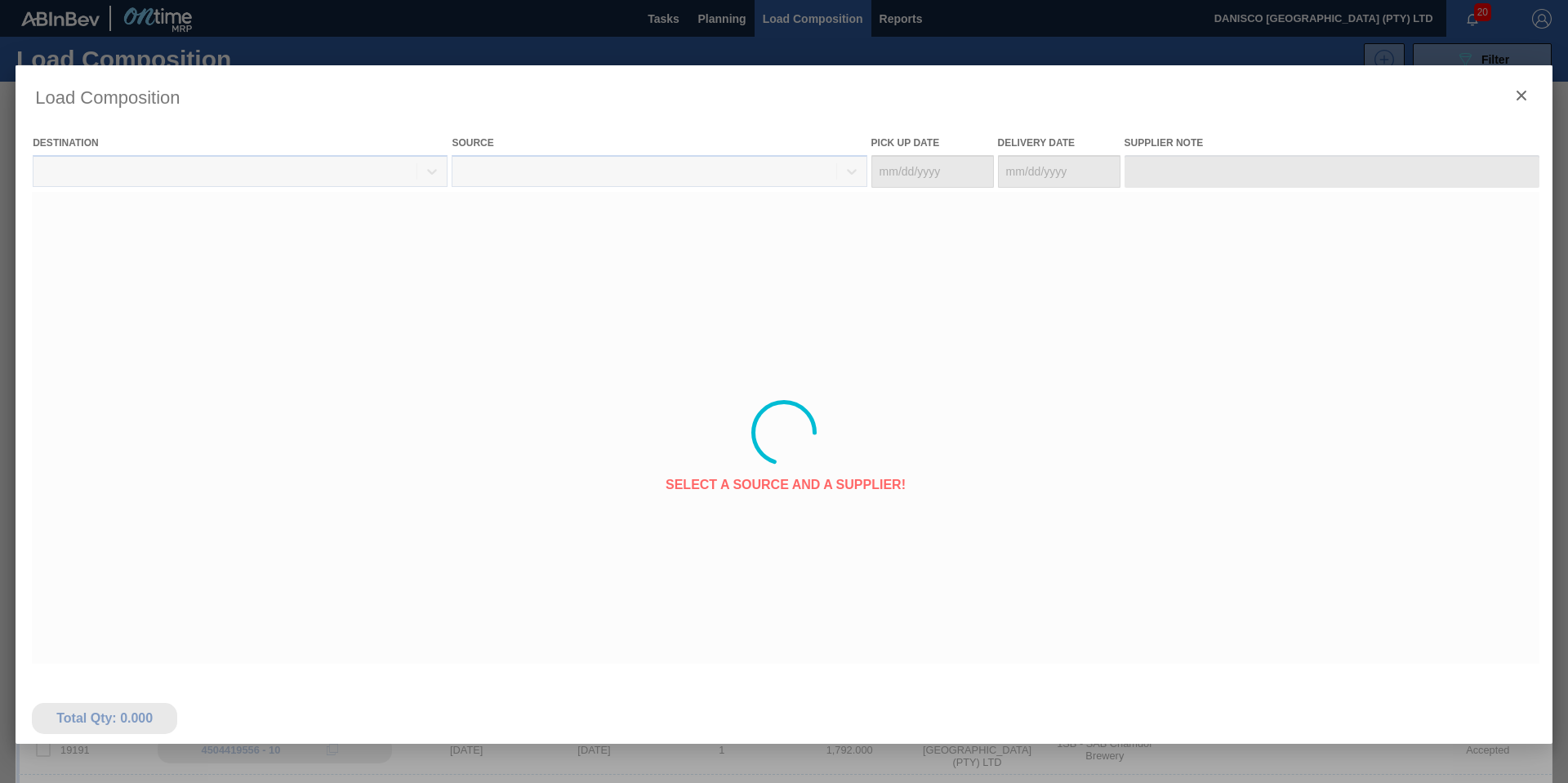
type Date "[DATE]"
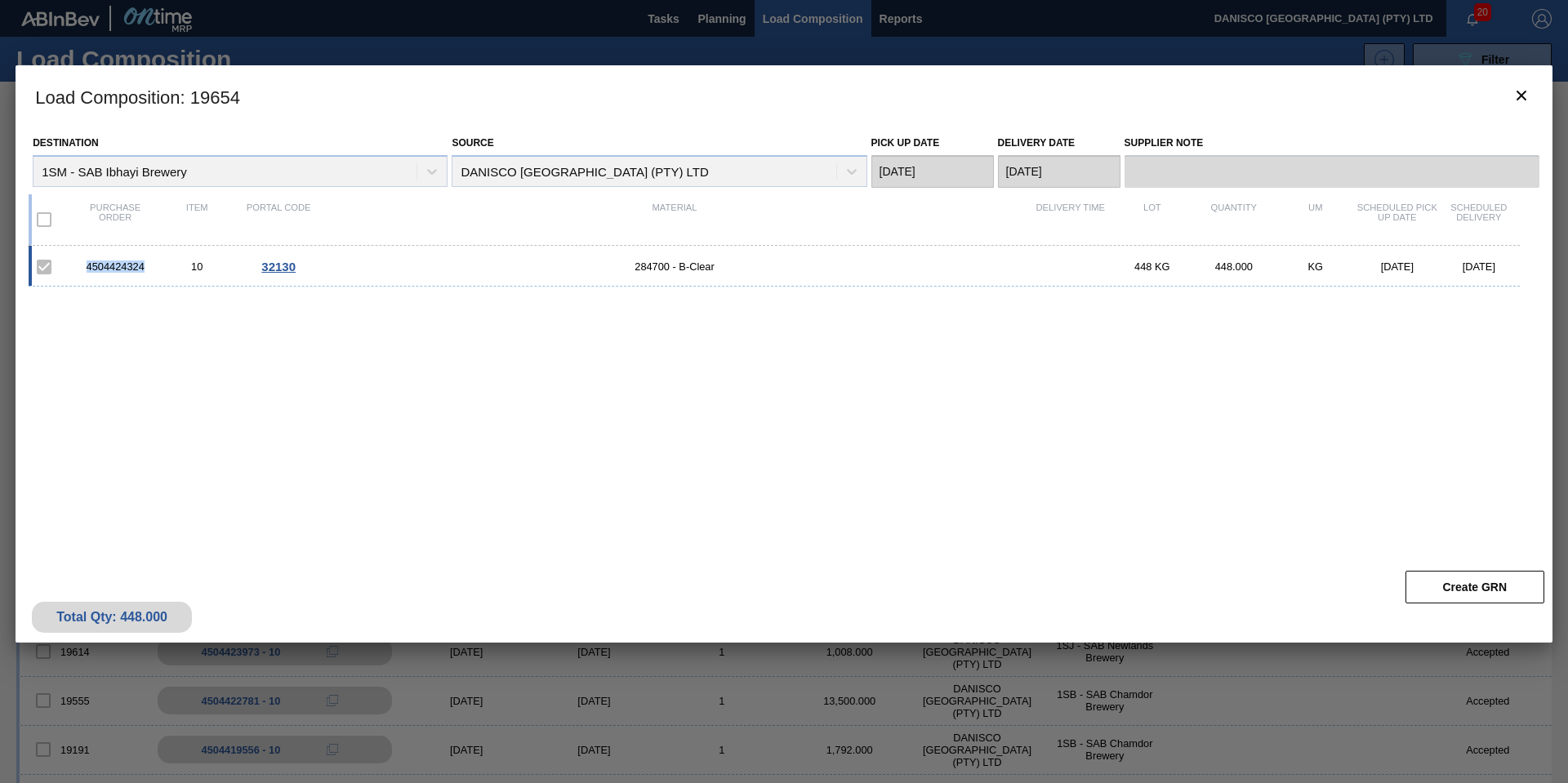
drag, startPoint x: 155, startPoint y: 264, endPoint x: 76, endPoint y: 262, distance: 79.0
click at [69, 258] on div "4504424324 10 32130 284700 - B-Clear 448 KG 448.000 KG 10/10/2025 10/13/2025" at bounding box center [774, 265] width 1491 height 41
copy div "4504424324"
click at [1524, 92] on icon "botão de ícone" at bounding box center [1521, 95] width 10 height 10
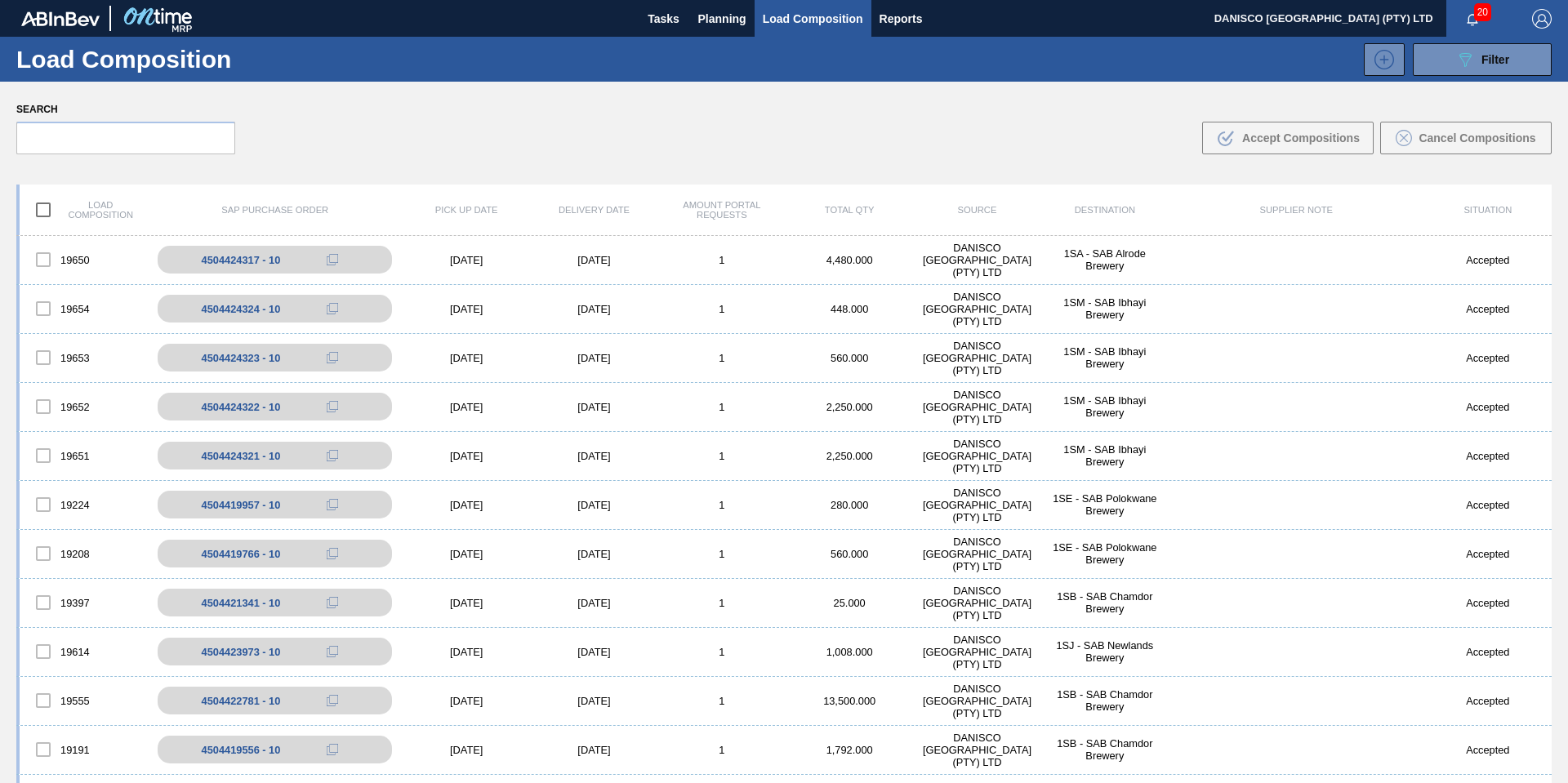
click at [430, 136] on div "Search .b{fill:var(--color-action-default)} Accept Compositions Cancel Composit…" at bounding box center [784, 126] width 1568 height 89
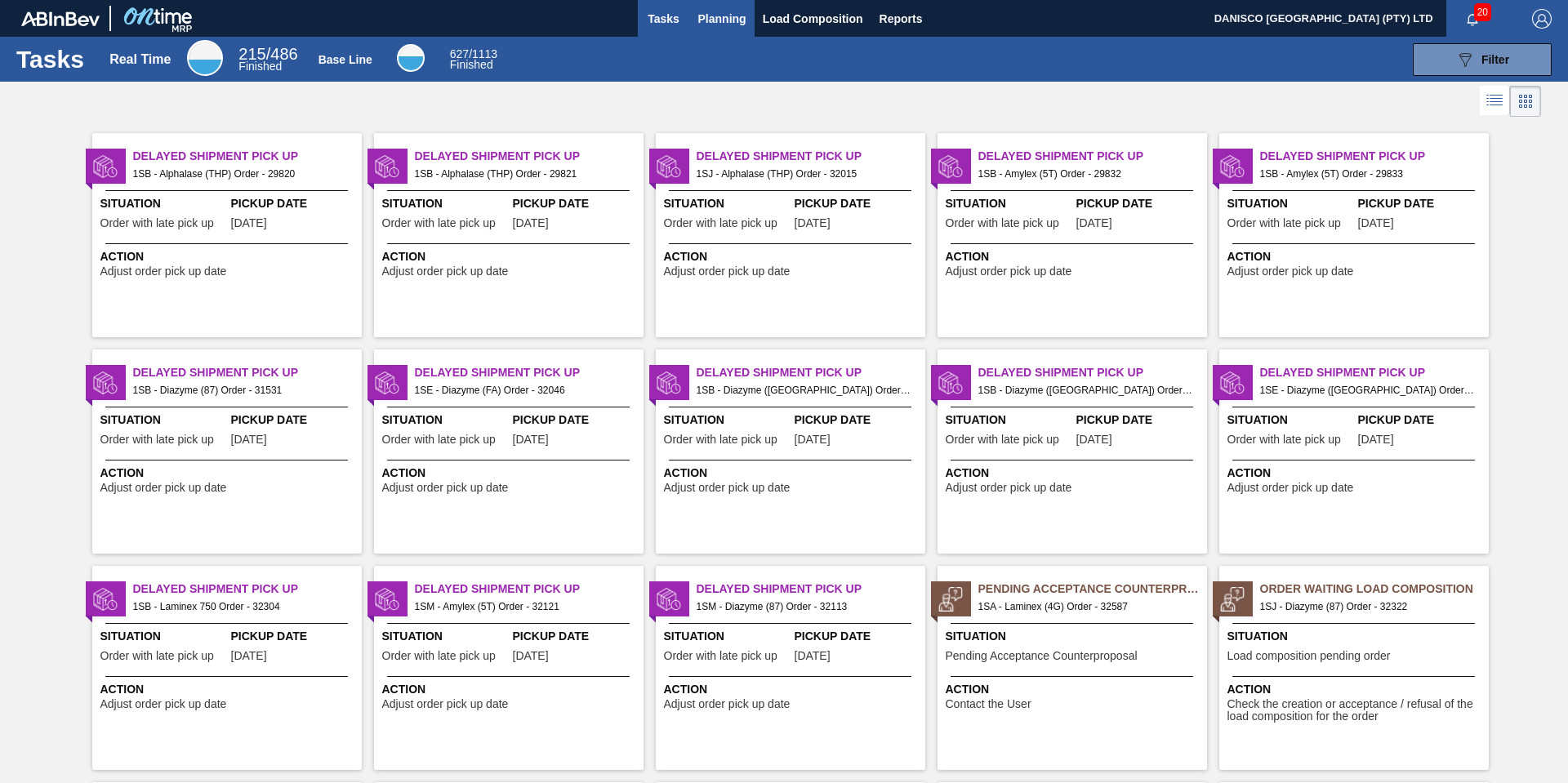
click at [722, 16] on span "Planning" at bounding box center [722, 19] width 48 height 20
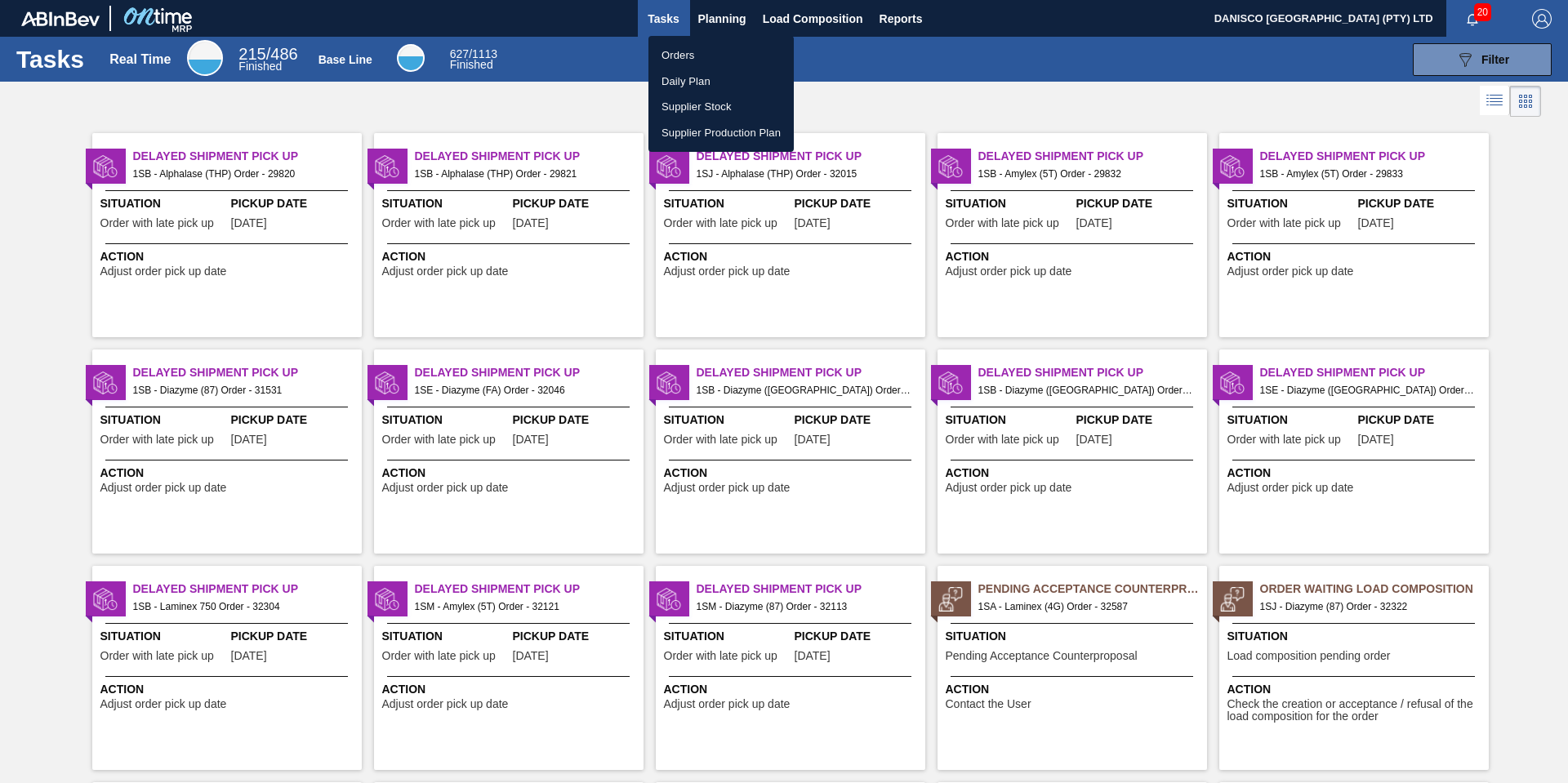
click at [691, 59] on li "Orders" at bounding box center [720, 56] width 145 height 26
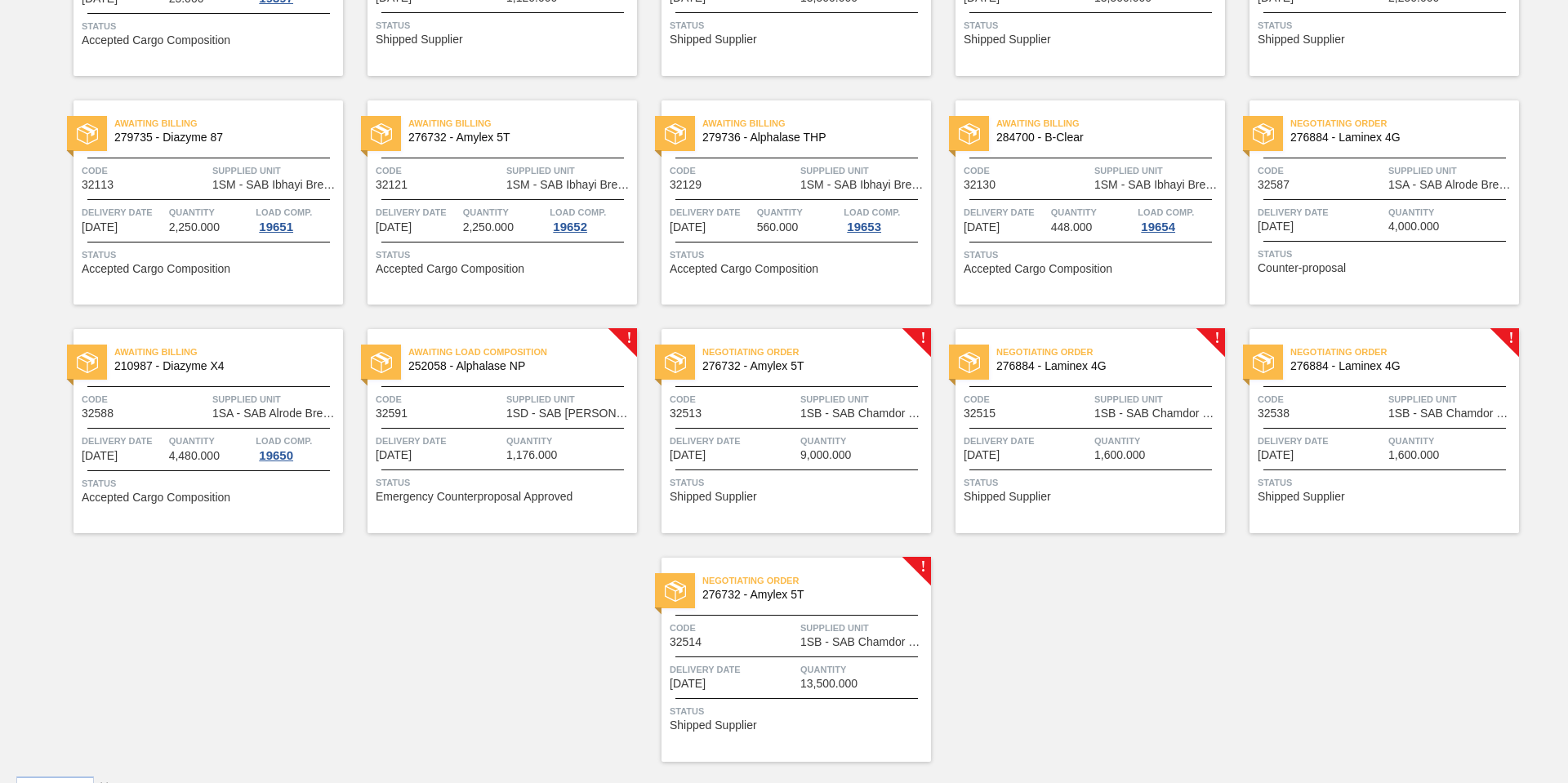
scroll to position [774, 0]
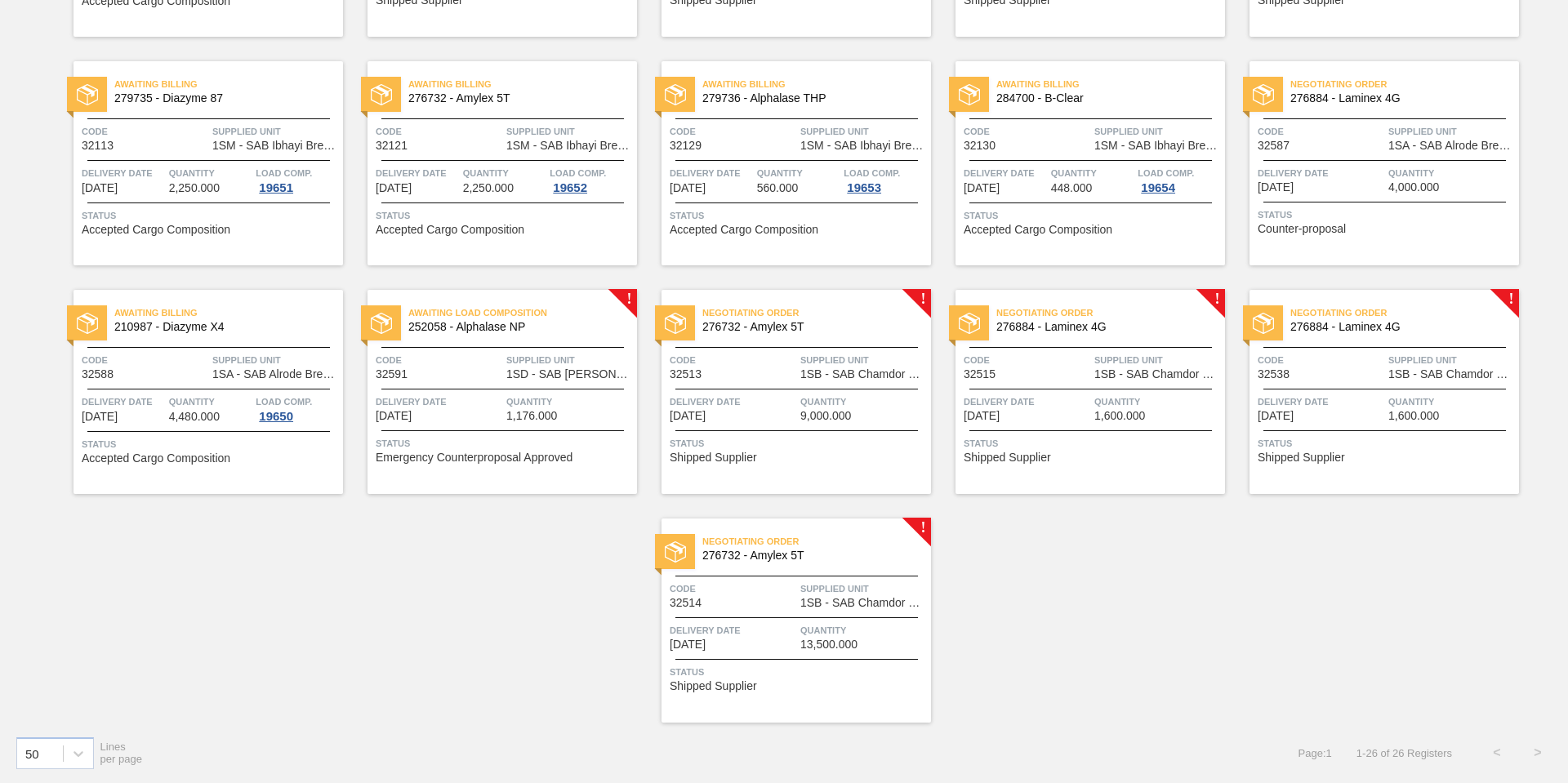
click at [754, 381] on div "Negotiating Order 276732 - Amylex 5T Code 32513 Supplied Unit 1SB - SAB Chamdor…" at bounding box center [796, 392] width 269 height 204
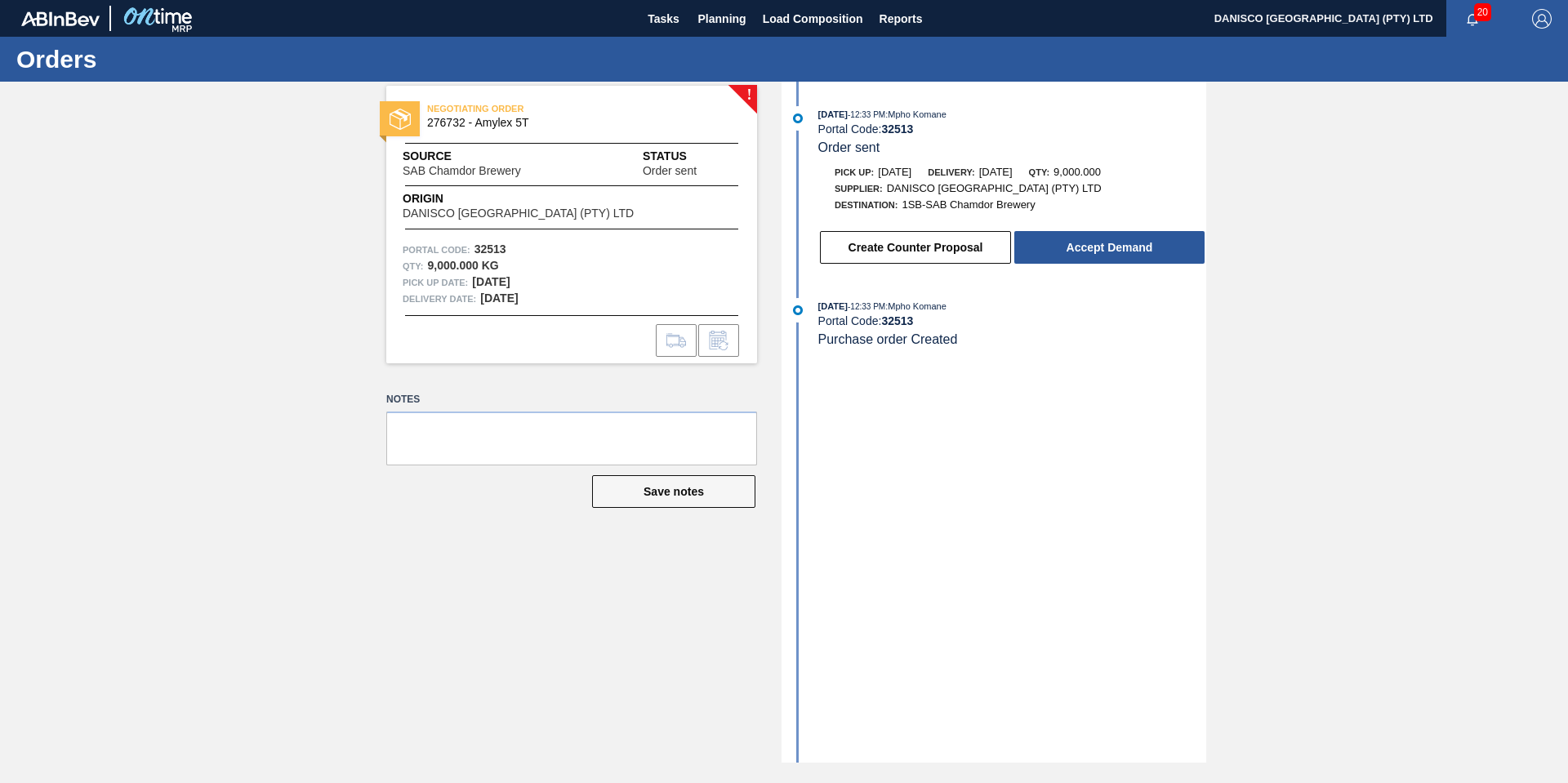
click at [1352, 263] on div "! NEGOTIATING ORDER 276732 - Amylex 5T Source SAB Chamdor Brewery Status Order …" at bounding box center [784, 421] width 1568 height 681
click at [914, 244] on button "Create Counter Proposal" at bounding box center [915, 247] width 191 height 33
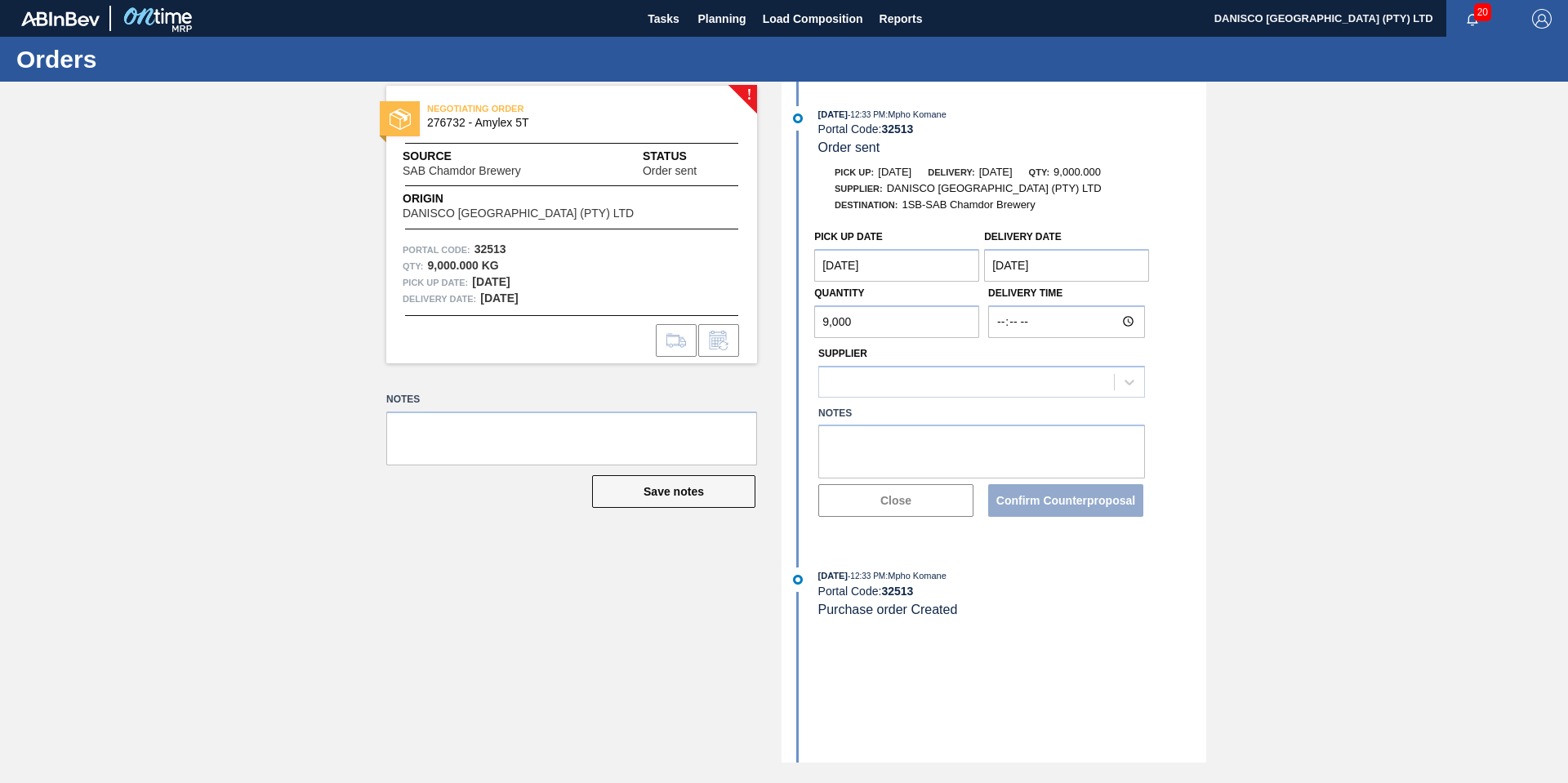
click at [1071, 268] on Date "[DATE]" at bounding box center [1066, 265] width 165 height 33
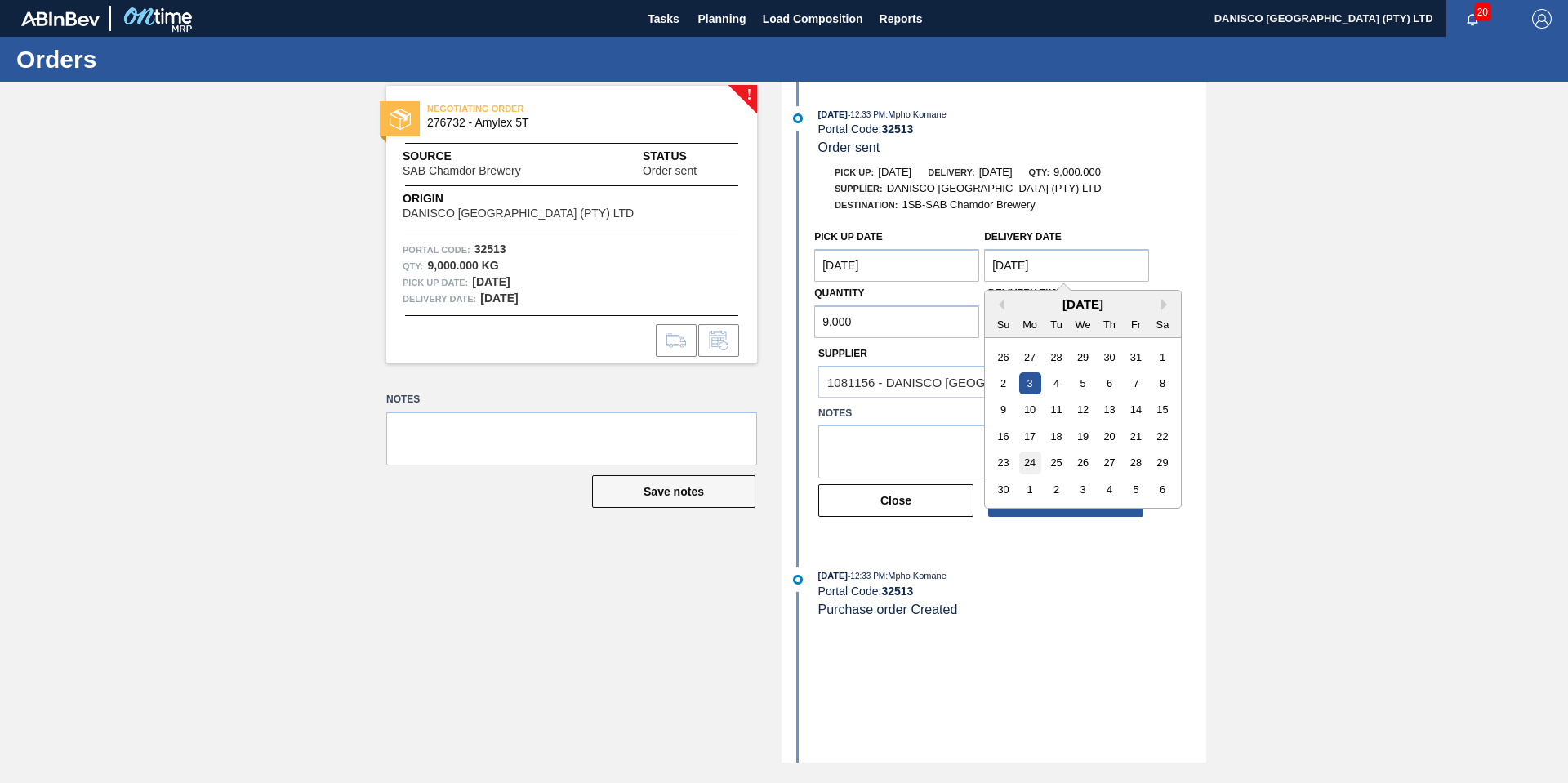
click at [1028, 464] on div "24" at bounding box center [1030, 462] width 22 height 22
type Date "[DATE]"
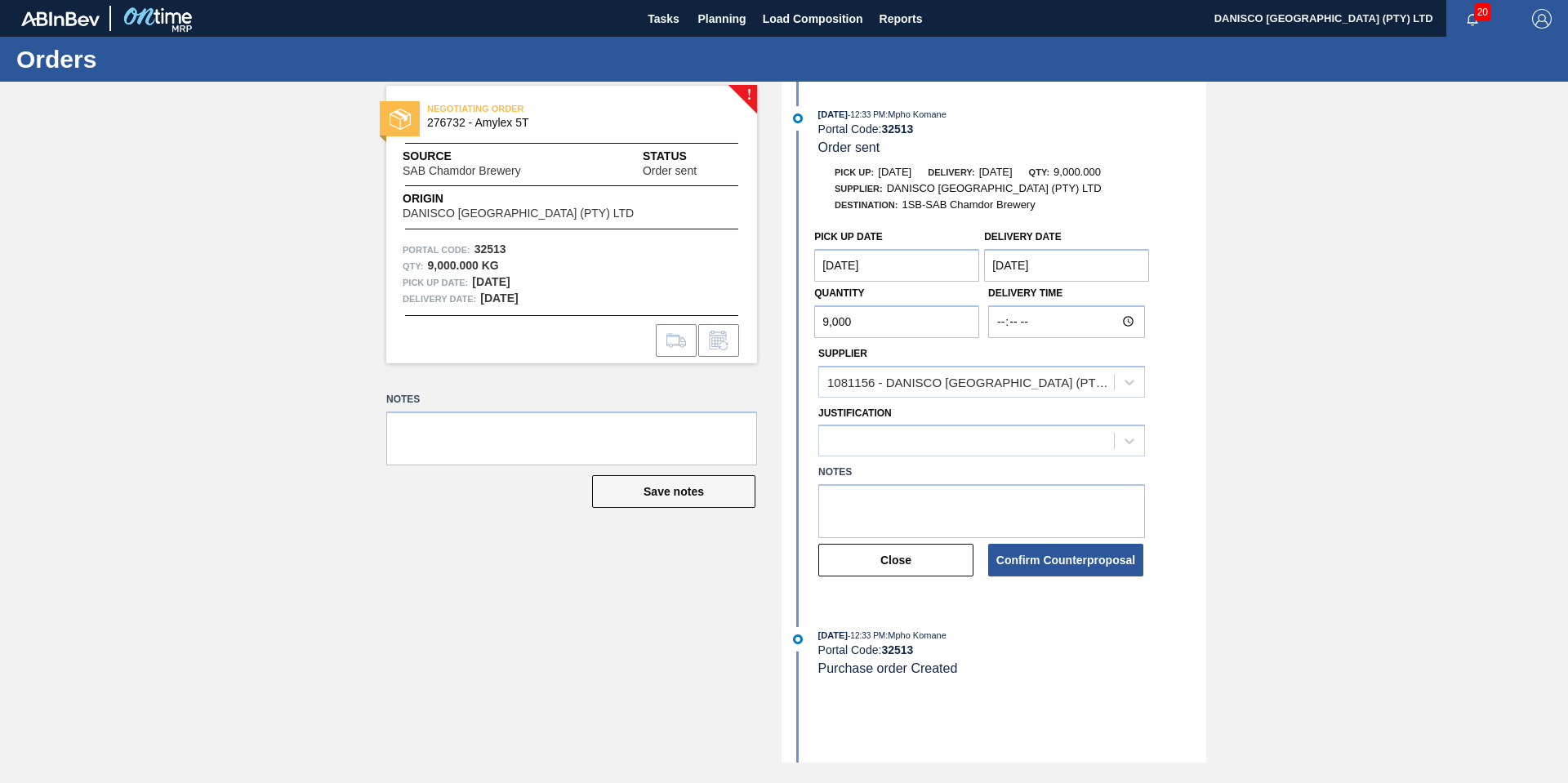
click at [907, 269] on Date "[DATE]" at bounding box center [896, 265] width 165 height 33
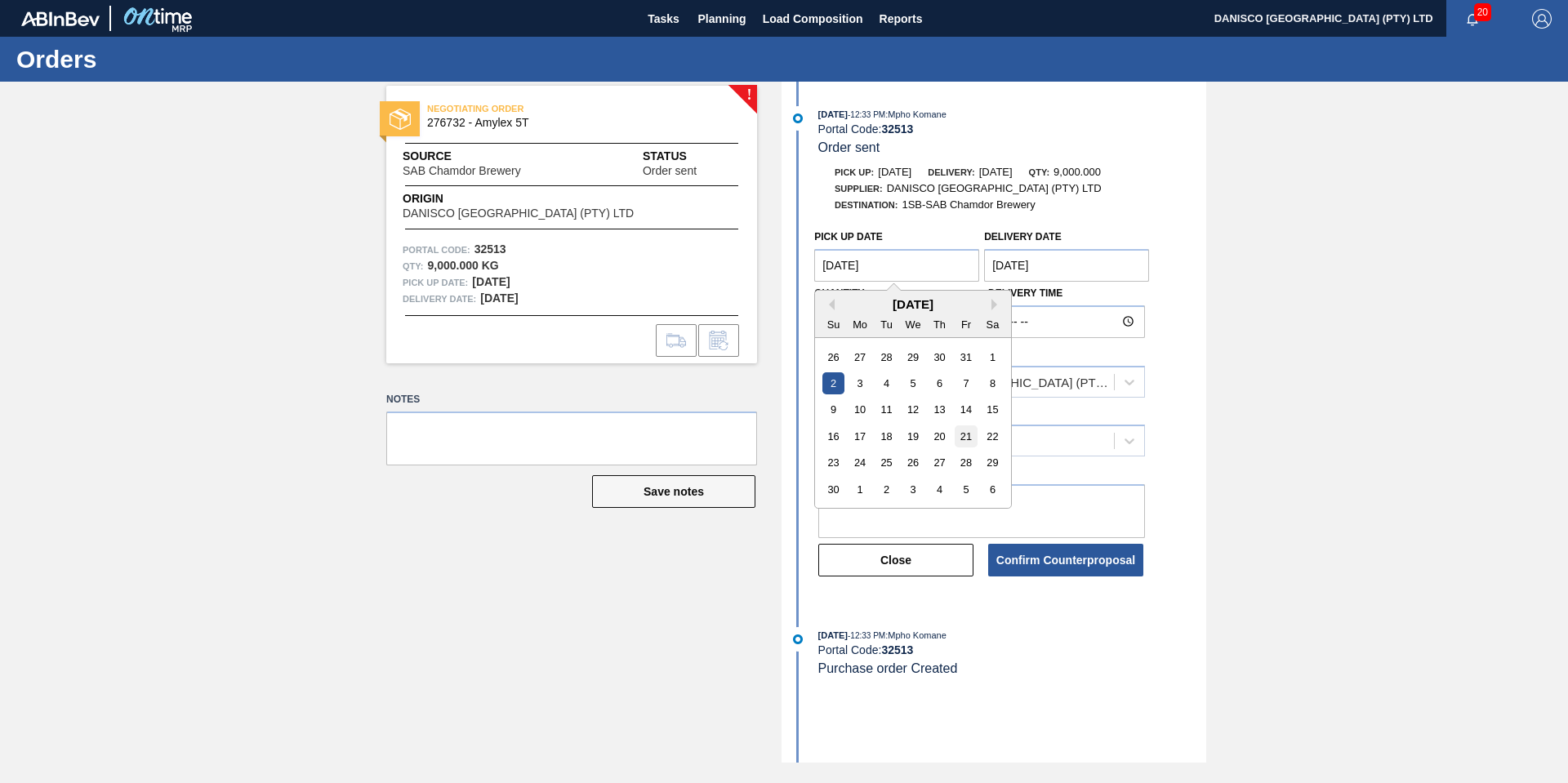
click at [965, 434] on div "21" at bounding box center [966, 436] width 22 height 22
type Date "[DATE]"
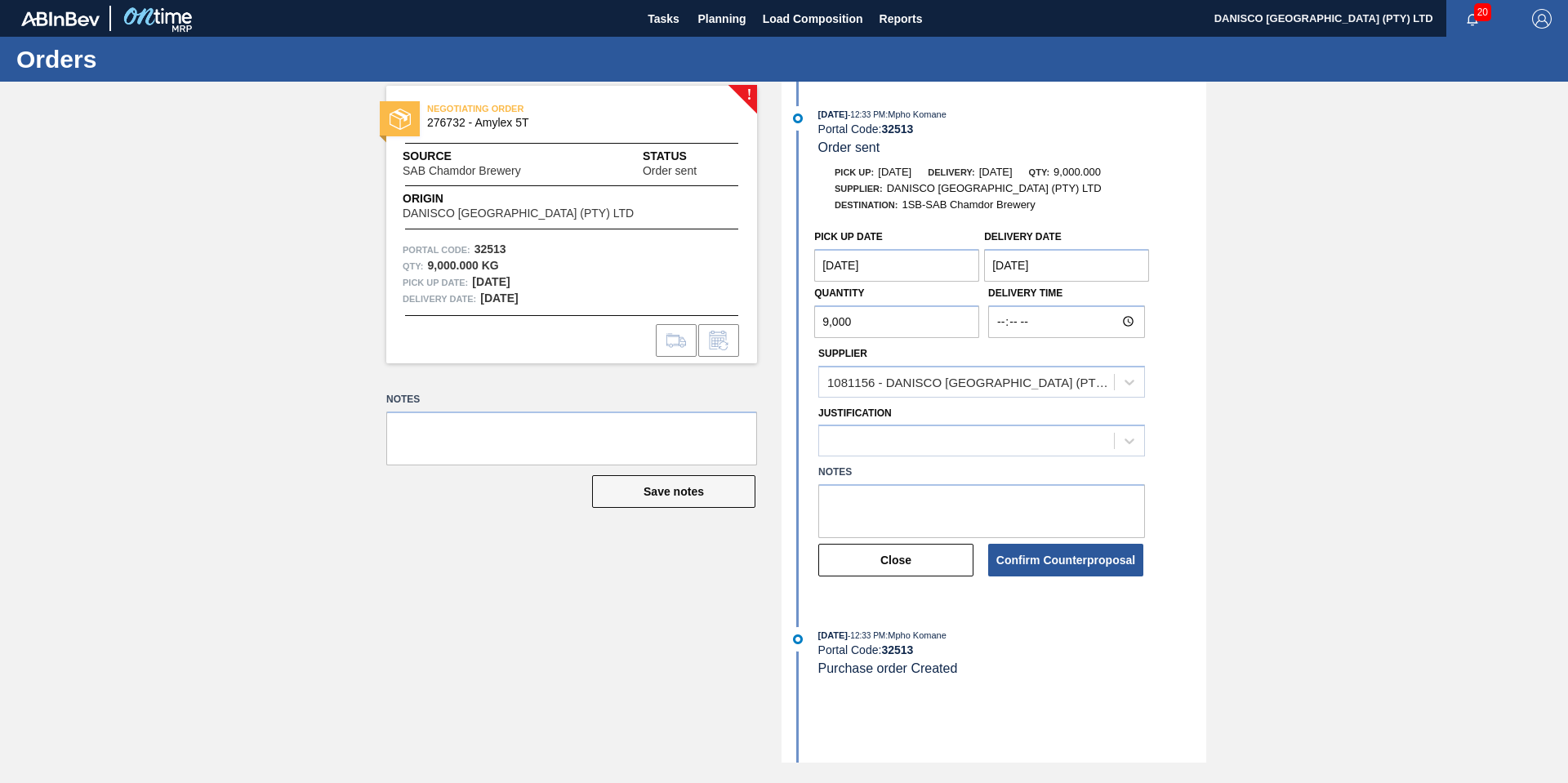
click at [1287, 370] on div "! NEGOTIATING ORDER 276732 - Amylex 5T Source SAB Chamdor Brewery Status Order …" at bounding box center [784, 421] width 1568 height 681
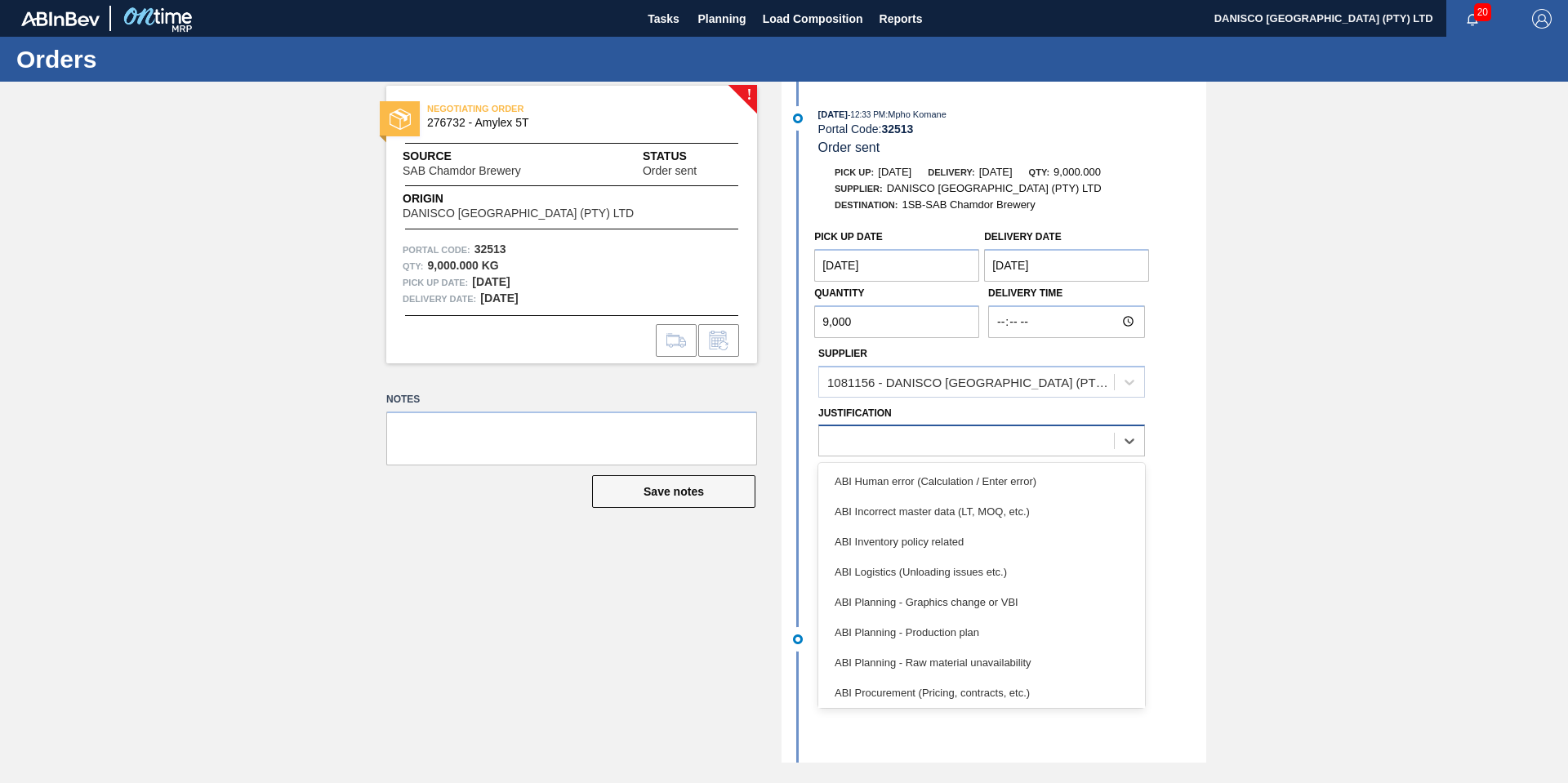
click at [974, 442] on div at bounding box center [966, 441] width 295 height 24
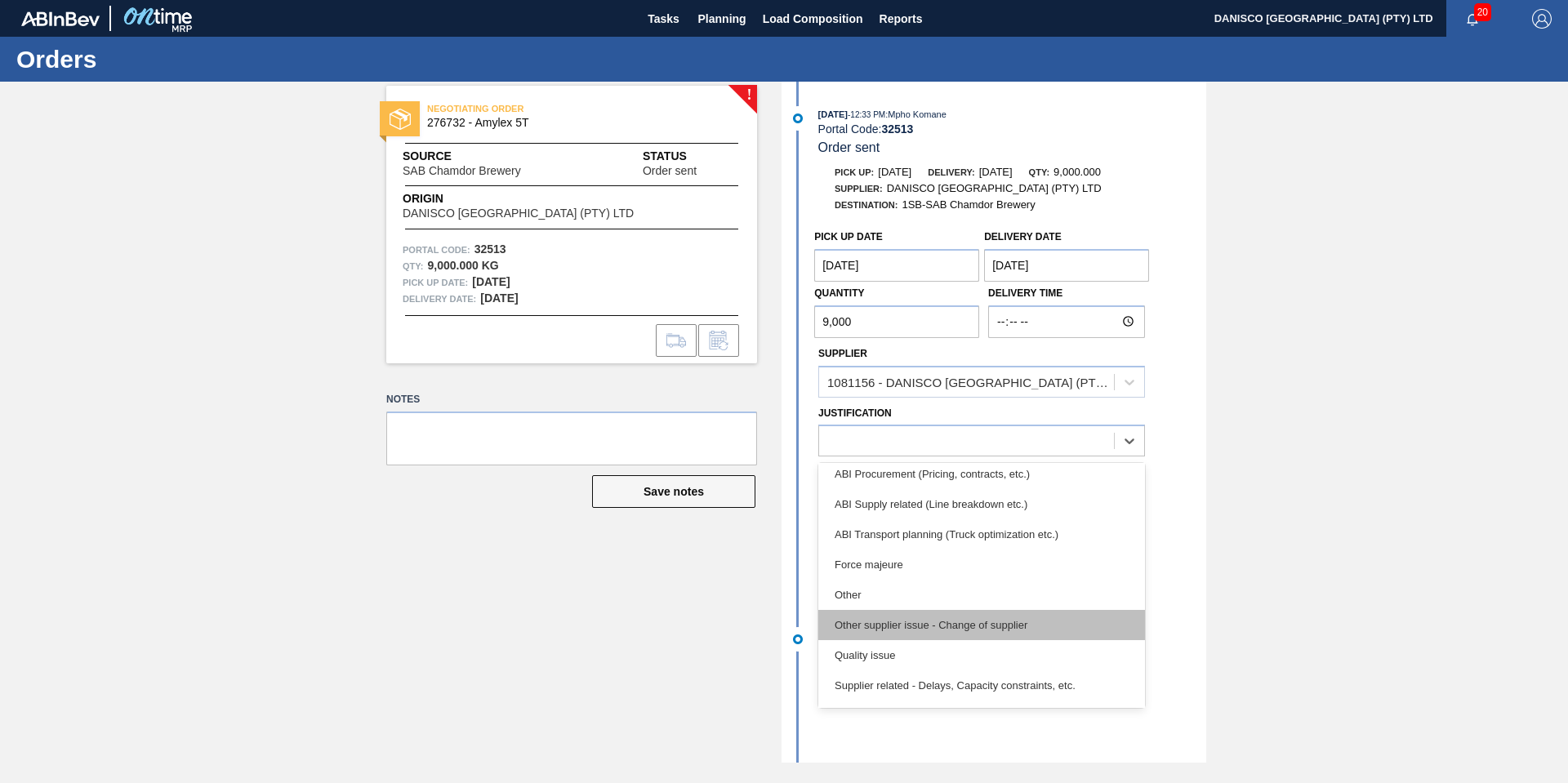
scroll to position [245, 0]
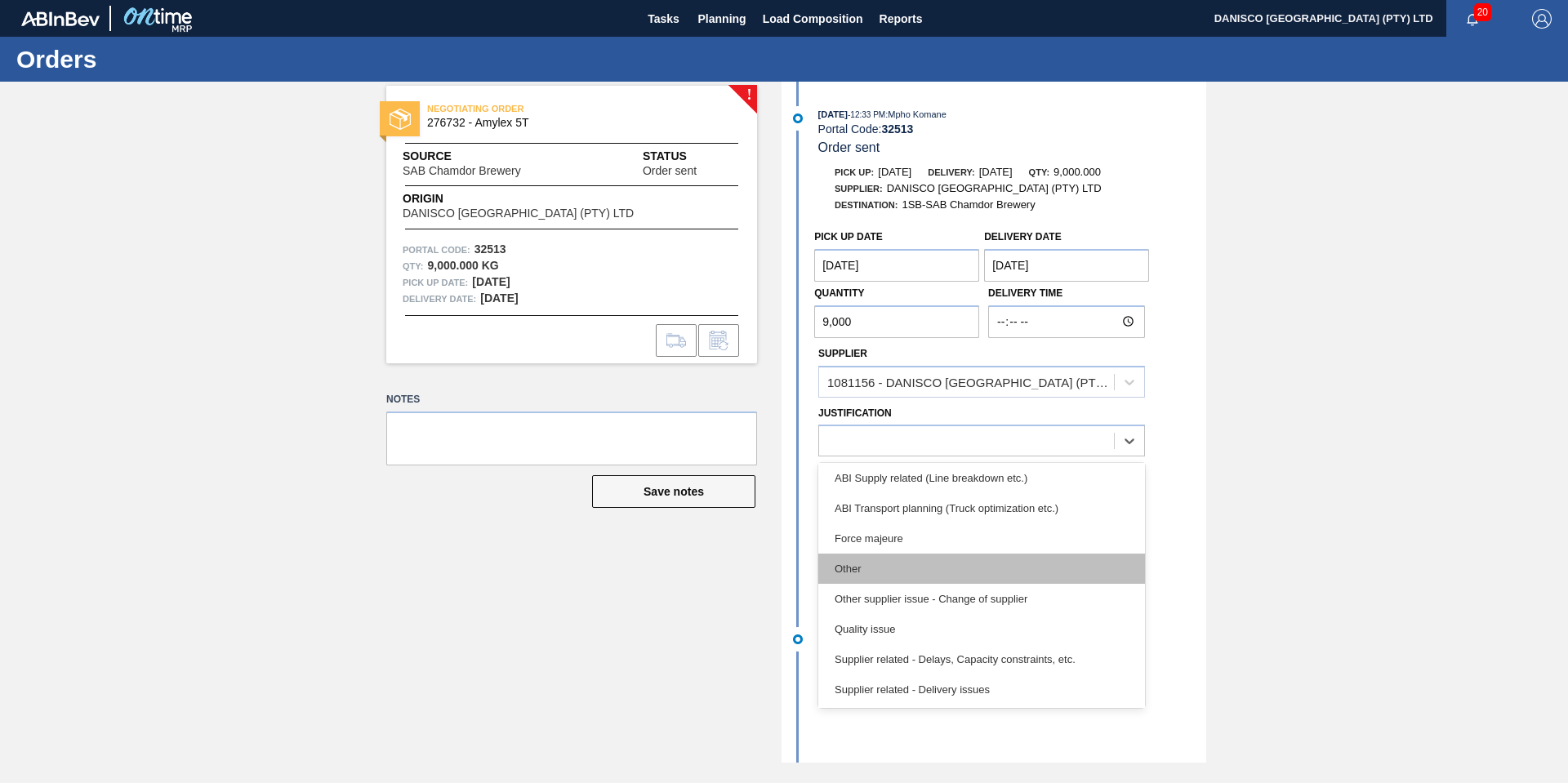
click at [888, 569] on div "Other" at bounding box center [981, 568] width 327 height 30
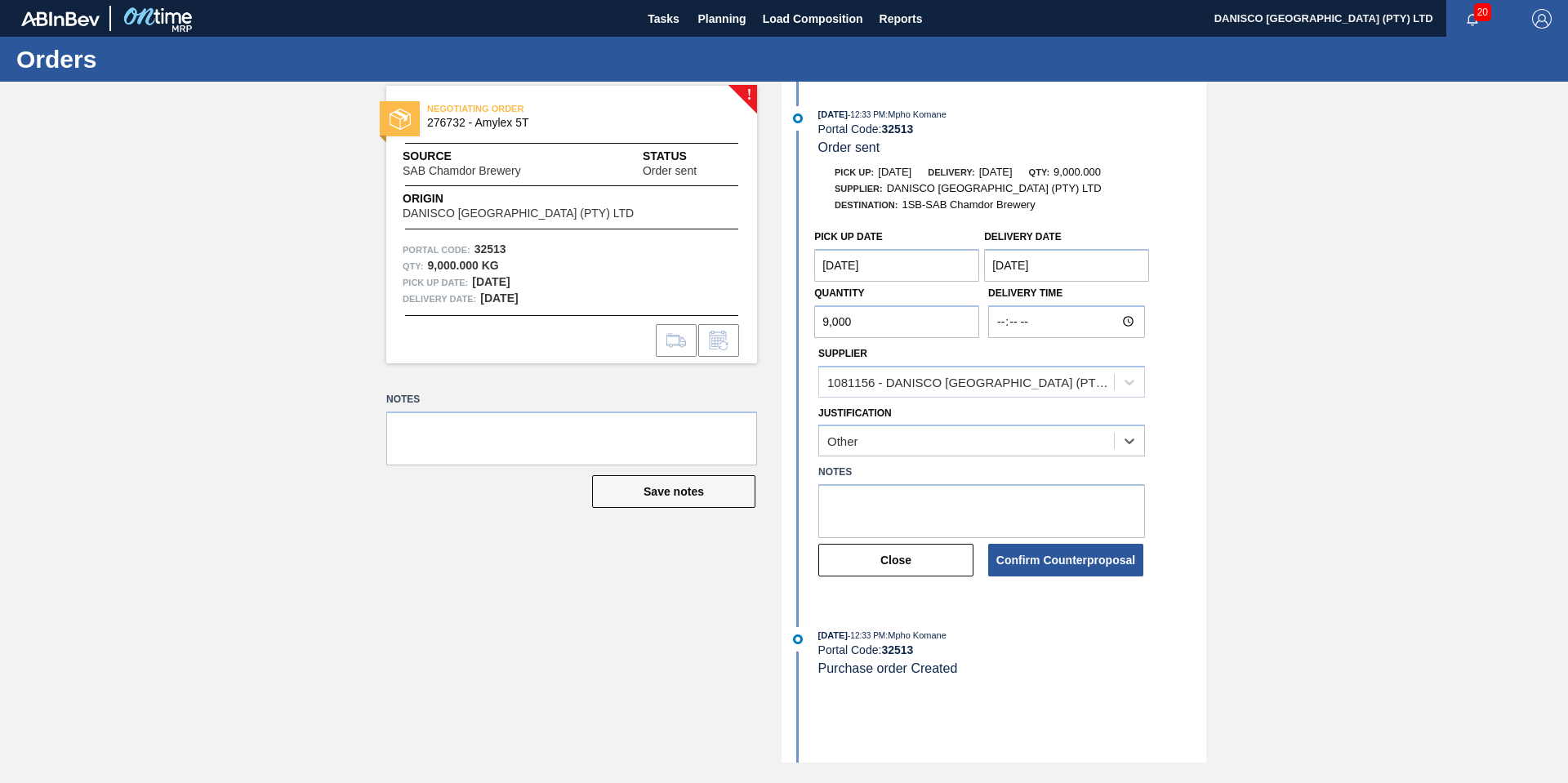
click at [1335, 516] on div "! NEGOTIATING ORDER 276732 - Amylex 5T Source SAB Chamdor Brewery Status Order …" at bounding box center [784, 421] width 1568 height 681
click at [1031, 560] on button "Confirm Counterproposal" at bounding box center [1065, 559] width 155 height 33
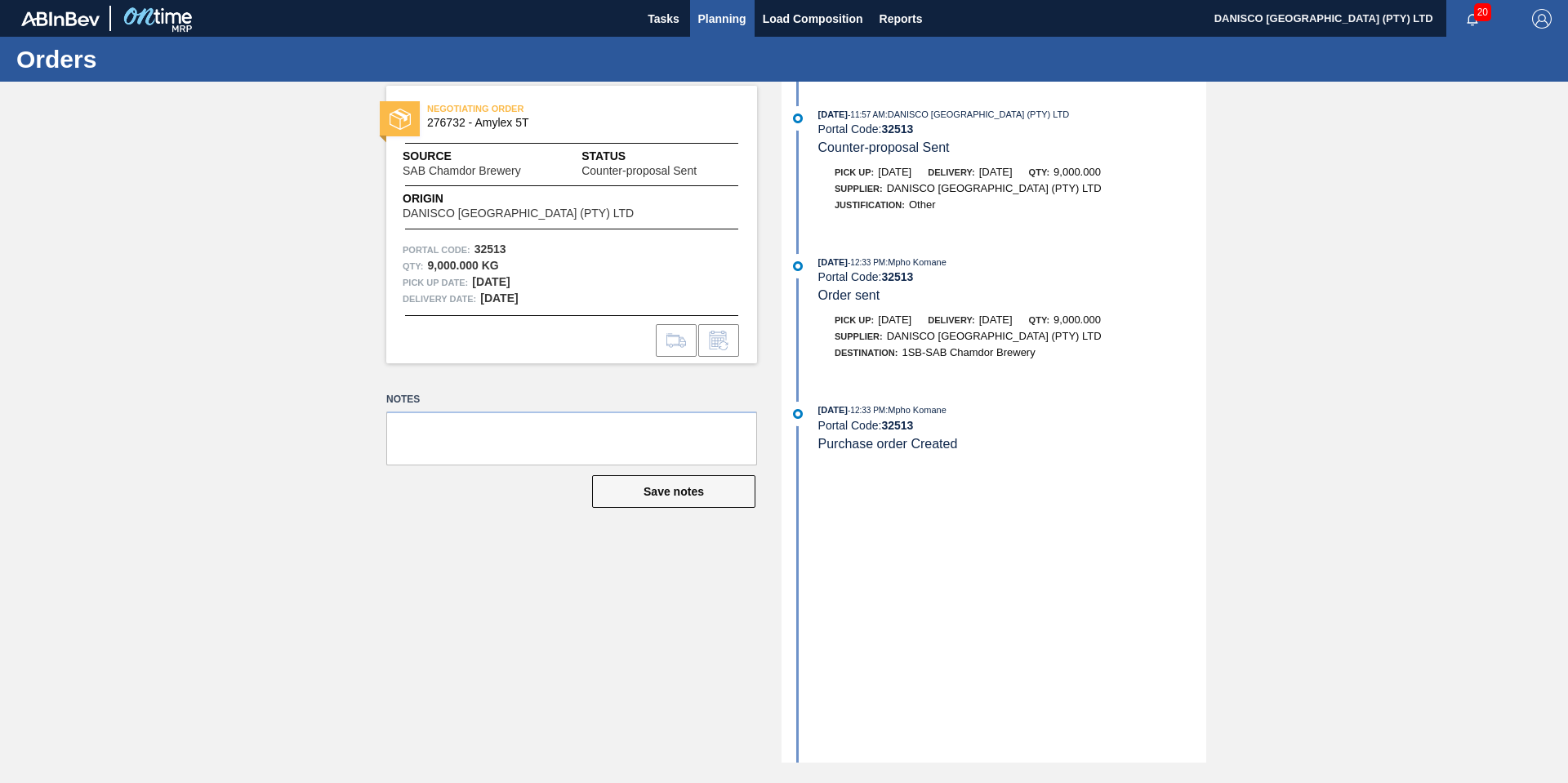
click at [704, 19] on span "Planning" at bounding box center [722, 19] width 48 height 20
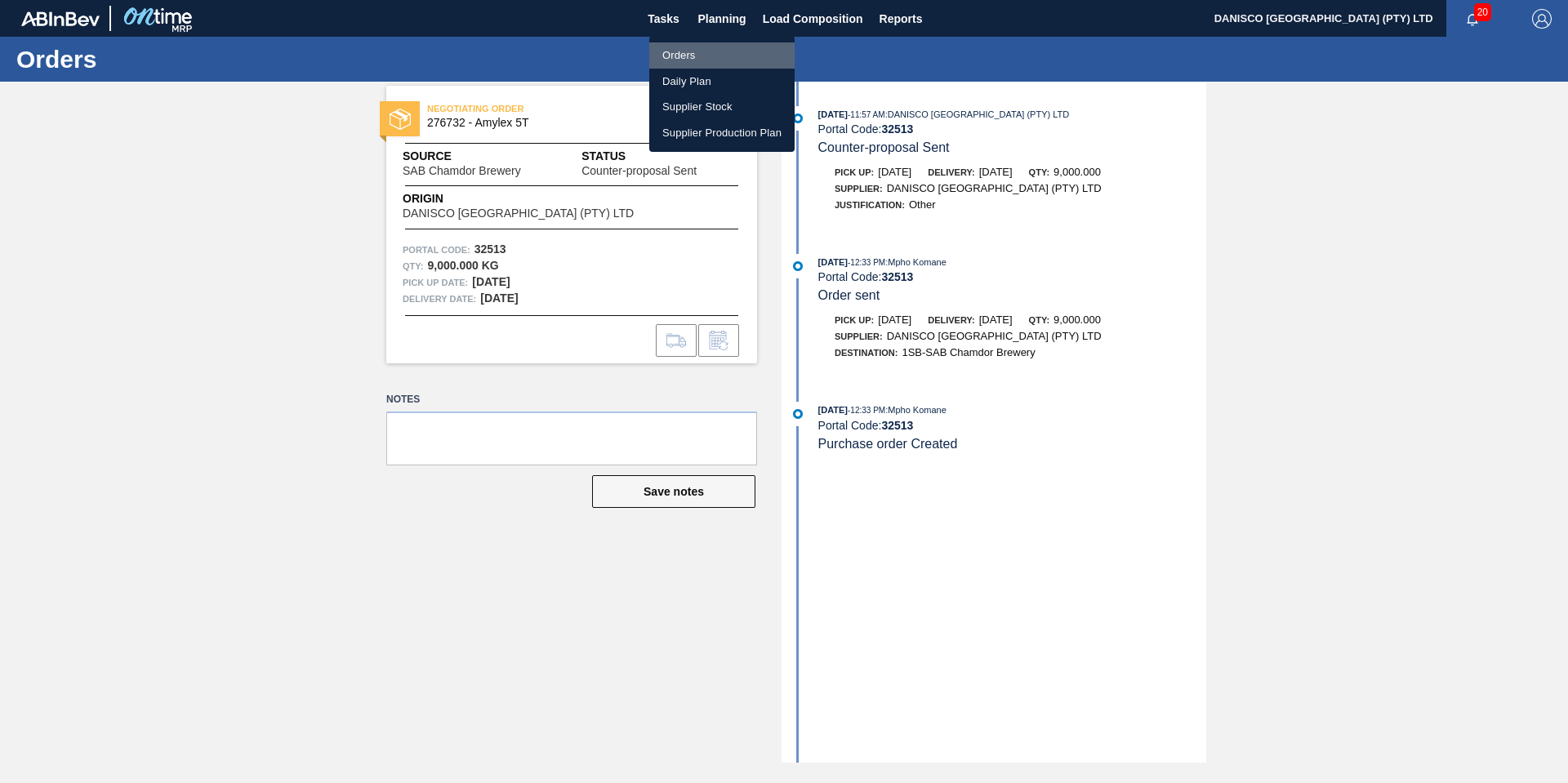
click at [710, 58] on li "Orders" at bounding box center [721, 56] width 145 height 26
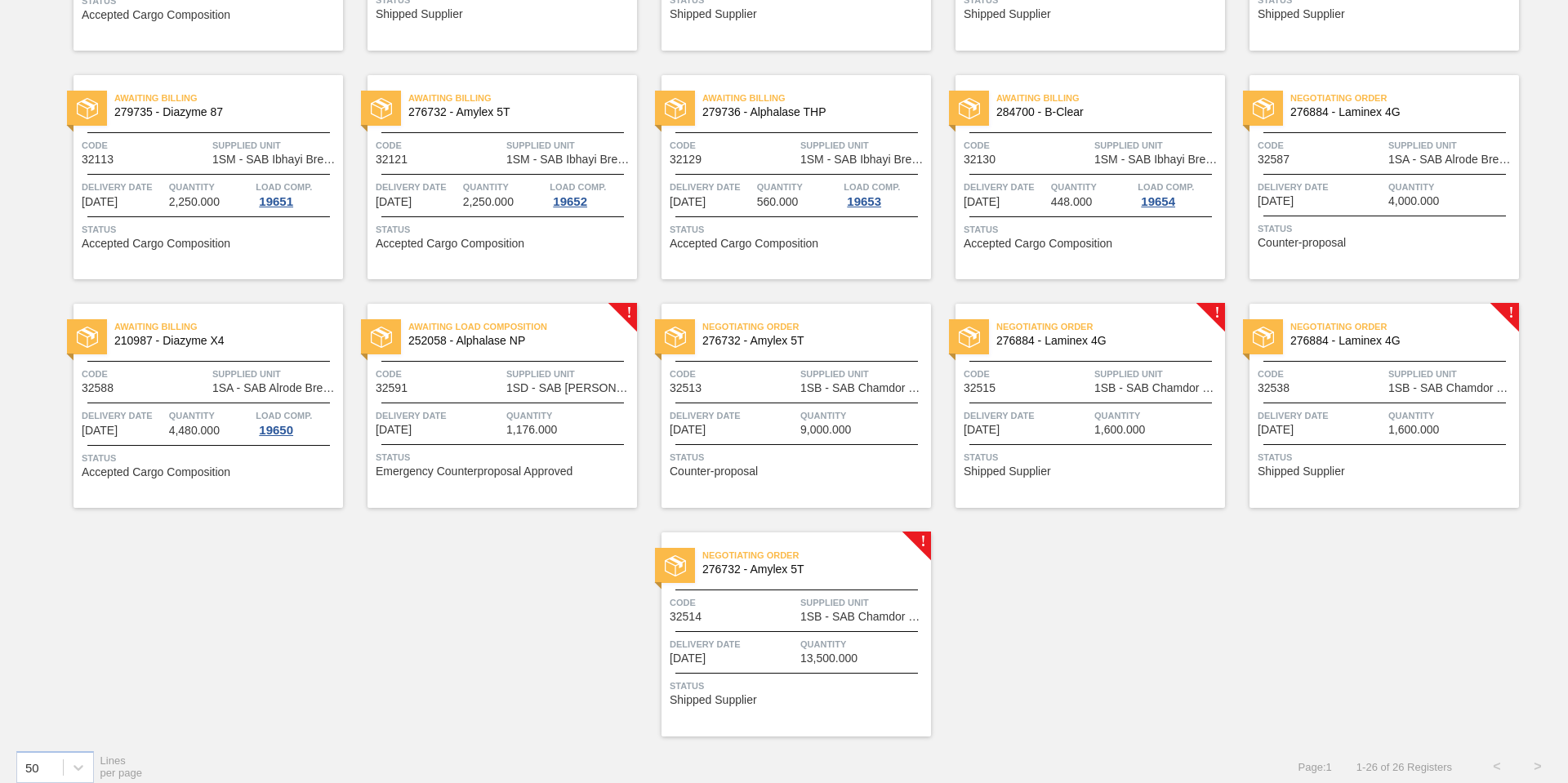
scroll to position [774, 0]
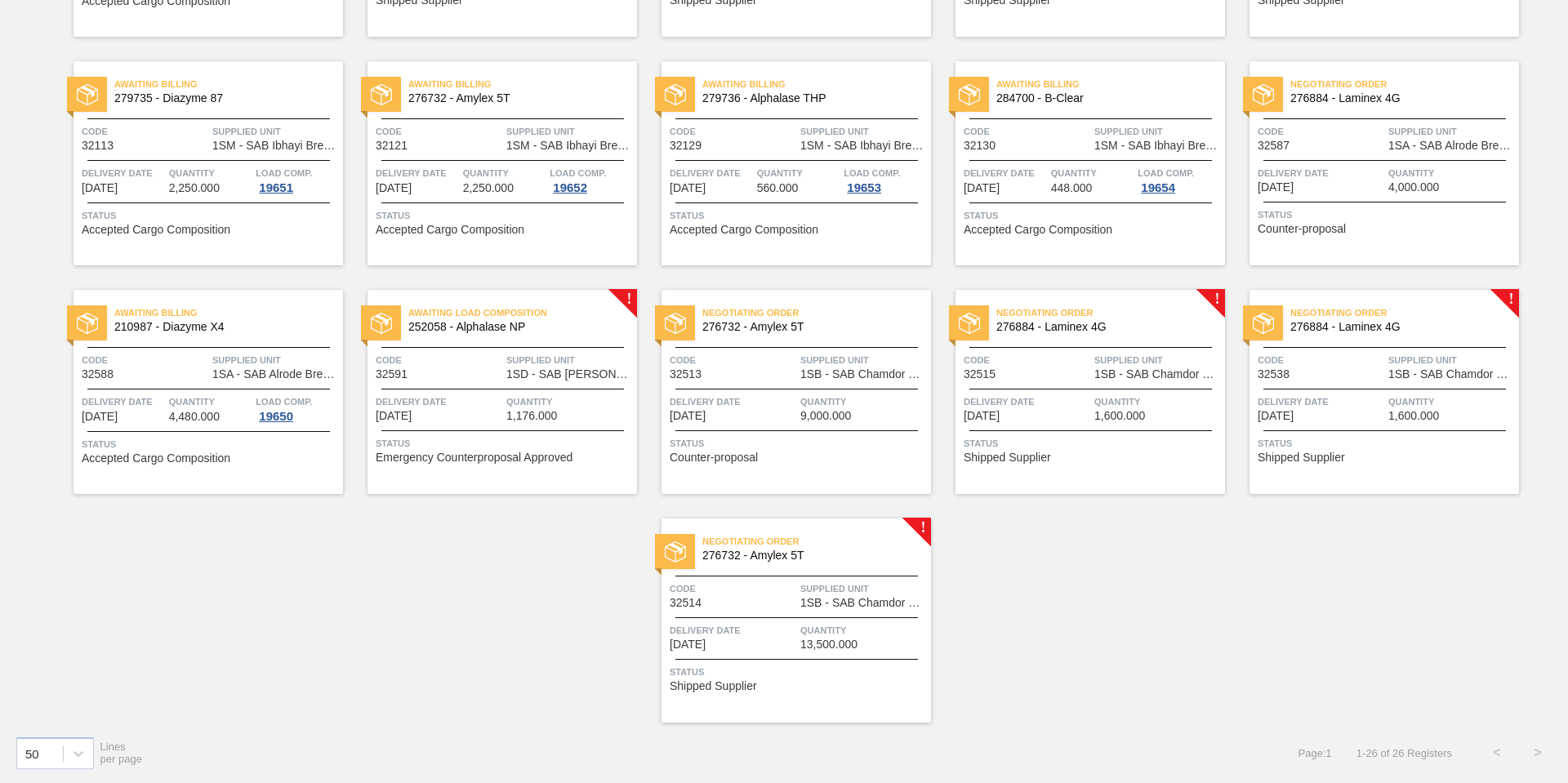
click at [798, 611] on div "Negotiating Order 276732 - Amylex 5T Code 32514 Supplied Unit 1SB - SAB Chamdor…" at bounding box center [796, 620] width 269 height 204
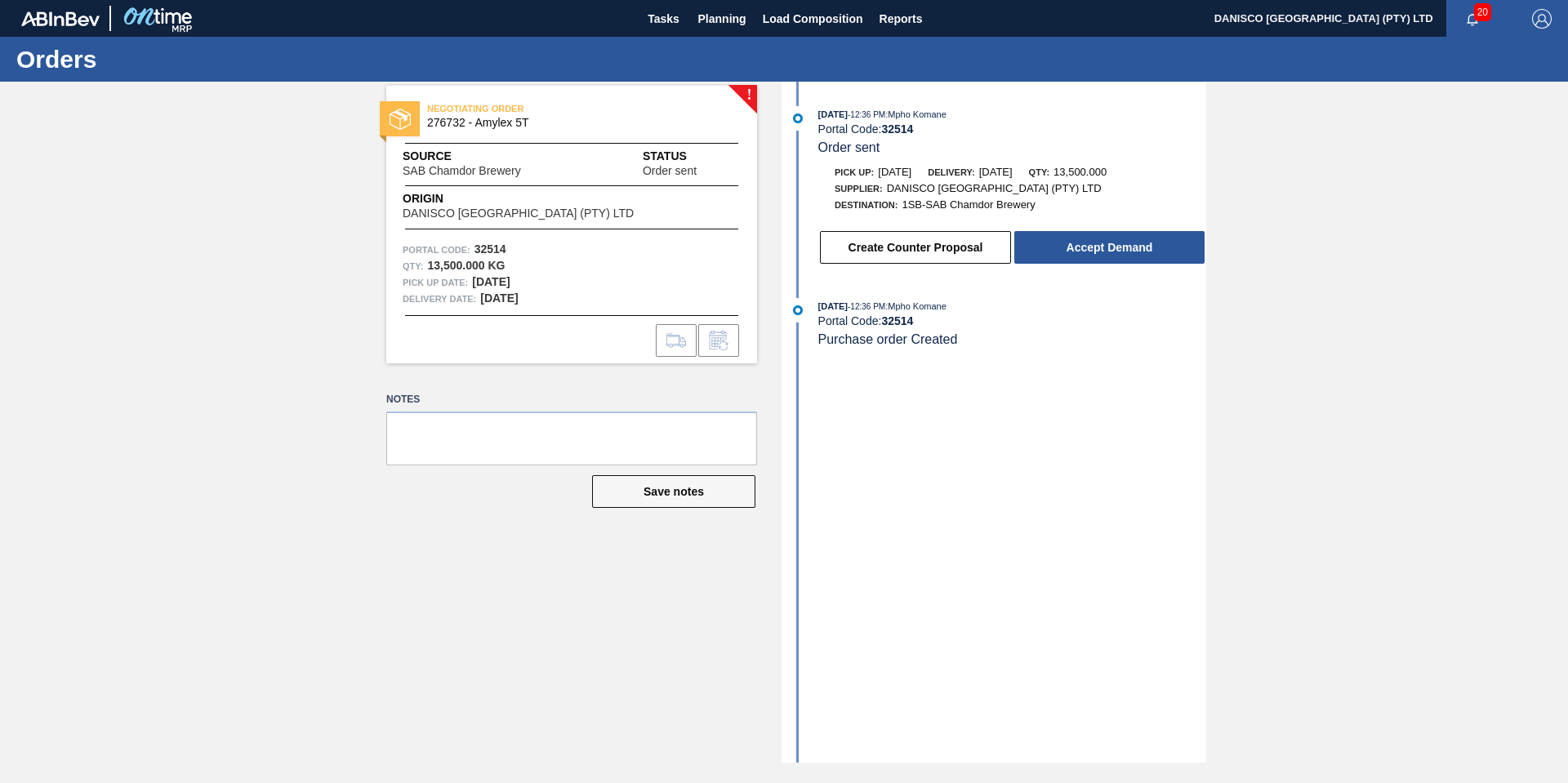
click at [274, 410] on div "! NEGOTIATING ORDER 276732 - Amylex 5T Source SAB Chamdor Brewery Status Order …" at bounding box center [784, 421] width 1568 height 681
click at [323, 554] on div "! NEGOTIATING ORDER 276732 - Amylex 5T Source SAB Chamdor Brewery Status Order …" at bounding box center [784, 421] width 1568 height 681
click at [1066, 241] on button "Accept Demand" at bounding box center [1109, 247] width 190 height 33
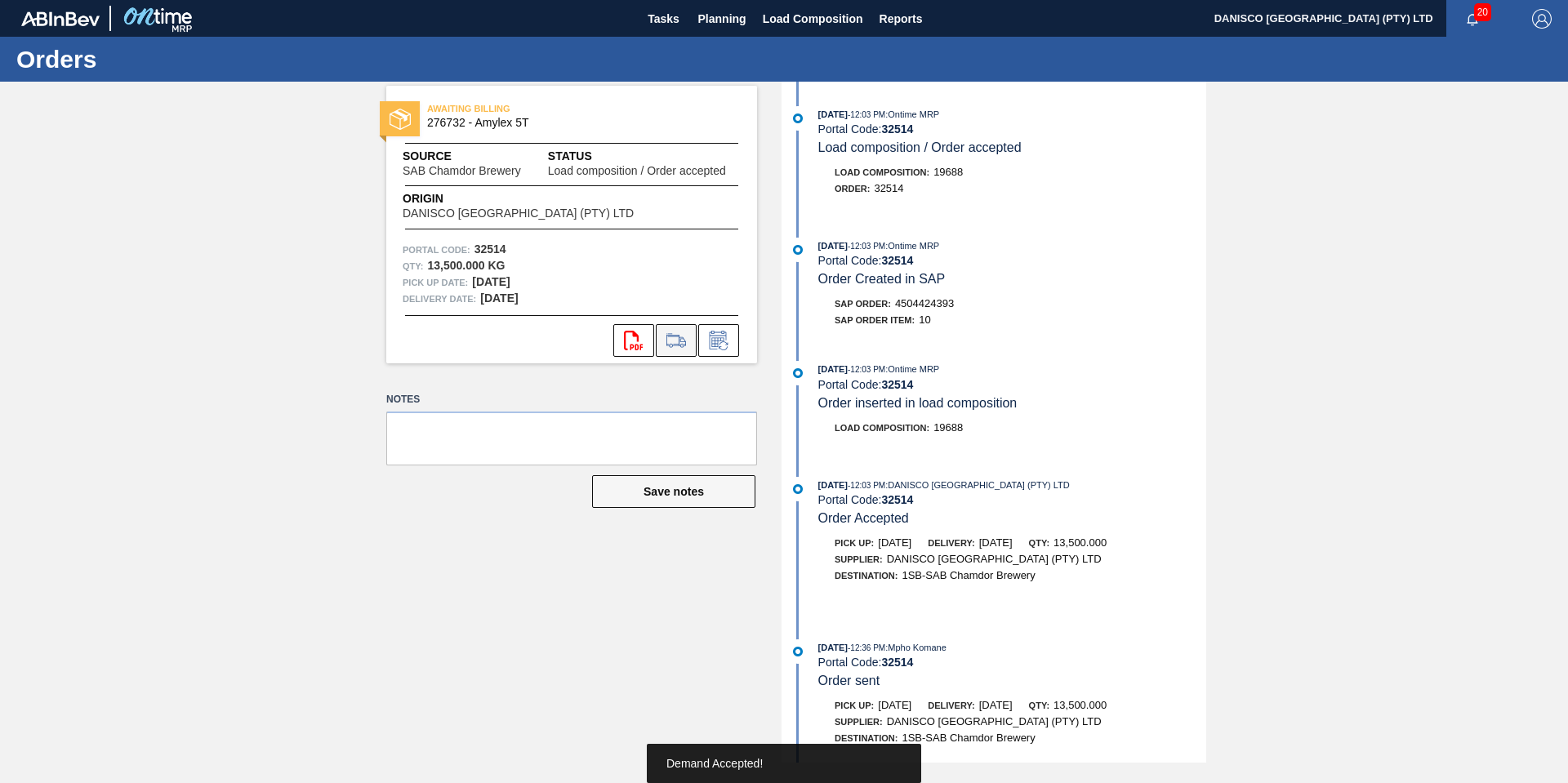
click at [685, 339] on icon at bounding box center [676, 341] width 26 height 20
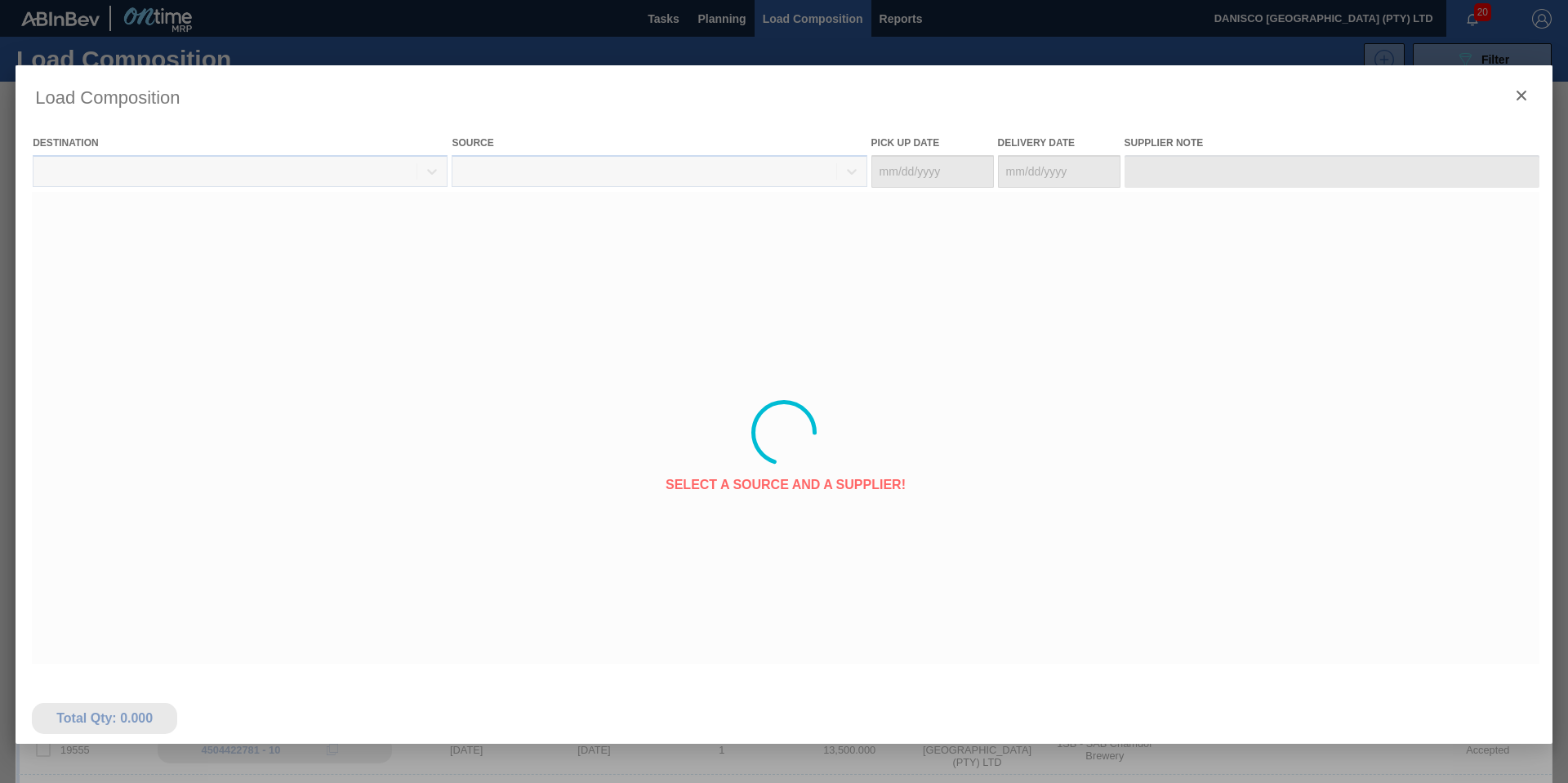
type Date "[DATE]"
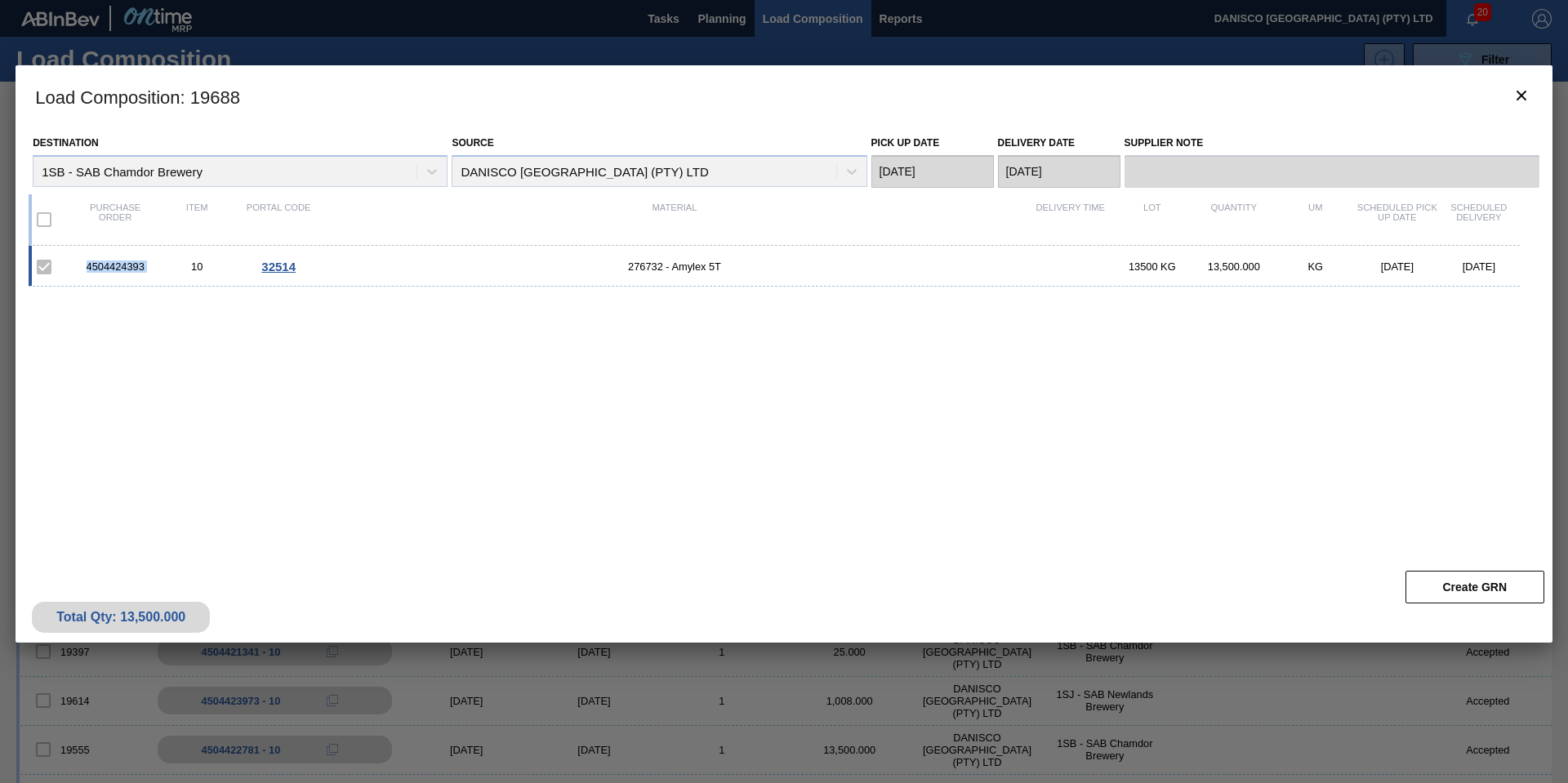
drag, startPoint x: 165, startPoint y: 274, endPoint x: 79, endPoint y: 270, distance: 86.1
click at [77, 270] on div "4504424393 10 32514 276732 - Amylex 5T 13500 KG 13,500.000 KG [DATE] [DATE]" at bounding box center [774, 265] width 1491 height 41
copy div "4504424393"
click at [1535, 97] on button "botão de ícone" at bounding box center [1520, 95] width 39 height 39
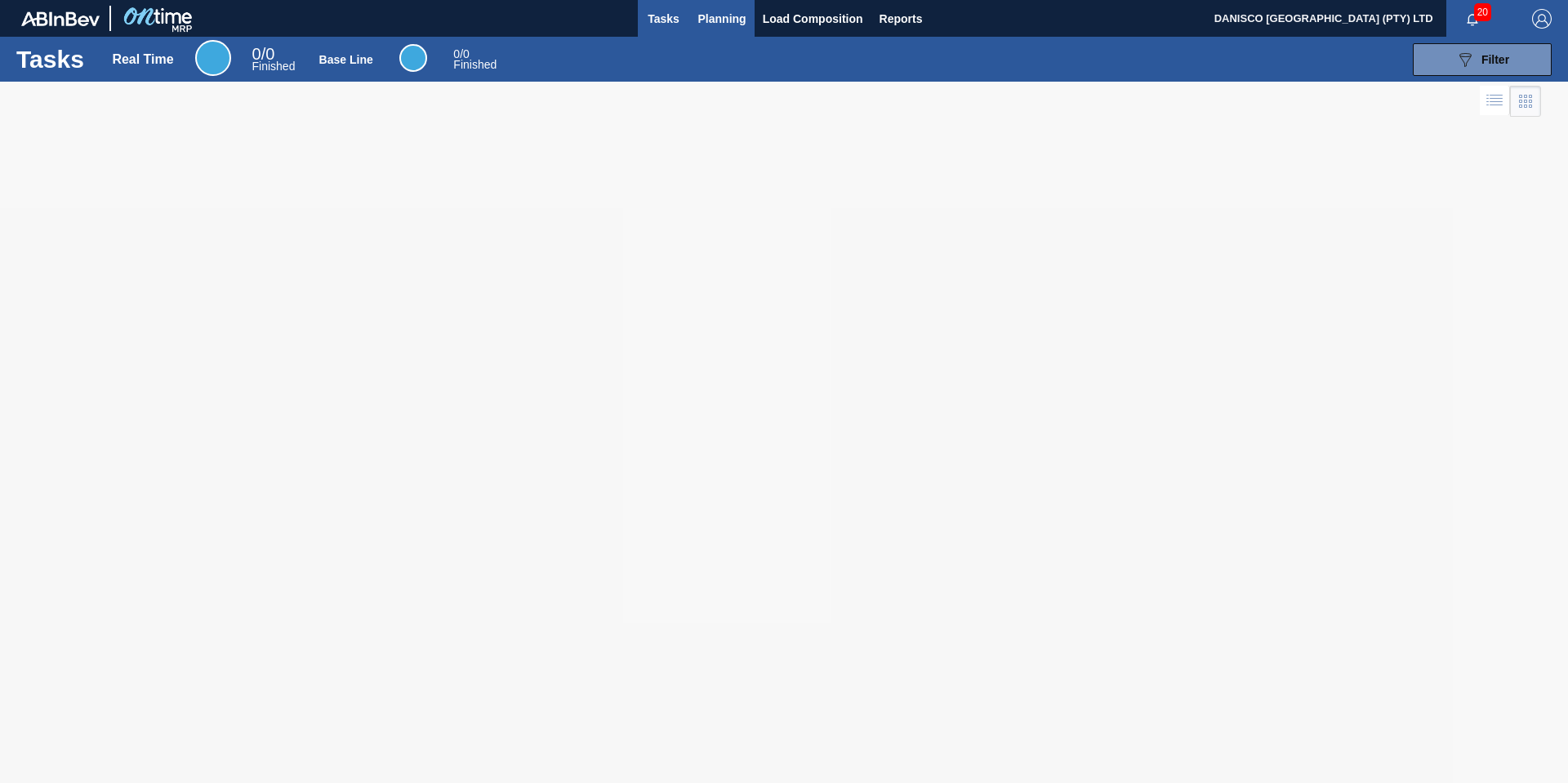
click at [707, 14] on span "Planning" at bounding box center [722, 19] width 48 height 20
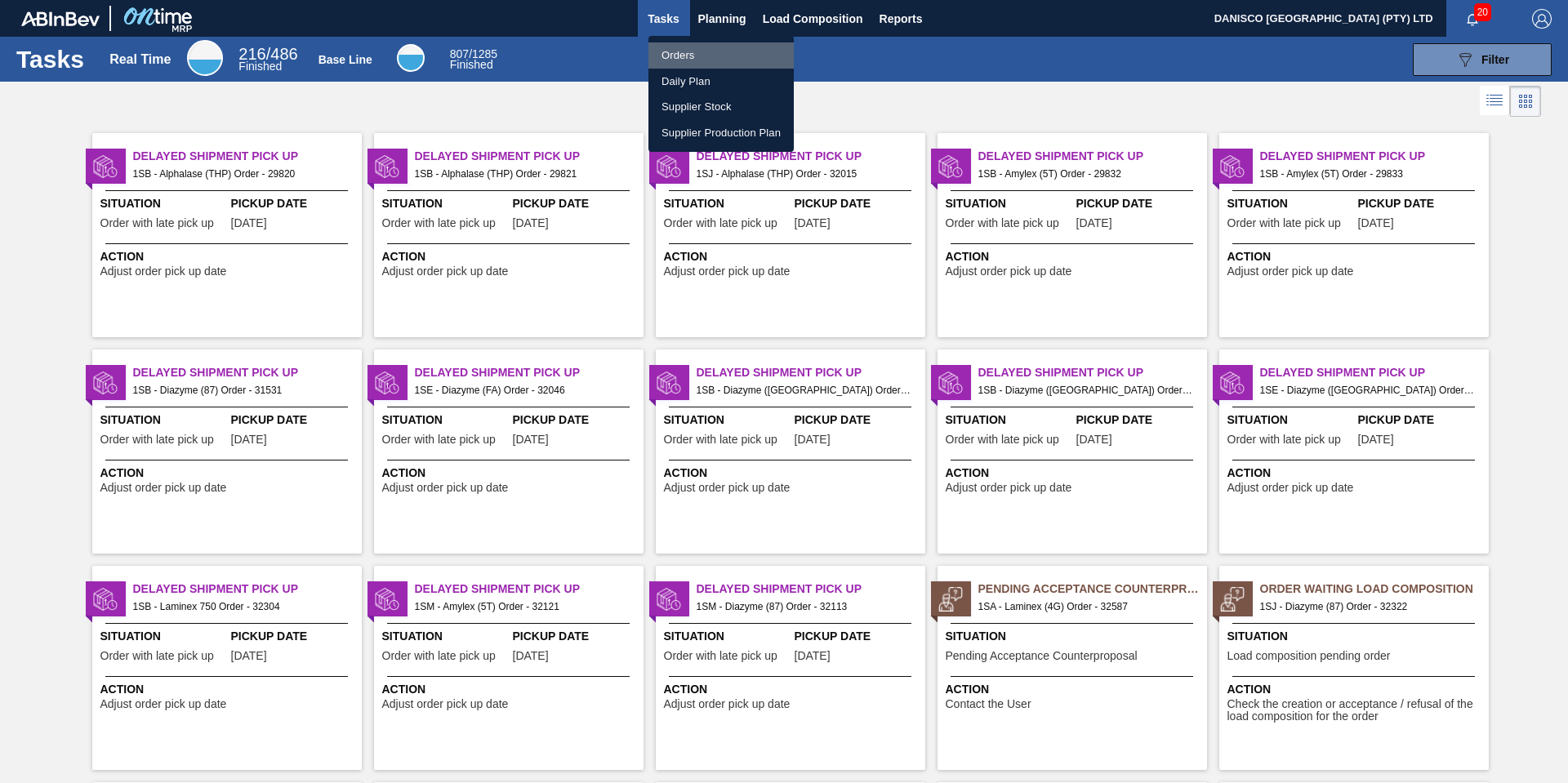
click at [692, 56] on li "Orders" at bounding box center [720, 56] width 145 height 26
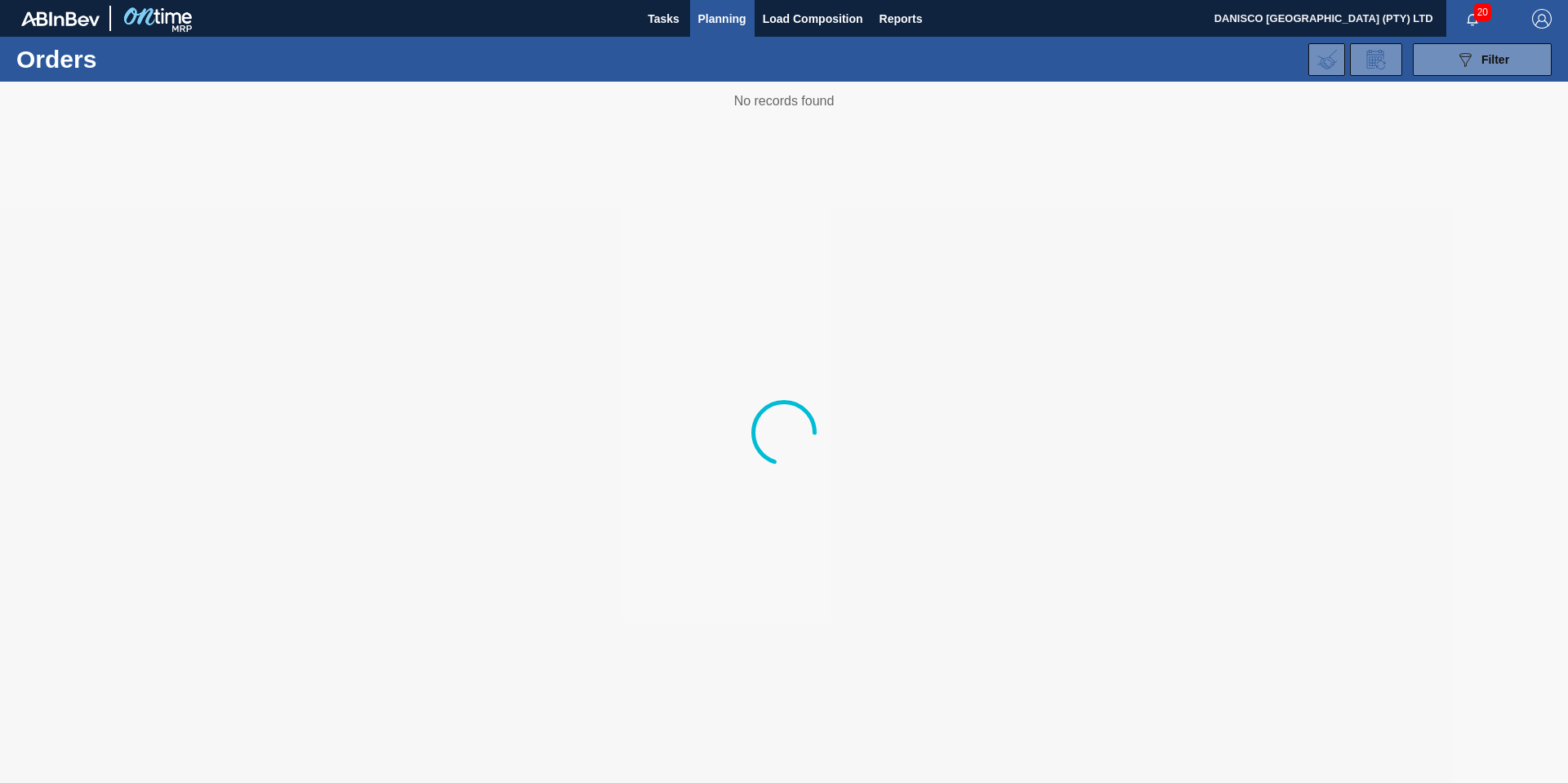
click at [1047, 64] on div "089F7B8B-B2A5-4AFE-B5C0-19BA573D28AC Filter Portal Order Code PO SAP Code Step …" at bounding box center [909, 59] width 1299 height 49
